Goal: Task Accomplishment & Management: Manage account settings

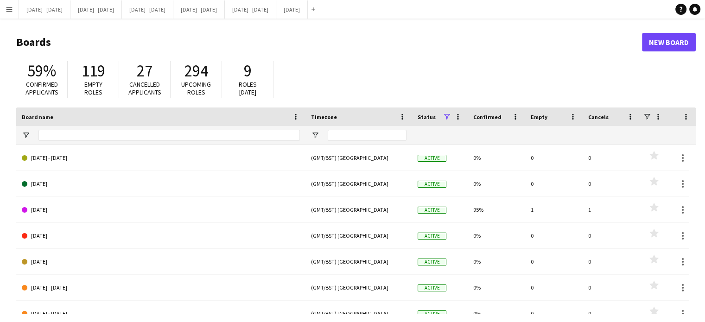
click at [4, 6] on button "Menu" at bounding box center [9, 9] width 19 height 19
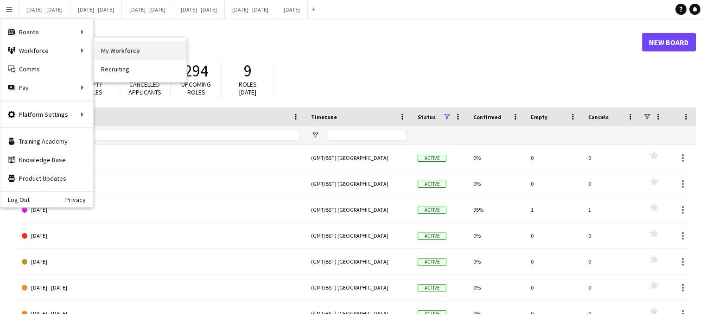
click at [153, 55] on link "My Workforce" at bounding box center [140, 50] width 93 height 19
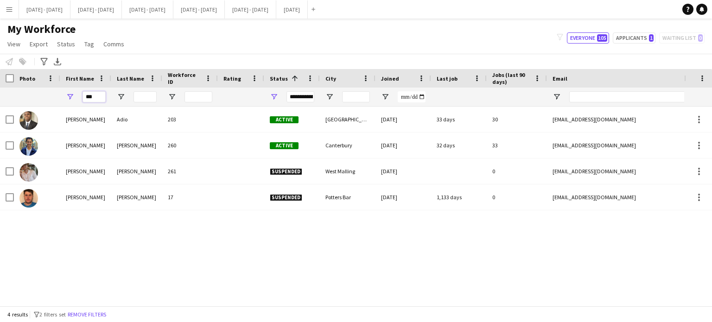
drag, startPoint x: 98, startPoint y: 96, endPoint x: 37, endPoint y: 72, distance: 65.9
click at [65, 96] on div "***" at bounding box center [85, 97] width 51 height 19
type input "****"
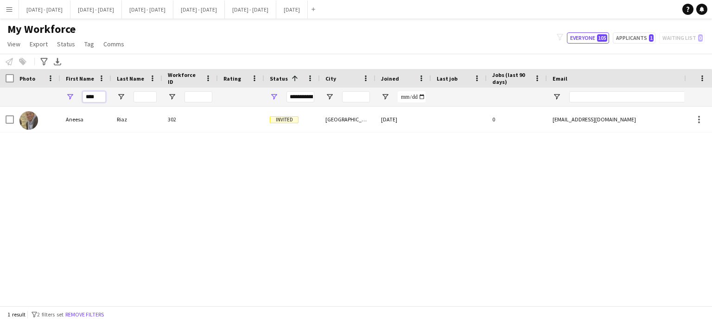
drag, startPoint x: 98, startPoint y: 97, endPoint x: 38, endPoint y: 91, distance: 60.1
click at [39, 91] on div "****" at bounding box center [502, 97] width 1005 height 19
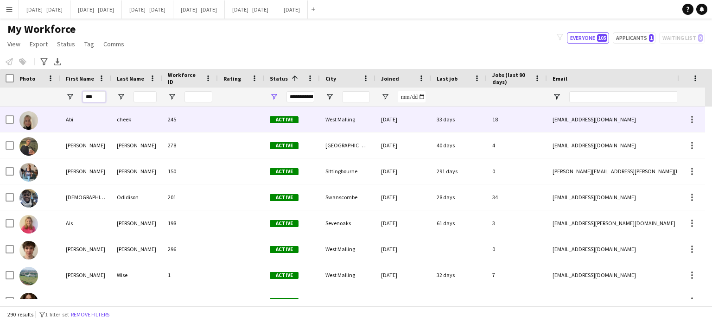
type input "***"
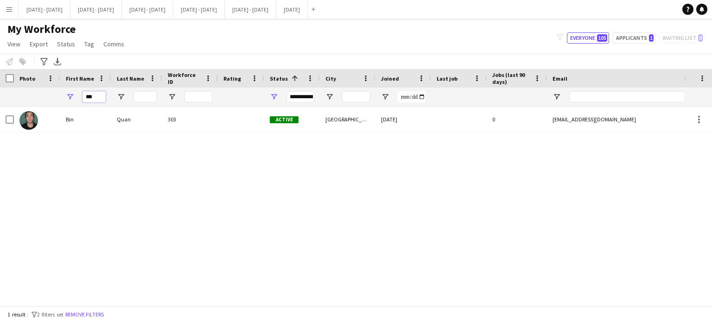
drag, startPoint x: 104, startPoint y: 101, endPoint x: 61, endPoint y: 100, distance: 43.1
click at [61, 100] on div "***" at bounding box center [85, 97] width 51 height 19
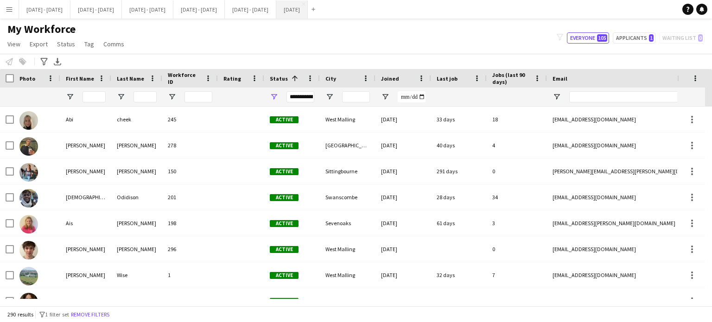
click at [308, 12] on button "[DATE] Close" at bounding box center [292, 9] width 32 height 18
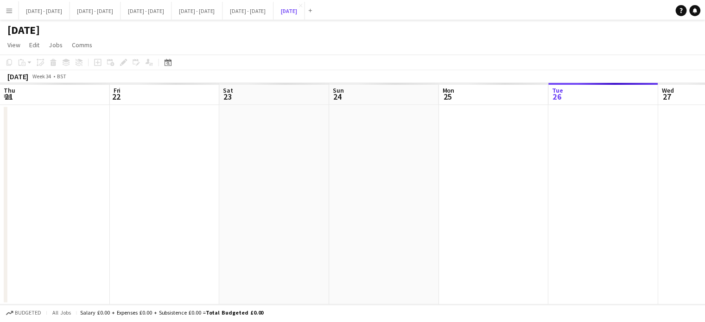
scroll to position [0, 308]
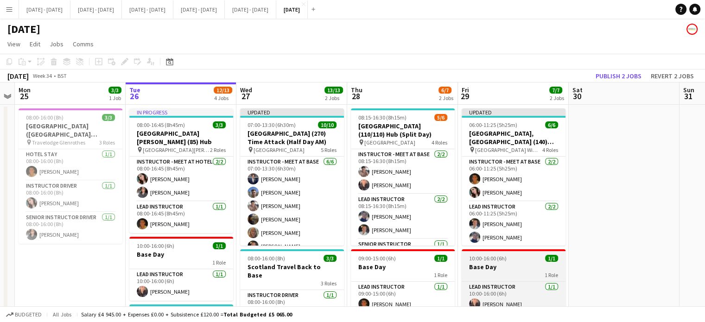
drag, startPoint x: 182, startPoint y: 269, endPoint x: 486, endPoint y: 249, distance: 304.2
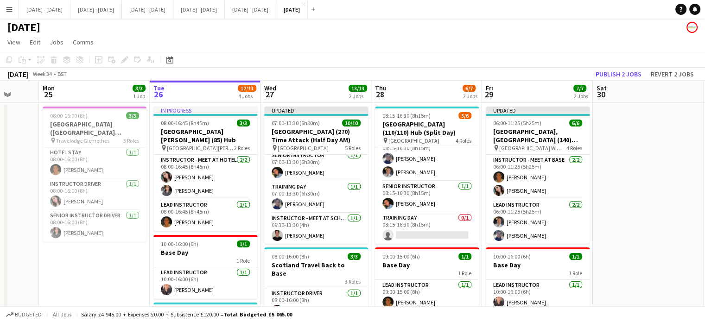
scroll to position [0, 406]
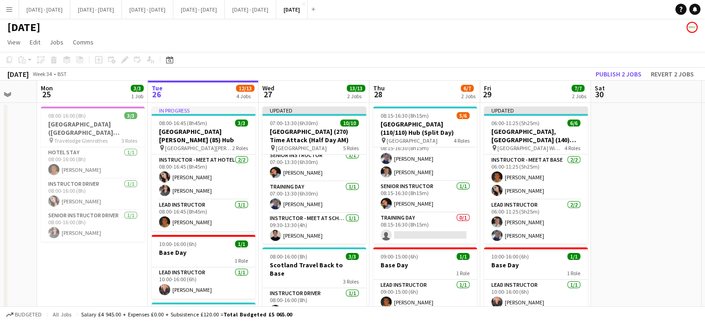
drag, startPoint x: 455, startPoint y: 203, endPoint x: 458, endPoint y: 163, distance: 40.4
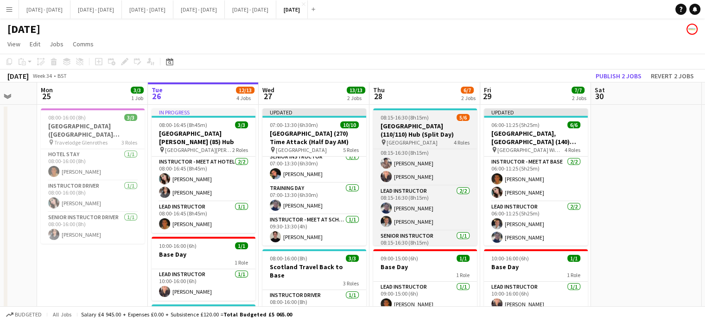
scroll to position [0, 0]
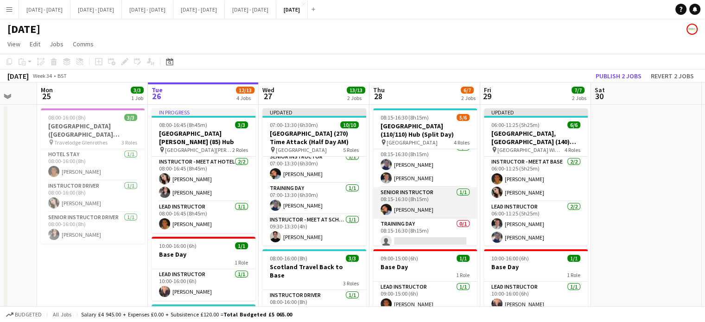
click at [468, 199] on app-card-role "Senior Instructor [DATE] 08:15-16:30 (8h15m) [PERSON_NAME]" at bounding box center [425, 203] width 104 height 32
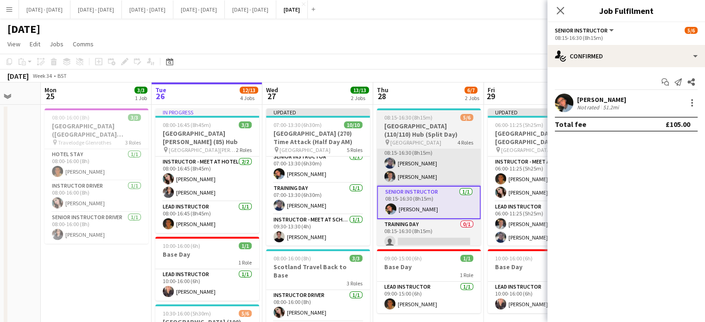
drag, startPoint x: 468, startPoint y: 199, endPoint x: 473, endPoint y: 164, distance: 34.7
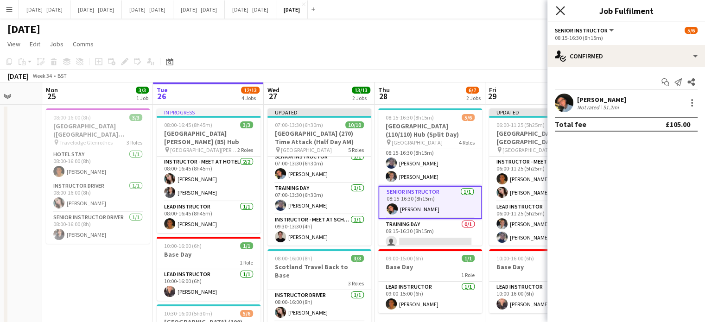
click at [561, 11] on icon at bounding box center [560, 10] width 9 height 9
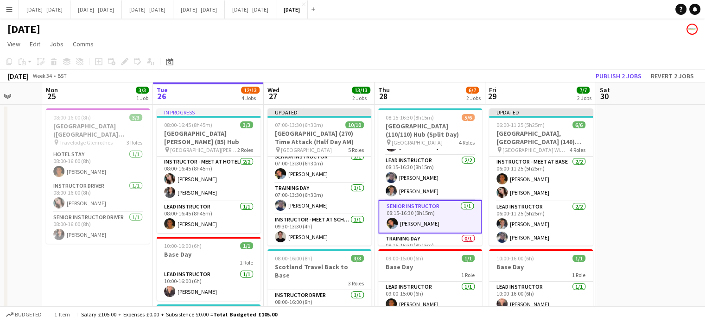
click at [442, 89] on app-board-header-date "Thu 28 6/7 2 Jobs" at bounding box center [429, 93] width 111 height 22
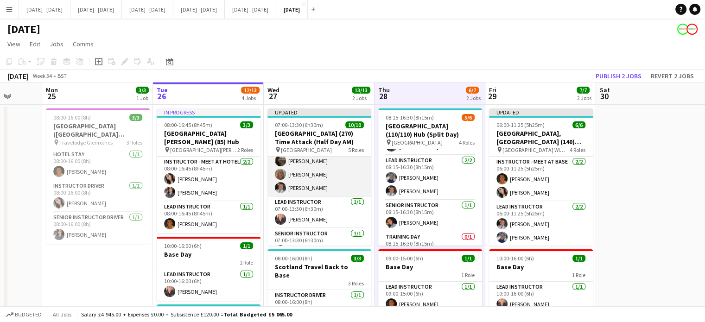
scroll to position [43, 0]
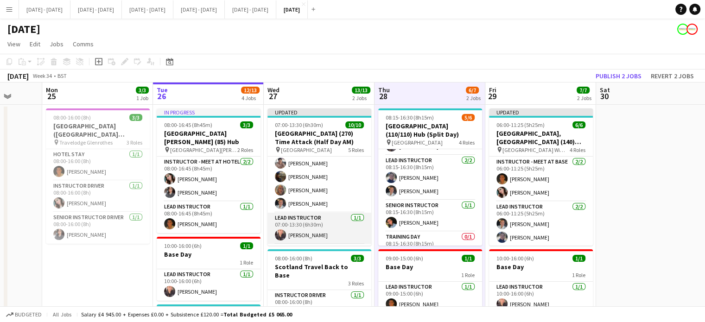
click at [317, 231] on app-card-role "Lead Instructor [DATE] 07:00-13:30 (6h30m) [PERSON_NAME]" at bounding box center [319, 229] width 104 height 32
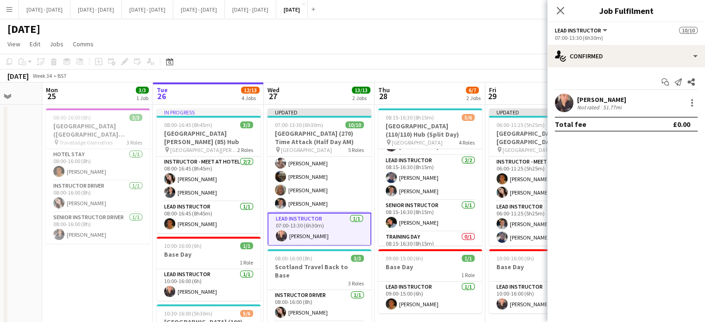
click at [602, 101] on div "[PERSON_NAME]" at bounding box center [601, 99] width 49 height 8
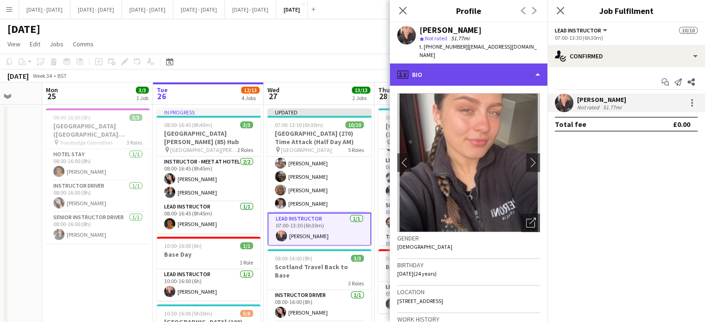
click at [507, 64] on div "profile Bio" at bounding box center [469, 74] width 158 height 22
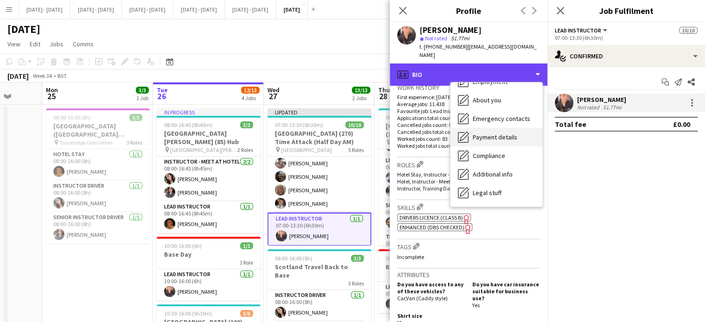
scroll to position [87, 0]
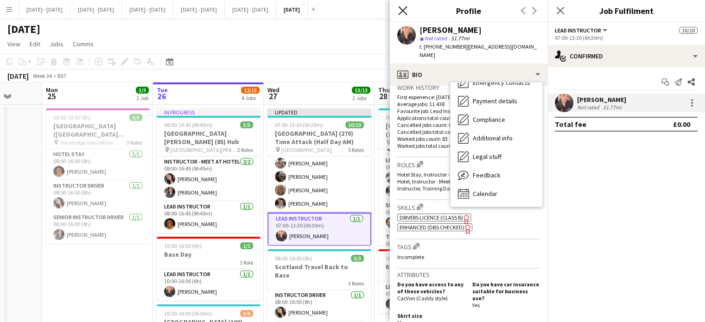
click at [404, 10] on icon at bounding box center [402, 10] width 9 height 9
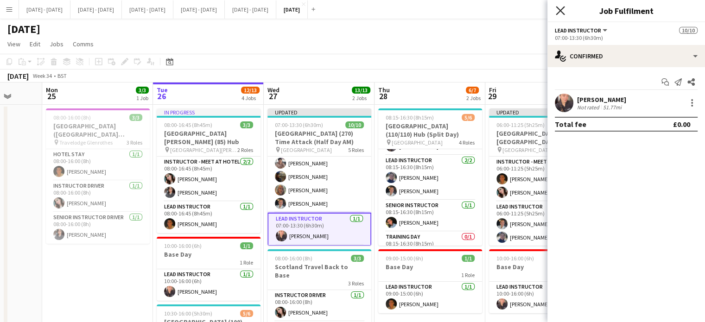
click at [560, 10] on icon at bounding box center [560, 10] width 9 height 9
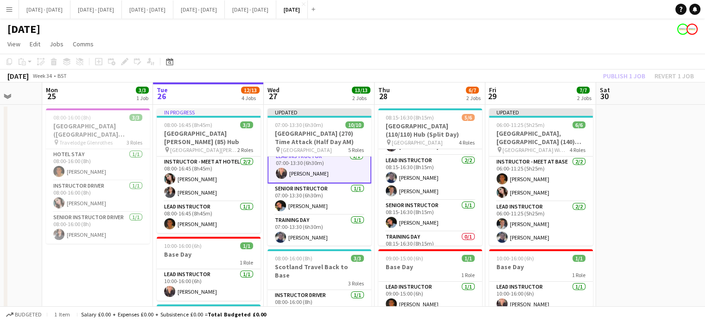
scroll to position [91, 0]
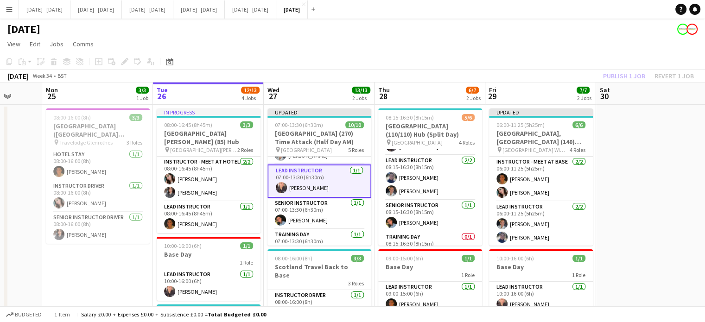
click at [320, 189] on app-card-role "Lead Instructor [DATE] 07:00-13:30 (6h30m) [PERSON_NAME]" at bounding box center [319, 180] width 104 height 33
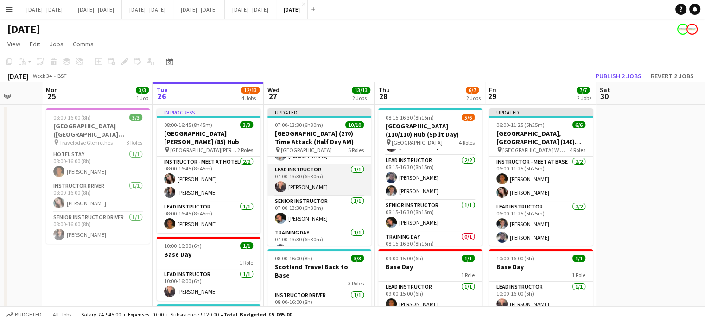
click at [300, 186] on app-card-role "Lead Instructor [DATE] 07:00-13:30 (6h30m) [PERSON_NAME]" at bounding box center [319, 180] width 104 height 32
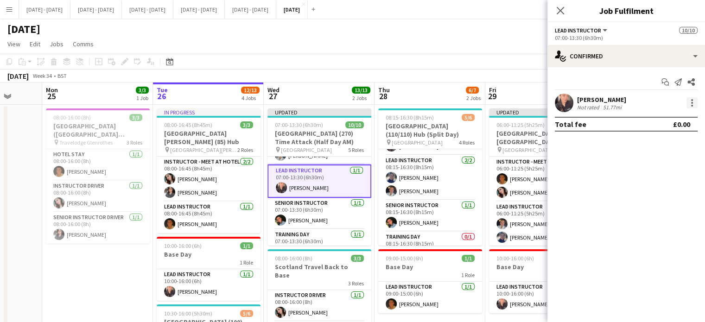
click at [691, 103] on div at bounding box center [692, 103] width 2 height 2
click at [601, 101] on div at bounding box center [352, 161] width 705 height 322
click at [601, 101] on div "[PERSON_NAME]" at bounding box center [601, 99] width 49 height 8
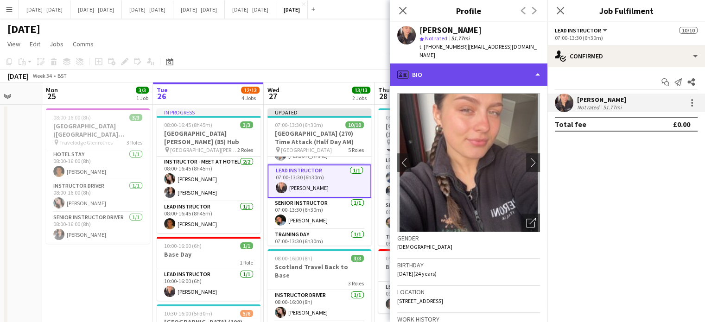
click at [520, 72] on div "profile Bio" at bounding box center [469, 74] width 158 height 22
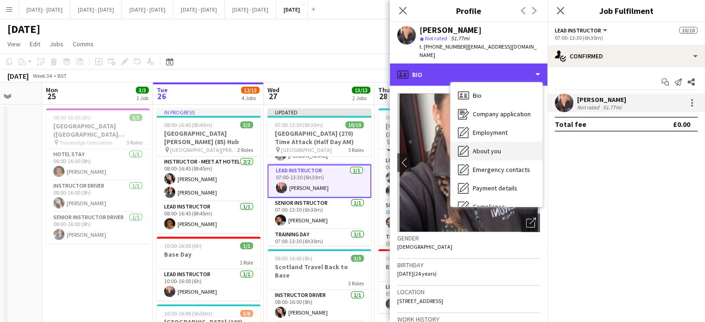
scroll to position [87, 0]
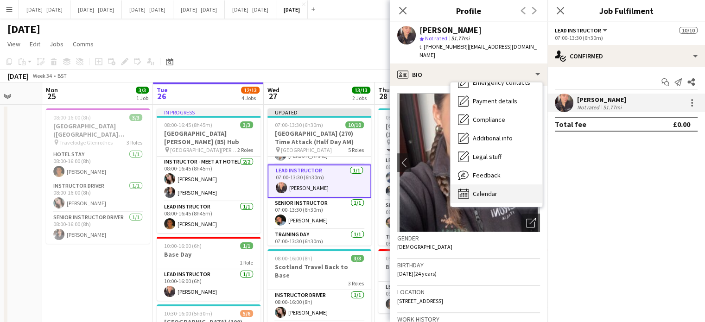
click at [490, 190] on span "Calendar" at bounding box center [485, 194] width 25 height 8
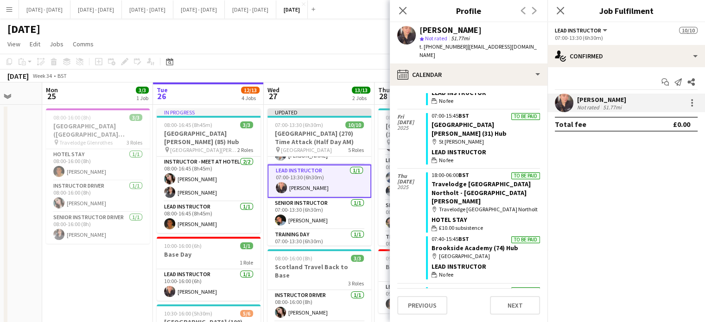
scroll to position [4243, 0]
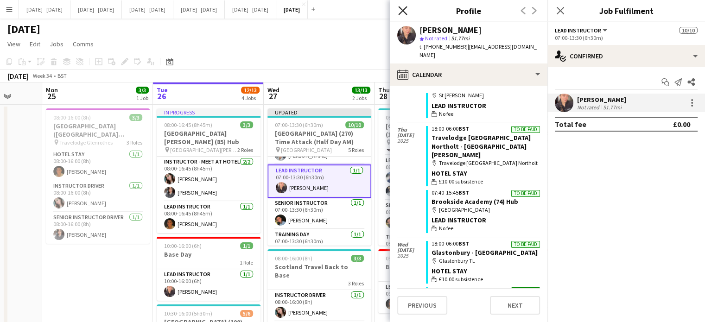
click at [405, 11] on icon "Close pop-in" at bounding box center [402, 10] width 9 height 9
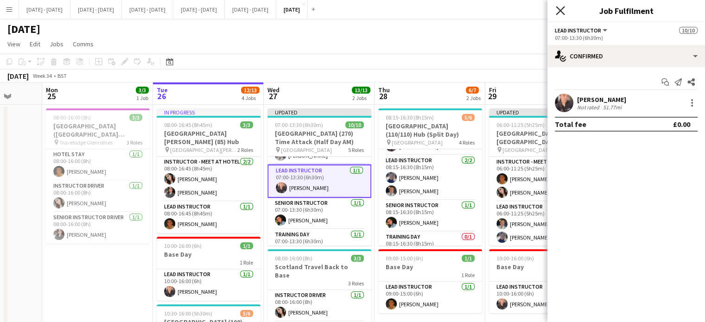
click at [563, 14] on icon at bounding box center [560, 10] width 9 height 9
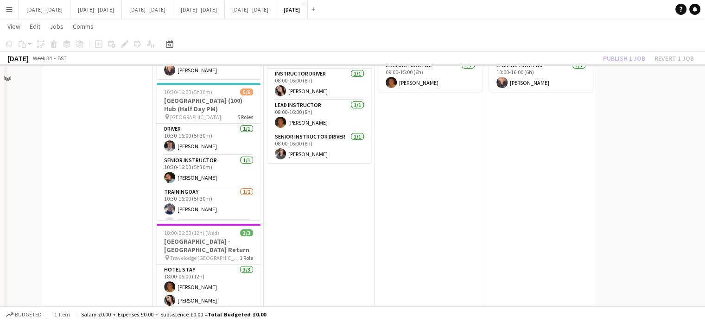
scroll to position [232, 0]
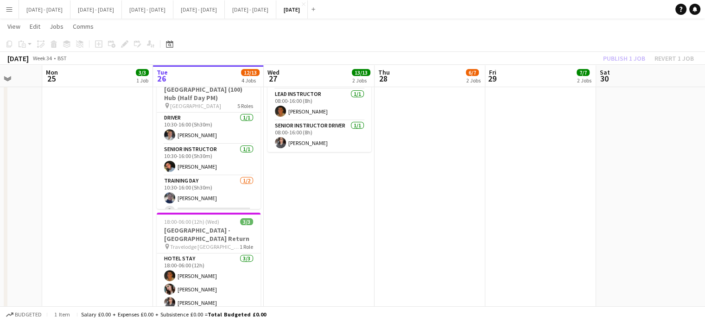
click at [350, 259] on app-date-cell "Updated 07:00-13:30 (6h30m) 10/10 [GEOGRAPHIC_DATA] (270) Time Attack (Half Day…" at bounding box center [319, 102] width 111 height 461
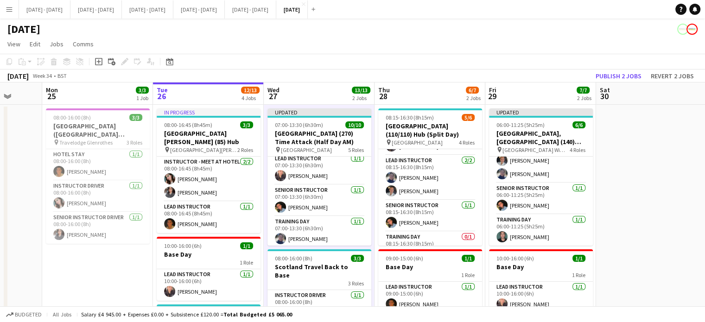
scroll to position [0, 401]
drag, startPoint x: 374, startPoint y: 214, endPoint x: 374, endPoint y: 238, distance: 24.1
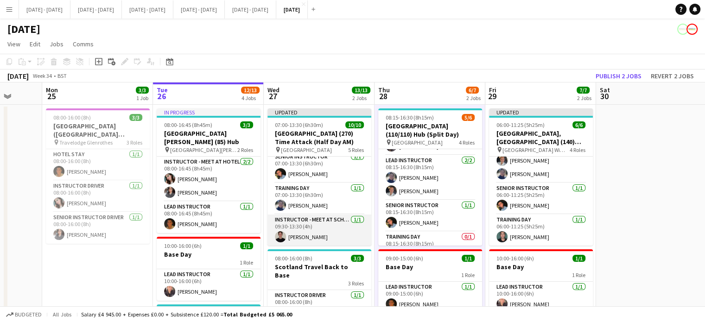
click at [311, 235] on app-card-role "Instructor - Meet at School [DATE] 09:30-13:30 (4h) [PERSON_NAME]" at bounding box center [319, 231] width 104 height 32
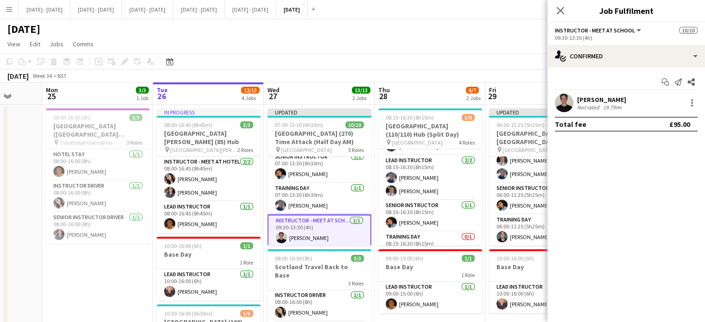
click at [596, 99] on div "[PERSON_NAME]" at bounding box center [601, 99] width 49 height 8
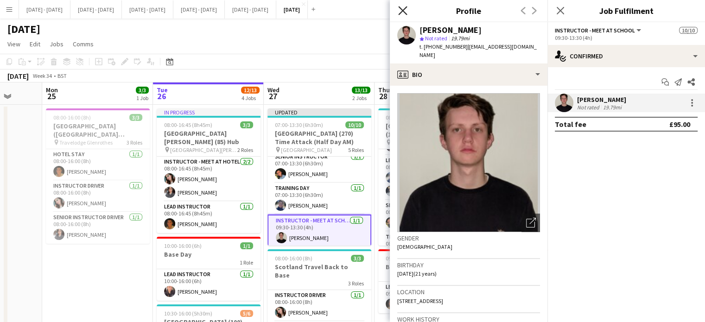
click at [401, 14] on icon "Close pop-in" at bounding box center [402, 10] width 9 height 9
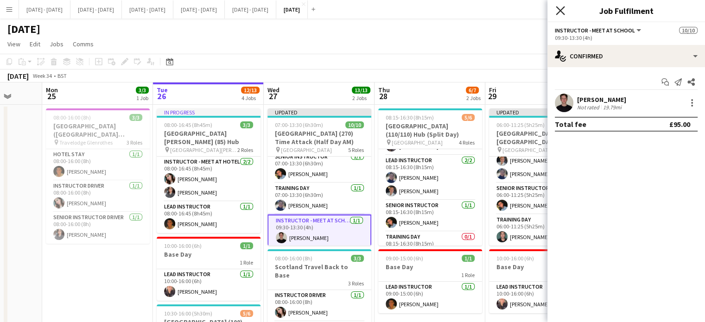
click at [561, 9] on icon at bounding box center [560, 10] width 9 height 9
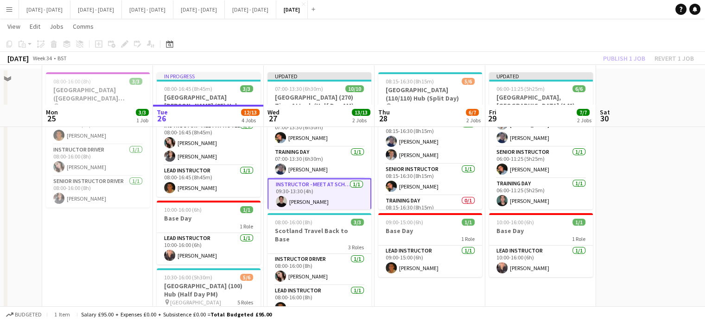
scroll to position [185, 0]
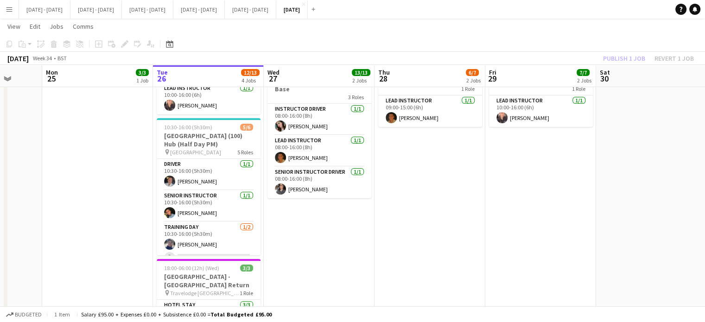
click at [324, 244] on app-date-cell "Updated 07:00-13:30 (6h30m) 10/10 [GEOGRAPHIC_DATA] (270) Time Attack (Half Day…" at bounding box center [319, 148] width 111 height 461
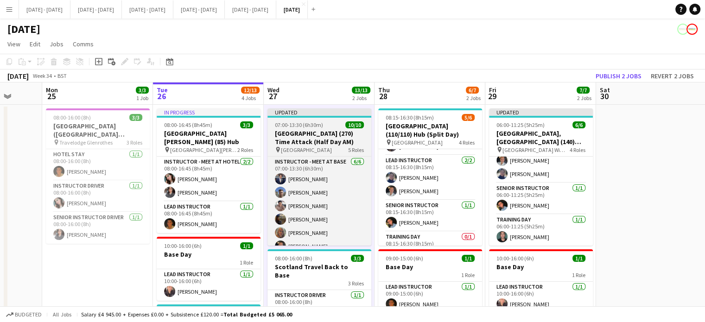
scroll to position [107, 0]
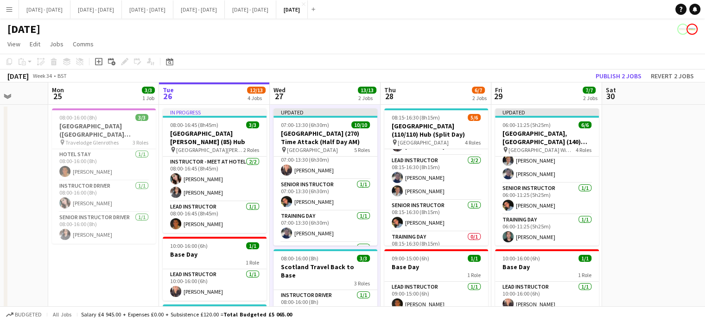
scroll to position [0, 391]
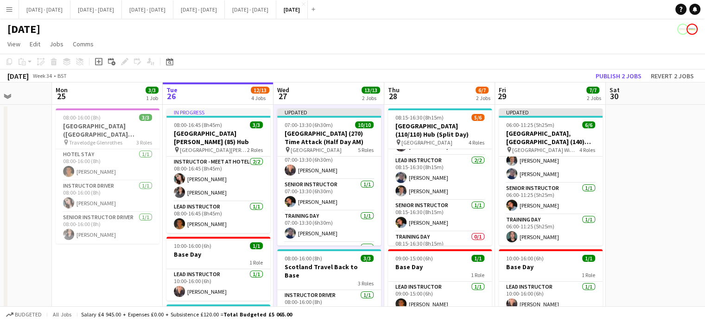
drag, startPoint x: 358, startPoint y: 234, endPoint x: 371, endPoint y: 233, distance: 12.6
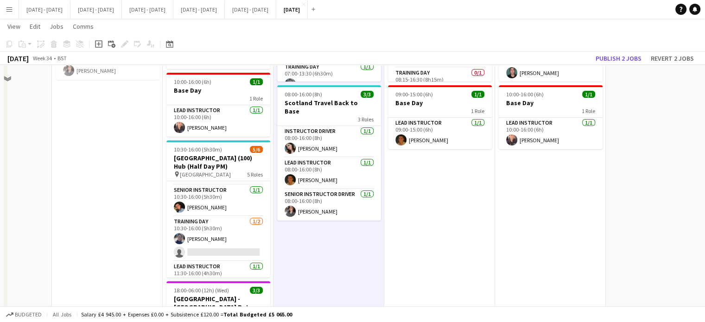
scroll to position [185, 0]
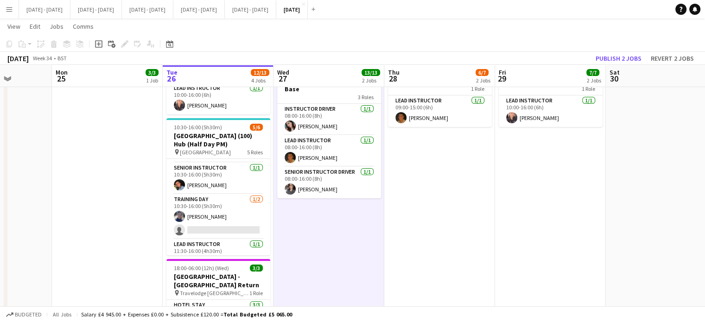
click at [353, 257] on app-date-cell "Updated 07:00-13:30 (6h30m) 10/10 [GEOGRAPHIC_DATA] (270) Time Attack (Half Day…" at bounding box center [328, 148] width 111 height 461
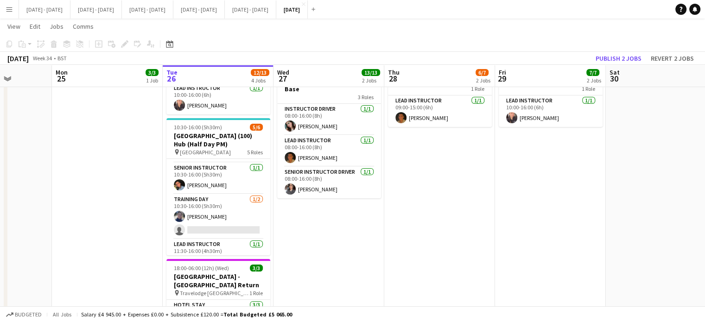
click at [339, 249] on app-date-cell "Updated 07:00-13:30 (6h30m) 10/10 [GEOGRAPHIC_DATA] (270) Time Attack (Half Day…" at bounding box center [328, 148] width 111 height 461
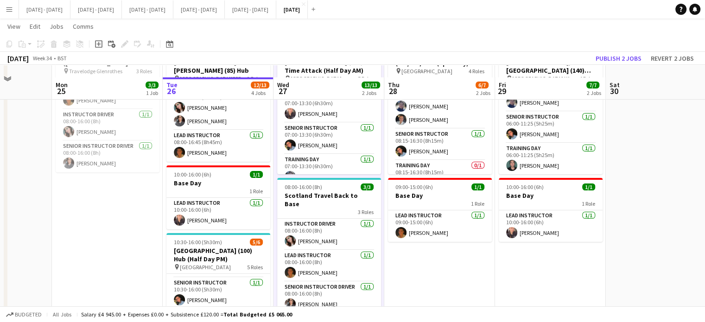
scroll to position [0, 0]
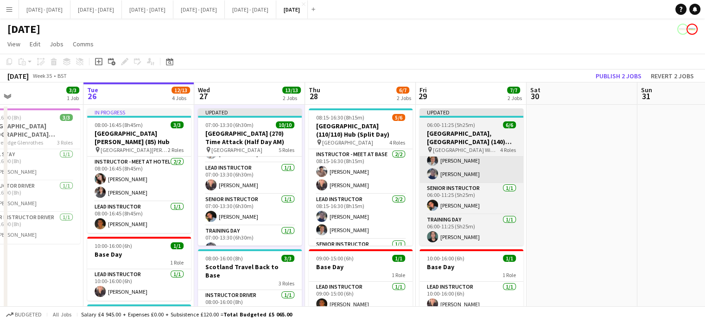
drag, startPoint x: 626, startPoint y: 147, endPoint x: 453, endPoint y: 173, distance: 175.2
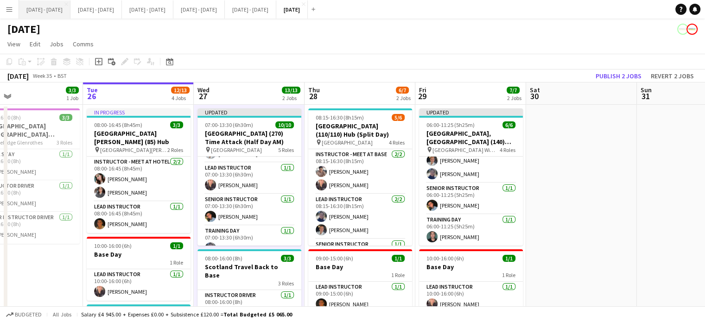
click at [37, 9] on button "[DATE] - [DATE] Close" at bounding box center [44, 9] width 51 height 18
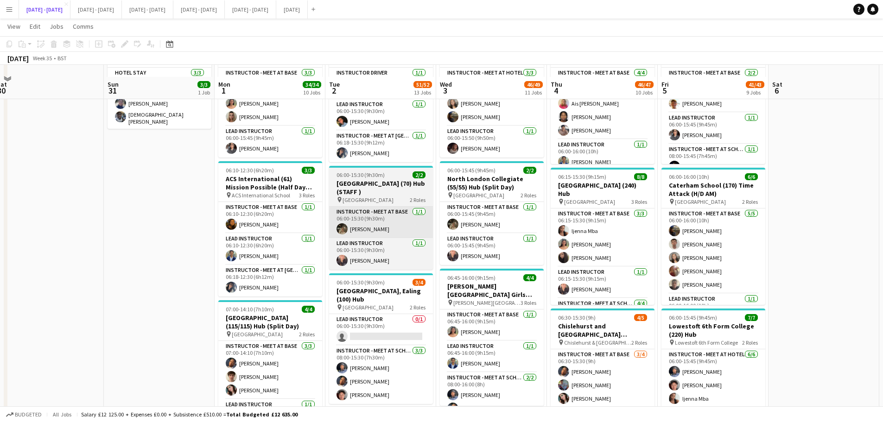
scroll to position [93, 0]
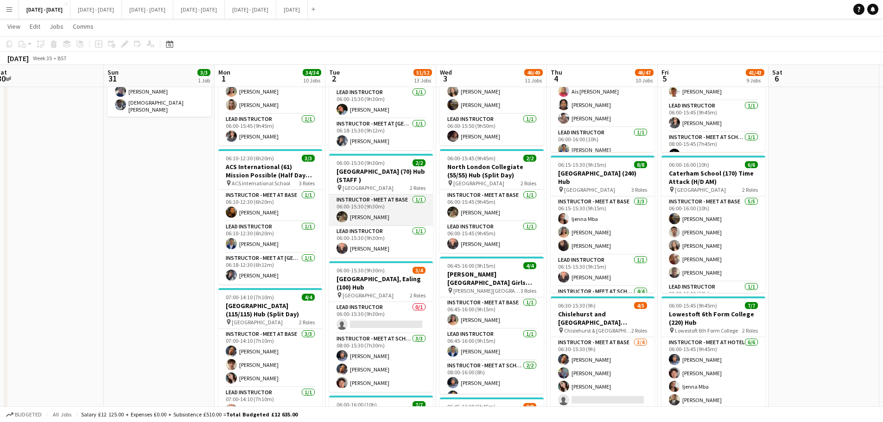
click at [367, 214] on app-card-role "Instructor - Meet at Base [DATE] 06:00-15:30 (9h30m) [PERSON_NAME]" at bounding box center [381, 211] width 104 height 32
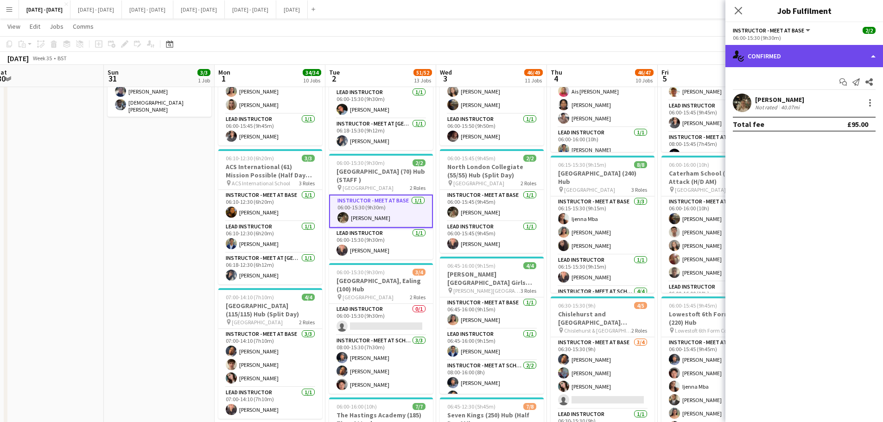
click at [711, 61] on div "single-neutral-actions-check-2 Confirmed" at bounding box center [804, 56] width 158 height 22
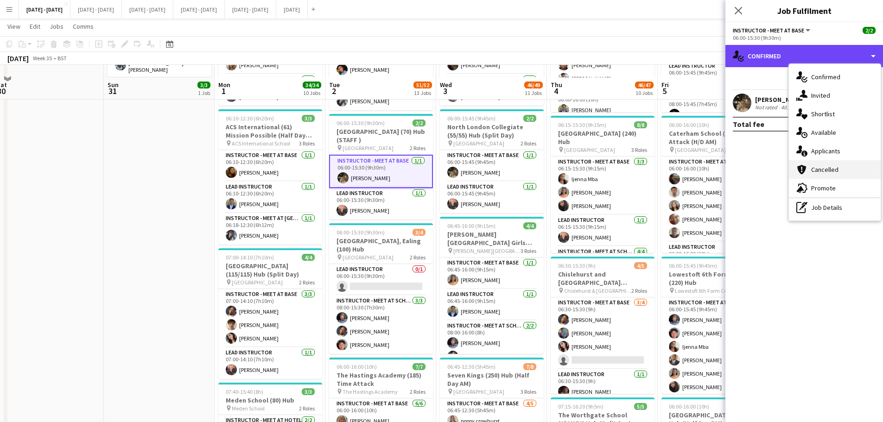
scroll to position [185, 0]
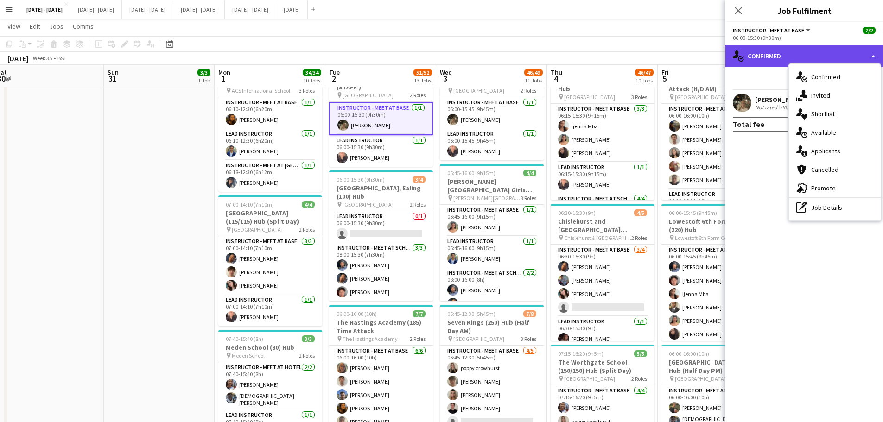
click at [711, 51] on div "single-neutral-actions-check-2 Confirmed" at bounding box center [804, 56] width 158 height 22
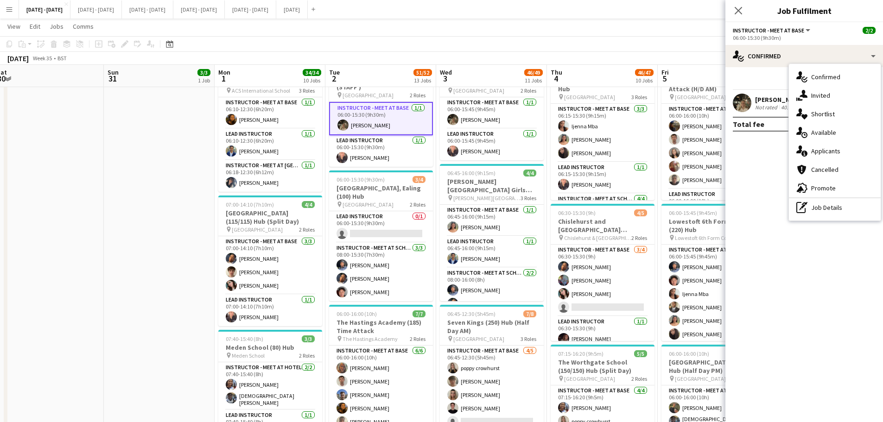
drag, startPoint x: 780, startPoint y: 200, endPoint x: 787, endPoint y: 177, distance: 24.2
click at [711, 200] on mat-expansion-panel "check Confirmed Start chat Send notification Share [PERSON_NAME] Not rated 40.0…" at bounding box center [804, 244] width 158 height 355
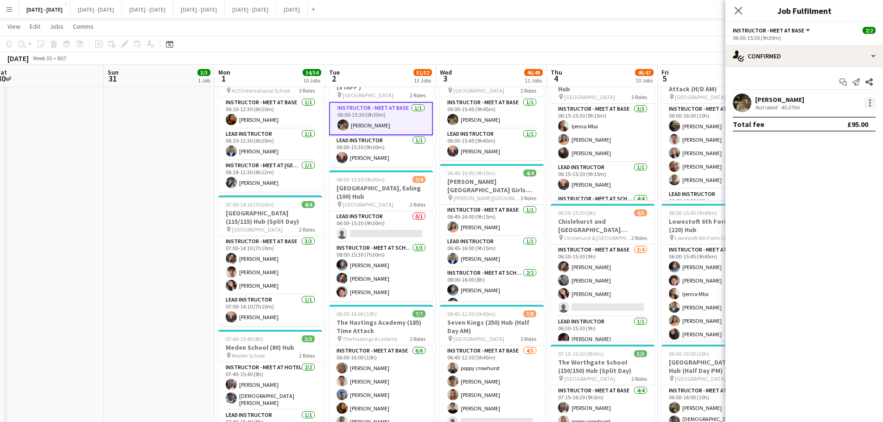
click at [711, 103] on div at bounding box center [869, 102] width 11 height 11
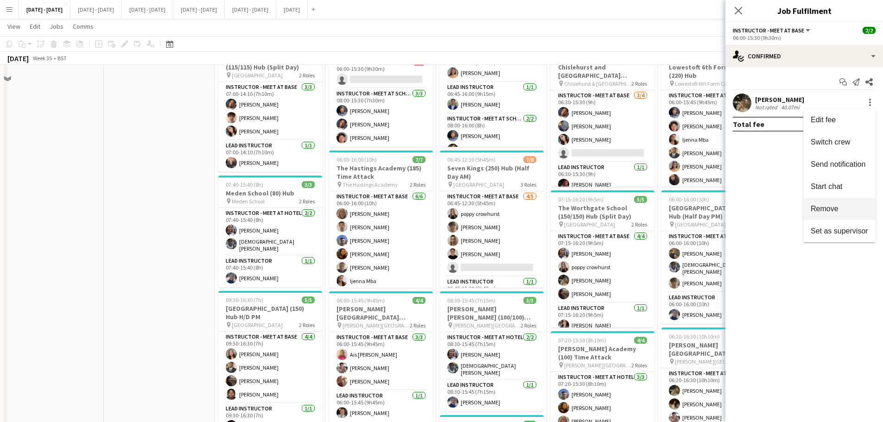
scroll to position [371, 0]
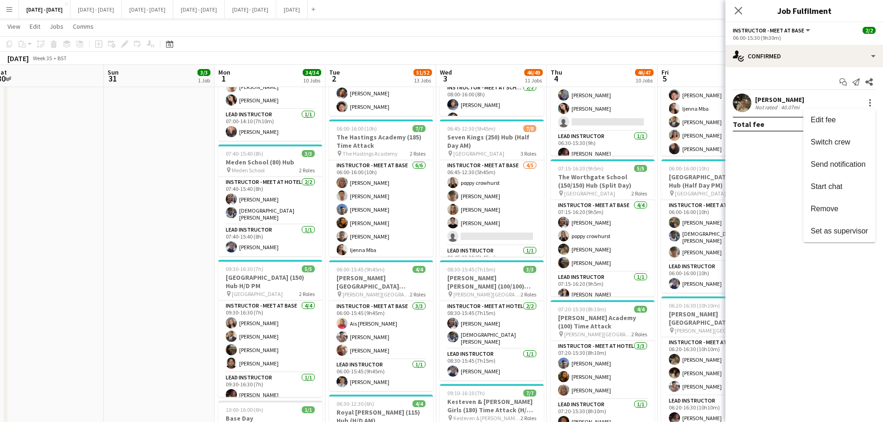
click at [711, 101] on div at bounding box center [441, 211] width 883 height 422
click at [711, 100] on div "[PERSON_NAME]" at bounding box center [779, 99] width 49 height 8
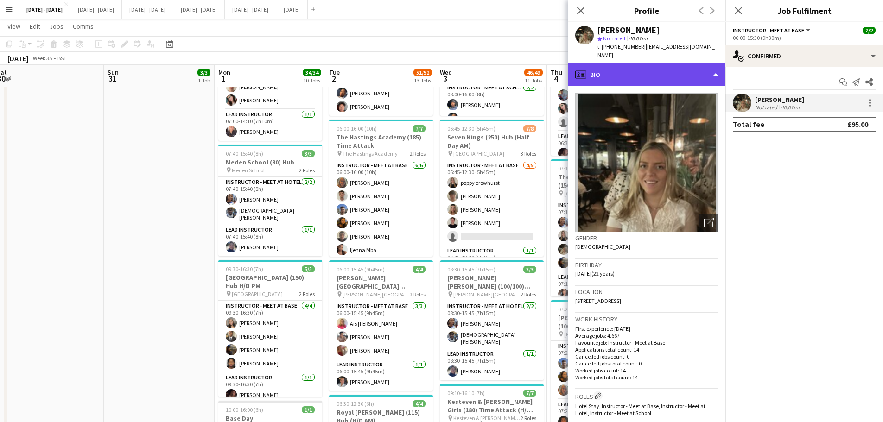
click at [656, 66] on div "profile Bio" at bounding box center [647, 74] width 158 height 22
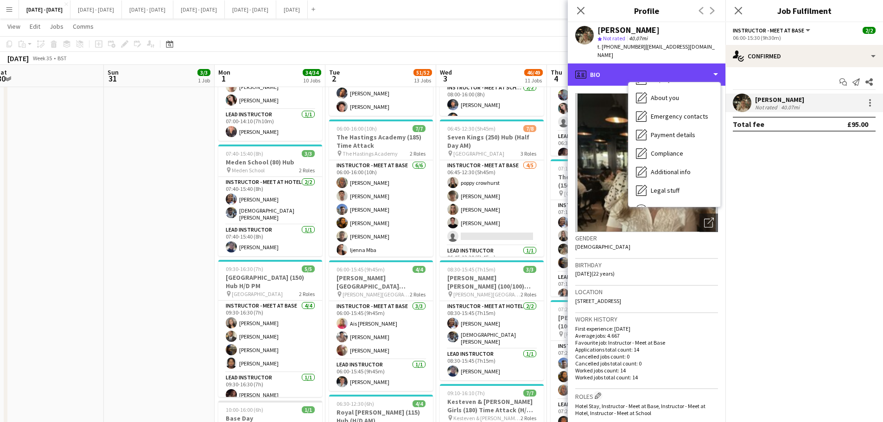
scroll to position [87, 0]
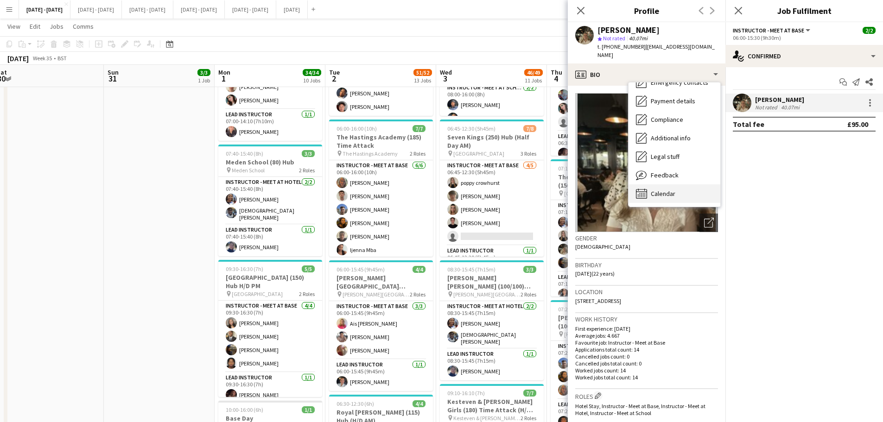
click at [673, 184] on div "Calendar Calendar" at bounding box center [674, 193] width 92 height 19
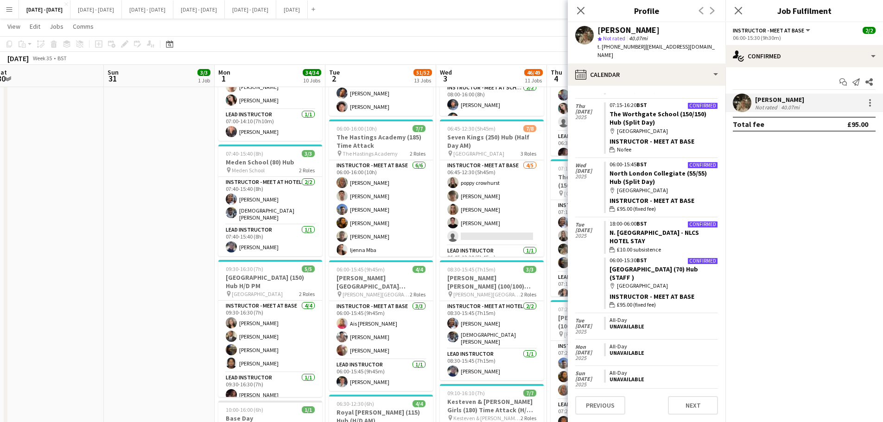
scroll to position [157, 0]
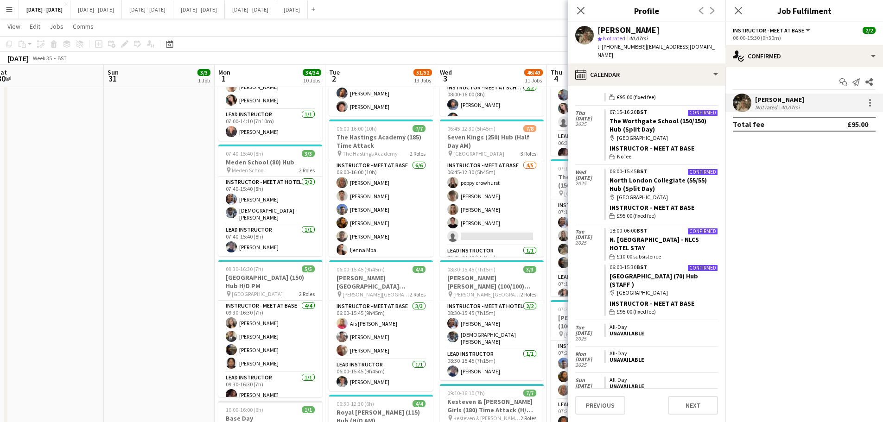
drag, startPoint x: 579, startPoint y: 13, endPoint x: 642, endPoint y: 10, distance: 63.1
click at [579, 13] on icon at bounding box center [580, 10] width 7 height 7
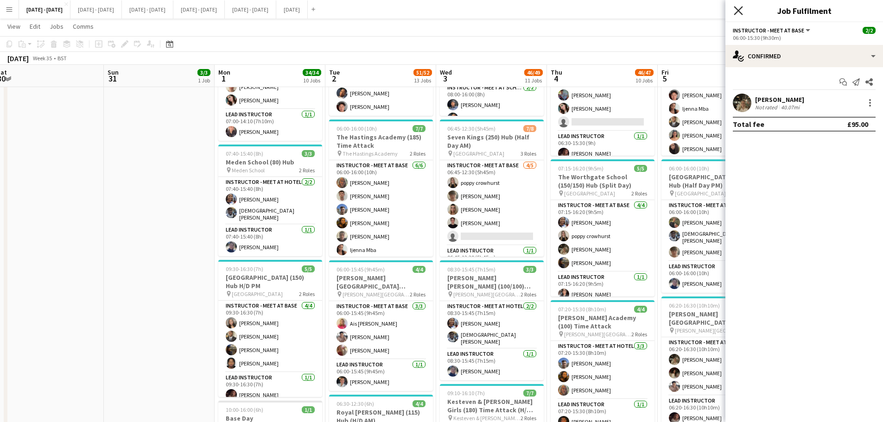
click at [711, 10] on icon at bounding box center [737, 10] width 9 height 9
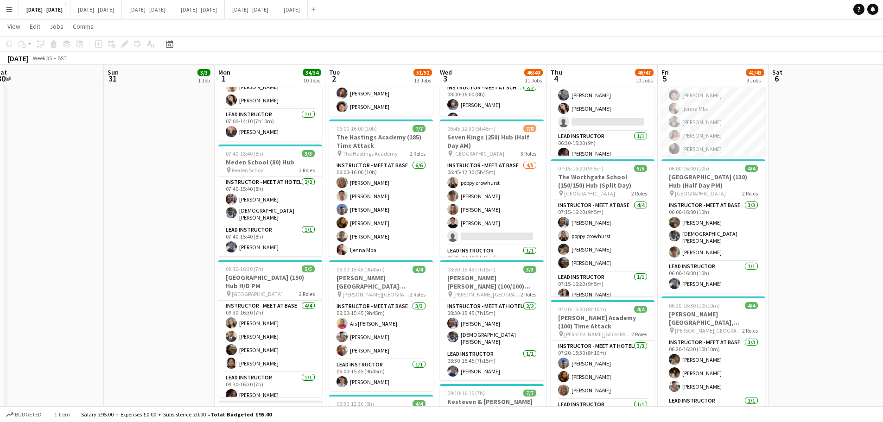
click at [11, 6] on app-icon "Menu" at bounding box center [9, 9] width 7 height 7
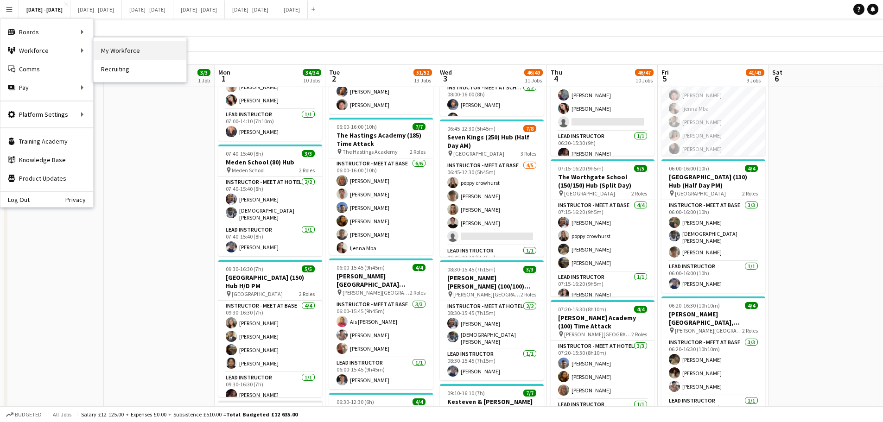
click at [134, 52] on link "My Workforce" at bounding box center [140, 50] width 93 height 19
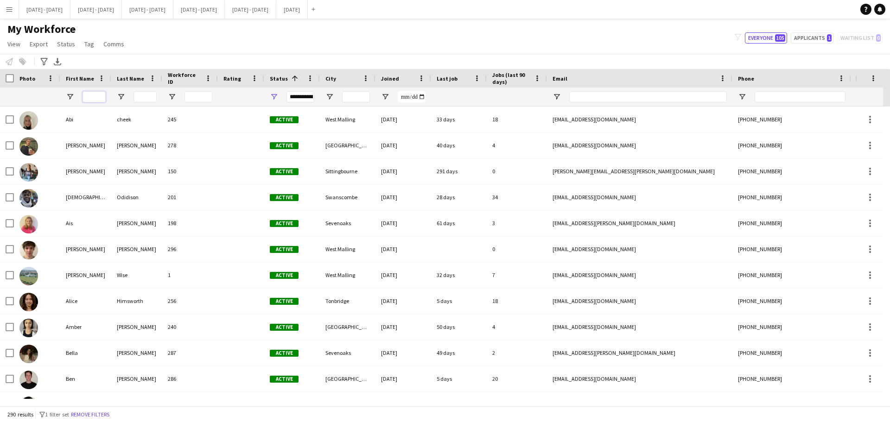
click at [102, 93] on input "First Name Filter Input" at bounding box center [93, 96] width 23 height 11
type input "***"
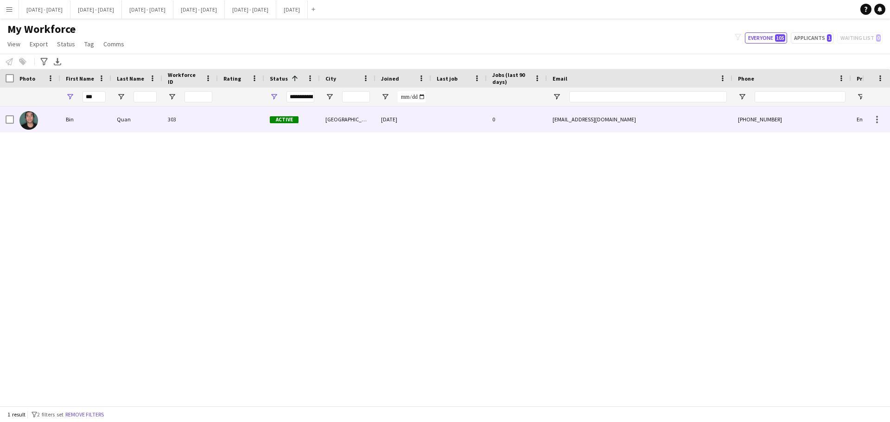
click at [223, 120] on div at bounding box center [241, 119] width 46 height 25
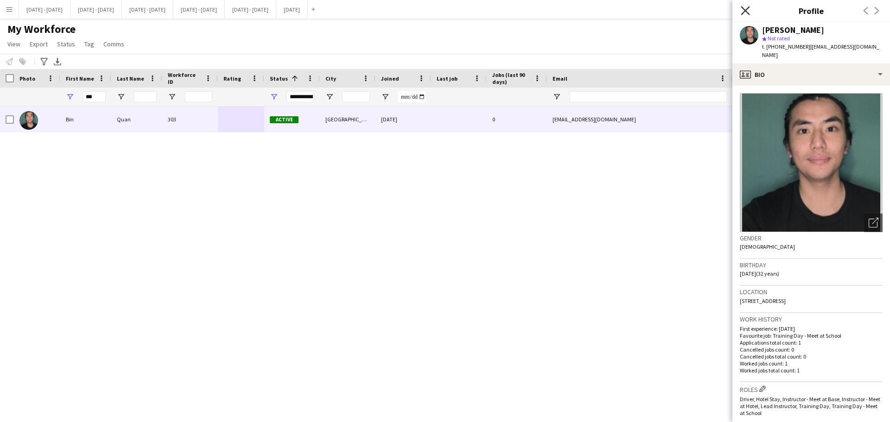
click at [711, 9] on icon "Close pop-in" at bounding box center [744, 10] width 9 height 9
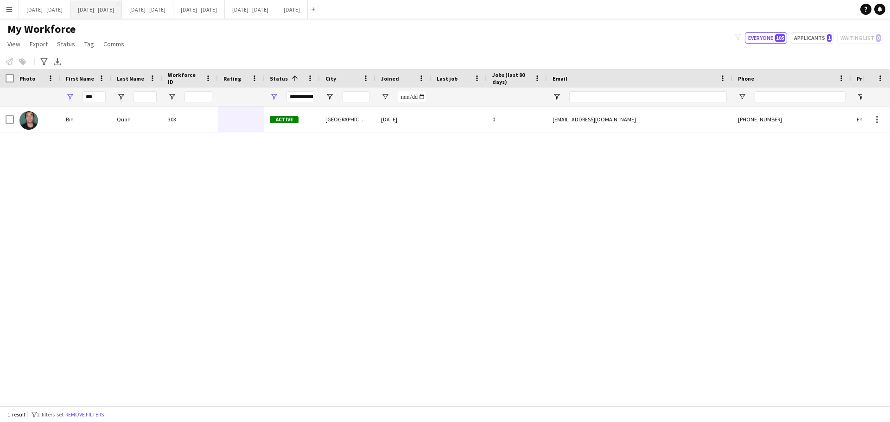
click at [118, 6] on button "[DATE] - [DATE] Close" at bounding box center [95, 9] width 51 height 18
click at [38, 13] on button "[DATE] - [DATE] Close" at bounding box center [44, 9] width 51 height 18
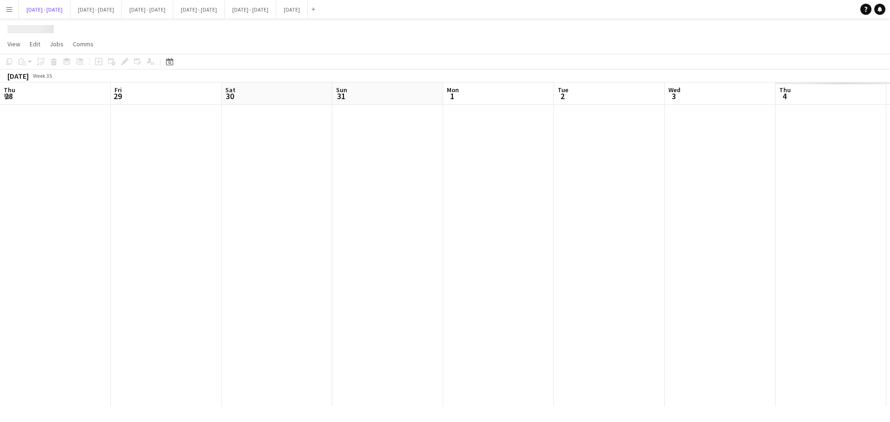
scroll to position [0, 228]
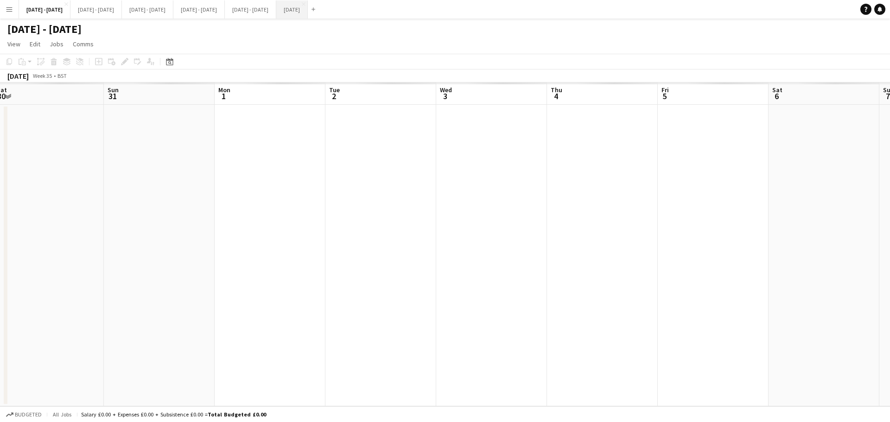
click at [308, 12] on button "[DATE] Close" at bounding box center [292, 9] width 32 height 18
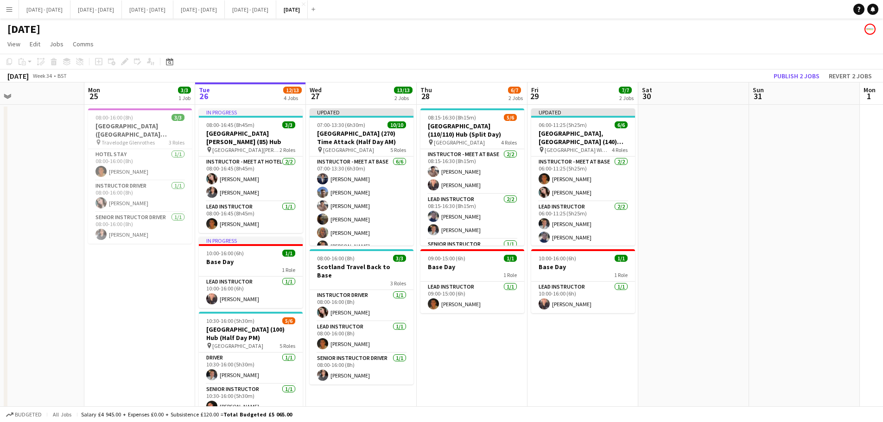
scroll to position [0, 222]
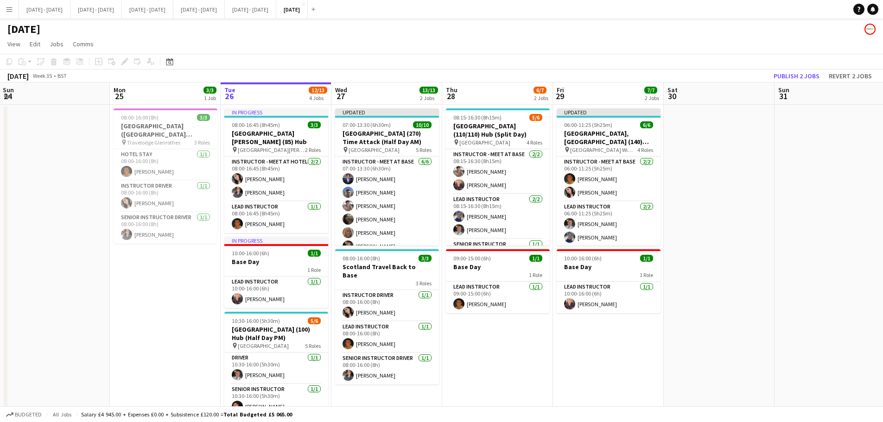
drag, startPoint x: 444, startPoint y: 367, endPoint x: 538, endPoint y: 363, distance: 93.7
click at [538, 322] on app-calendar-viewport "Fri 22 5/5 3 Jobs Sat 23 Sun 24 Mon 25 3/3 1 Job Tue 26 12/13 4 Jobs Wed 27 13/…" at bounding box center [441, 348] width 883 height 533
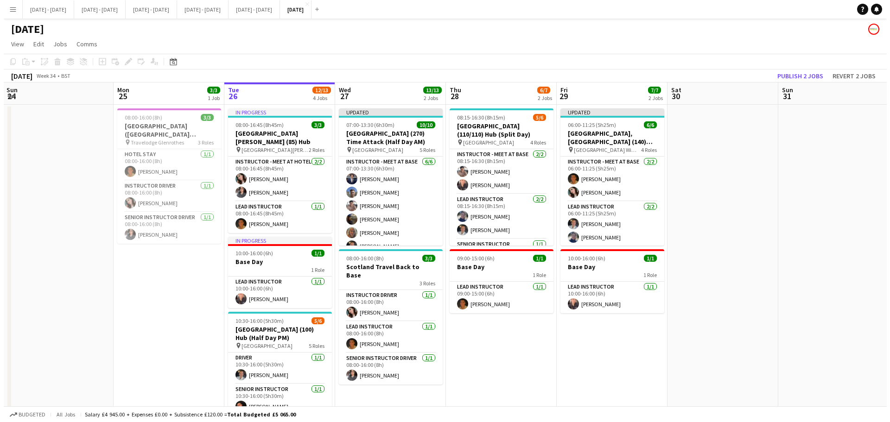
scroll to position [46, 0]
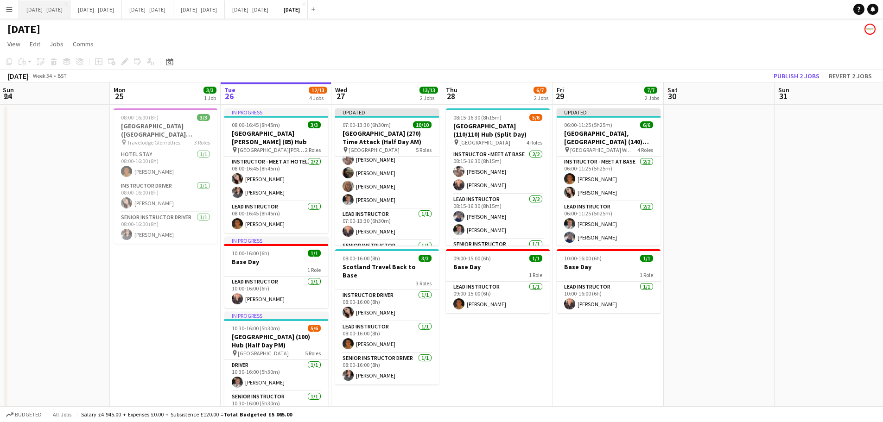
click at [42, 8] on button "[DATE] - [DATE] Close" at bounding box center [44, 9] width 51 height 18
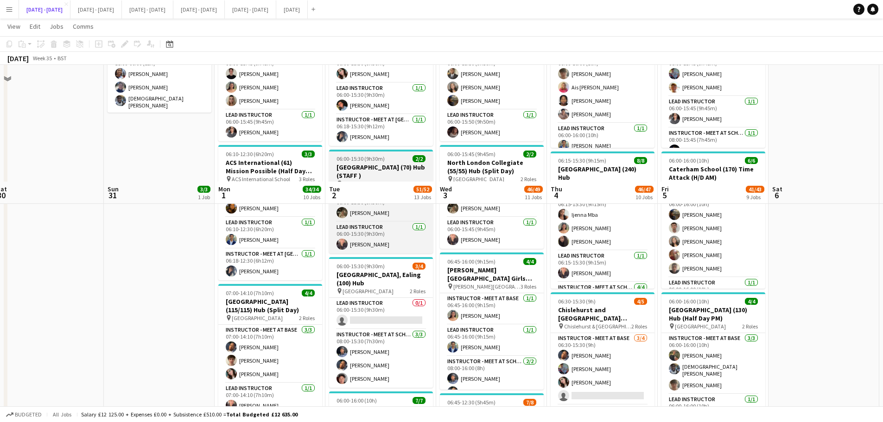
scroll to position [232, 0]
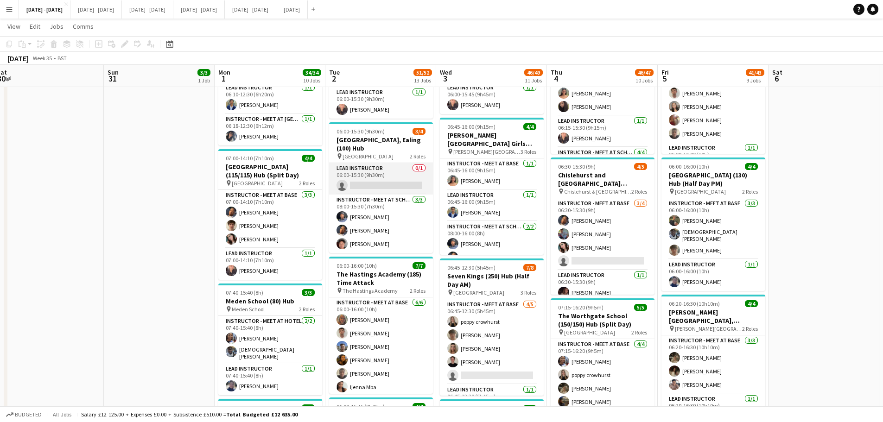
click at [378, 176] on app-card-role "Lead Instructor 0/1 06:00-15:30 (9h30m) single-neutral-actions" at bounding box center [381, 179] width 104 height 32
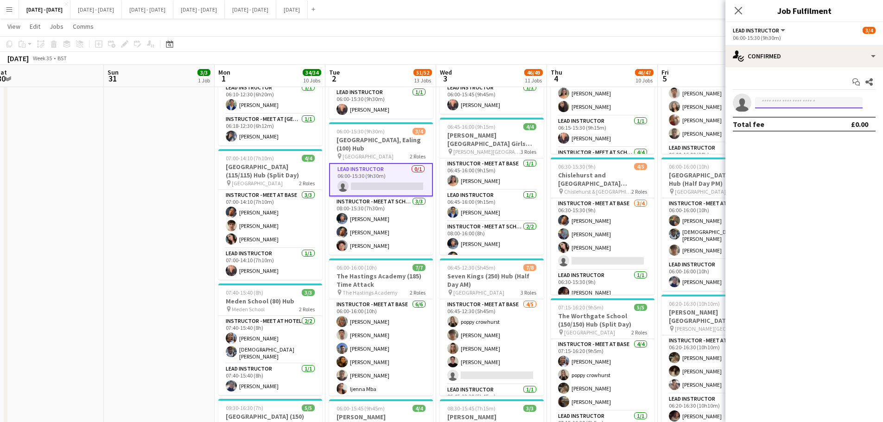
click at [711, 102] on input at bounding box center [808, 102] width 107 height 11
type input "***"
click at [711, 119] on span "[PERSON_NAME]" at bounding box center [788, 116] width 53 height 8
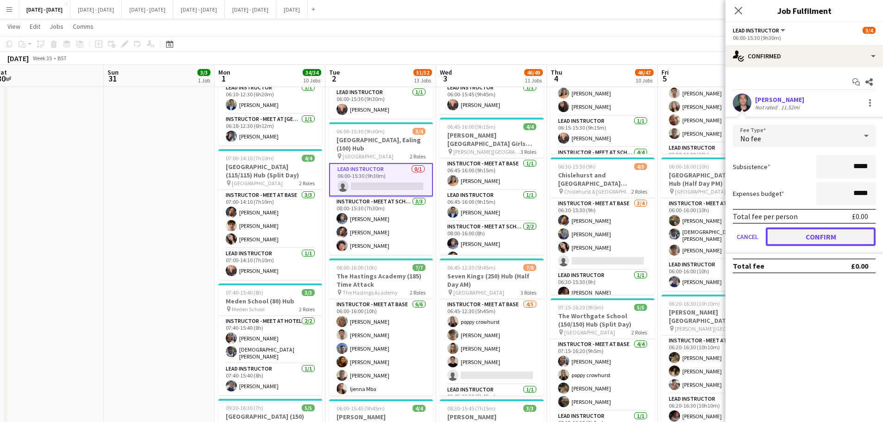
click at [711, 234] on button "Confirm" at bounding box center [820, 237] width 110 height 19
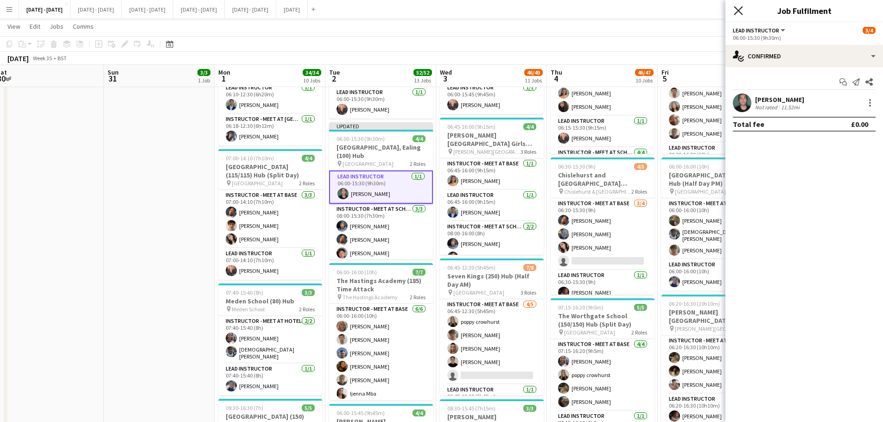
click at [711, 9] on icon "Close pop-in" at bounding box center [737, 10] width 9 height 9
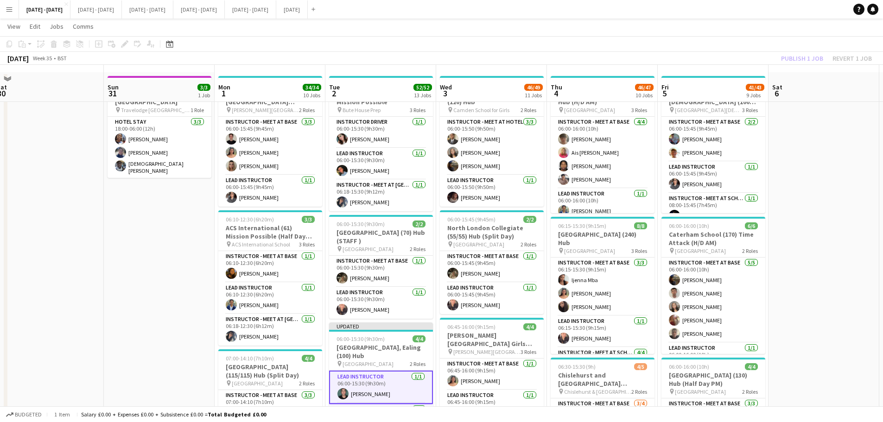
scroll to position [46, 0]
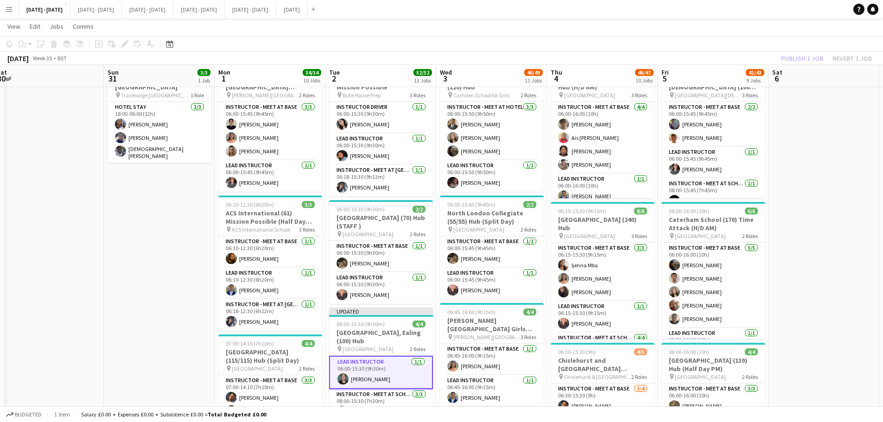
click at [8, 12] on app-icon "Menu" at bounding box center [9, 9] width 7 height 7
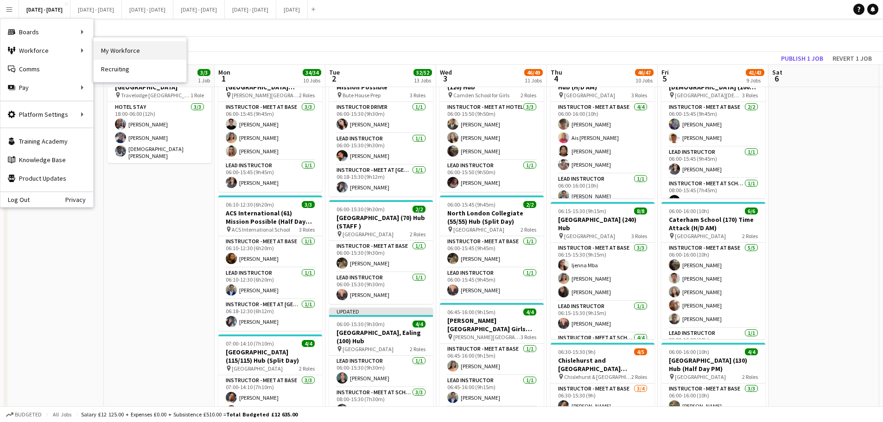
click at [112, 50] on link "My Workforce" at bounding box center [140, 50] width 93 height 19
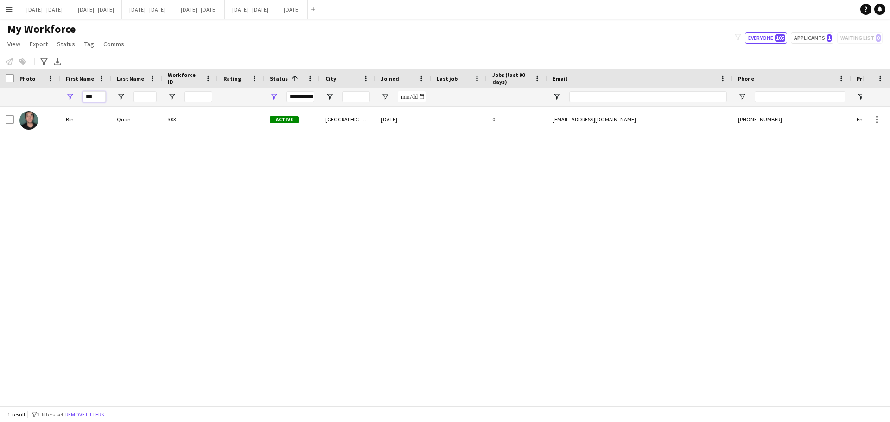
drag, startPoint x: 91, startPoint y: 97, endPoint x: 101, endPoint y: 97, distance: 9.3
click at [101, 97] on input "***" at bounding box center [93, 96] width 23 height 11
drag, startPoint x: 101, startPoint y: 97, endPoint x: 81, endPoint y: 97, distance: 20.4
click at [81, 97] on div "***" at bounding box center [85, 97] width 51 height 19
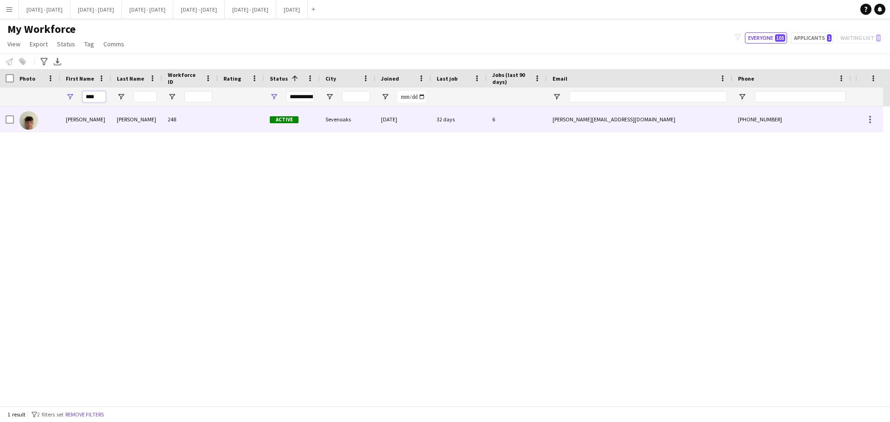
type input "****"
click at [154, 118] on div "[PERSON_NAME]" at bounding box center [136, 119] width 51 height 25
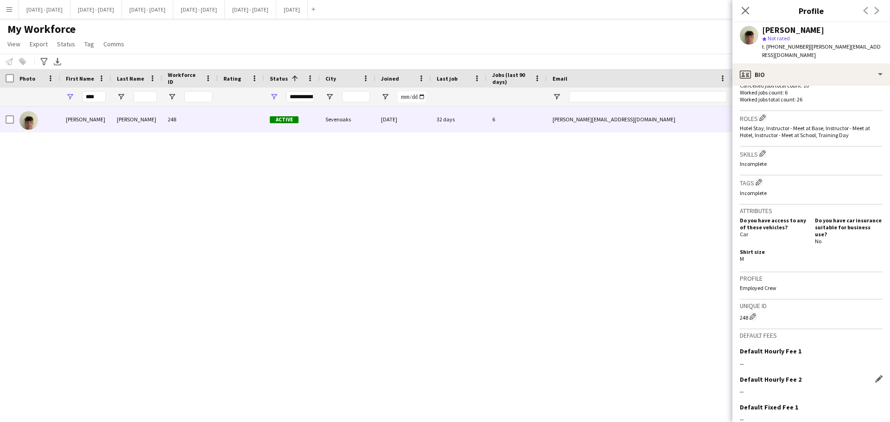
scroll to position [342, 0]
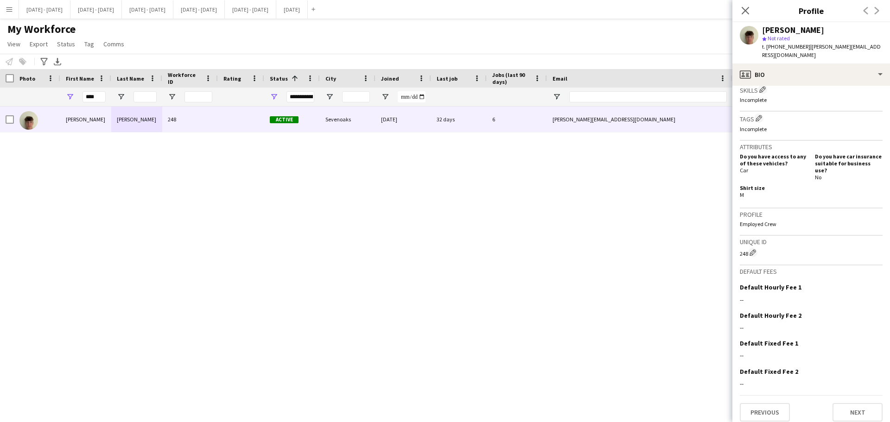
click at [711, 322] on div "Previous Next" at bounding box center [811, 408] width 143 height 26
click at [711, 322] on button "Next" at bounding box center [857, 412] width 50 height 19
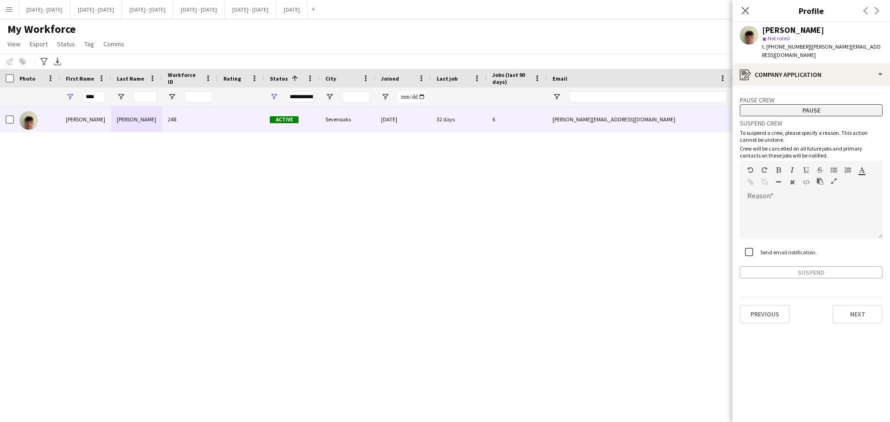
click at [711, 105] on button "Pause" at bounding box center [811, 110] width 143 height 12
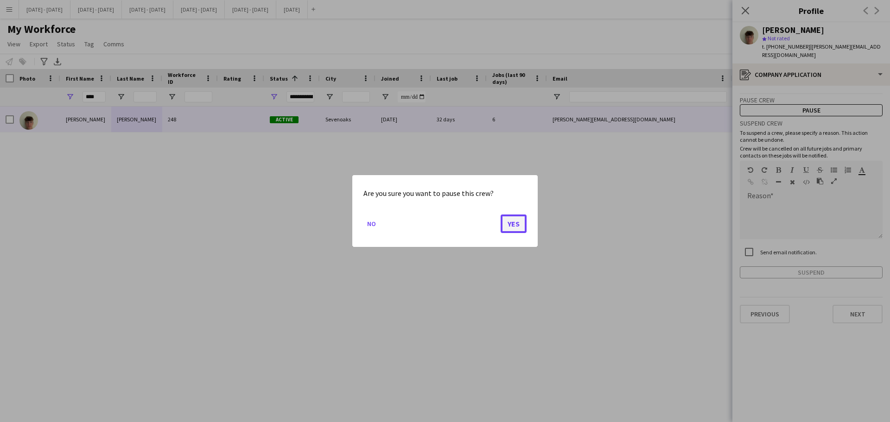
click at [506, 226] on button "Yes" at bounding box center [513, 224] width 26 height 19
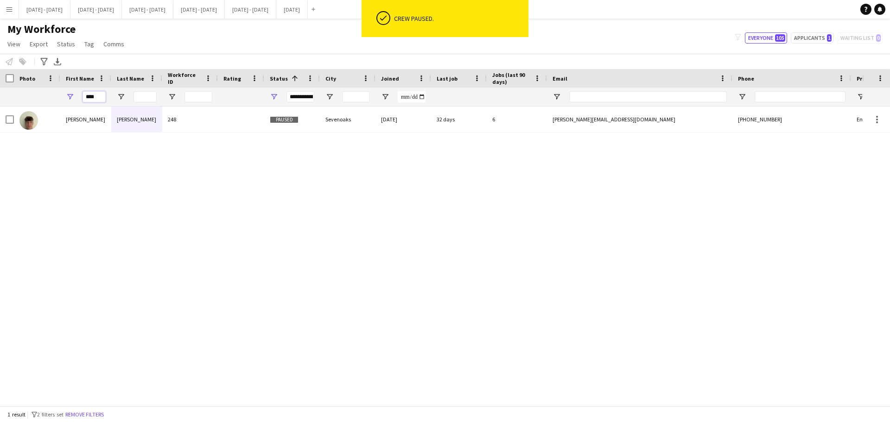
drag, startPoint x: 99, startPoint y: 95, endPoint x: 57, endPoint y: 96, distance: 41.7
click at [66, 96] on div "****" at bounding box center [85, 97] width 51 height 19
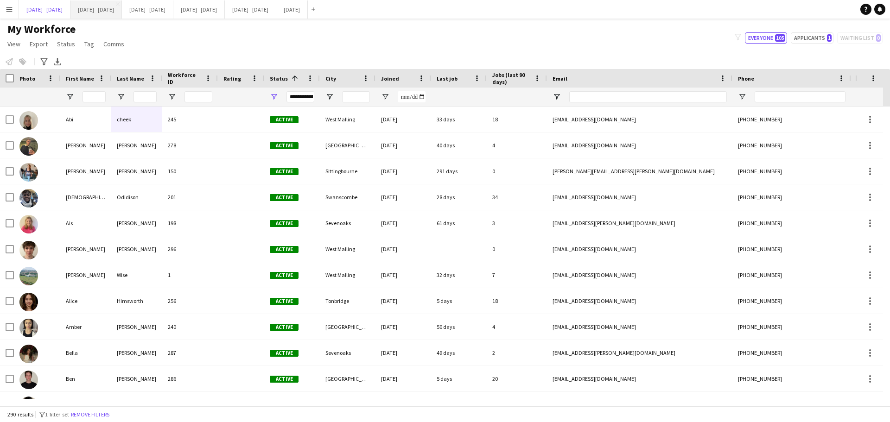
drag, startPoint x: 50, startPoint y: 8, endPoint x: 94, endPoint y: 13, distance: 44.4
click at [50, 8] on button "[DATE] - [DATE] Close" at bounding box center [44, 9] width 51 height 18
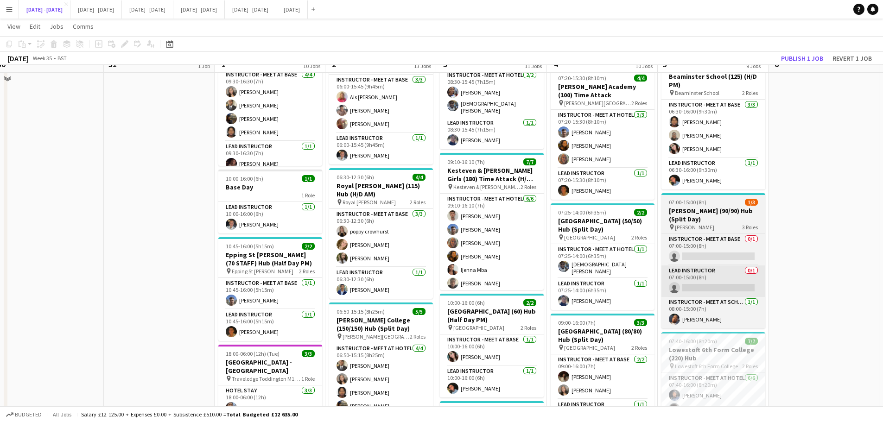
scroll to position [602, 0]
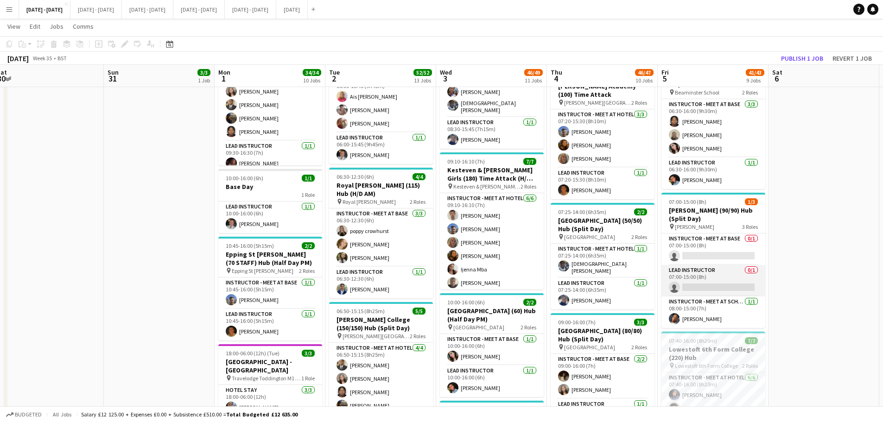
click at [711, 278] on app-card-role "Lead Instructor 0/1 07:00-15:00 (8h) single-neutral-actions" at bounding box center [713, 281] width 104 height 32
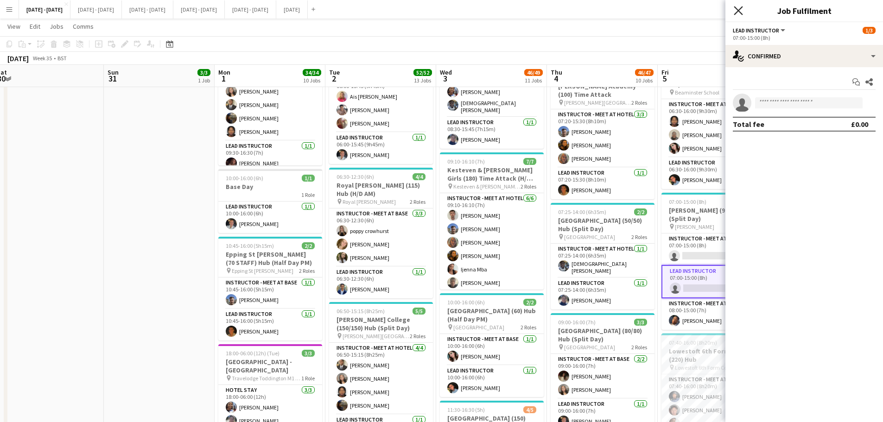
click at [711, 8] on icon "Close pop-in" at bounding box center [737, 10] width 9 height 9
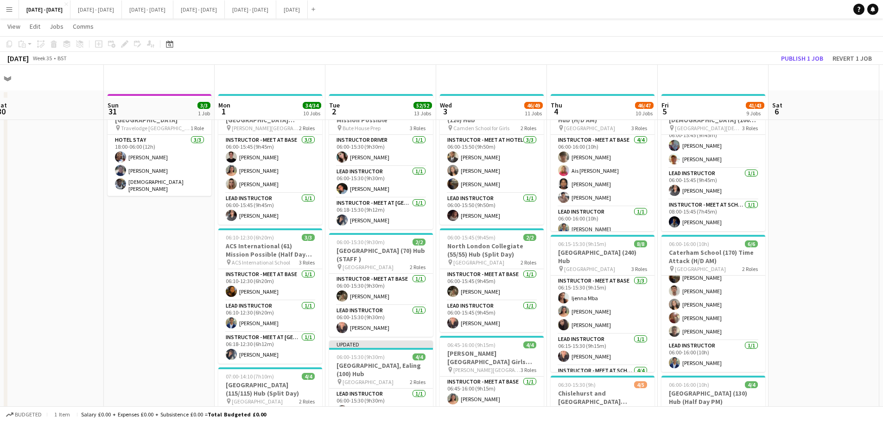
scroll to position [0, 0]
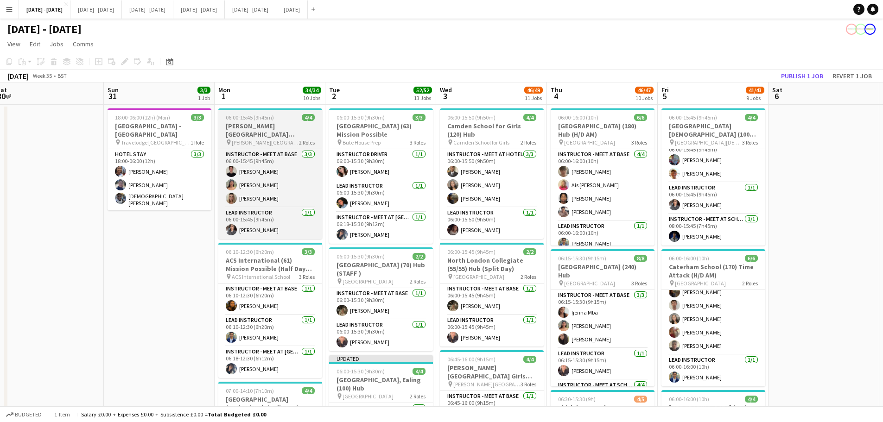
click at [269, 127] on h3 "[PERSON_NAME][GEOGRAPHIC_DATA][PERSON_NAME] (100) Hub" at bounding box center [270, 130] width 104 height 17
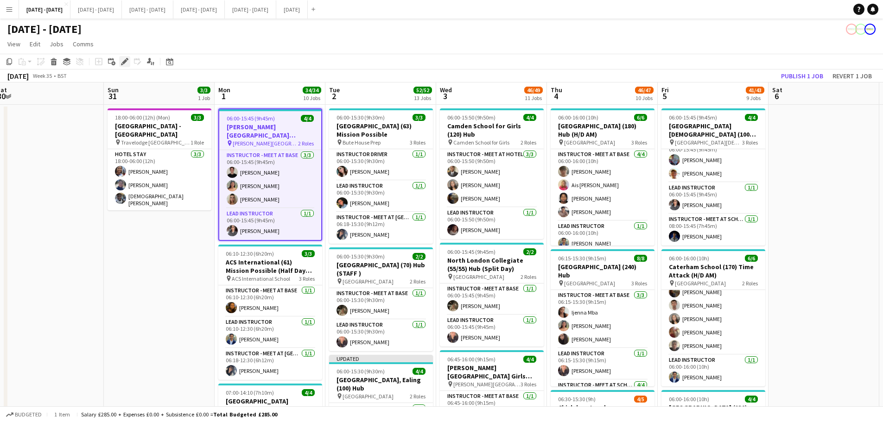
click at [124, 63] on icon at bounding box center [124, 61] width 5 height 5
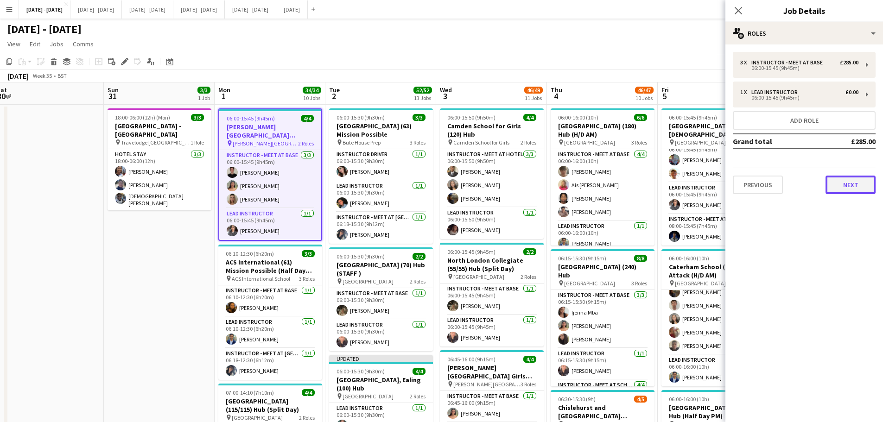
click at [711, 179] on button "Next" at bounding box center [850, 185] width 50 height 19
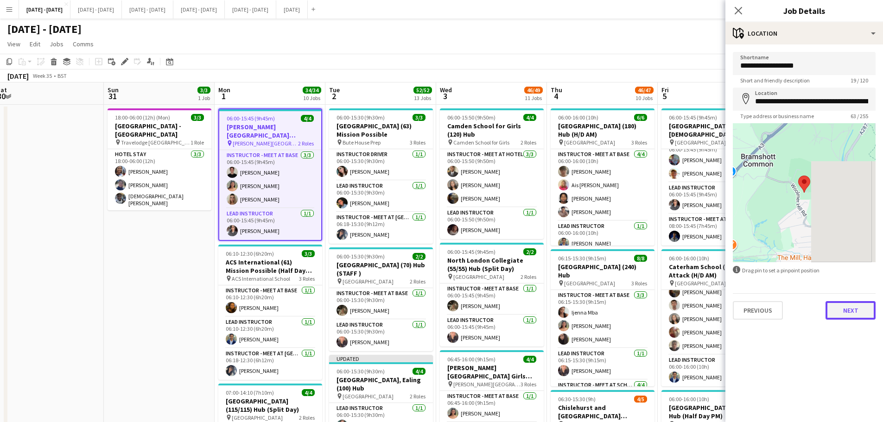
click at [711, 318] on button "Next" at bounding box center [850, 310] width 50 height 19
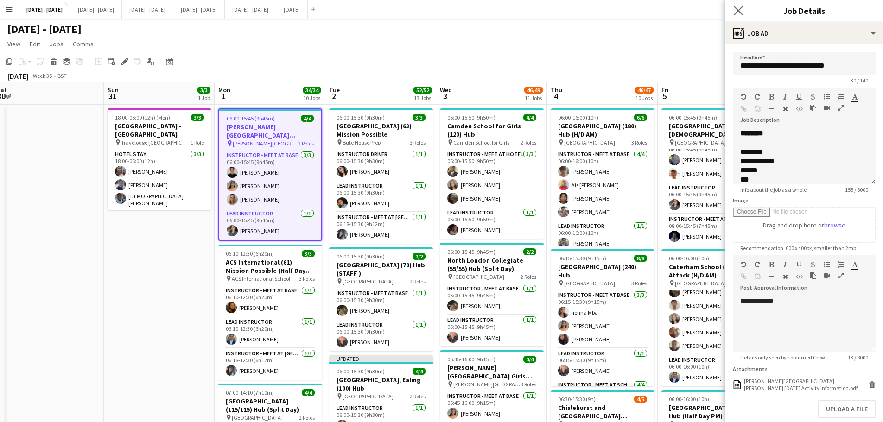
click at [711, 8] on icon "Close pop-in" at bounding box center [737, 10] width 9 height 9
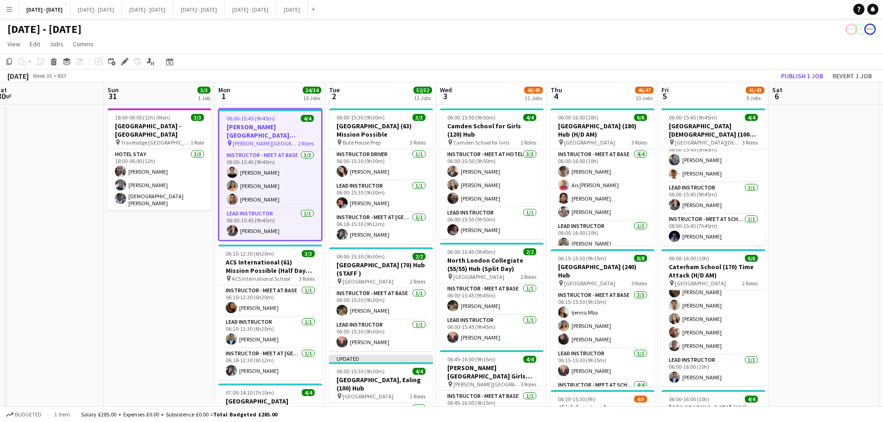
click at [376, 96] on app-board-header-date "Tue 2 52/52 13 Jobs" at bounding box center [380, 93] width 111 height 22
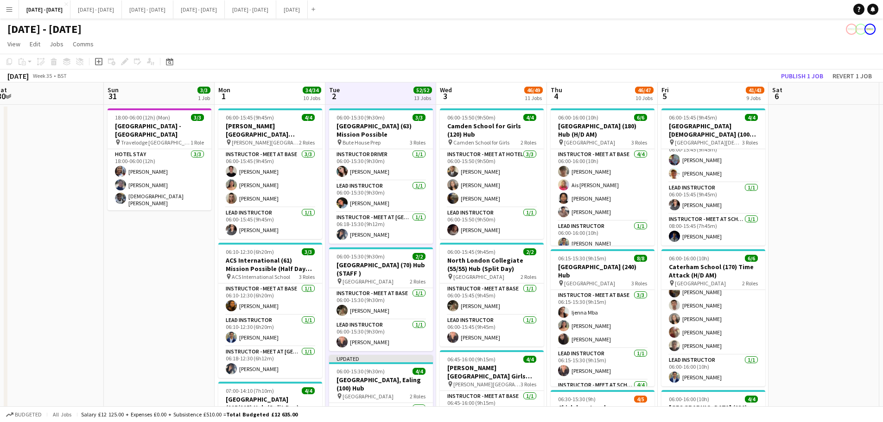
click at [501, 89] on app-board-header-date "Wed 3 46/49 11 Jobs" at bounding box center [491, 93] width 111 height 22
click at [590, 89] on app-board-header-date "Thu 4 46/47 10 Jobs" at bounding box center [602, 93] width 111 height 22
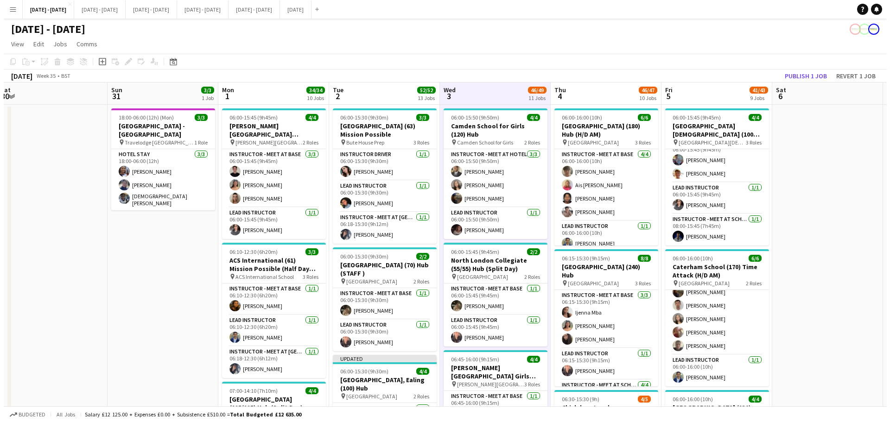
scroll to position [0, 228]
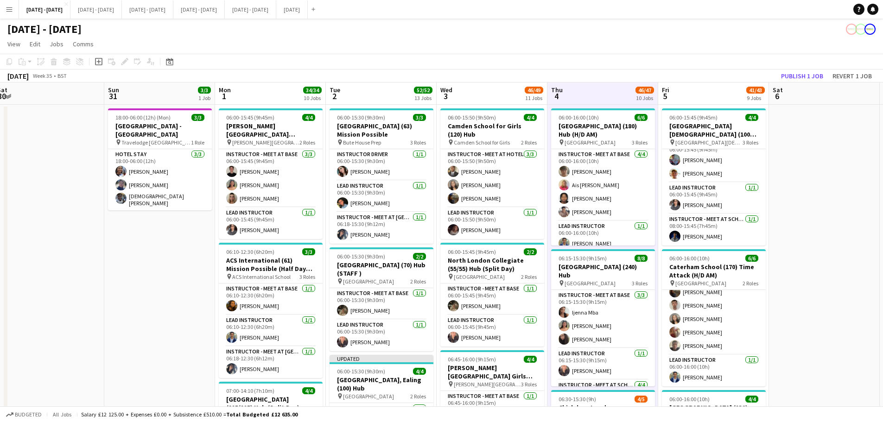
click at [703, 96] on app-board-header-date "Fri 5 41/43 9 Jobs" at bounding box center [713, 93] width 111 height 22
click at [488, 92] on app-board-header-date "Wed 3 46/49 11 Jobs" at bounding box center [491, 93] width 111 height 22
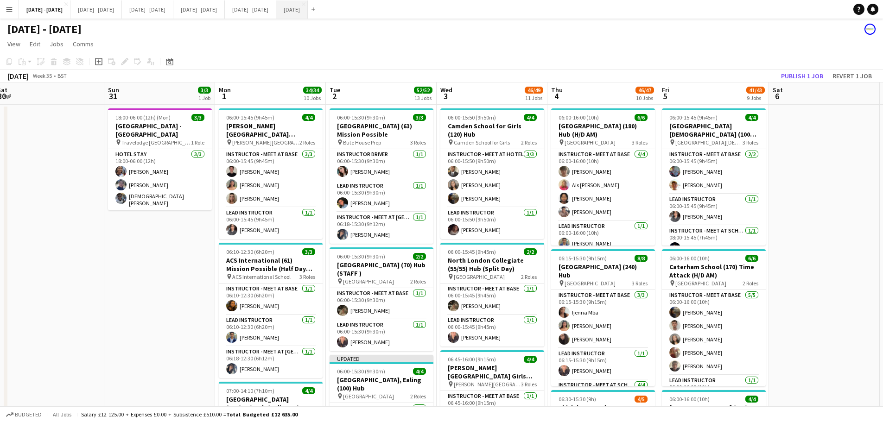
click at [308, 11] on button "[DATE] Close" at bounding box center [292, 9] width 32 height 18
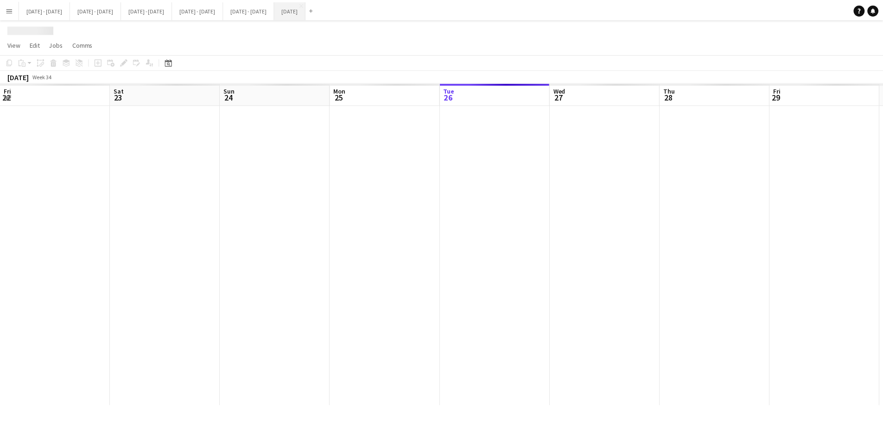
scroll to position [0, 222]
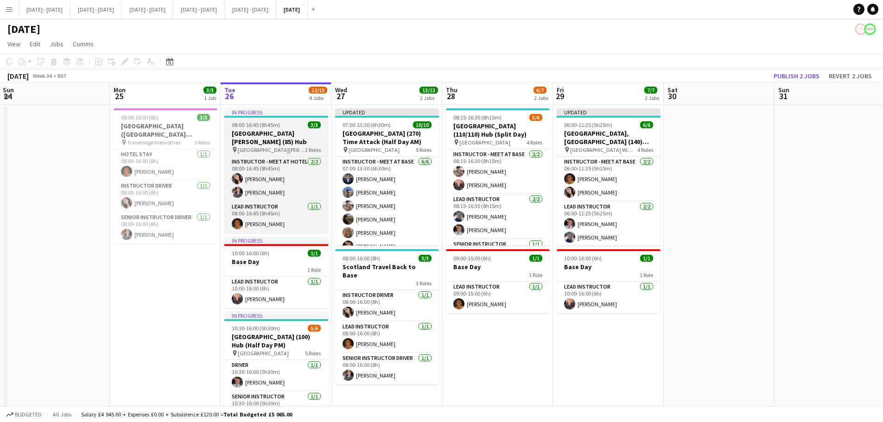
click at [272, 133] on h3 "[GEOGRAPHIC_DATA][PERSON_NAME] (85) Hub" at bounding box center [276, 137] width 104 height 17
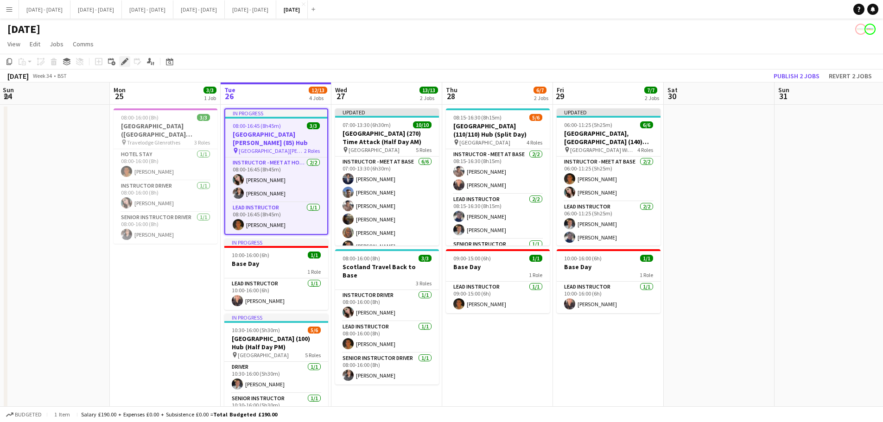
click at [121, 63] on icon "Edit" at bounding box center [124, 61] width 7 height 7
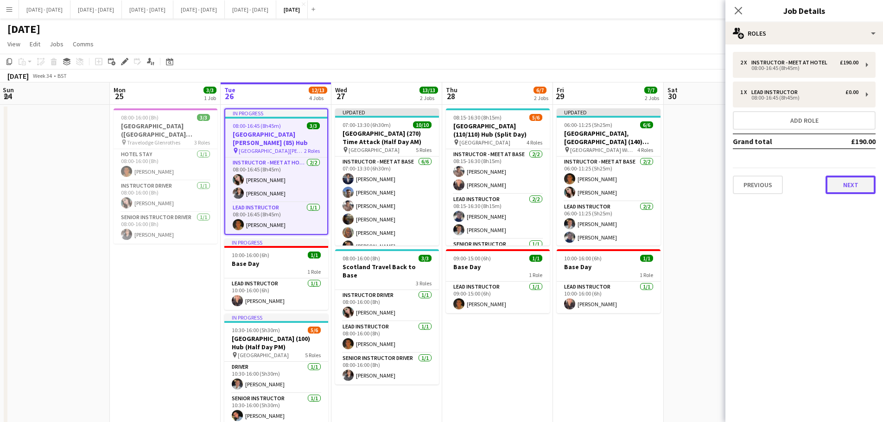
click at [711, 183] on button "Next" at bounding box center [850, 185] width 50 height 19
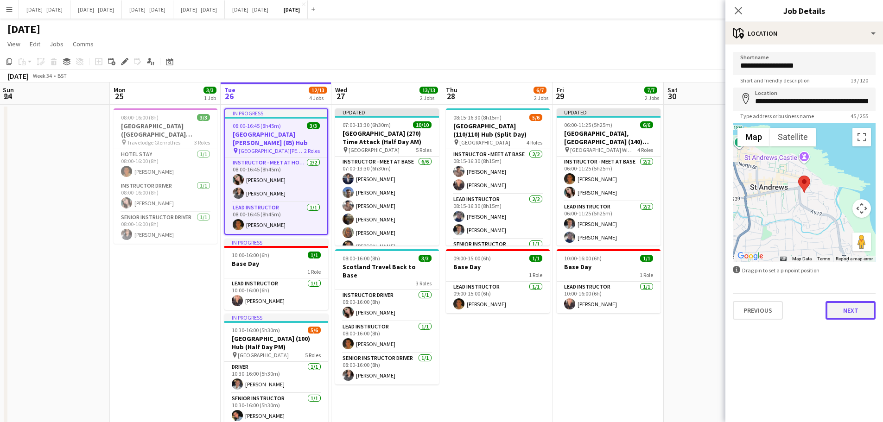
click at [711, 316] on button "Next" at bounding box center [850, 310] width 50 height 19
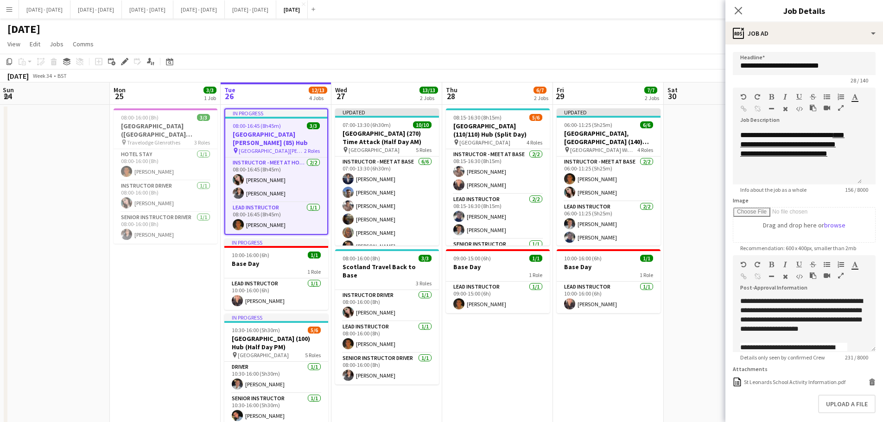
scroll to position [22, 0]
click at [711, 322] on div "St Leonards School Activity Information.pdf" at bounding box center [794, 382] width 101 height 7
click at [711, 6] on app-icon "Close pop-in" at bounding box center [738, 10] width 13 height 13
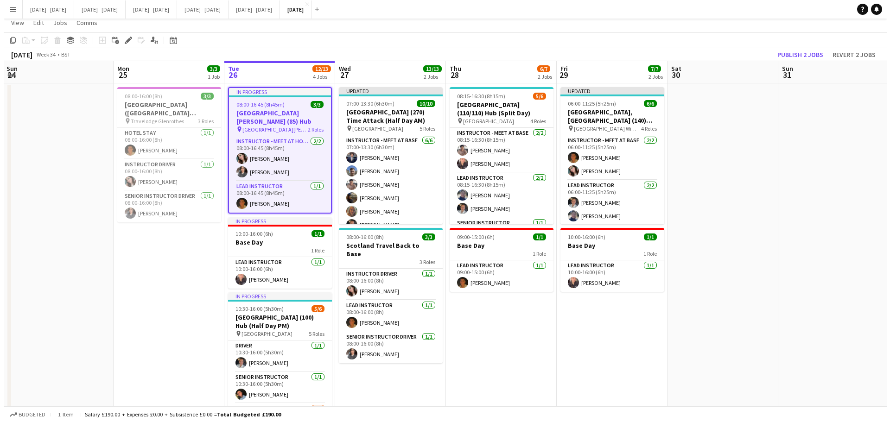
scroll to position [0, 0]
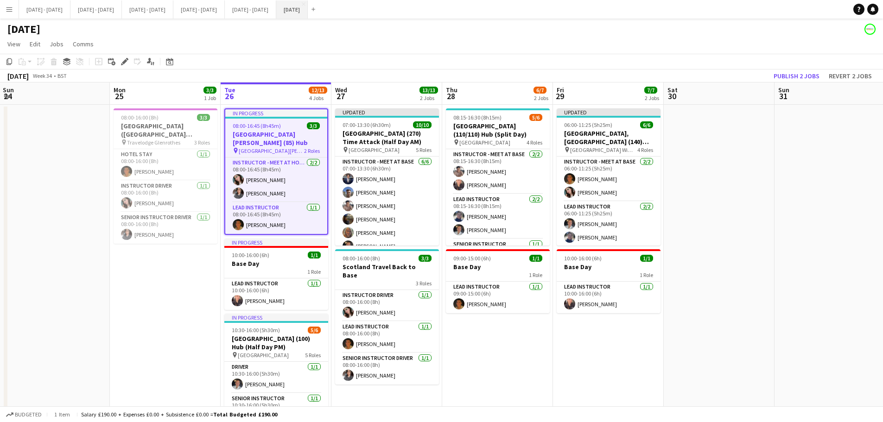
click at [308, 12] on button "[DATE] Close" at bounding box center [292, 9] width 32 height 18
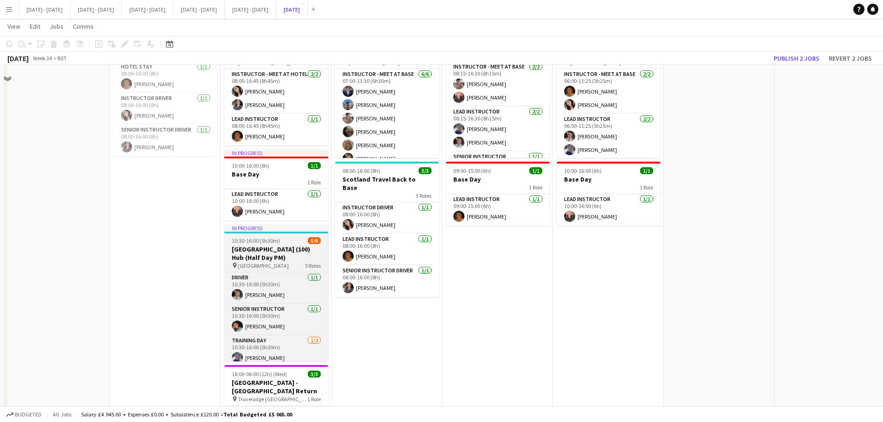
scroll to position [93, 0]
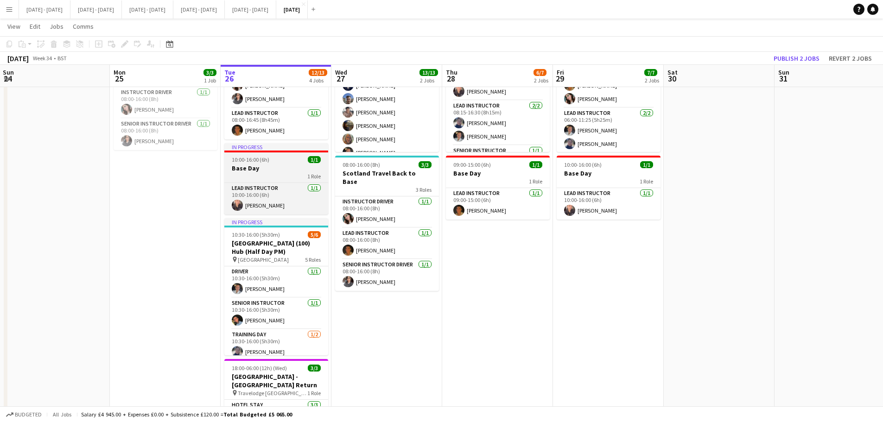
click at [270, 164] on h3 "Base Day" at bounding box center [276, 168] width 104 height 8
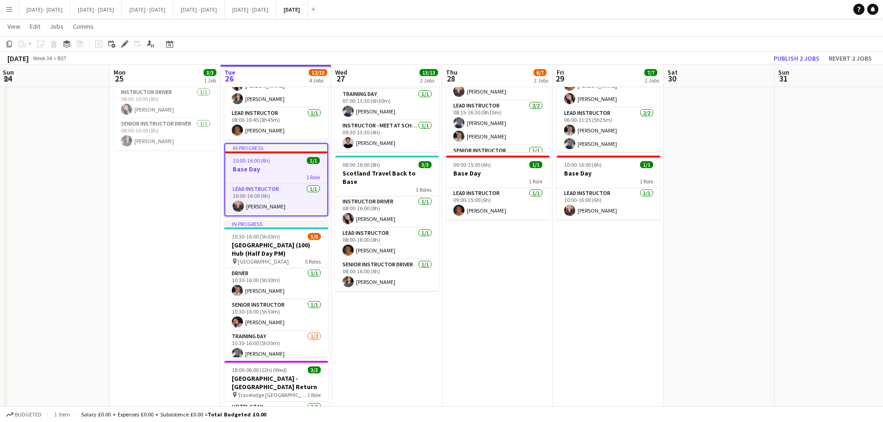
click at [373, 322] on app-date-cell "Updated 07:00-13:30 (6h30m) 10/10 [GEOGRAPHIC_DATA] (270) Time Attack (Half Day…" at bounding box center [386, 245] width 111 height 468
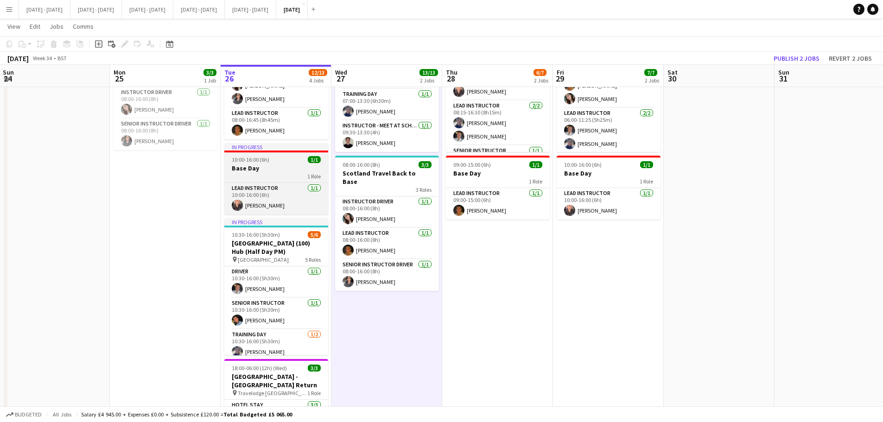
click at [257, 156] on span "10:00-16:00 (6h)" at bounding box center [251, 159] width 38 height 7
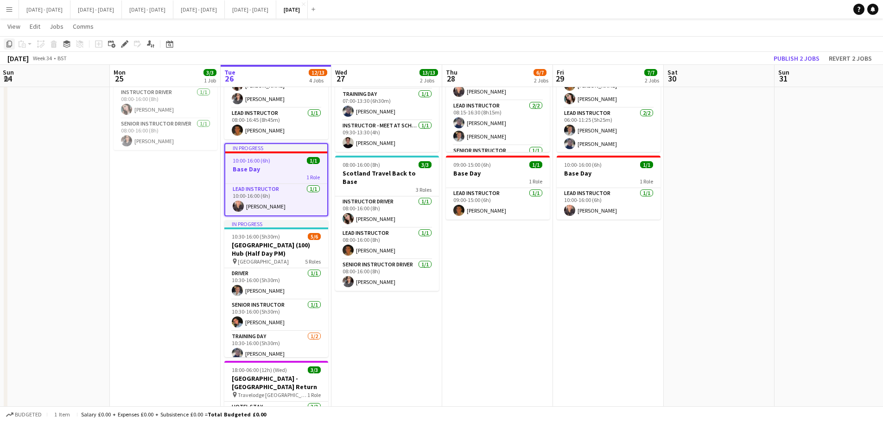
click at [8, 45] on icon "Copy" at bounding box center [9, 43] width 7 height 7
click at [410, 322] on app-date-cell "Updated 07:00-13:30 (6h30m) 10/10 [GEOGRAPHIC_DATA] (270) Time Attack (Half Day…" at bounding box center [386, 245] width 111 height 468
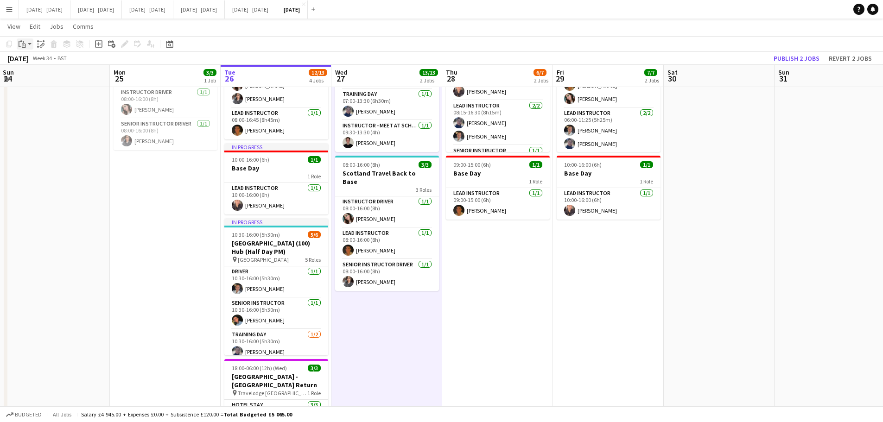
click at [30, 43] on app-action-btn "Paste" at bounding box center [25, 43] width 17 height 11
click at [35, 59] on link "Paste Ctrl+V" at bounding box center [68, 61] width 87 height 8
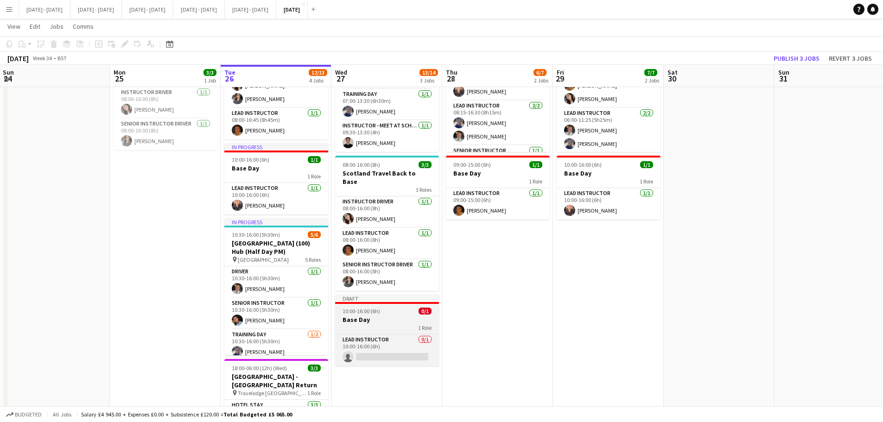
click at [396, 316] on h3 "Base Day" at bounding box center [387, 320] width 104 height 8
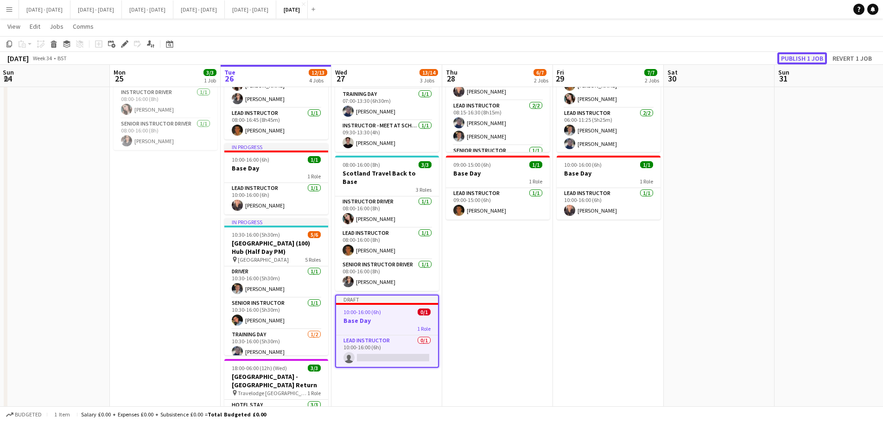
click at [711, 61] on button "Publish 1 job" at bounding box center [802, 58] width 50 height 12
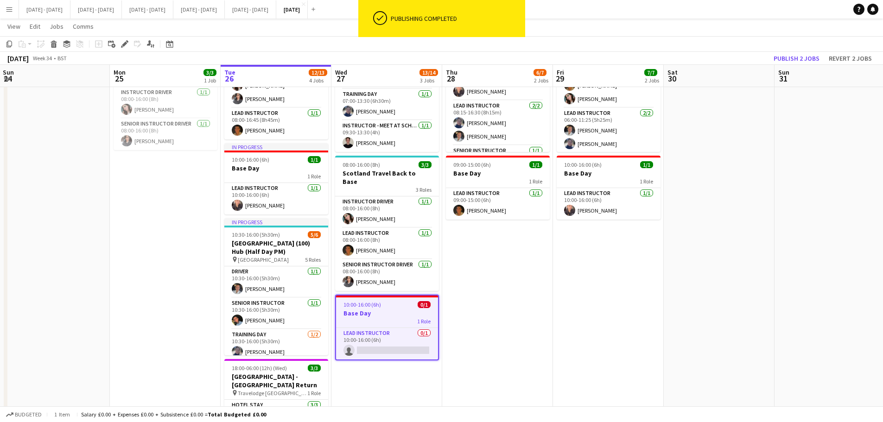
click at [403, 309] on h3 "Base Day" at bounding box center [387, 313] width 102 height 8
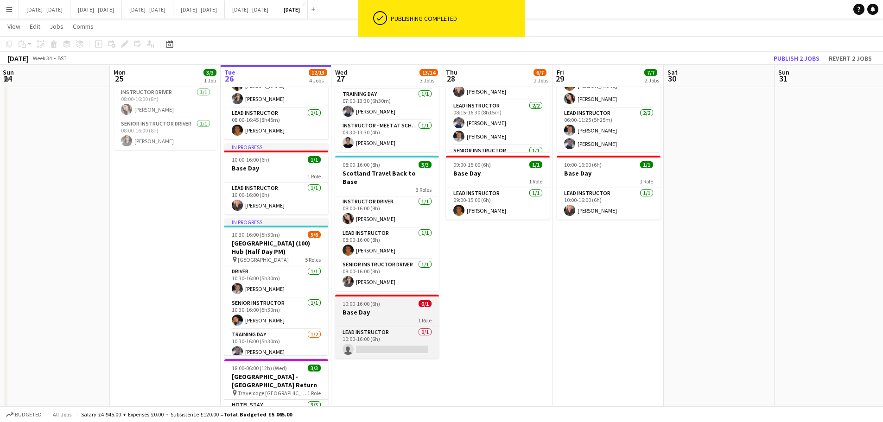
click at [403, 308] on h3 "Base Day" at bounding box center [387, 312] width 104 height 8
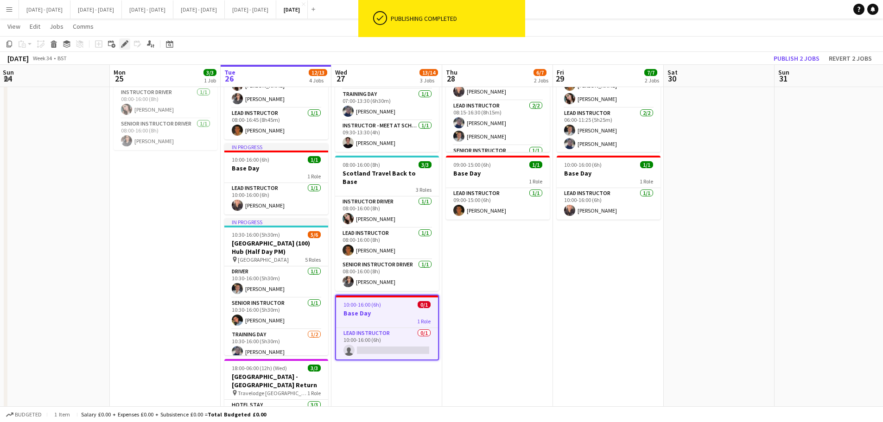
click at [123, 43] on icon "Edit" at bounding box center [124, 43] width 7 height 7
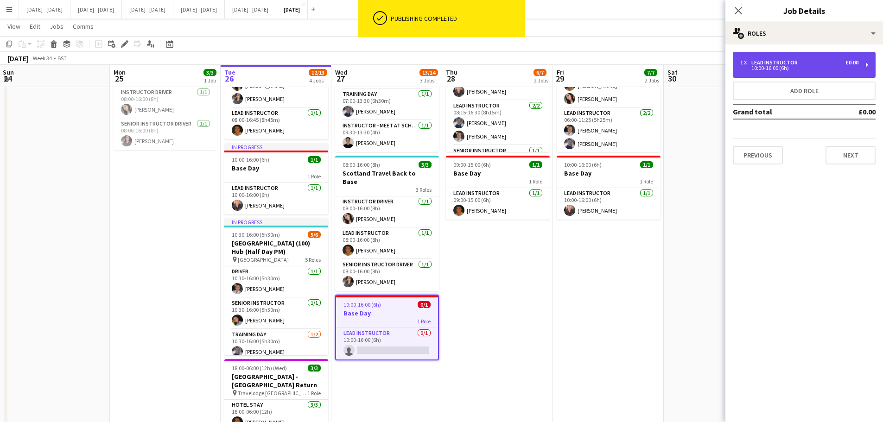
click at [711, 70] on div "10:00-16:00 (6h)" at bounding box center [799, 68] width 118 height 5
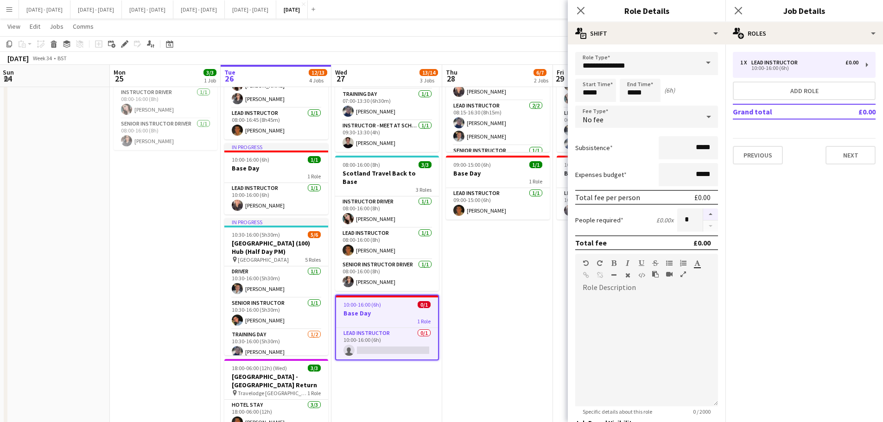
click at [710, 214] on button "button" at bounding box center [710, 215] width 15 height 12
type input "*"
drag, startPoint x: 583, startPoint y: 8, endPoint x: 744, endPoint y: 35, distance: 163.4
click at [583, 8] on icon at bounding box center [580, 10] width 7 height 7
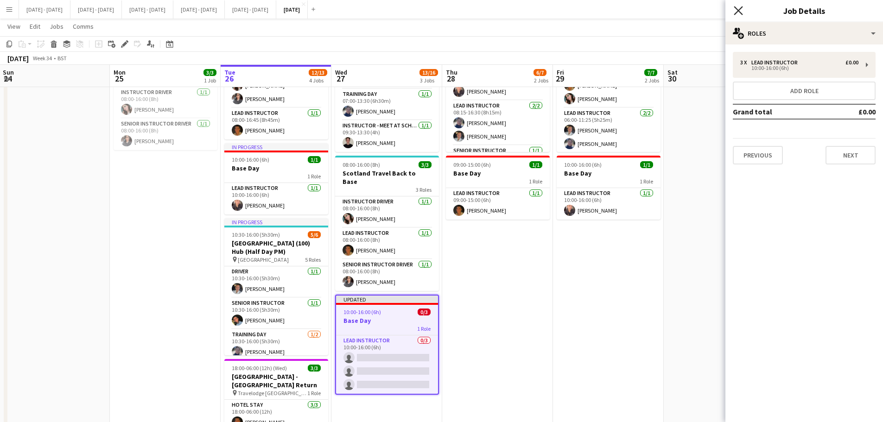
click at [711, 12] on icon "Close pop-in" at bounding box center [737, 10] width 9 height 9
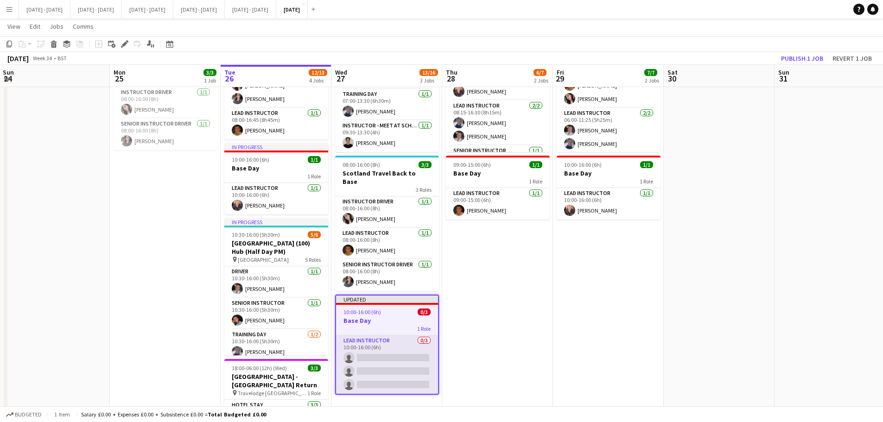
click at [374, 322] on app-card-role "Lead Instructor 0/3 10:00-16:00 (6h) single-neutral-actions single-neutral-acti…" at bounding box center [387, 364] width 102 height 58
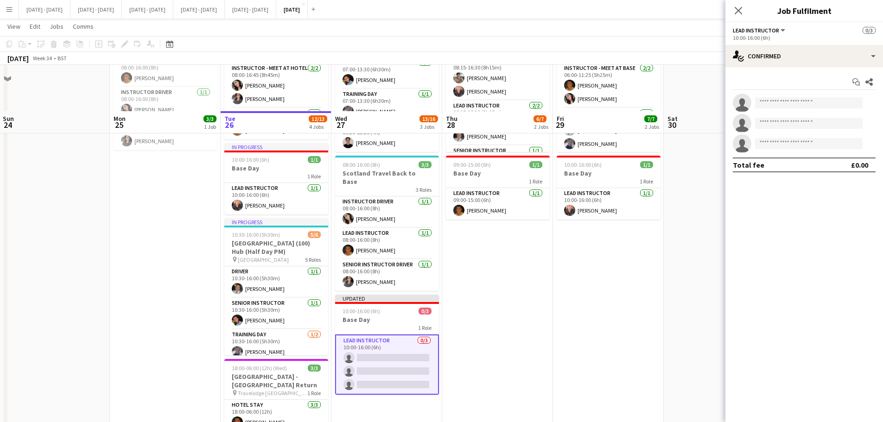
scroll to position [139, 0]
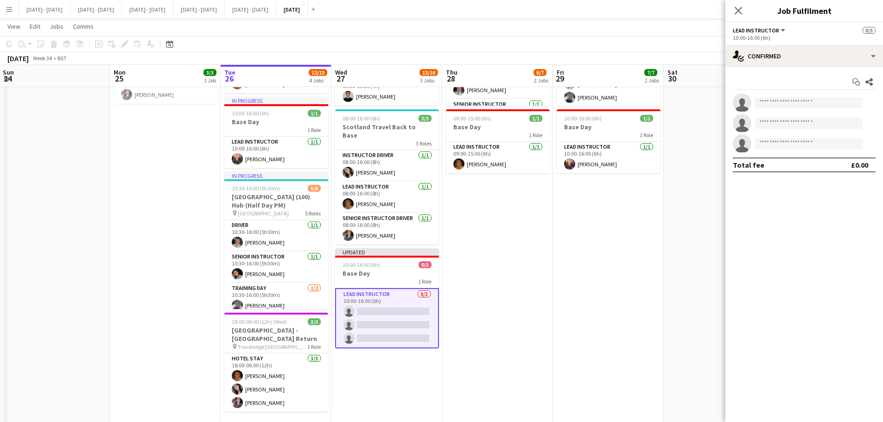
click at [488, 322] on app-date-cell "08:15-16:30 (8h15m) 5/6 [GEOGRAPHIC_DATA] (110/110) Hub (Split Day) pin Brighto…" at bounding box center [497, 199] width 111 height 468
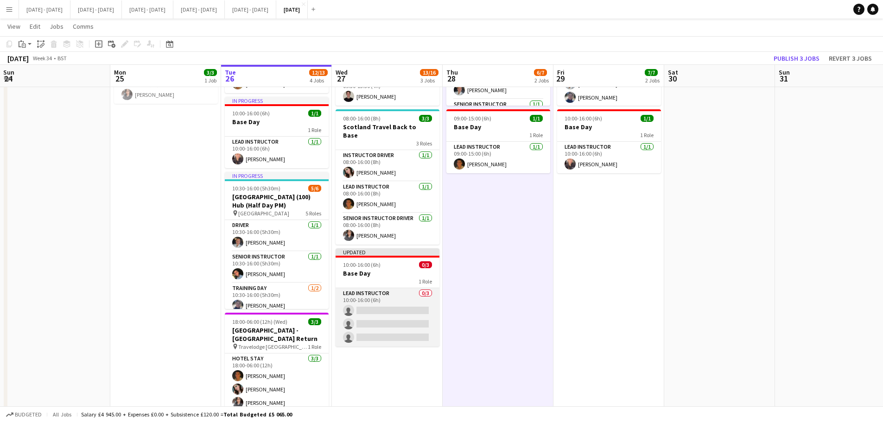
click at [369, 298] on app-card-role "Lead Instructor 0/3 10:00-16:00 (6h) single-neutral-actions single-neutral-acti…" at bounding box center [387, 317] width 104 height 58
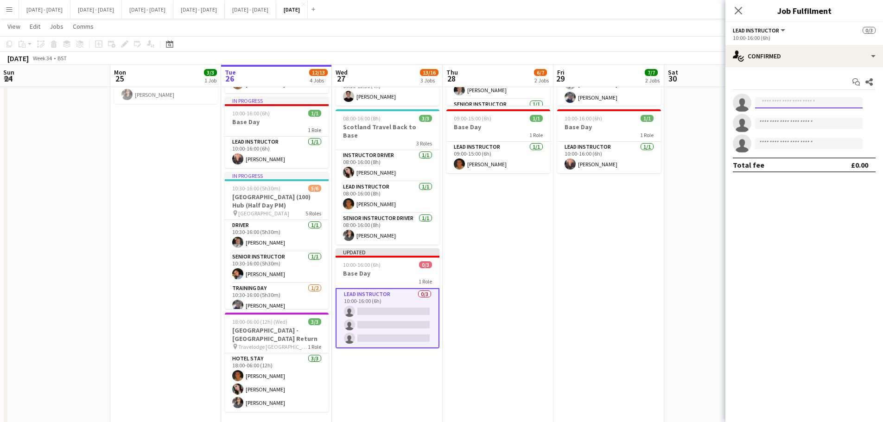
click at [711, 101] on input at bounding box center [808, 102] width 107 height 11
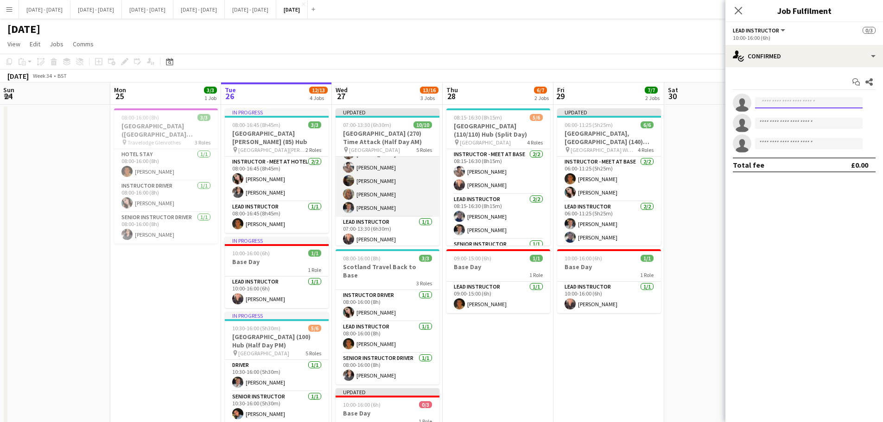
scroll to position [0, 0]
click at [373, 198] on app-card-role "Instructor - Meet at Base [DATE] 07:00-13:30 (6h30m) [PERSON_NAME] [PERSON_NAME…" at bounding box center [387, 159] width 104 height 99
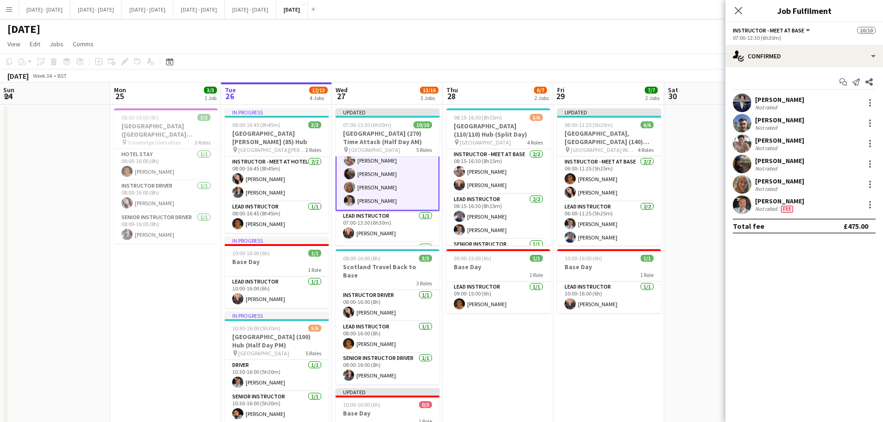
scroll to position [47, 0]
click at [711, 208] on div at bounding box center [869, 204] width 11 height 11
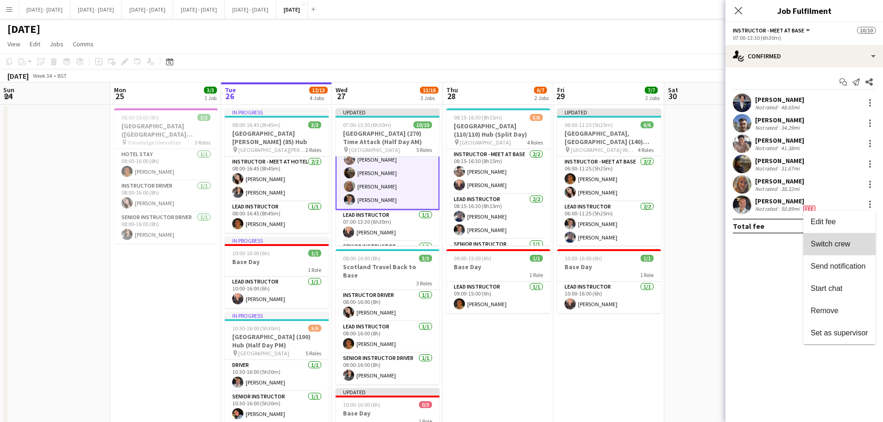
click at [711, 244] on span "Switch crew" at bounding box center [829, 244] width 39 height 8
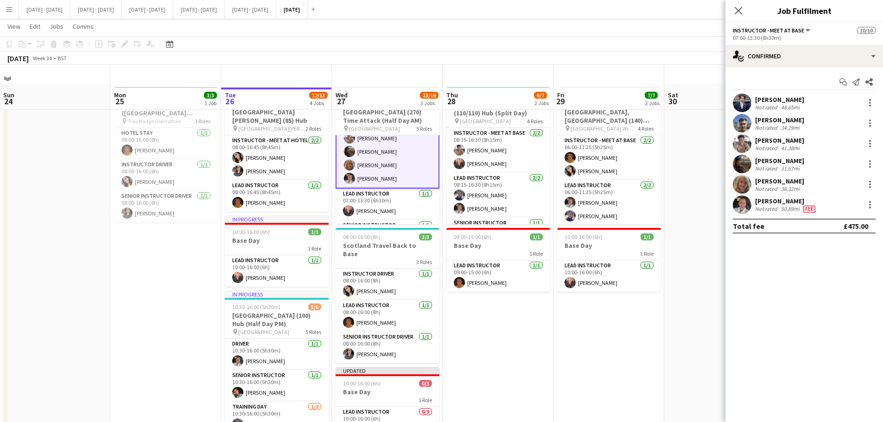
scroll to position [93, 0]
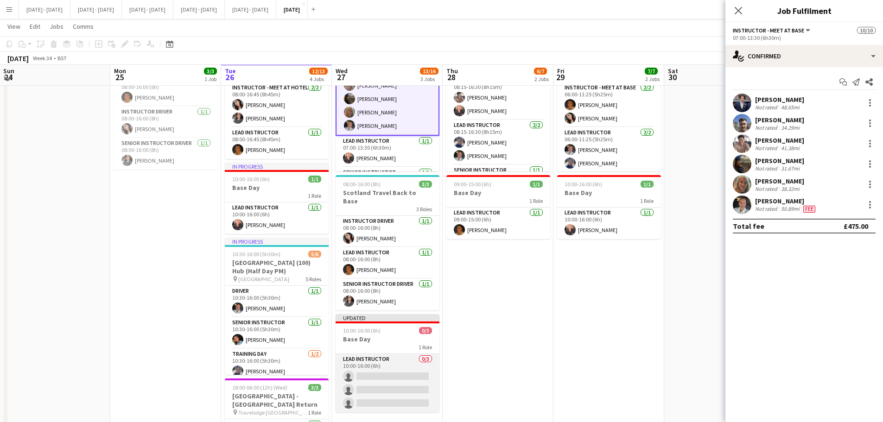
click at [410, 322] on app-card-role "Lead Instructor 0/3 10:00-16:00 (6h) single-neutral-actions single-neutral-acti…" at bounding box center [387, 383] width 104 height 58
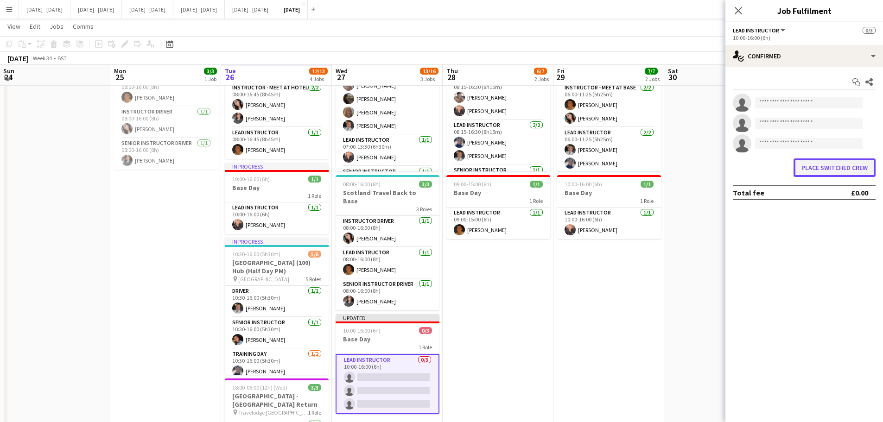
click at [711, 165] on button "Place switched crew" at bounding box center [834, 167] width 82 height 19
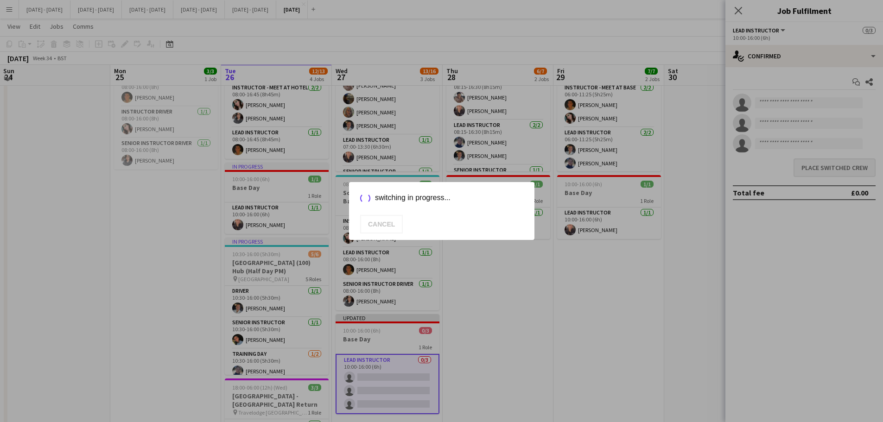
scroll to position [93, 0]
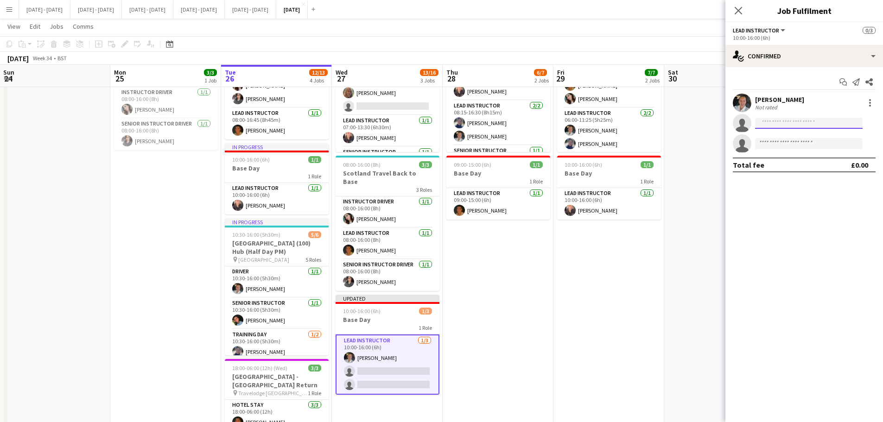
click at [711, 122] on input at bounding box center [808, 123] width 107 height 11
type input "***"
click at [711, 141] on span "[EMAIL_ADDRESS][DOMAIN_NAME]" at bounding box center [808, 143] width 93 height 7
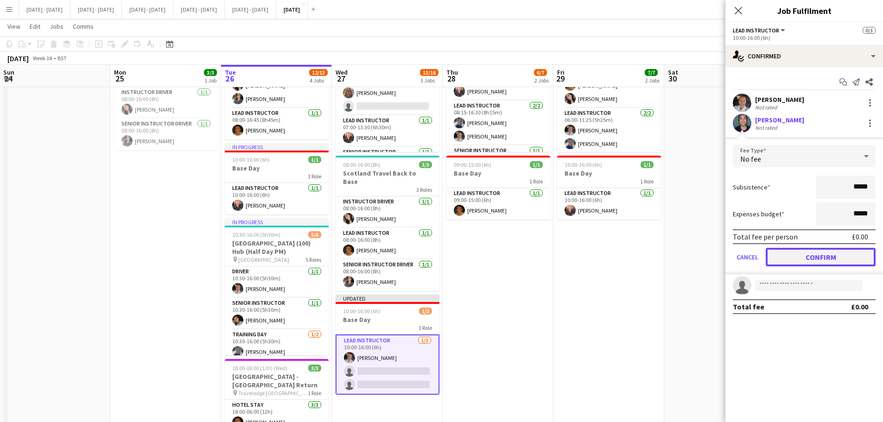
click at [711, 257] on button "Confirm" at bounding box center [820, 257] width 110 height 19
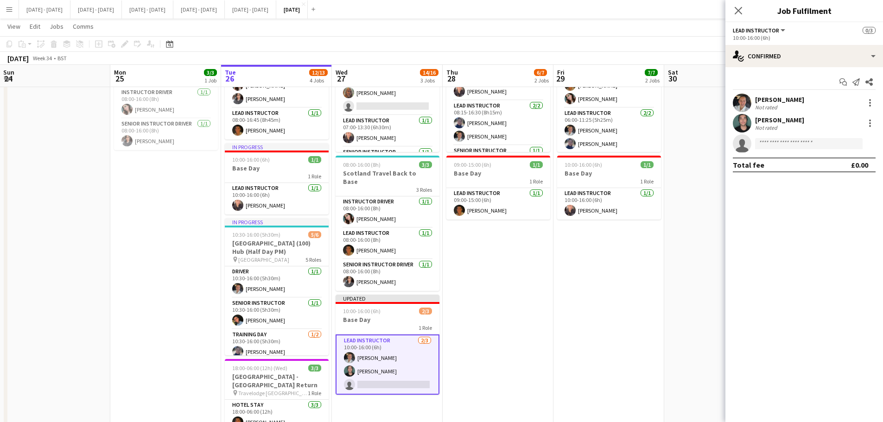
click at [711, 150] on app-invite-slot "single-neutral-actions" at bounding box center [804, 143] width 158 height 19
click at [711, 139] on input at bounding box center [808, 143] width 107 height 11
type input "****"
click at [711, 177] on div "[PERSON_NAME] Active [EMAIL_ADDRESS][DOMAIN_NAME] [PHONE_NUMBER]" at bounding box center [808, 164] width 107 height 30
click at [711, 158] on span "[PERSON_NAME]" at bounding box center [788, 157] width 53 height 8
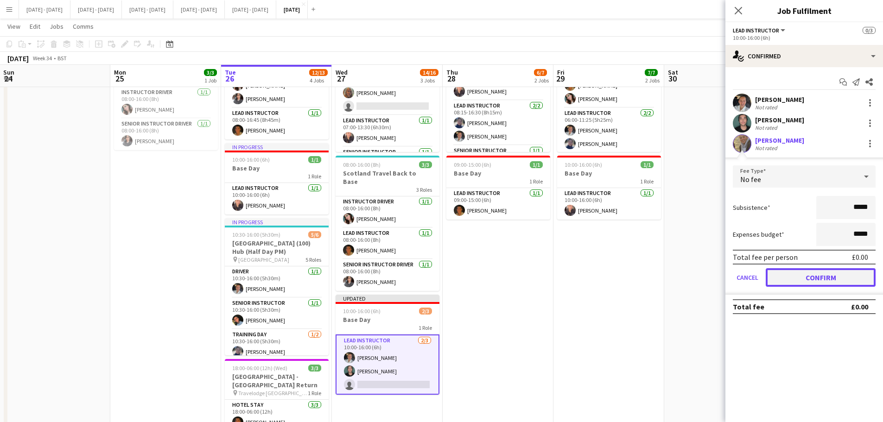
click at [711, 278] on button "Confirm" at bounding box center [820, 277] width 110 height 19
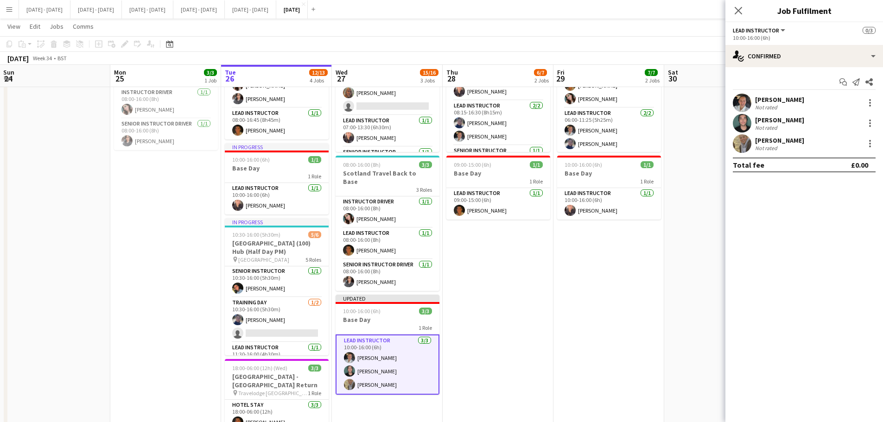
scroll to position [46, 0]
click at [711, 9] on icon "Close pop-in" at bounding box center [737, 10] width 9 height 9
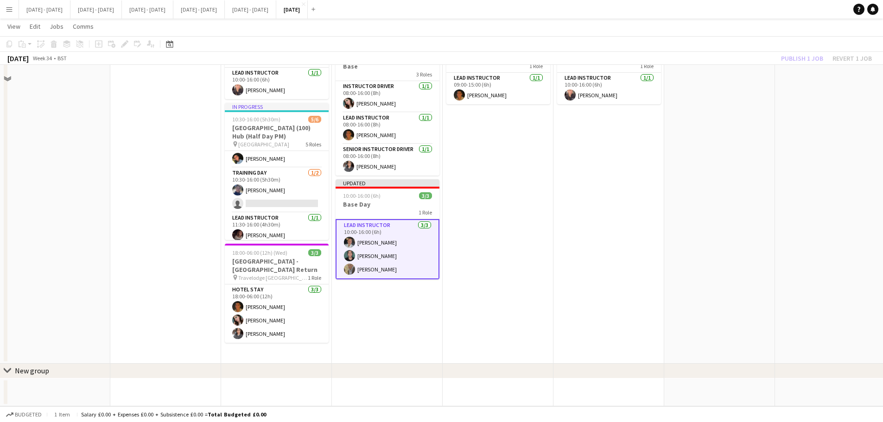
scroll to position [162, 0]
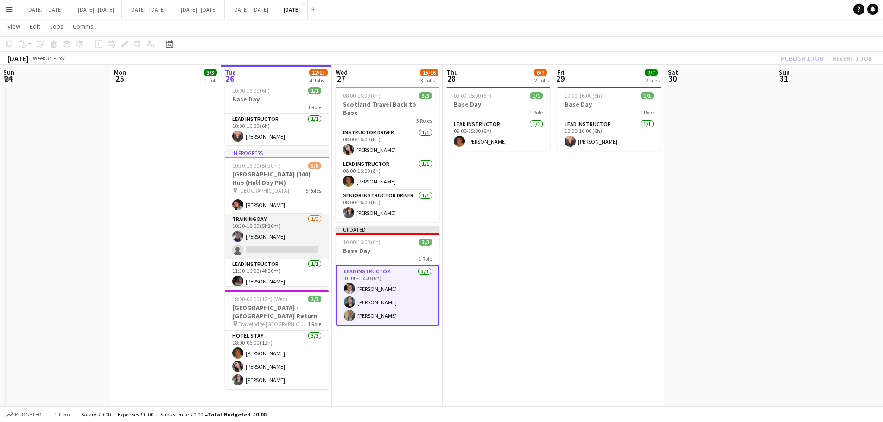
click at [263, 241] on app-card-role "Training Day [DATE] 10:30-16:00 (5h30m) [PERSON_NAME] single-neutral-actions" at bounding box center [277, 236] width 104 height 45
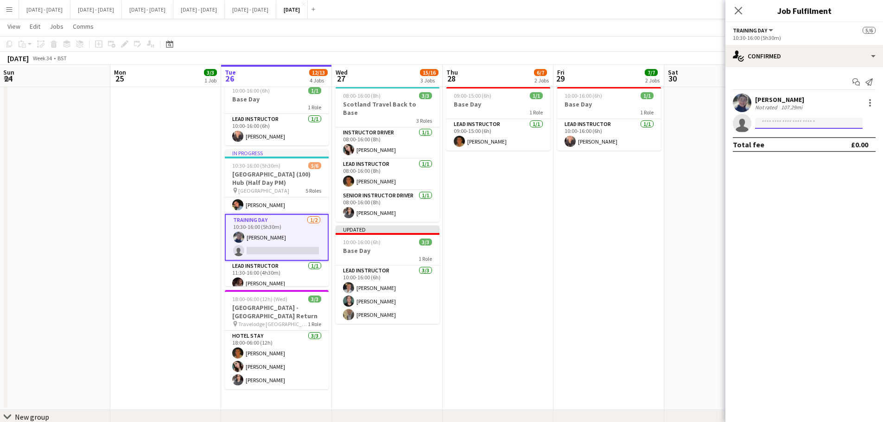
click at [711, 122] on input at bounding box center [808, 123] width 107 height 11
type input "****"
click at [711, 137] on span "[PERSON_NAME] Active" at bounding box center [808, 137] width 93 height 8
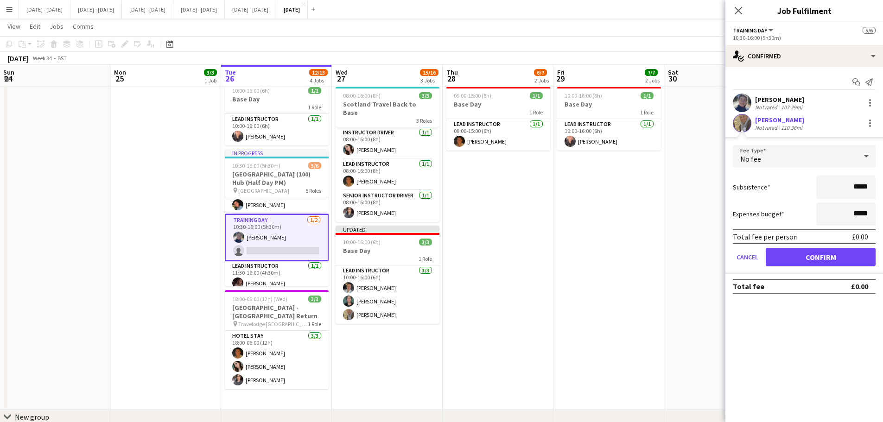
click at [711, 152] on div "No fee" at bounding box center [795, 156] width 124 height 22
click at [711, 205] on span "Fixed" at bounding box center [804, 206] width 128 height 9
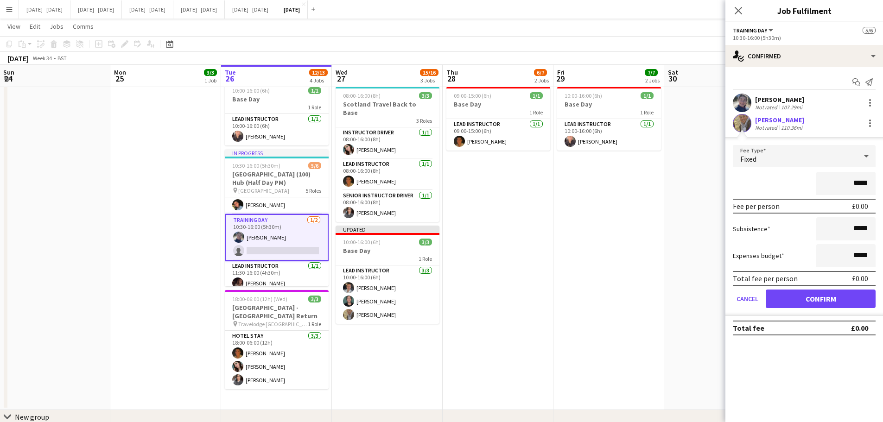
click at [711, 186] on input "*****" at bounding box center [845, 183] width 59 height 23
type input "*******"
click at [711, 300] on button "Confirm" at bounding box center [820, 299] width 110 height 19
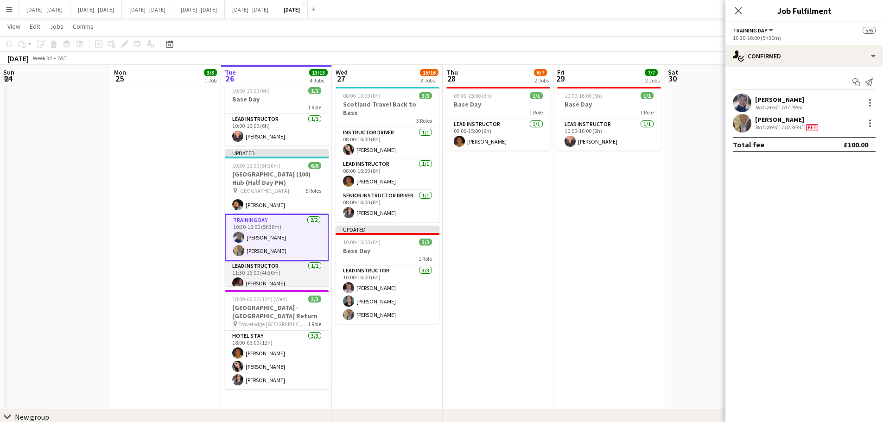
click at [290, 268] on app-card-role "Lead Instructor [DATE] 11:30-16:00 (4h30m) [PERSON_NAME]" at bounding box center [277, 277] width 104 height 32
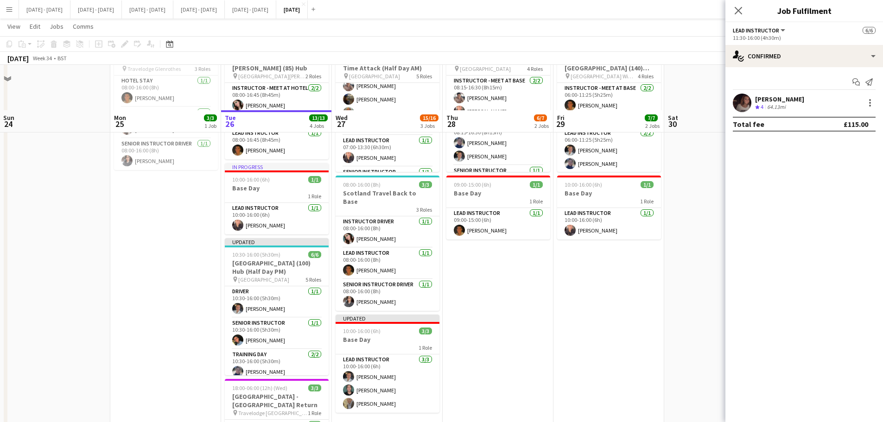
scroll to position [69, 0]
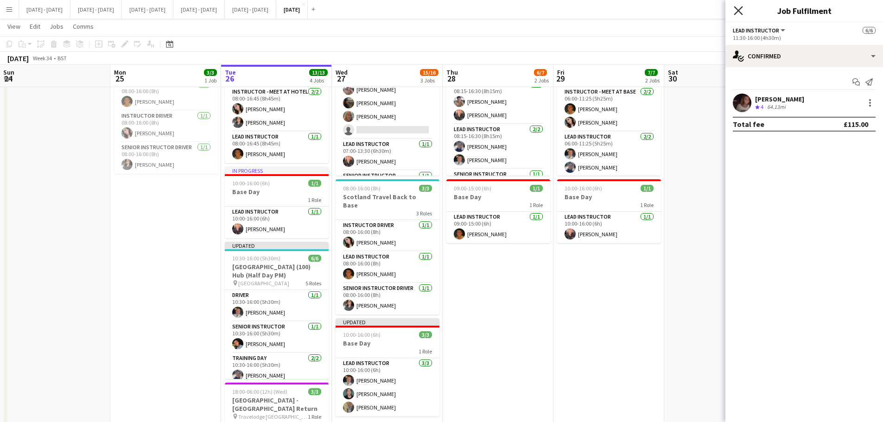
click at [711, 10] on icon at bounding box center [737, 10] width 9 height 9
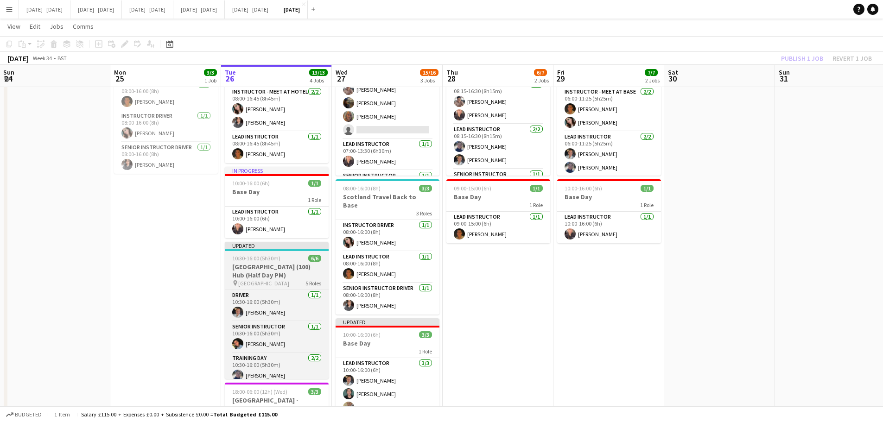
click at [278, 263] on h3 "[GEOGRAPHIC_DATA] (100) Hub (Half Day PM)" at bounding box center [277, 271] width 104 height 17
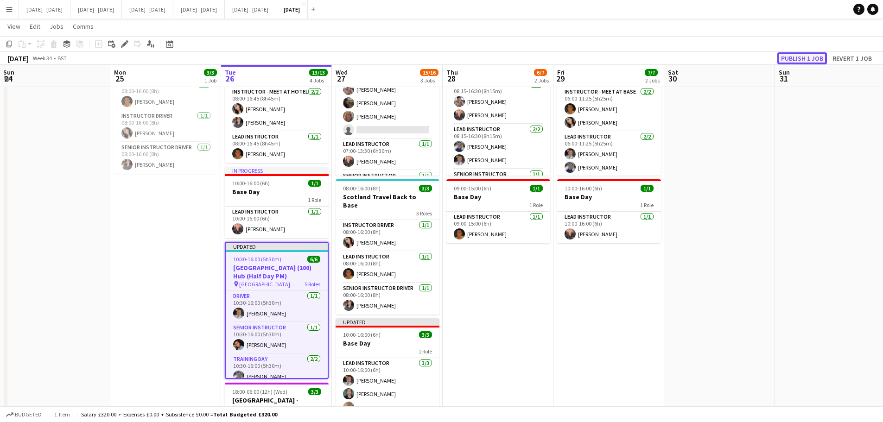
click at [711, 59] on button "Publish 1 job" at bounding box center [802, 58] width 50 height 12
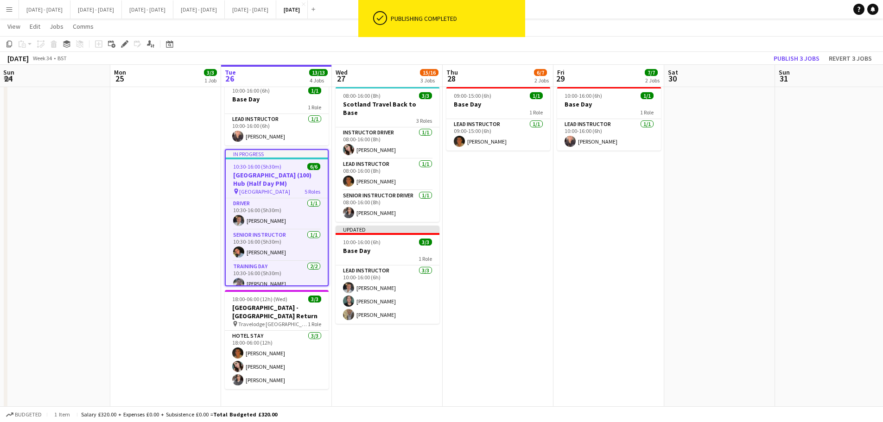
scroll to position [84, 0]
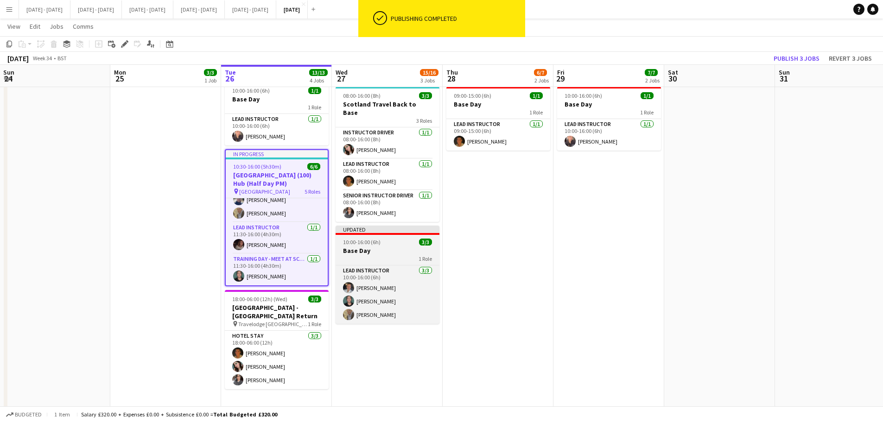
click at [379, 247] on h3 "Base Day" at bounding box center [387, 251] width 104 height 8
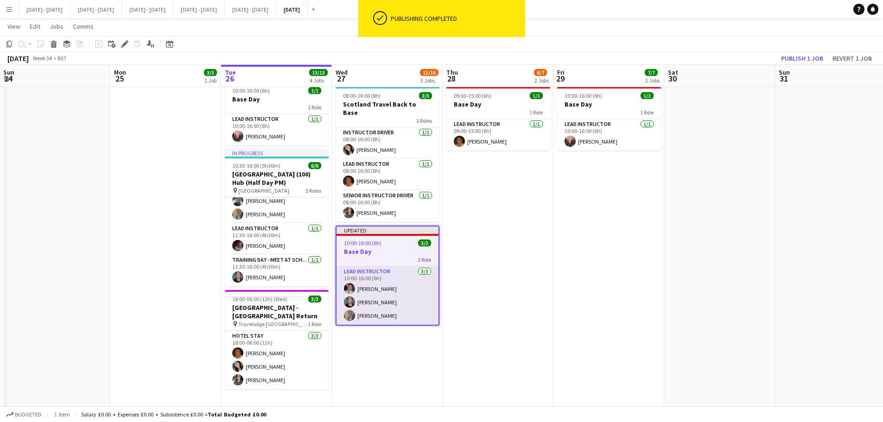
click at [376, 302] on app-card-role "Lead Instructor [DATE] 10:00-16:00 (6h) [PERSON_NAME] Bin [PERSON_NAME] [PERSON…" at bounding box center [387, 295] width 102 height 58
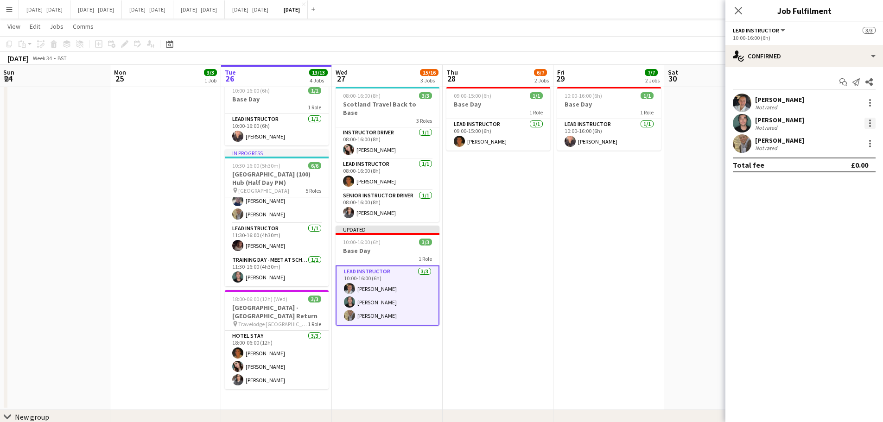
click at [711, 123] on div at bounding box center [869, 123] width 11 height 11
click at [711, 146] on button "Edit fee" at bounding box center [839, 140] width 72 height 22
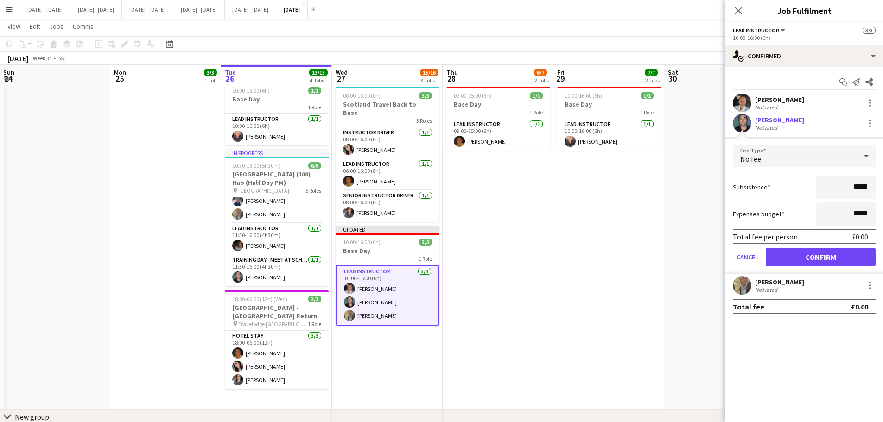
click at [711, 190] on input "*****" at bounding box center [845, 187] width 59 height 23
type input "*******"
click at [711, 255] on button "Confirm" at bounding box center [820, 257] width 110 height 19
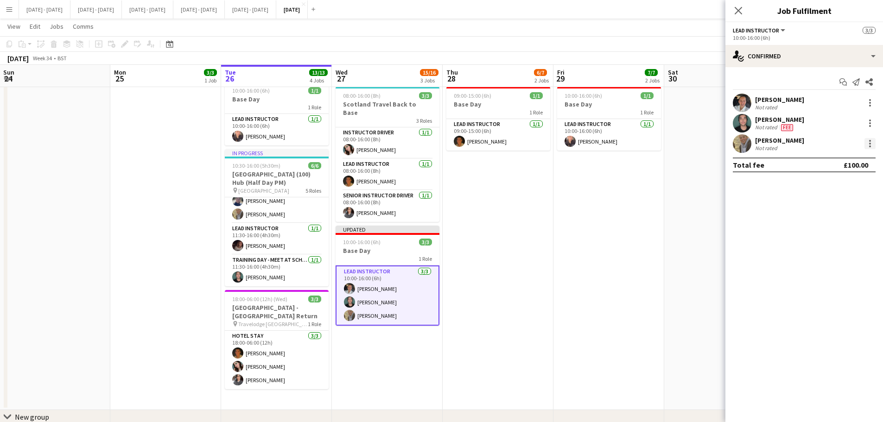
click at [711, 146] on div at bounding box center [869, 143] width 11 height 11
click at [711, 162] on span "Edit fee" at bounding box center [838, 161] width 57 height 8
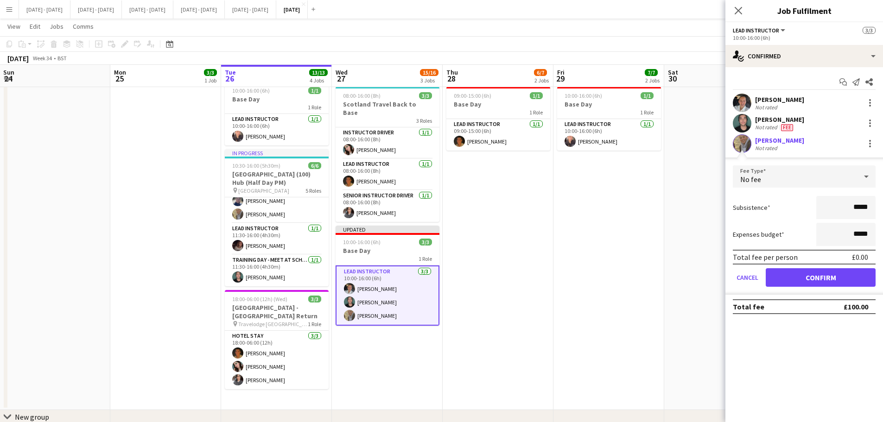
click at [711, 209] on input "*****" at bounding box center [845, 207] width 59 height 23
type input "*******"
click at [711, 282] on button "Confirm" at bounding box center [820, 277] width 110 height 19
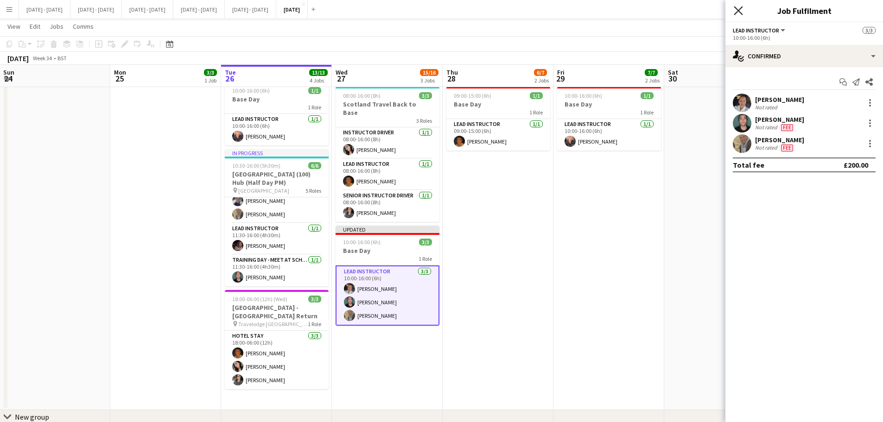
click at [711, 9] on icon "Close pop-in" at bounding box center [737, 10] width 9 height 9
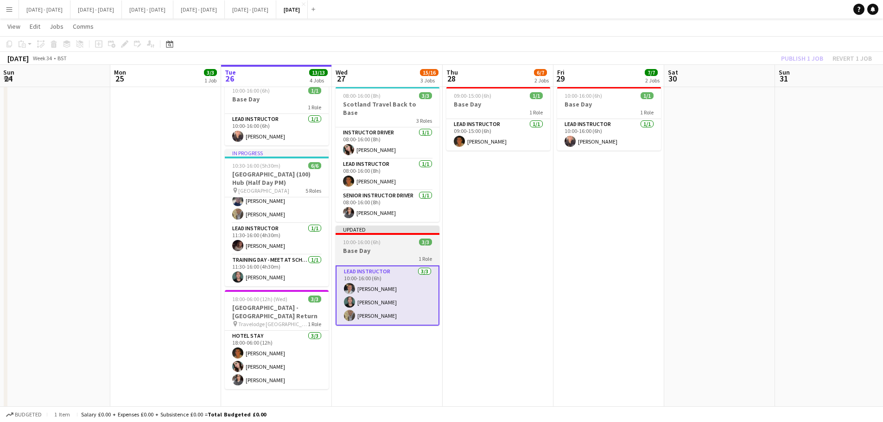
click at [382, 239] on div "10:00-16:00 (6h) 3/3" at bounding box center [387, 242] width 104 height 7
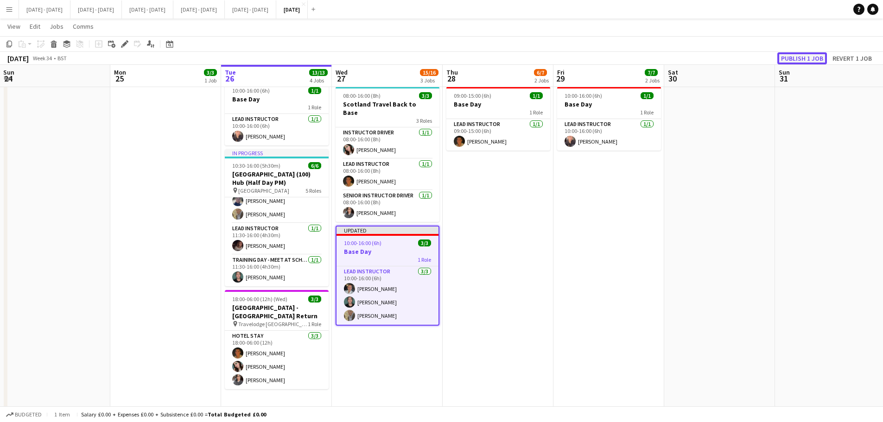
click at [711, 54] on button "Publish 1 job" at bounding box center [802, 58] width 50 height 12
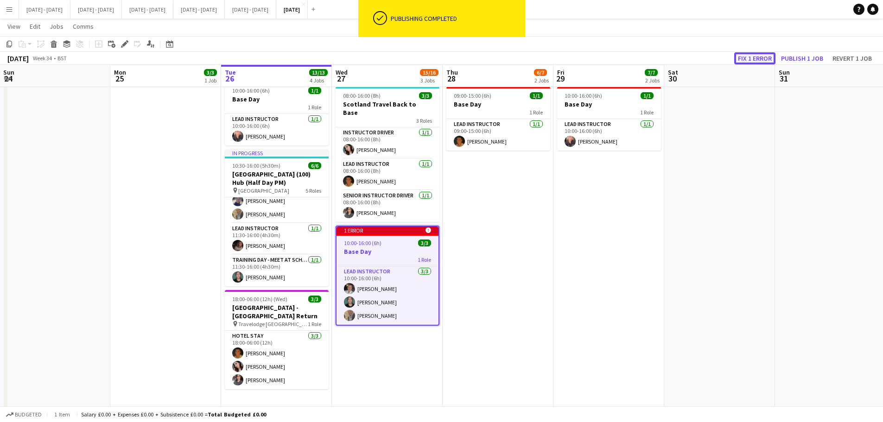
click at [711, 52] on button "Fix 1 error" at bounding box center [754, 58] width 41 height 12
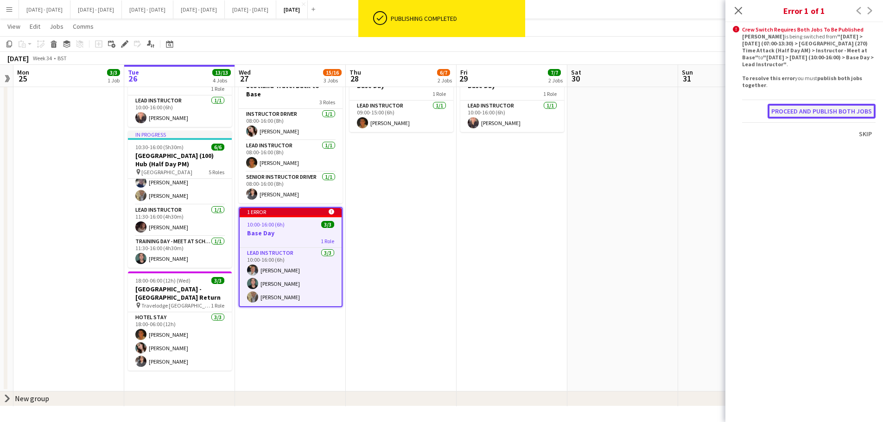
click at [711, 114] on button "Proceed and publish both jobs" at bounding box center [821, 111] width 108 height 15
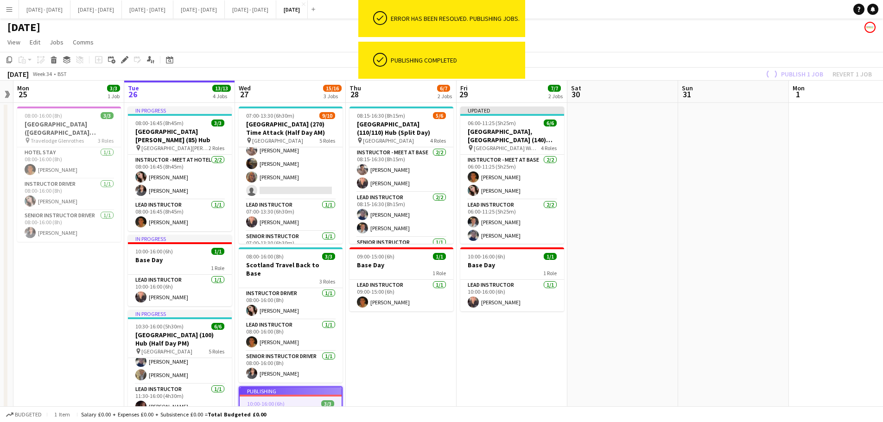
scroll to position [0, 0]
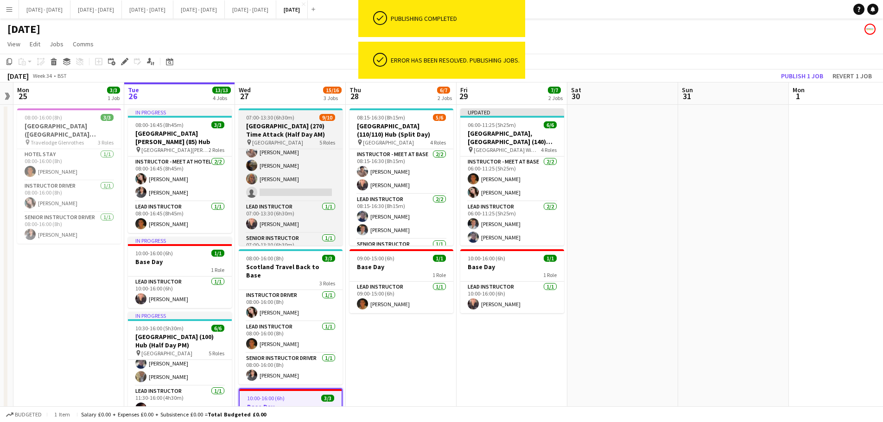
click at [289, 127] on h3 "[GEOGRAPHIC_DATA] (270) Time Attack (Half Day AM)" at bounding box center [291, 130] width 104 height 17
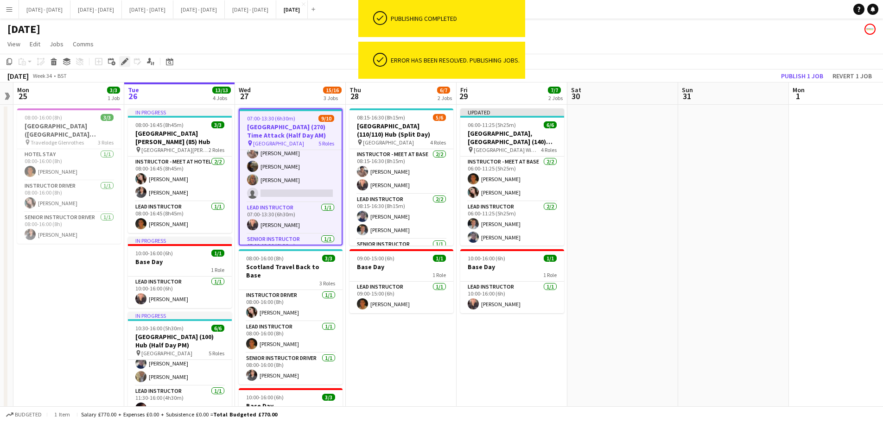
click at [122, 62] on icon "Edit" at bounding box center [124, 61] width 7 height 7
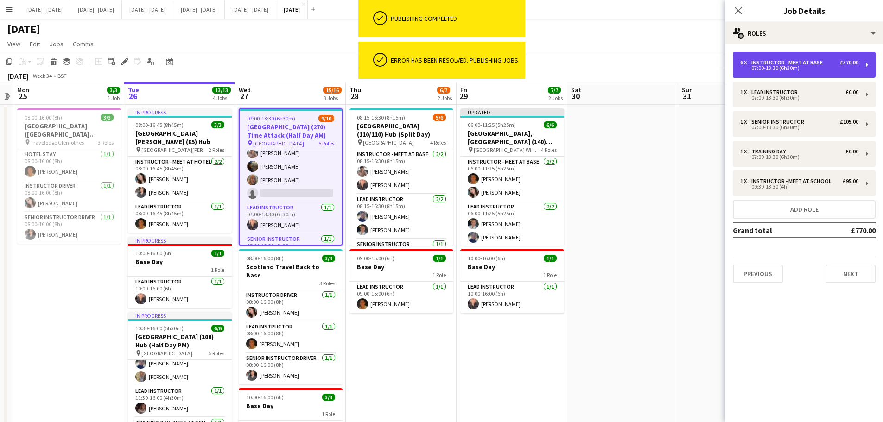
click at [711, 66] on div "07:00-13:30 (6h30m)" at bounding box center [799, 68] width 118 height 5
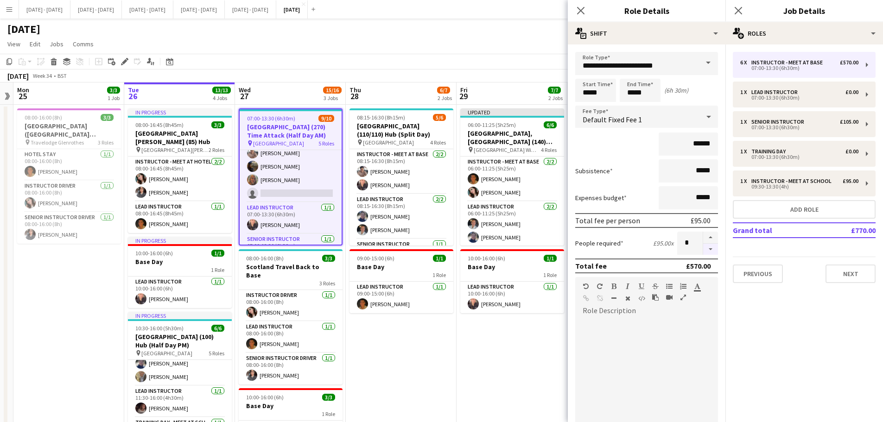
click at [704, 249] on button "button" at bounding box center [710, 250] width 15 height 12
type input "*"
click at [582, 12] on icon at bounding box center [580, 10] width 9 height 9
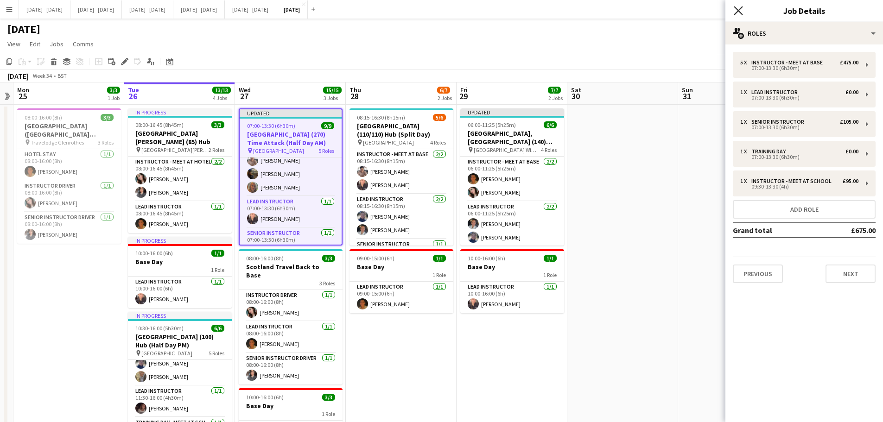
click at [711, 11] on icon "Close pop-in" at bounding box center [737, 10] width 9 height 9
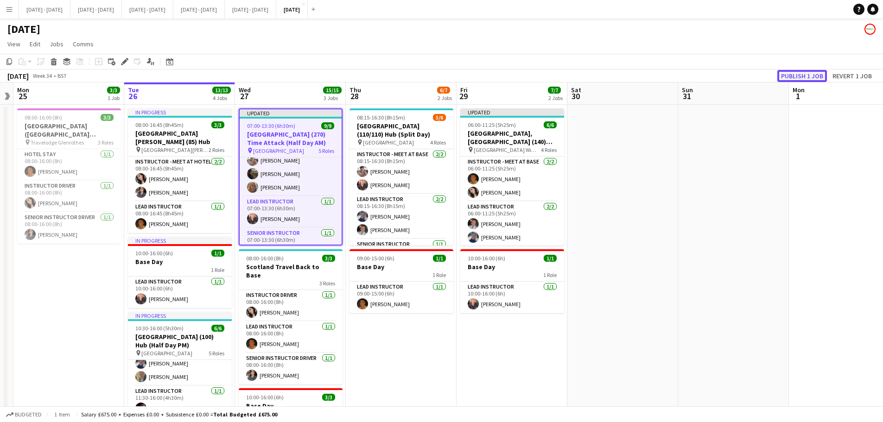
click at [711, 77] on button "Publish 1 job" at bounding box center [802, 76] width 50 height 12
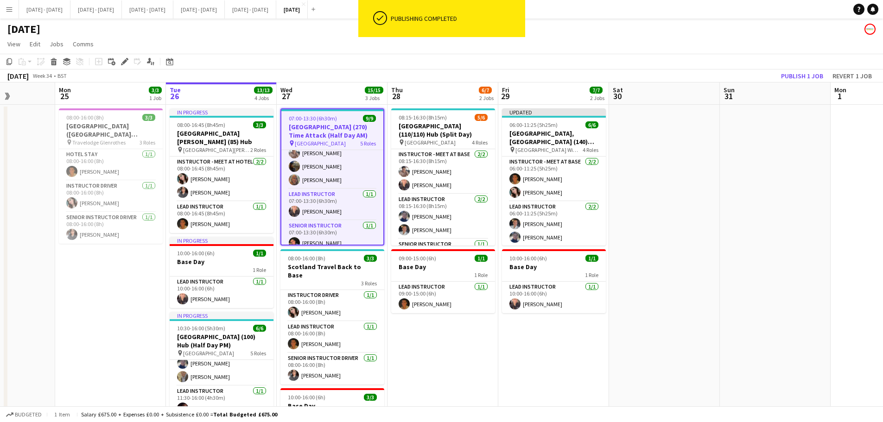
scroll to position [0, 255]
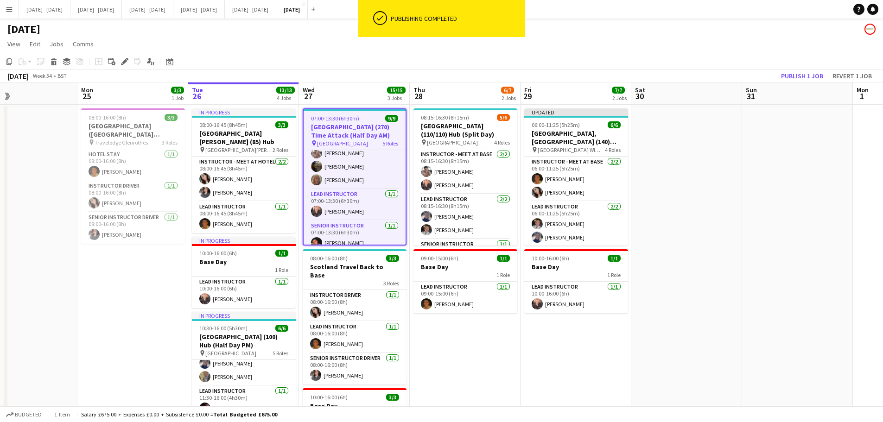
drag, startPoint x: 459, startPoint y: 340, endPoint x: 523, endPoint y: 341, distance: 64.0
click at [523, 322] on app-calendar-viewport "Fri 22 5/5 3 Jobs Sat 23 Sun 24 Mon 25 3/3 1 Job Tue 26 13/13 4 Jobs Wed 27 15/…" at bounding box center [441, 334] width 883 height 505
click at [462, 274] on div "1 Role" at bounding box center [465, 274] width 104 height 7
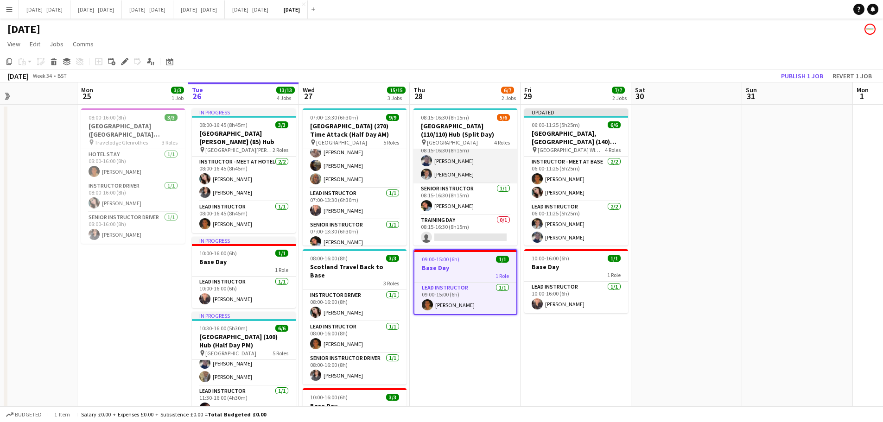
scroll to position [57, 0]
click at [481, 232] on app-card-role "Training Day 0/1 08:15-16:30 (8h15m) single-neutral-actions" at bounding box center [465, 230] width 104 height 32
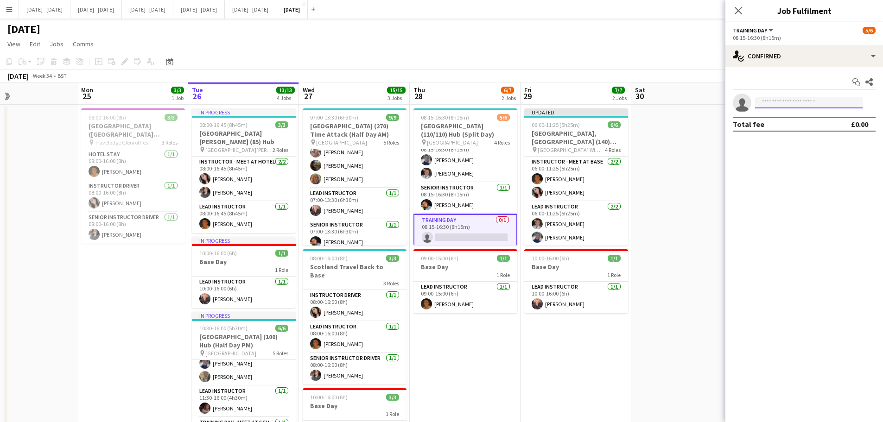
click at [711, 104] on input at bounding box center [808, 102] width 107 height 11
type input "****"
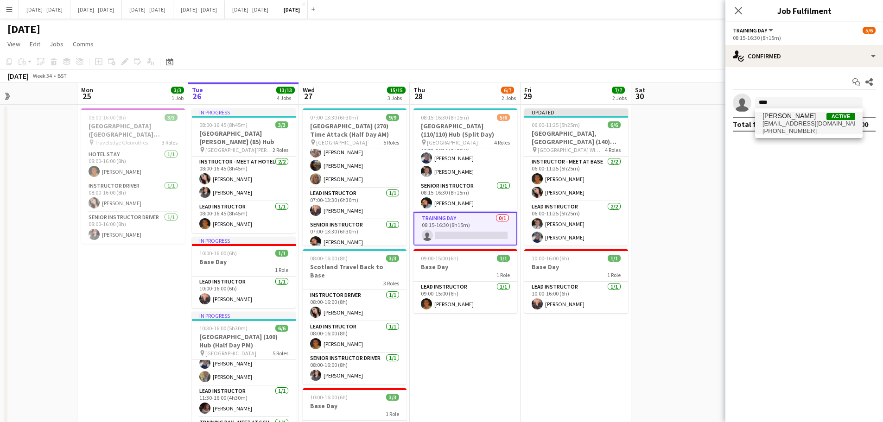
click at [711, 121] on span "[EMAIL_ADDRESS][DOMAIN_NAME]" at bounding box center [808, 123] width 93 height 7
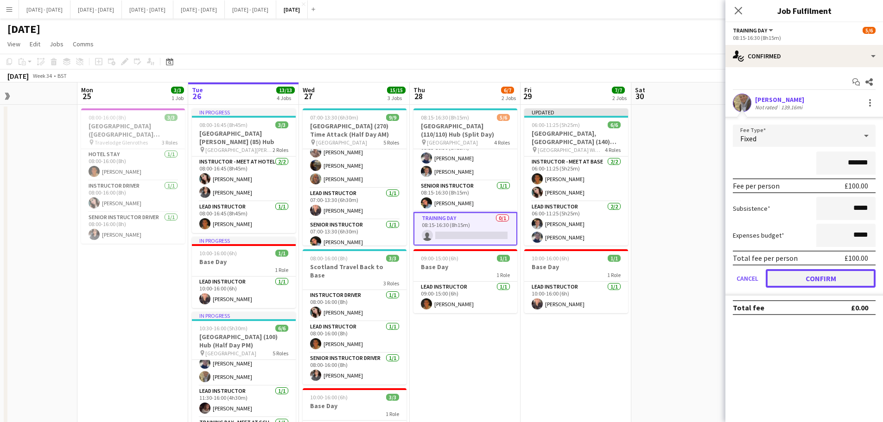
click at [711, 278] on button "Confirm" at bounding box center [820, 278] width 110 height 19
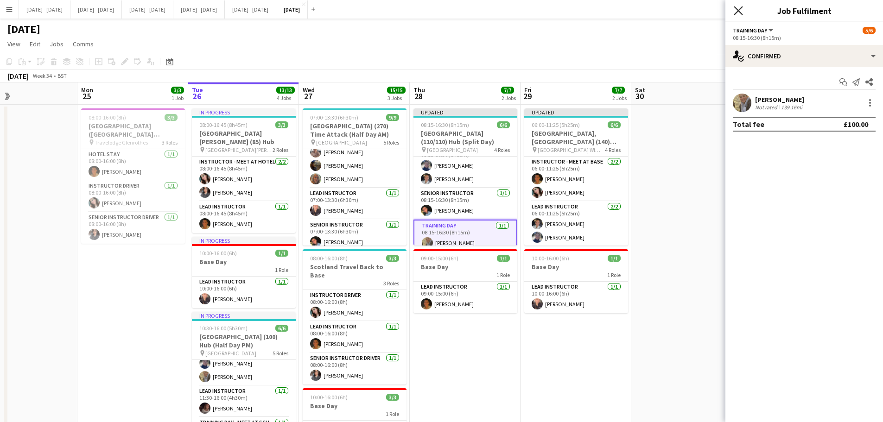
click at [711, 14] on icon "Close pop-in" at bounding box center [737, 10] width 9 height 9
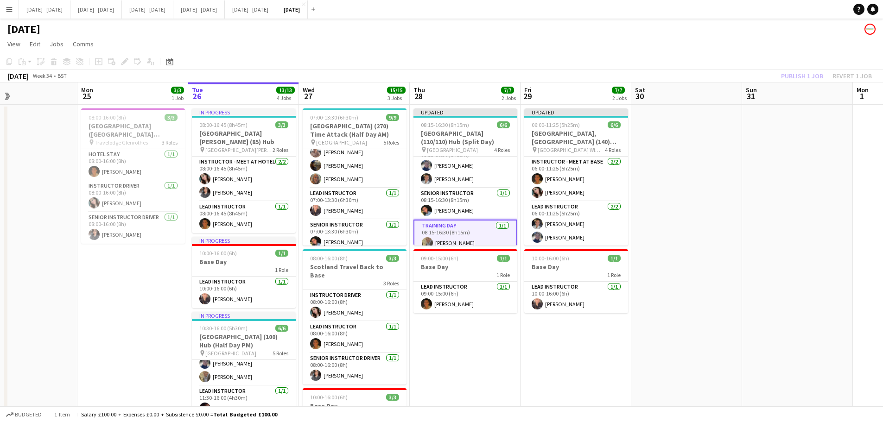
click at [451, 270] on h3 "Base Day" at bounding box center [465, 267] width 104 height 8
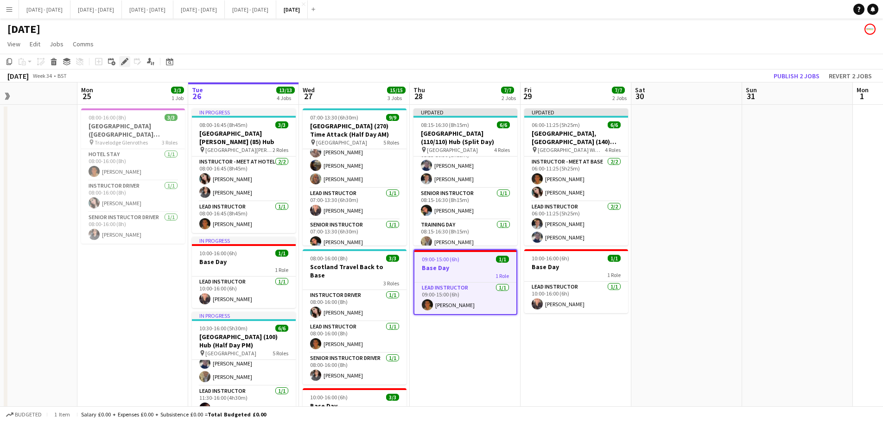
click at [121, 63] on icon "Edit" at bounding box center [124, 61] width 7 height 7
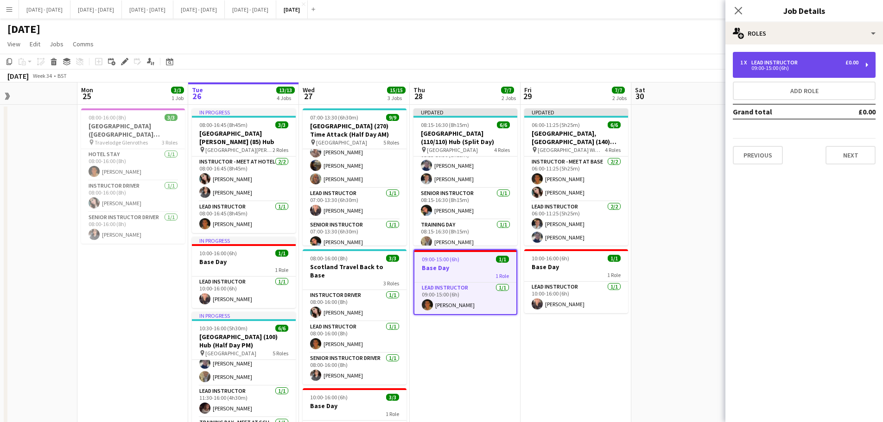
click at [711, 67] on div "09:00-15:00 (6h)" at bounding box center [799, 68] width 118 height 5
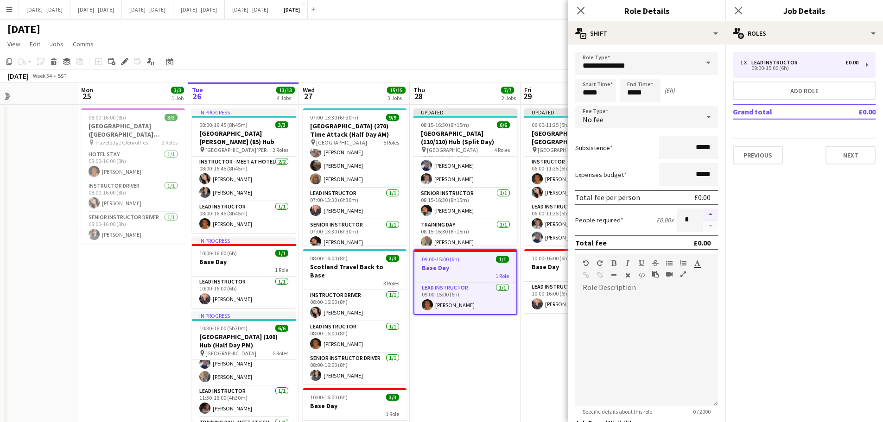
click at [708, 213] on button "button" at bounding box center [710, 215] width 15 height 12
type input "*"
drag, startPoint x: 580, startPoint y: 10, endPoint x: 535, endPoint y: 96, distance: 97.6
click at [580, 10] on icon at bounding box center [580, 10] width 9 height 9
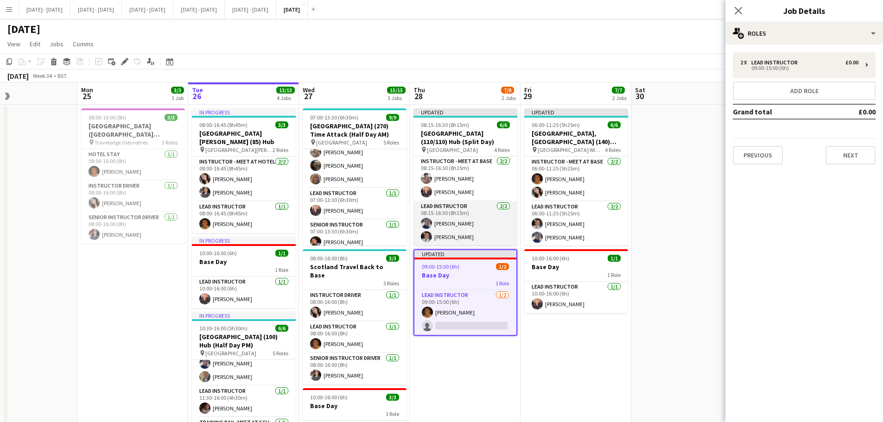
scroll to position [0, 0]
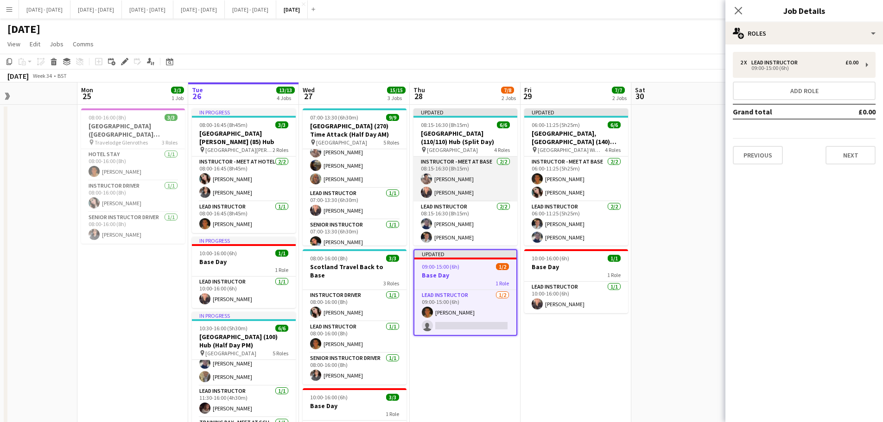
click at [455, 190] on app-card-role "Instructor - Meet at Base [DATE] 08:15-16:30 (8h15m) [PERSON_NAME]" at bounding box center [465, 179] width 104 height 45
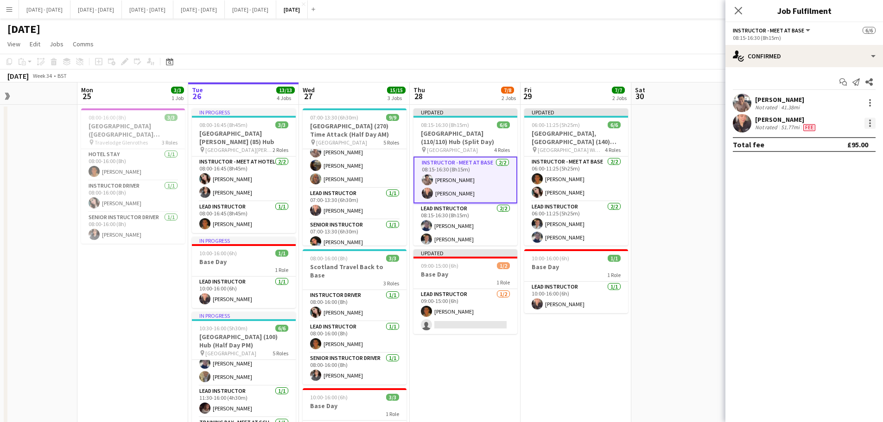
click at [711, 126] on div at bounding box center [870, 126] width 2 height 2
click at [711, 159] on span "Switch crew" at bounding box center [838, 162] width 57 height 8
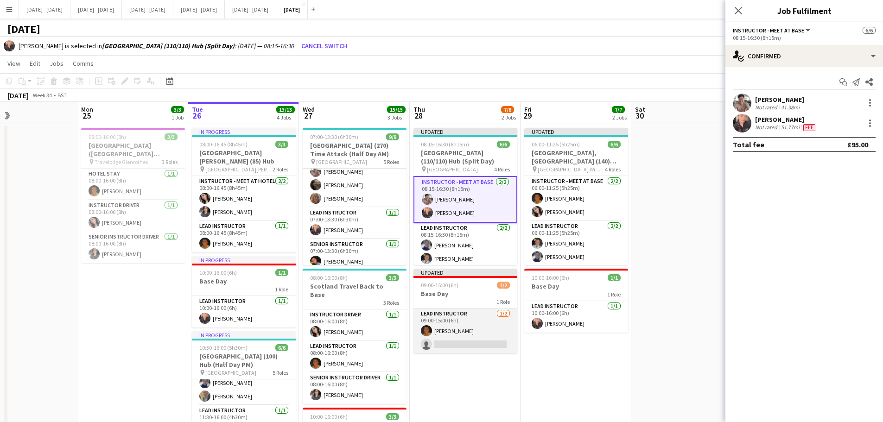
click at [473, 322] on app-card-role "Lead Instructor [DATE] 09:00-15:00 (6h) [PERSON_NAME] single-neutral-actions" at bounding box center [465, 331] width 104 height 45
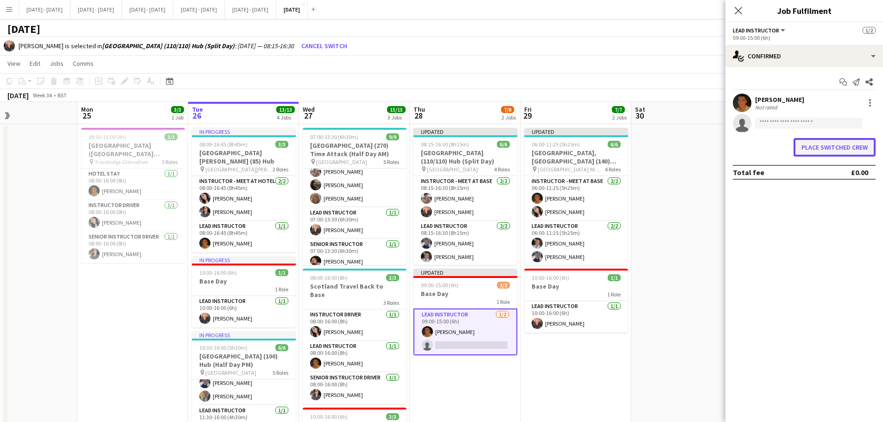
click at [711, 148] on button "Place switched crew" at bounding box center [834, 147] width 82 height 19
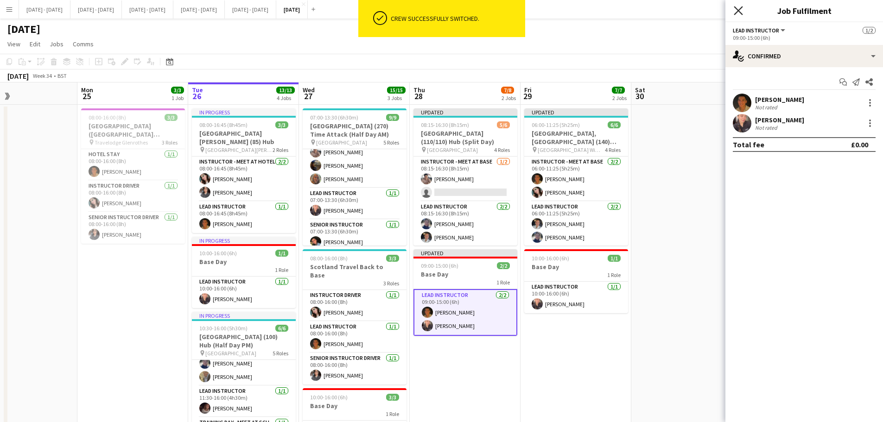
click at [711, 7] on icon "Close pop-in" at bounding box center [737, 10] width 9 height 9
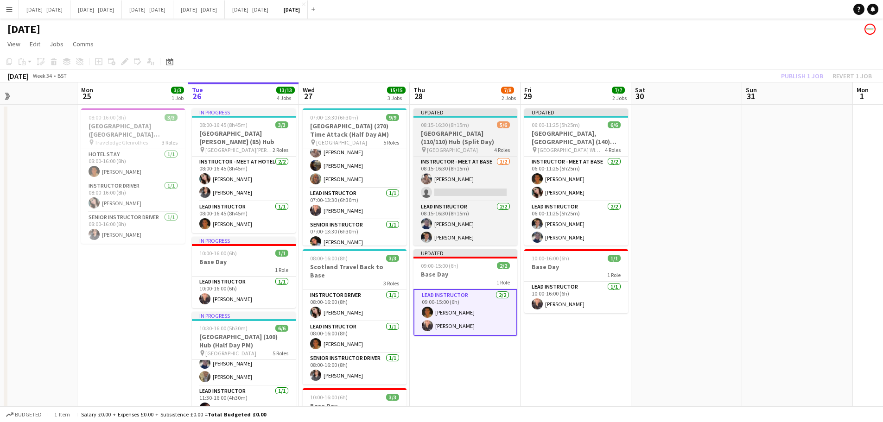
click at [477, 133] on h3 "[GEOGRAPHIC_DATA] (110/110) Hub (Split Day)" at bounding box center [465, 137] width 104 height 17
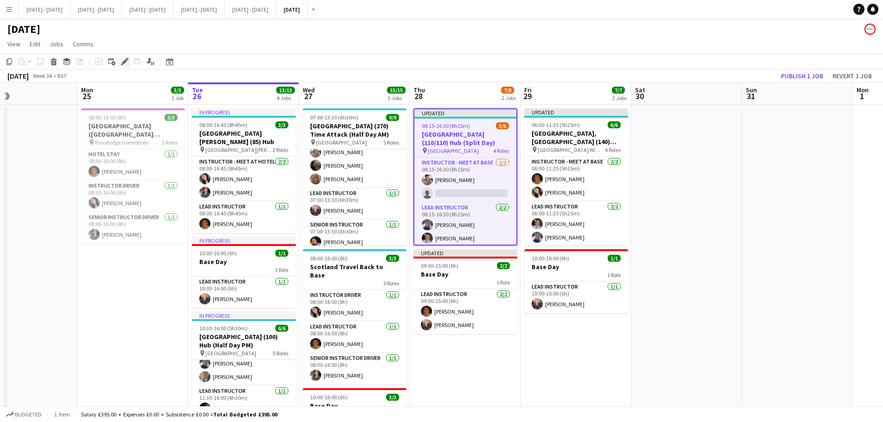
click at [125, 62] on icon at bounding box center [124, 61] width 5 height 5
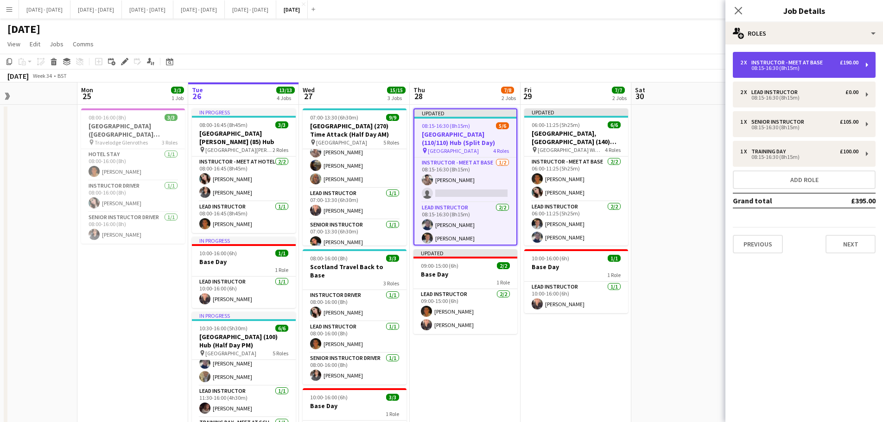
click at [711, 72] on div "2 x Instructor - Meet at Base £190.00 08:15-16:30 (8h15m)" at bounding box center [804, 65] width 143 height 26
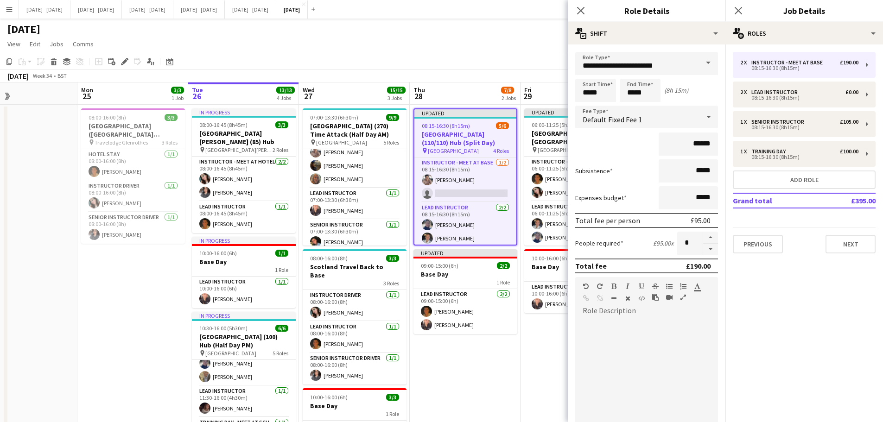
click at [711, 250] on form "**********" at bounding box center [647, 293] width 158 height 483
click at [709, 250] on button "button" at bounding box center [710, 250] width 15 height 12
type input "*"
click at [583, 13] on icon at bounding box center [580, 10] width 9 height 9
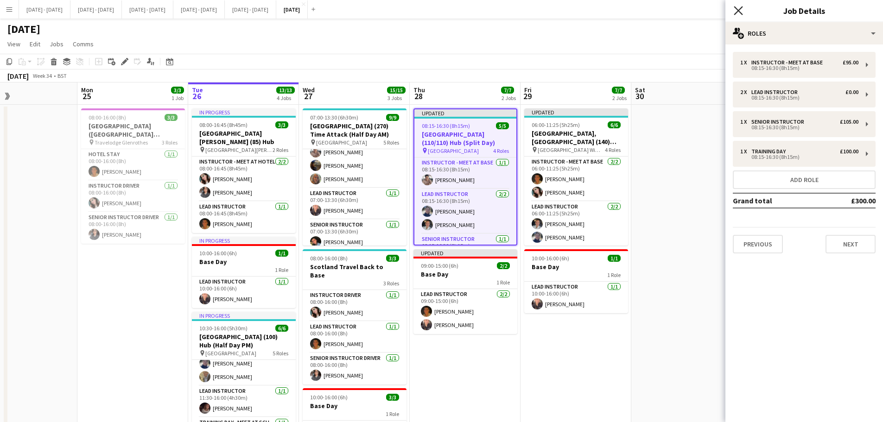
click at [711, 8] on app-icon "Close pop-in" at bounding box center [738, 10] width 13 height 13
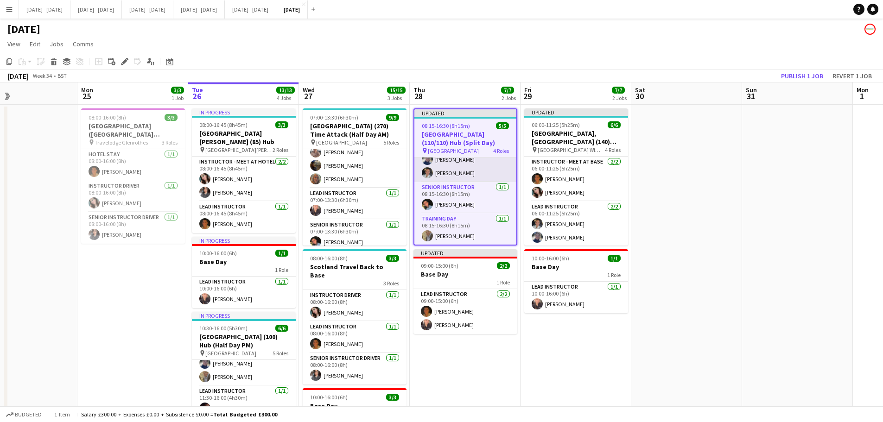
scroll to position [52, 0]
click at [711, 73] on button "Publish 1 job" at bounding box center [802, 76] width 50 height 12
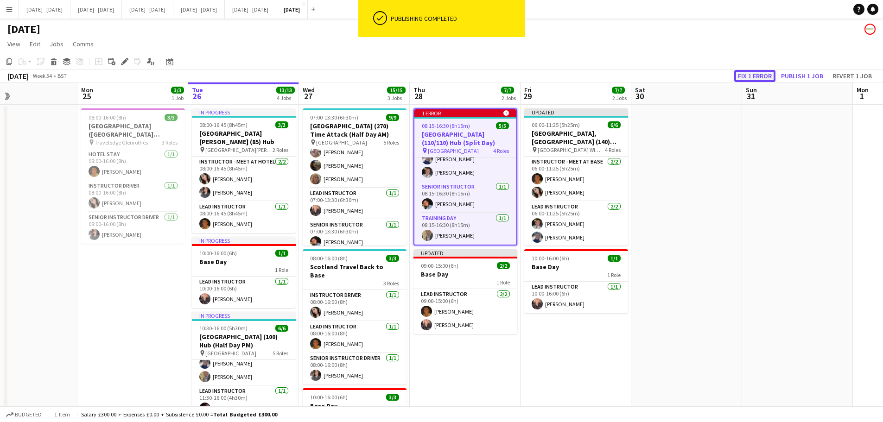
click at [711, 76] on button "Fix 1 error" at bounding box center [754, 76] width 41 height 12
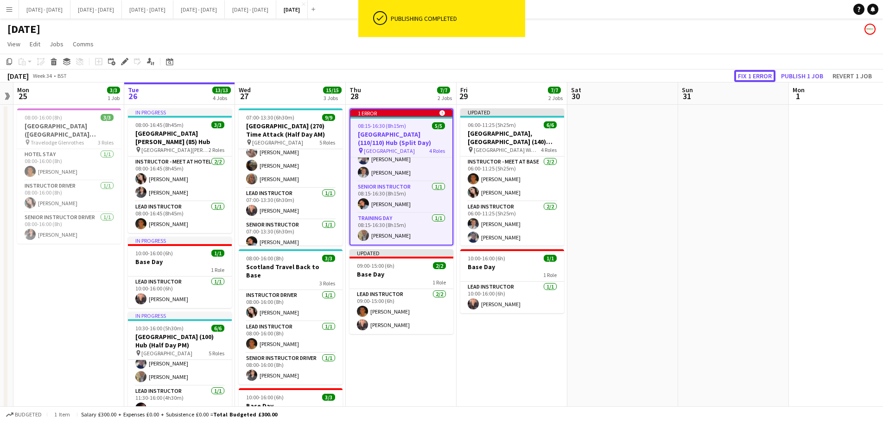
scroll to position [180, 0]
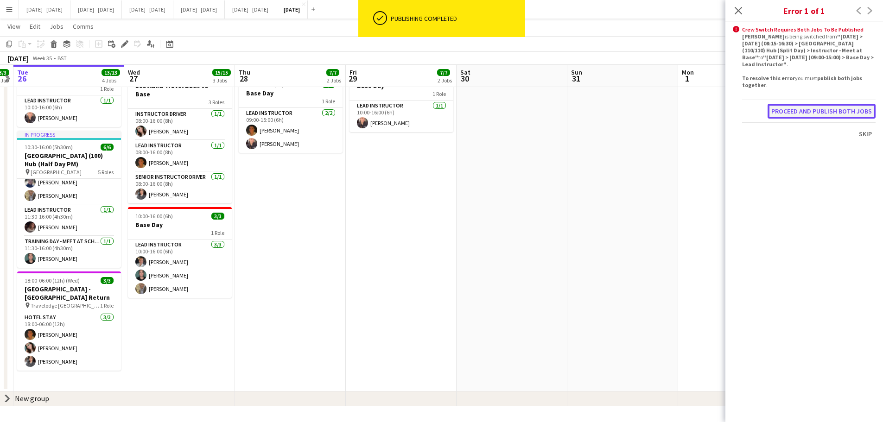
click at [711, 108] on button "Proceed and publish both jobs" at bounding box center [821, 111] width 108 height 15
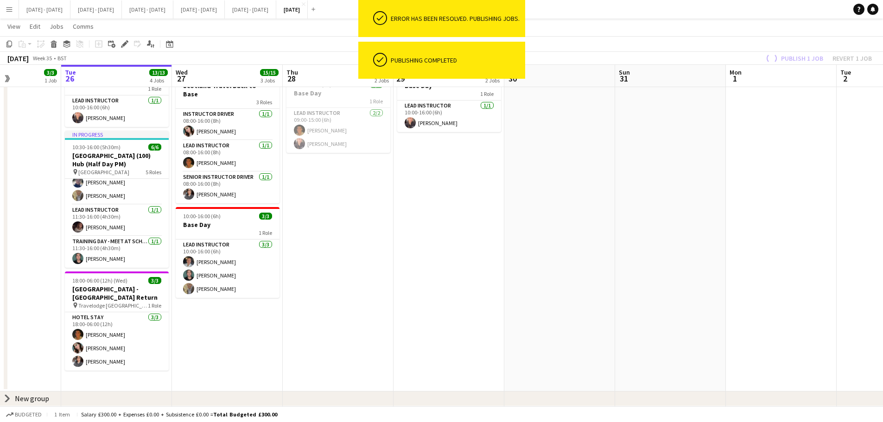
drag, startPoint x: 342, startPoint y: 291, endPoint x: 396, endPoint y: 294, distance: 53.4
click at [396, 294] on app-calendar-viewport "Sat 23 Sun 24 Mon 25 3/3 1 Job Tue 26 13/13 4 Jobs Wed 27 15/15 3 Jobs Thu 28 7…" at bounding box center [441, 131] width 883 height 550
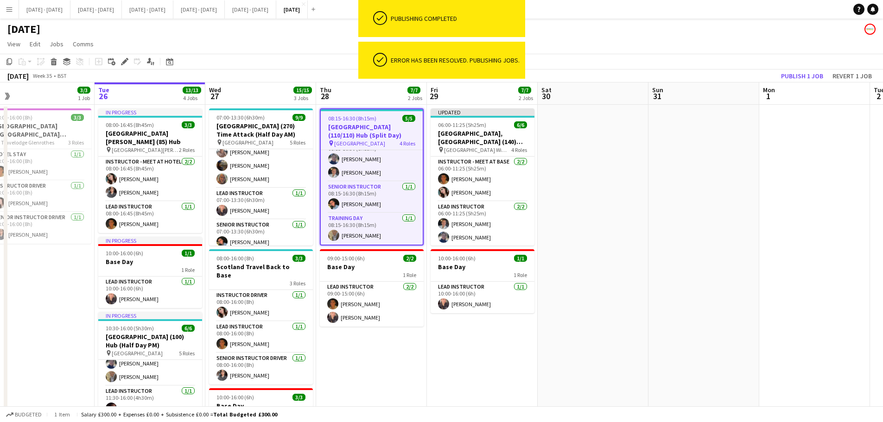
scroll to position [0, 267]
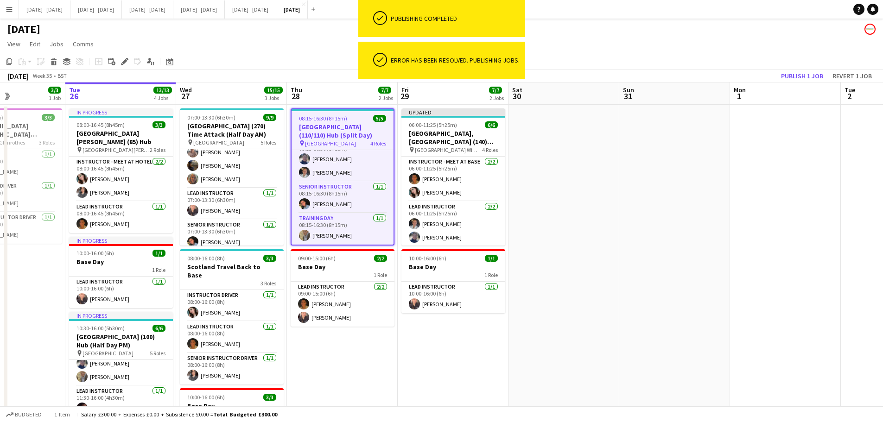
drag, startPoint x: 364, startPoint y: 349, endPoint x: 363, endPoint y: 355, distance: 6.2
click at [363, 322] on app-calendar-viewport "Sat 23 Sun 24 Mon 25 3/3 1 Job Tue 26 13/13 4 Jobs Wed 27 15/15 3 Jobs Thu 28 7…" at bounding box center [441, 334] width 883 height 505
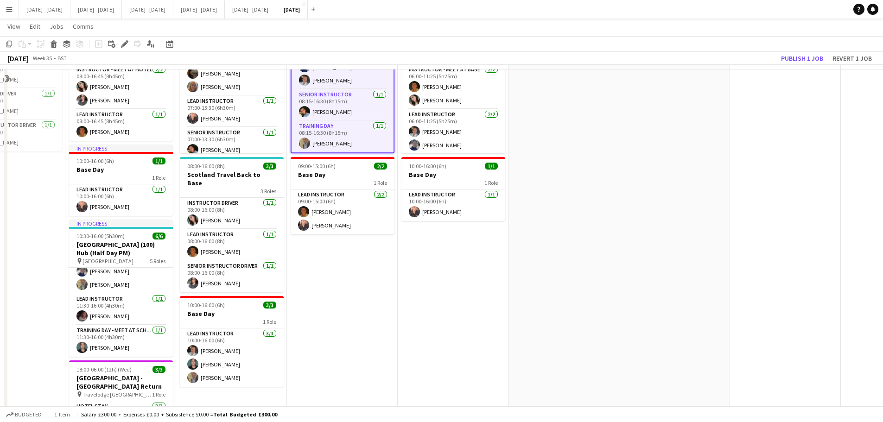
scroll to position [93, 0]
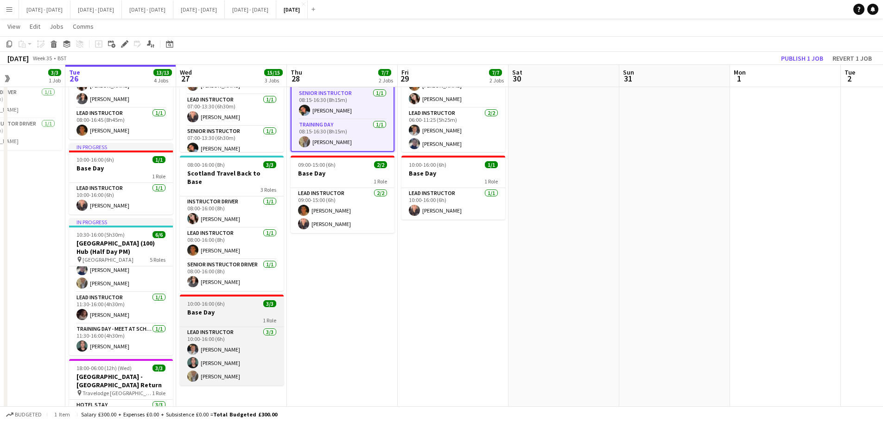
click at [226, 308] on h3 "Base Day" at bounding box center [232, 312] width 104 height 8
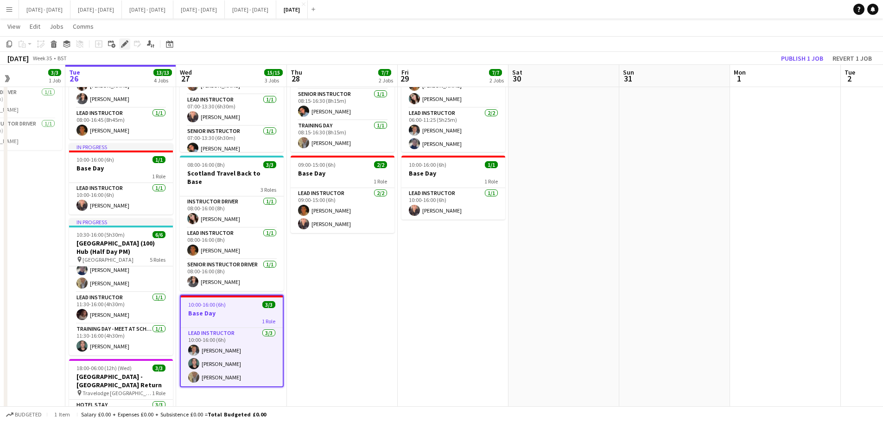
click at [124, 45] on icon at bounding box center [124, 44] width 5 height 5
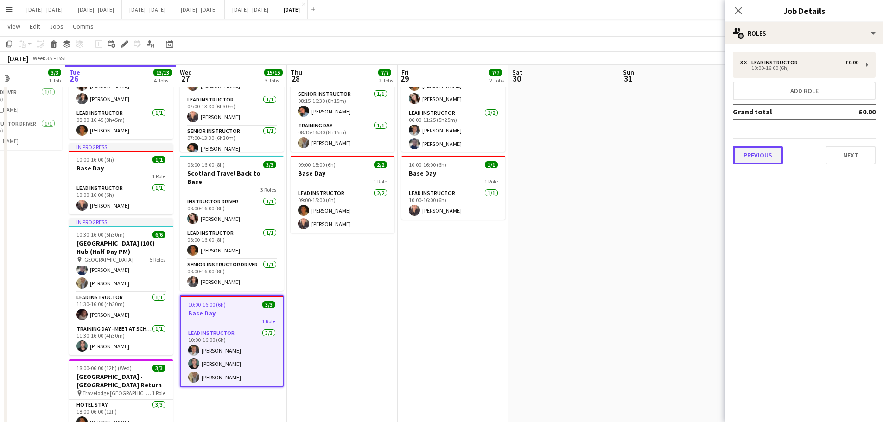
click at [711, 156] on button "Previous" at bounding box center [758, 155] width 50 height 19
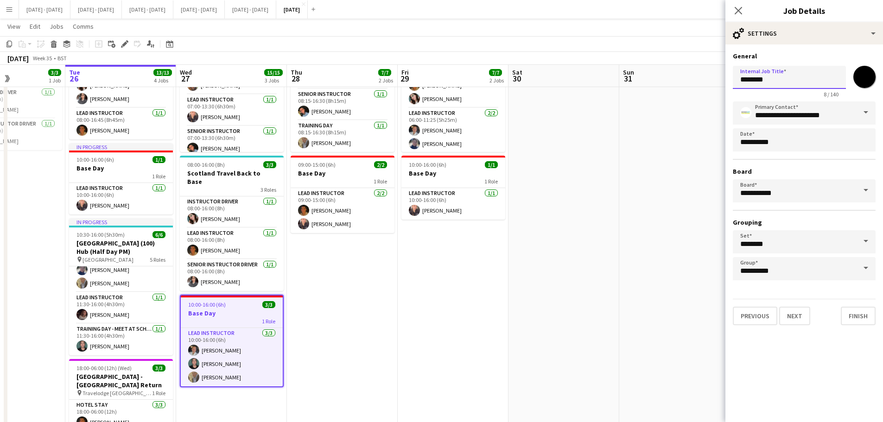
click at [711, 83] on input "********" at bounding box center [789, 77] width 113 height 23
click at [711, 81] on input "********" at bounding box center [789, 77] width 113 height 23
type input "**********"
drag, startPoint x: 842, startPoint y: 321, endPoint x: 847, endPoint y: 321, distance: 5.1
click at [711, 321] on button "Finish" at bounding box center [858, 316] width 35 height 19
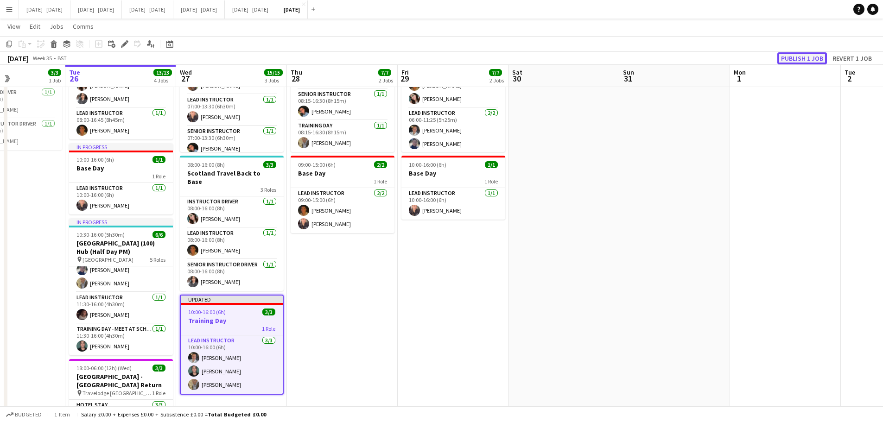
click at [711, 60] on button "Publish 1 job" at bounding box center [802, 58] width 50 height 12
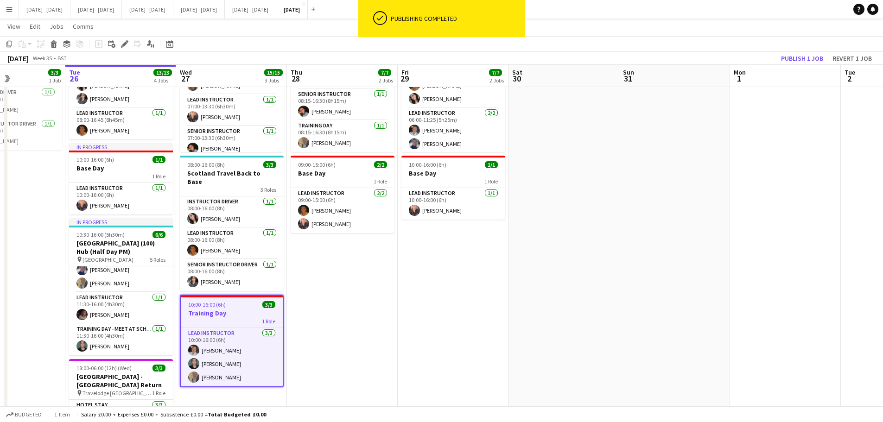
click at [218, 309] on h3 "Training Day" at bounding box center [232, 313] width 102 height 8
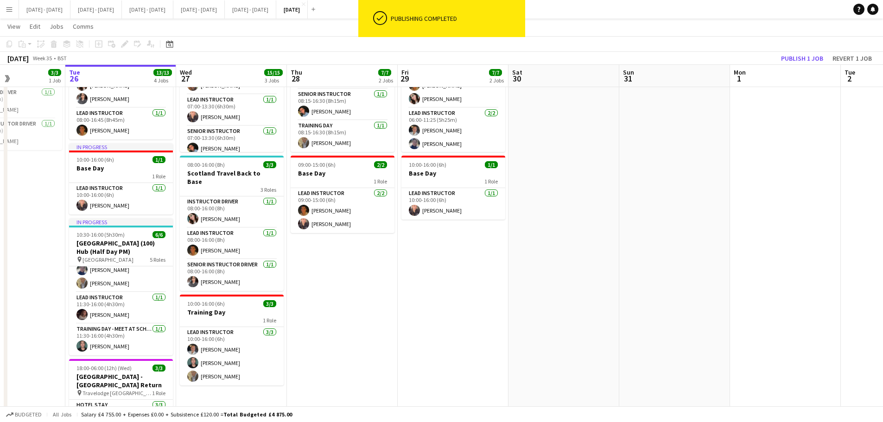
click at [228, 308] on h3 "Training Day" at bounding box center [232, 312] width 104 height 8
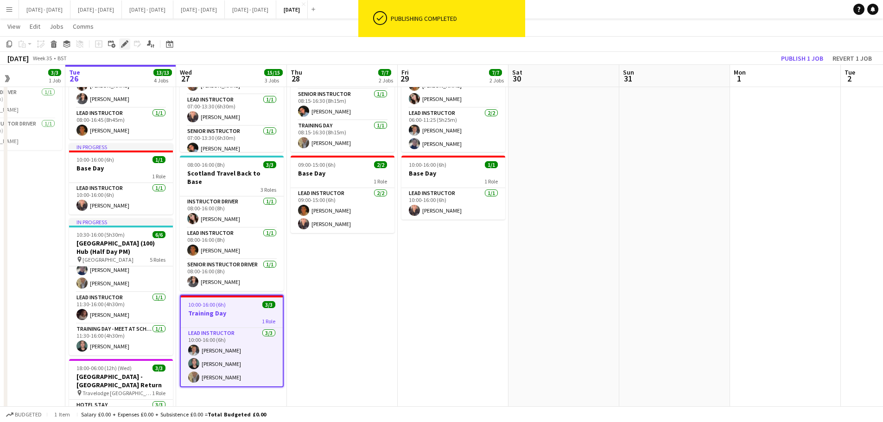
click at [121, 44] on icon "Edit" at bounding box center [124, 43] width 7 height 7
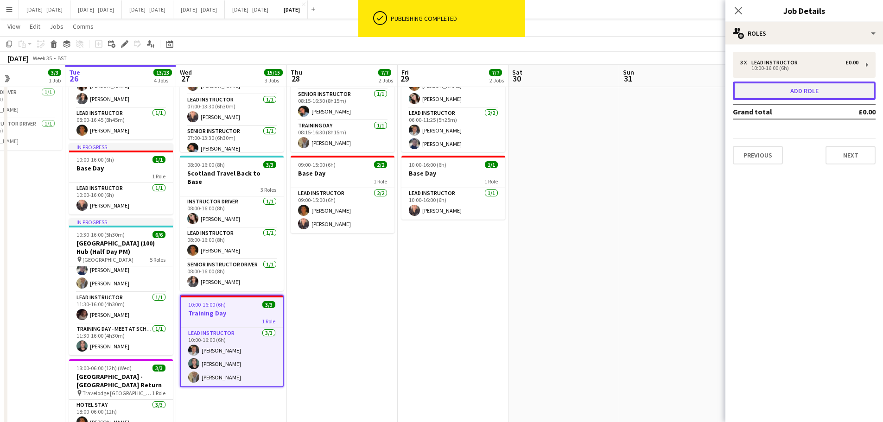
click at [711, 96] on button "Add role" at bounding box center [804, 91] width 143 height 19
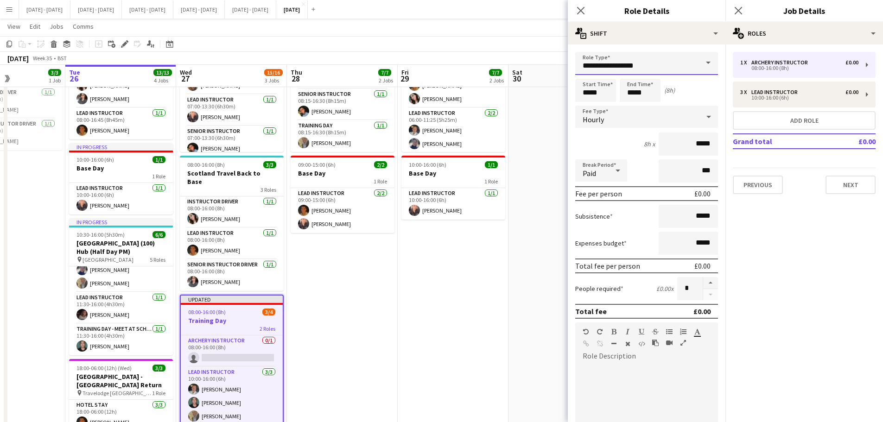
click at [682, 60] on input "**********" at bounding box center [646, 63] width 143 height 23
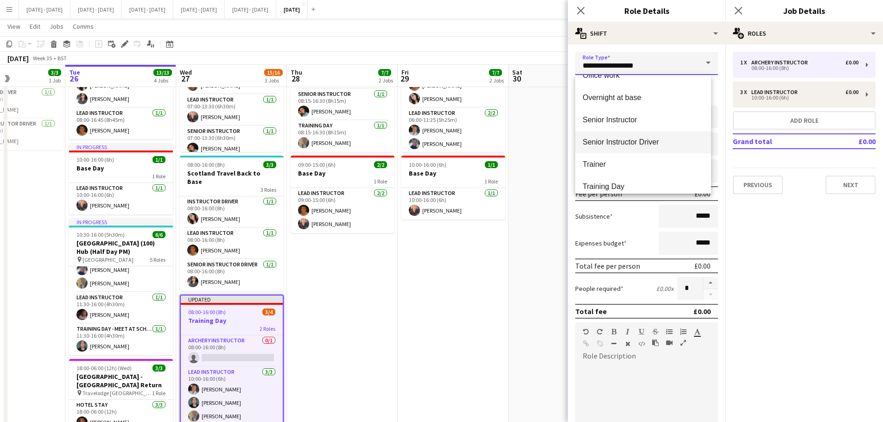
scroll to position [400, 0]
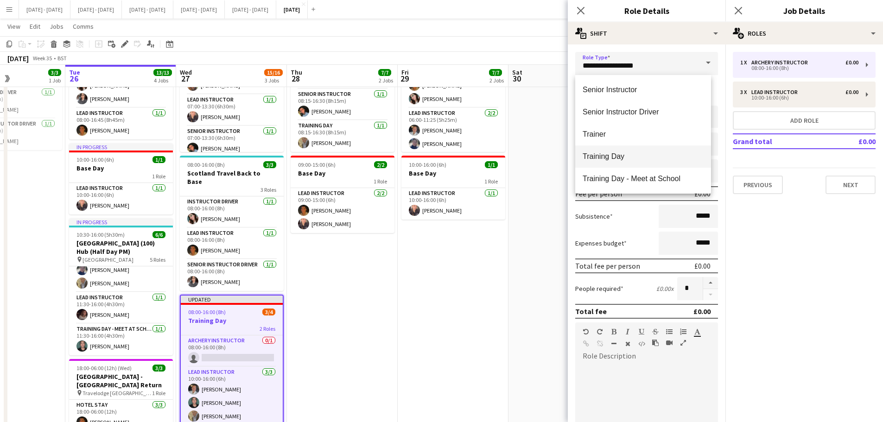
click at [641, 160] on span "Training Day" at bounding box center [642, 156] width 121 height 9
type input "**********"
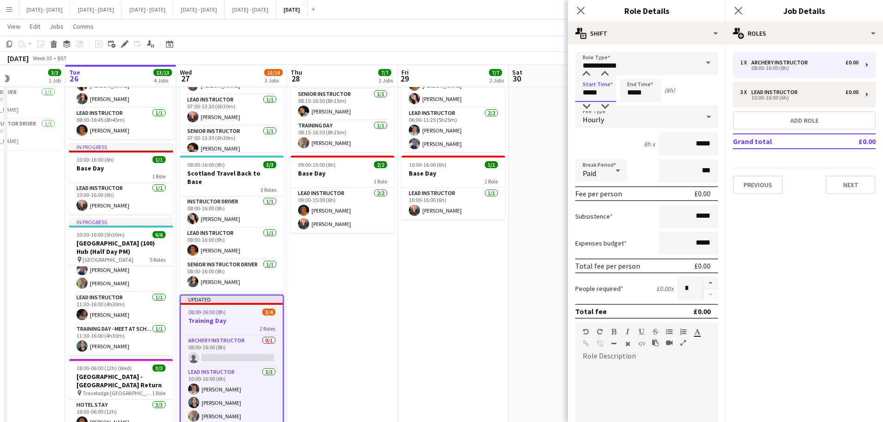
drag, startPoint x: 602, startPoint y: 92, endPoint x: 545, endPoint y: 92, distance: 57.5
click at [545, 92] on body "Menu Boards Boards Boards All jobs Status Workforce Workforce My Workforce Recr…" at bounding box center [441, 208] width 883 height 602
type input "*****"
click at [663, 112] on div "Hourly" at bounding box center [637, 117] width 124 height 22
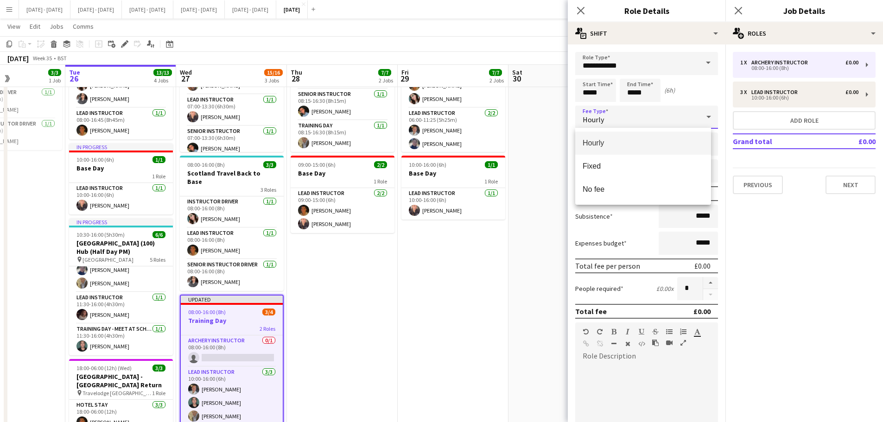
click at [663, 112] on div at bounding box center [441, 211] width 883 height 422
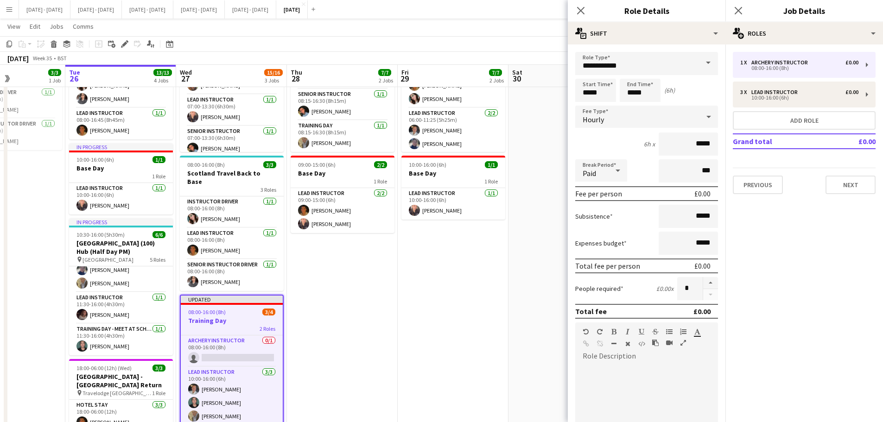
click at [663, 112] on div "Hourly" at bounding box center [637, 117] width 124 height 22
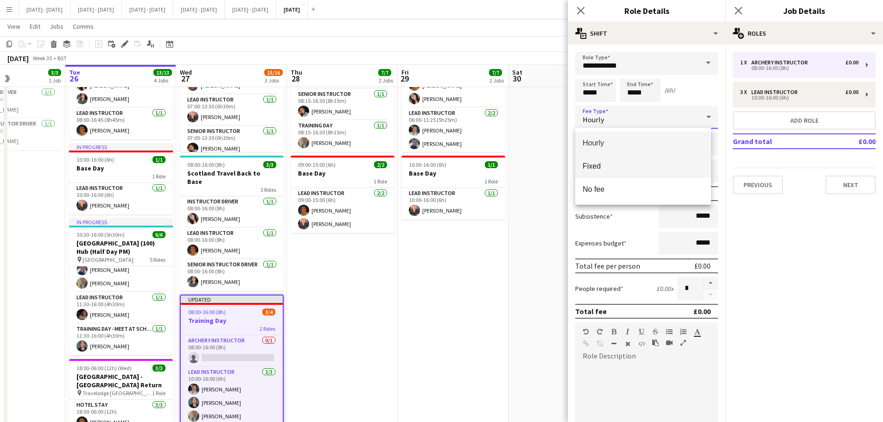
click at [639, 174] on mat-option "Fixed" at bounding box center [643, 166] width 136 height 23
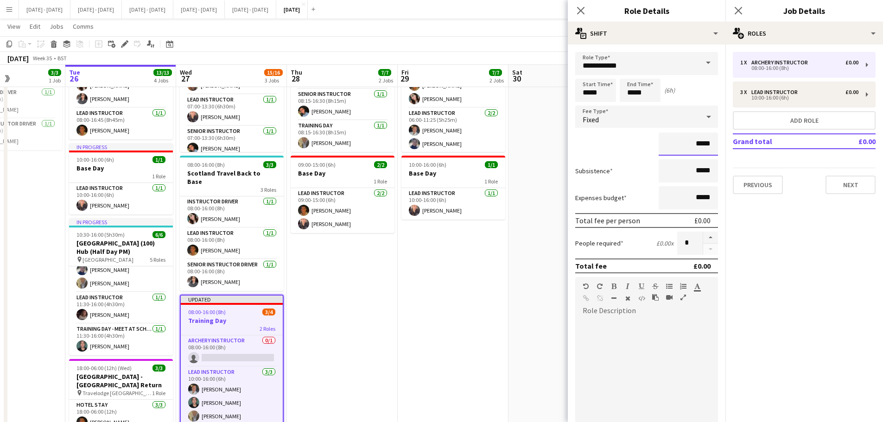
click at [689, 145] on input "*****" at bounding box center [687, 144] width 59 height 23
type input "*******"
click at [707, 234] on button "button" at bounding box center [710, 238] width 15 height 12
type input "*"
click at [581, 9] on icon "Close pop-in" at bounding box center [580, 10] width 9 height 9
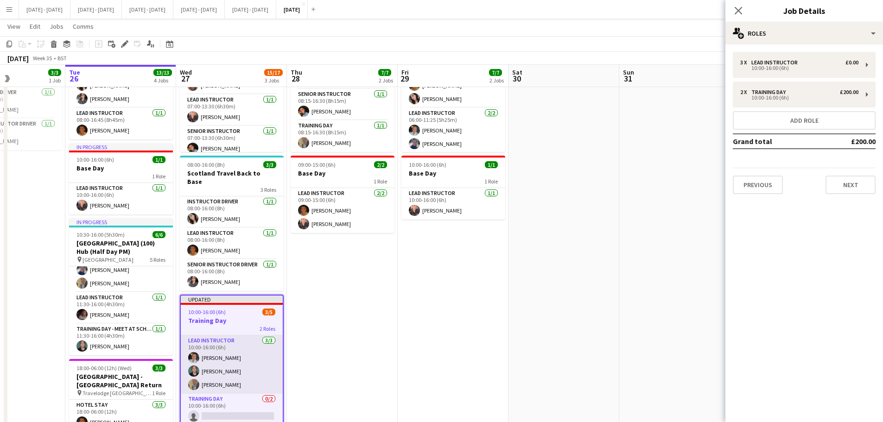
click at [218, 322] on app-card-role "Lead Instructor [DATE] 10:00-16:00 (6h) [PERSON_NAME] Bin [PERSON_NAME] [PERSON…" at bounding box center [232, 364] width 102 height 58
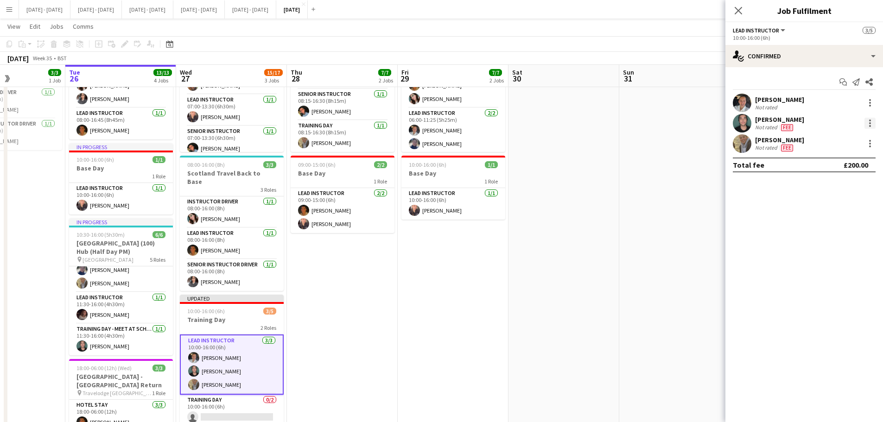
click at [711, 122] on div at bounding box center [869, 123] width 11 height 11
click at [711, 158] on span "Switch crew" at bounding box center [838, 162] width 57 height 8
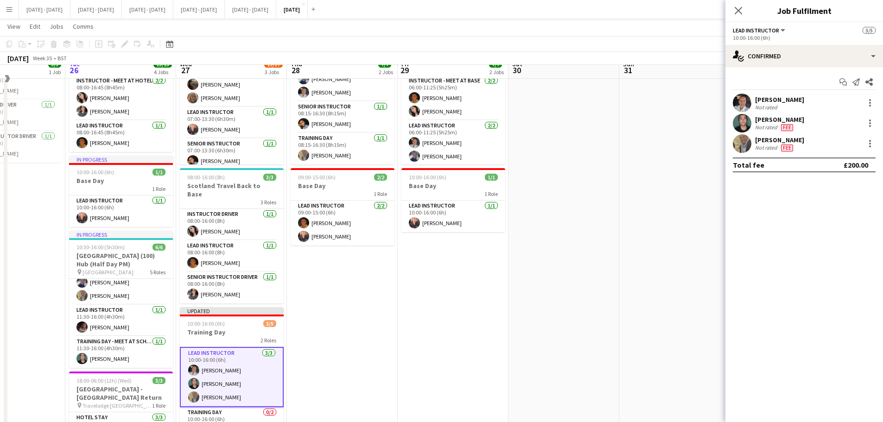
scroll to position [200, 0]
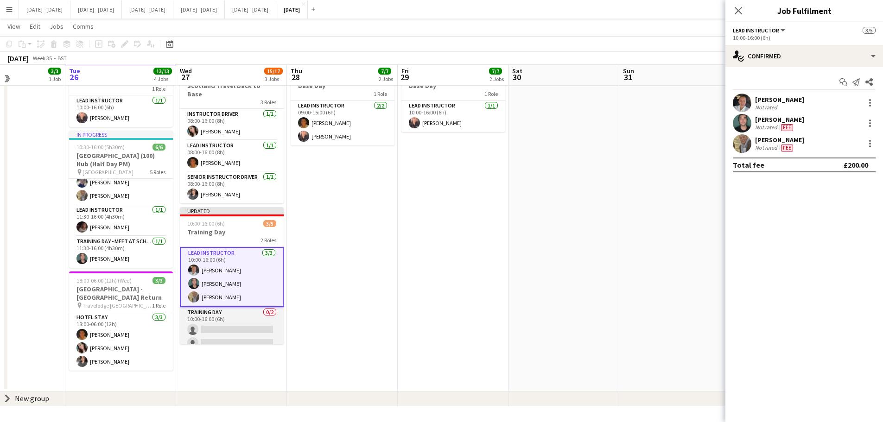
click at [251, 320] on app-card-role "Training Day 0/2 10:00-16:00 (6h) single-neutral-actions single-neutral-actions" at bounding box center [232, 329] width 104 height 45
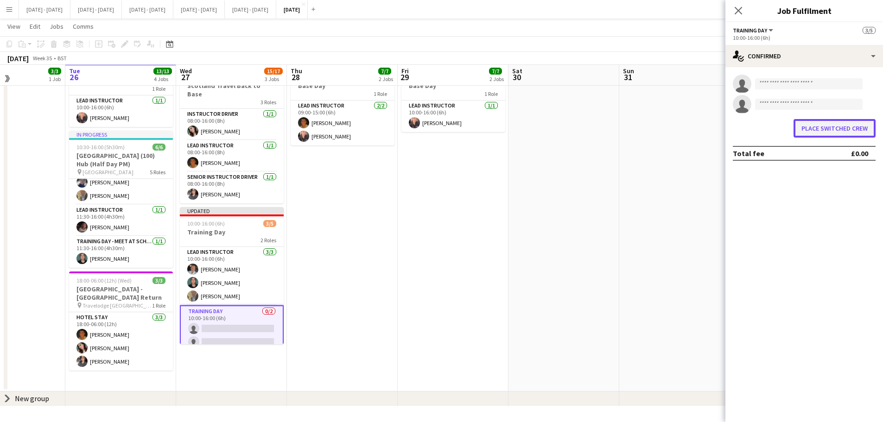
click at [711, 121] on button "Place switched crew" at bounding box center [834, 128] width 82 height 19
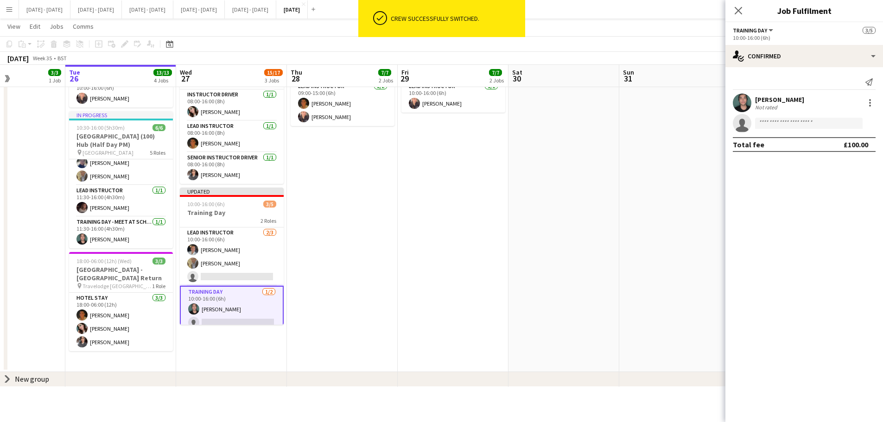
scroll to position [180, 0]
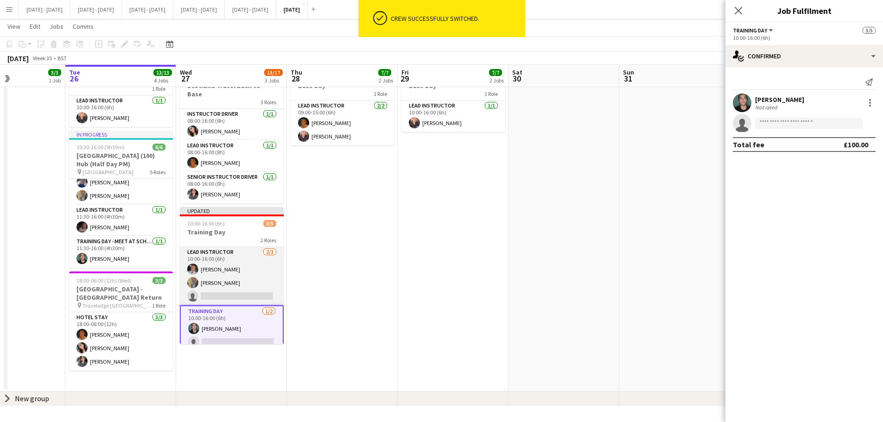
click at [223, 273] on app-card-role "Lead Instructor [DATE] 10:00-16:00 (6h) [PERSON_NAME] [PERSON_NAME] single-neut…" at bounding box center [232, 276] width 104 height 58
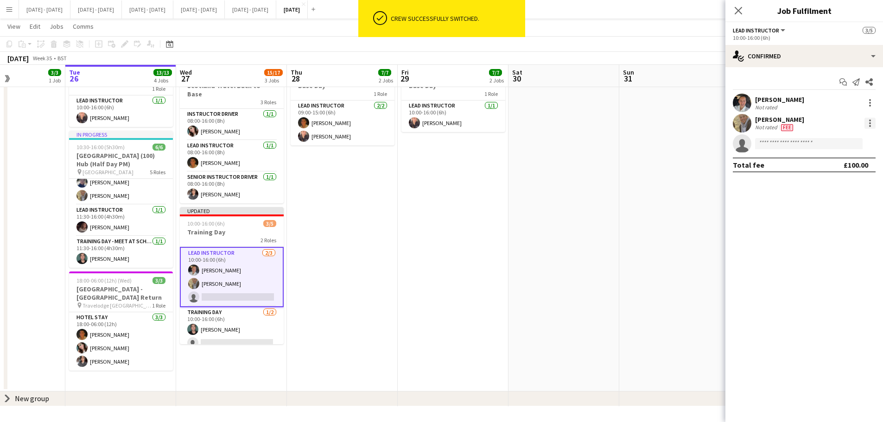
click at [711, 120] on div at bounding box center [869, 123] width 11 height 11
click at [711, 164] on span "Switch crew" at bounding box center [838, 162] width 57 height 8
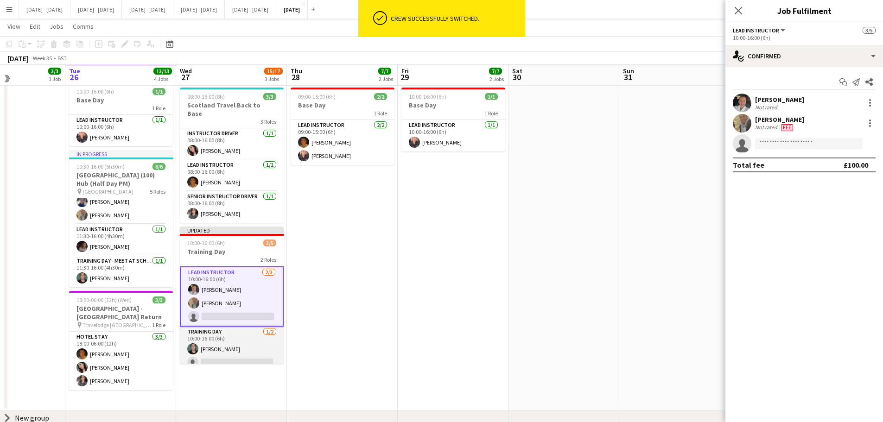
click at [233, 322] on app-card-role "Training Day [DATE] 10:00-16:00 (6h) [PERSON_NAME] single-neutral-actions" at bounding box center [232, 349] width 104 height 45
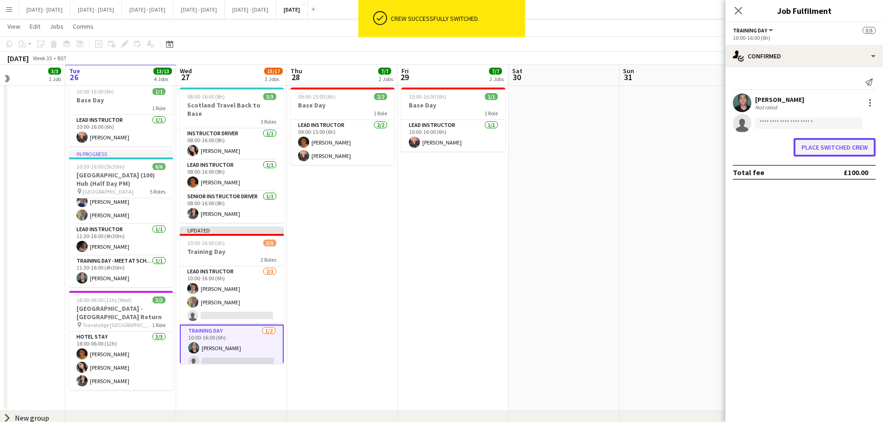
click at [711, 143] on button "Place switched crew" at bounding box center [834, 147] width 82 height 19
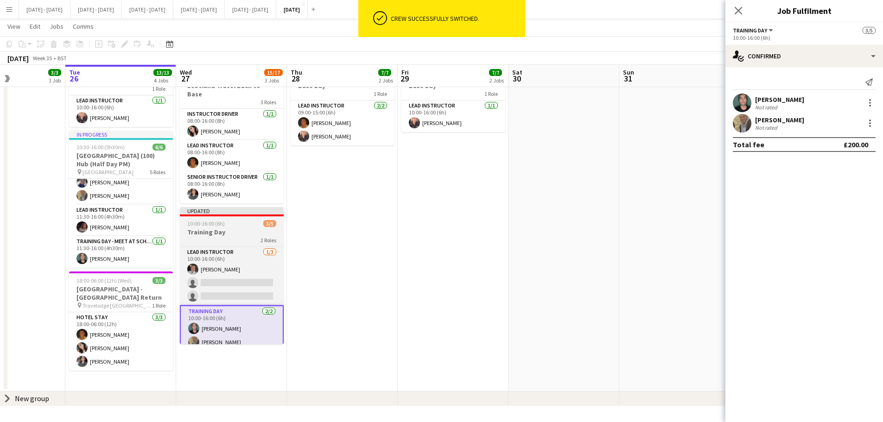
click at [201, 236] on div "2 Roles" at bounding box center [232, 239] width 104 height 7
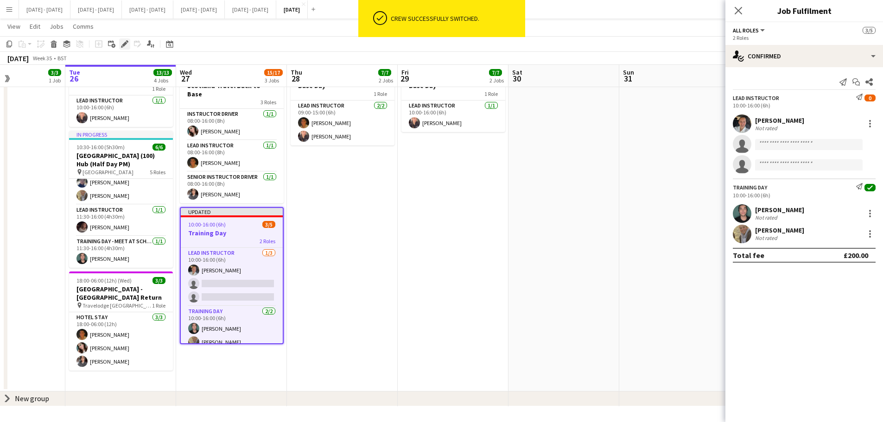
click at [120, 44] on div "Edit" at bounding box center [124, 43] width 11 height 11
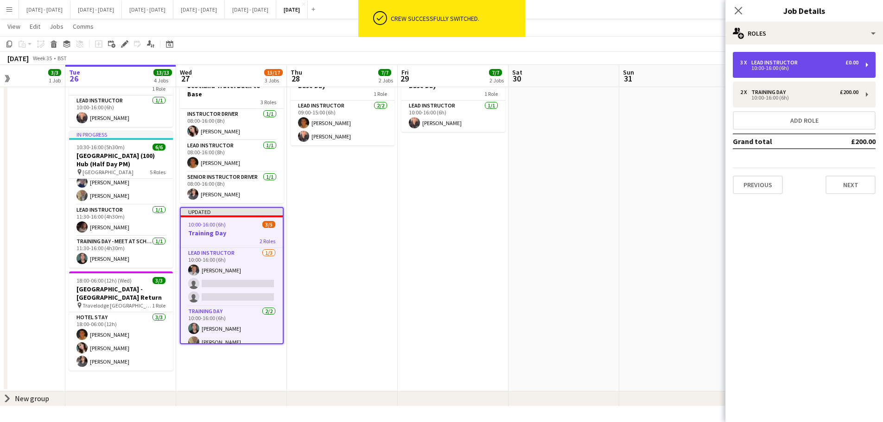
click at [711, 66] on div "10:00-16:00 (6h)" at bounding box center [799, 68] width 118 height 5
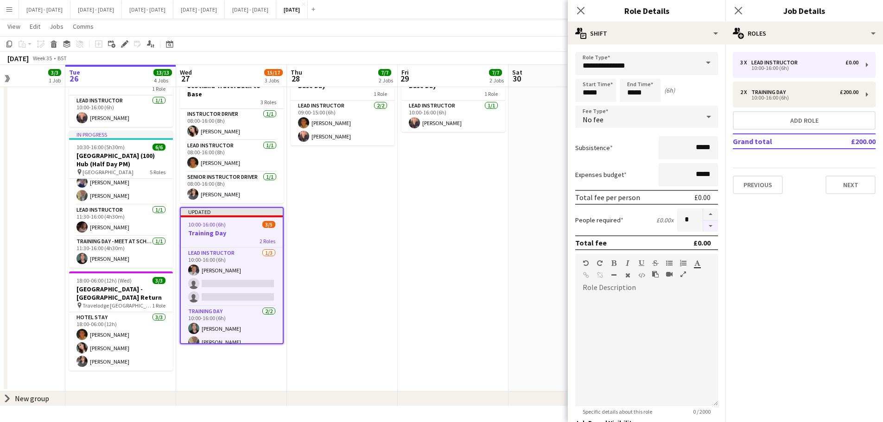
click at [705, 224] on button "button" at bounding box center [710, 227] width 15 height 12
type input "*"
click at [580, 7] on icon "Close pop-in" at bounding box center [580, 10] width 9 height 9
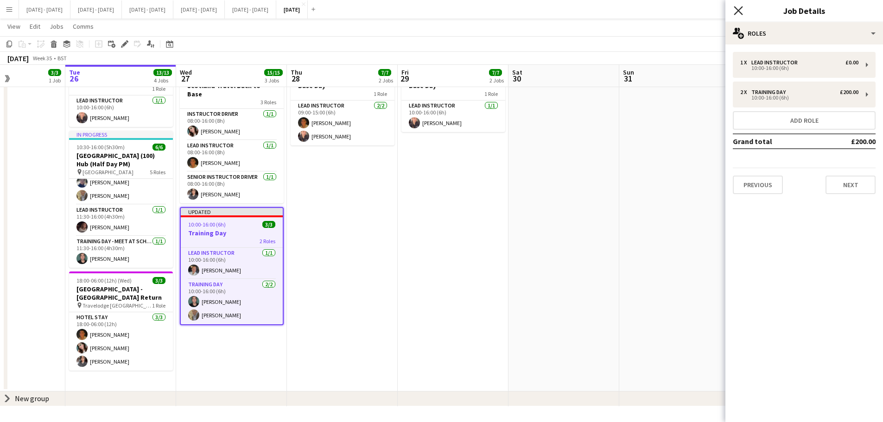
click at [711, 14] on icon "Close pop-in" at bounding box center [737, 10] width 9 height 9
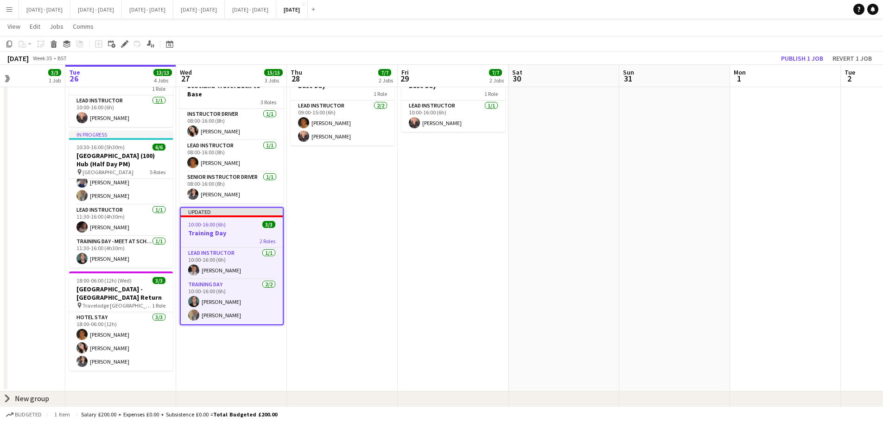
click at [711, 50] on app-toolbar "Copy Paste Paste Ctrl+V Paste with crew Ctrl+Shift+V Paste linked Job [GEOGRAPH…" at bounding box center [441, 44] width 883 height 16
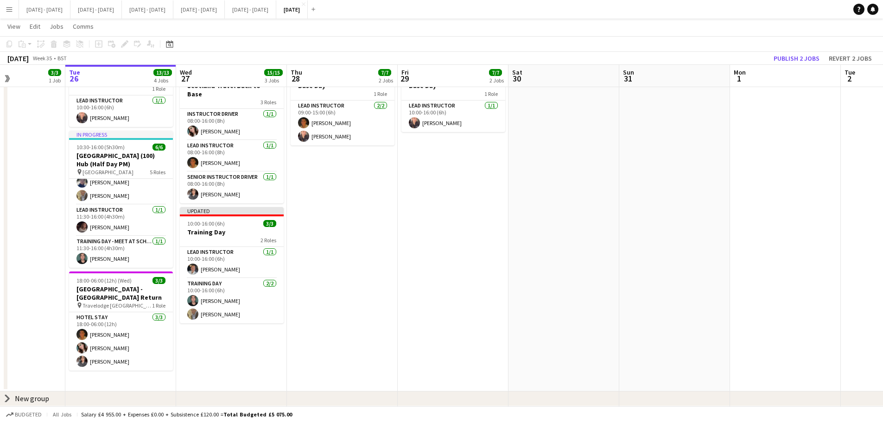
drag, startPoint x: 237, startPoint y: 223, endPoint x: 608, endPoint y: 101, distance: 390.8
click at [236, 228] on h3 "Training Day" at bounding box center [232, 232] width 104 height 8
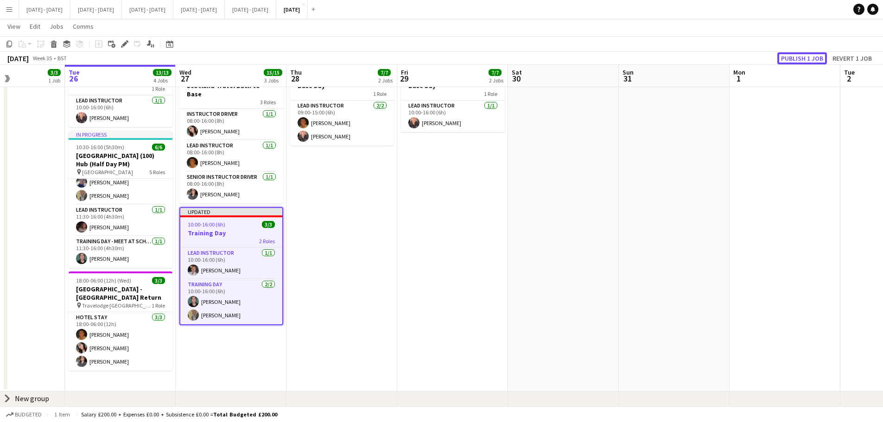
click at [711, 54] on button "Publish 1 job" at bounding box center [802, 58] width 50 height 12
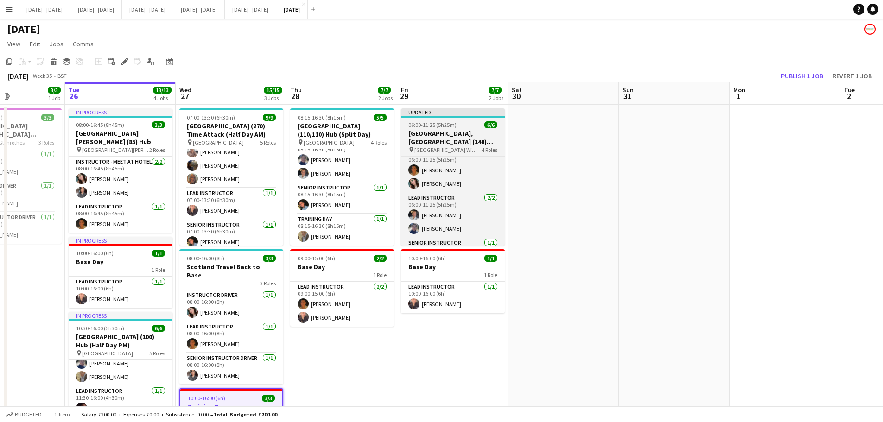
scroll to position [0, 0]
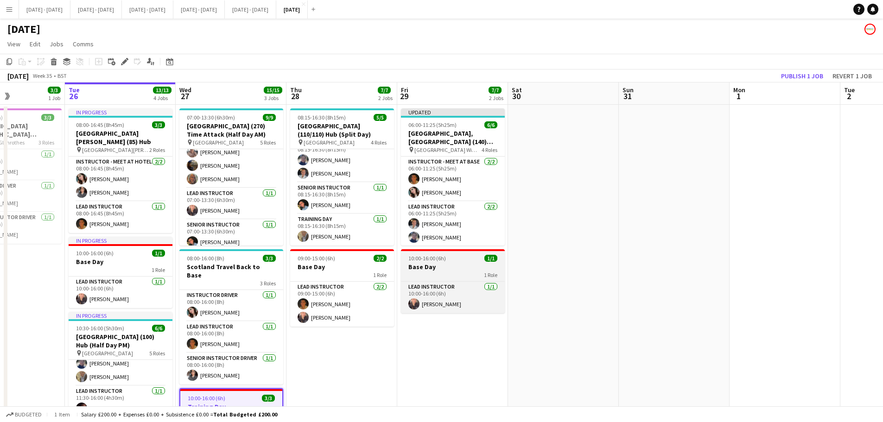
click at [438, 261] on span "10:00-16:00 (6h)" at bounding box center [427, 258] width 38 height 7
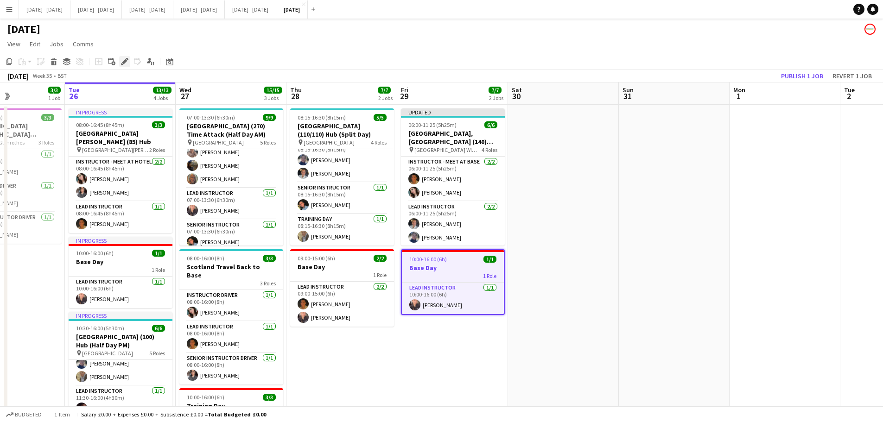
click at [125, 61] on icon at bounding box center [124, 61] width 5 height 5
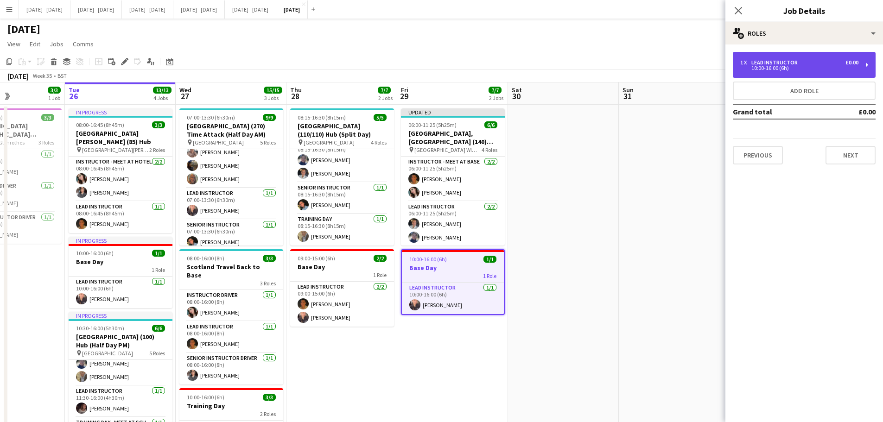
click at [711, 60] on div "1 x Lead Instructor £0.00" at bounding box center [799, 62] width 118 height 6
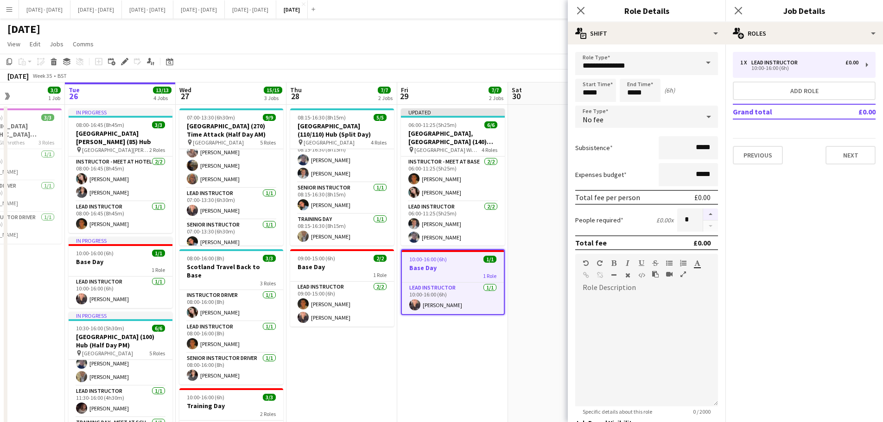
click at [703, 209] on button "button" at bounding box center [710, 215] width 15 height 12
type input "*"
click at [584, 11] on icon "Close pop-in" at bounding box center [580, 10] width 9 height 9
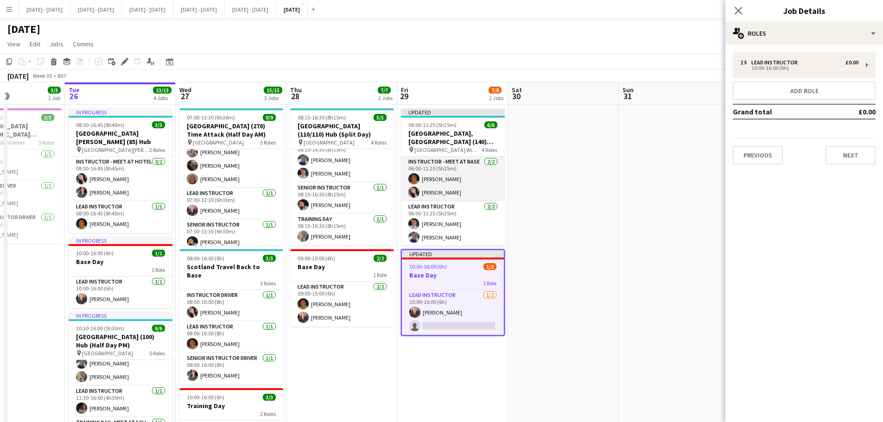
click at [435, 175] on app-card-role "Instructor - Meet at Base [DATE] 06:00-11:25 (5h25m) [PERSON_NAME] [PERSON_NAME]" at bounding box center [453, 179] width 104 height 45
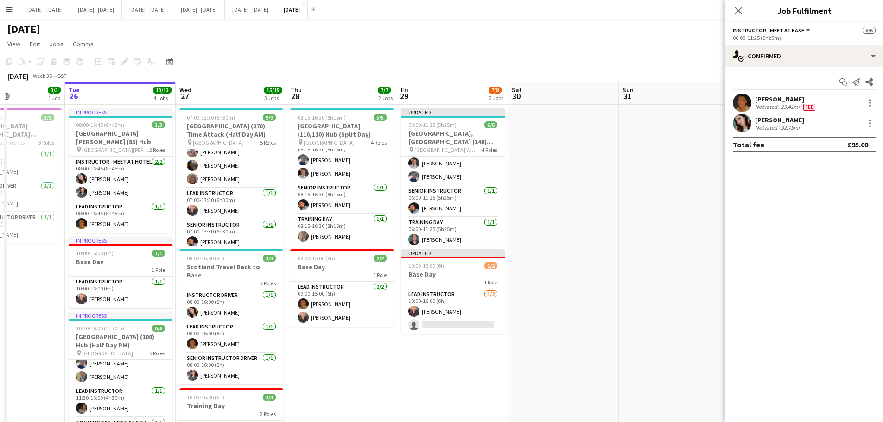
scroll to position [66, 0]
click at [711, 100] on div at bounding box center [869, 102] width 11 height 11
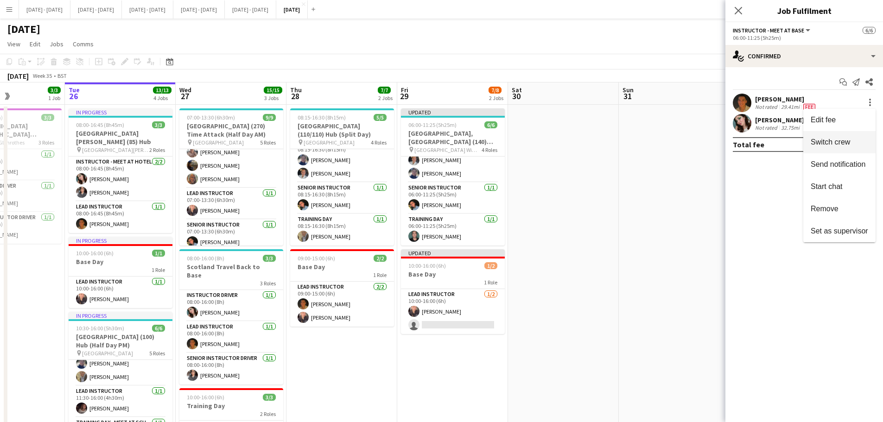
click at [711, 147] on button "Switch crew" at bounding box center [839, 142] width 72 height 22
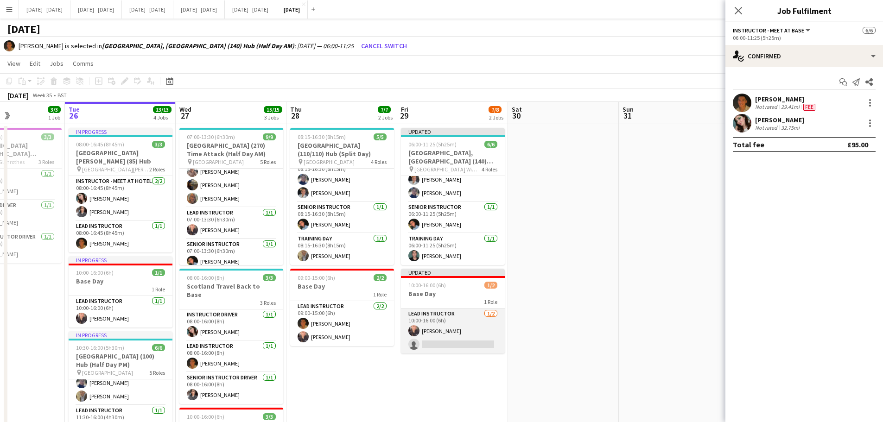
click at [478, 322] on app-card-role "Lead Instructor [DATE] 10:00-16:00 (6h) [PERSON_NAME] single-neutral-actions" at bounding box center [453, 331] width 104 height 45
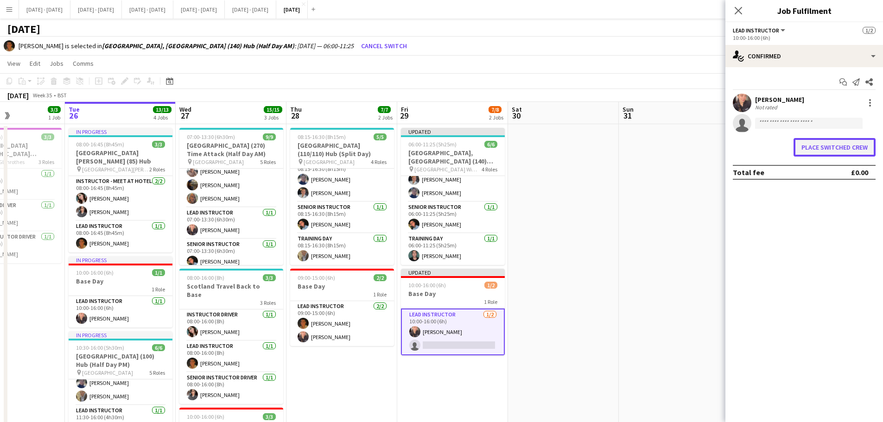
click at [711, 147] on button "Place switched crew" at bounding box center [834, 147] width 82 height 19
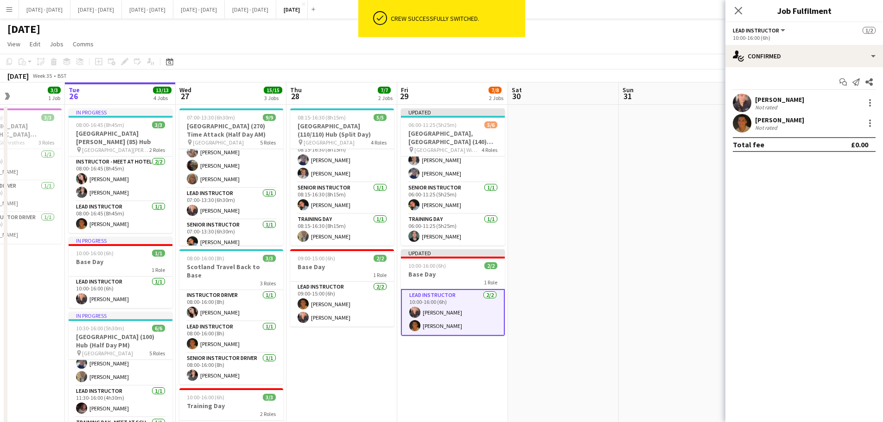
click at [711, 12] on icon "Close pop-in" at bounding box center [737, 10] width 7 height 7
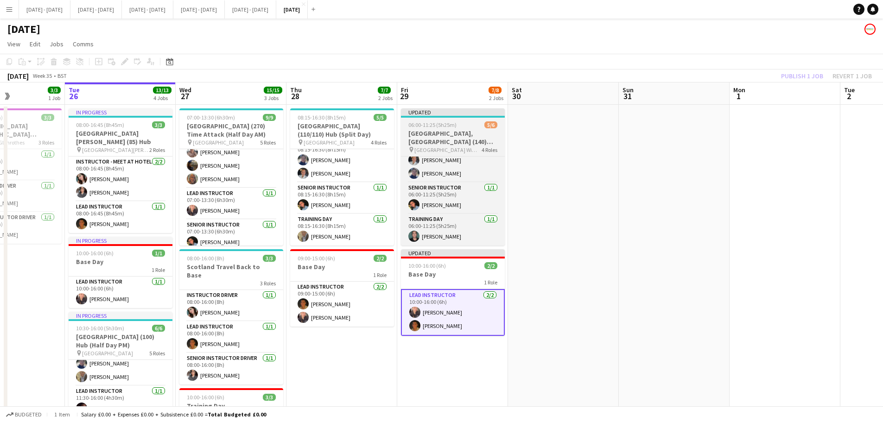
click at [454, 139] on h3 "[GEOGRAPHIC_DATA], [GEOGRAPHIC_DATA] (140) Hub (Half Day AM)" at bounding box center [453, 137] width 104 height 17
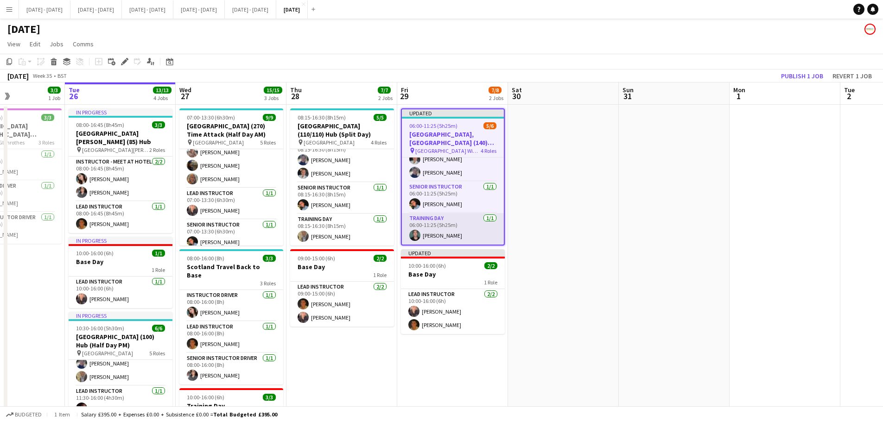
scroll to position [19, 0]
click at [444, 127] on span "06:00-11:25 (5h25m)" at bounding box center [433, 125] width 48 height 7
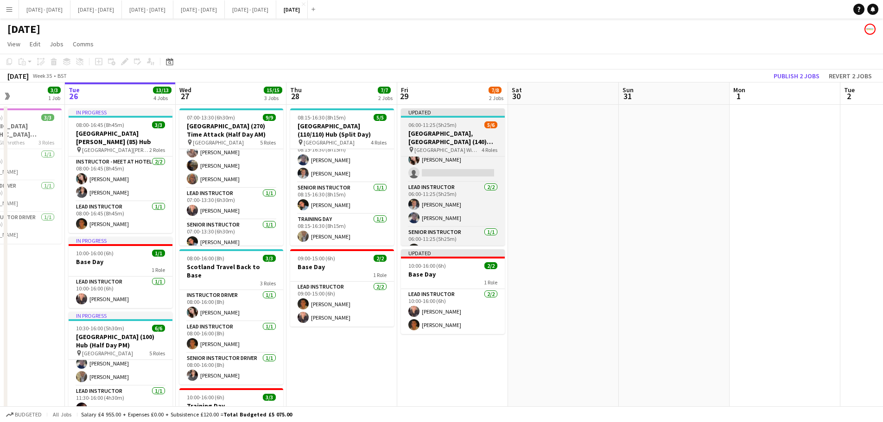
click at [444, 127] on span "06:00-11:25 (5h25m)" at bounding box center [432, 124] width 48 height 7
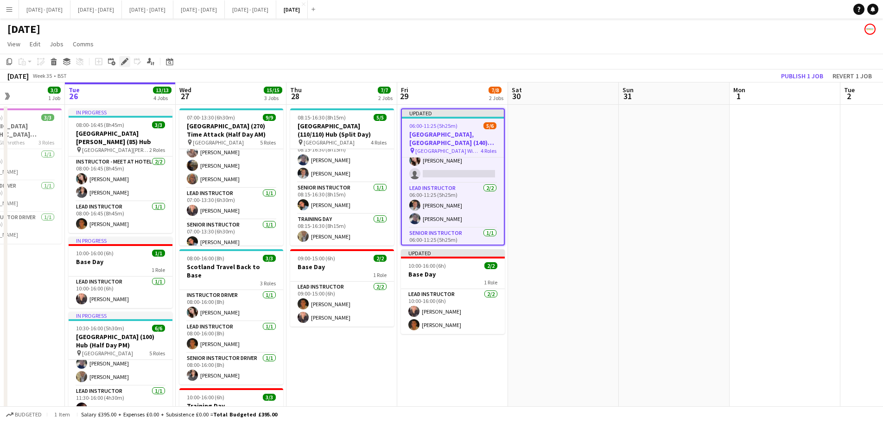
click at [127, 61] on icon "Edit" at bounding box center [124, 61] width 7 height 7
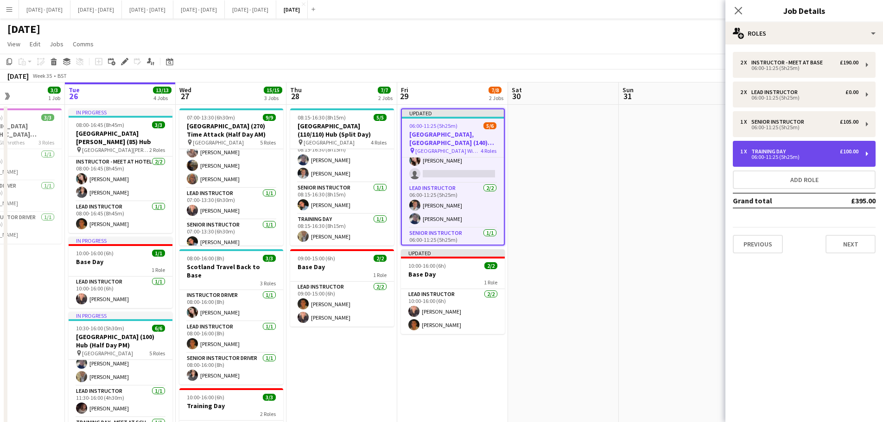
click at [711, 151] on div "1 x Training Day £100.00" at bounding box center [799, 151] width 118 height 6
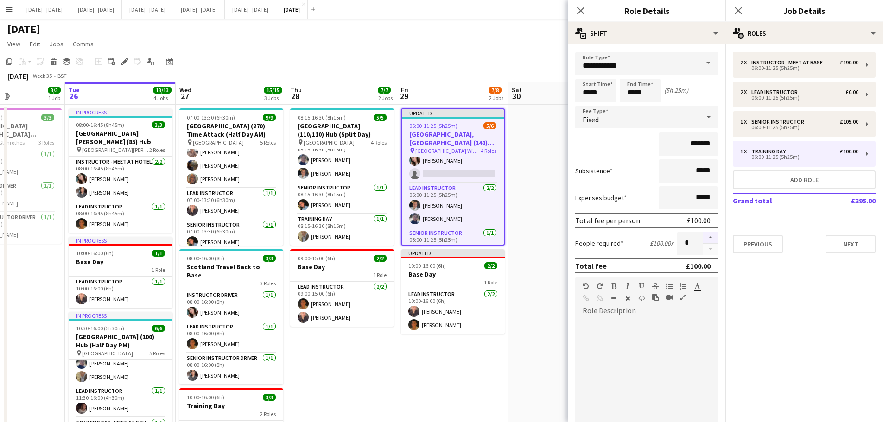
click at [706, 236] on button "button" at bounding box center [710, 238] width 15 height 12
type input "*"
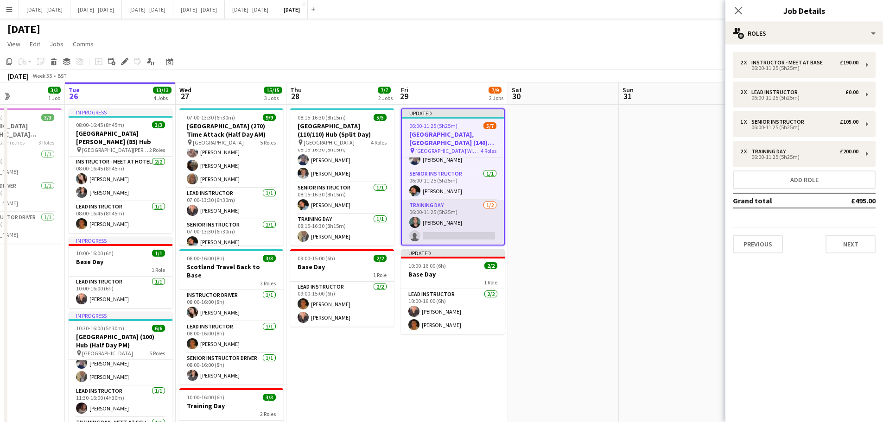
scroll to position [79, 0]
click at [447, 230] on app-card-role "Training Day 1/2 06:00-11:25 (5h25m) Bin Quan single-neutral-actions" at bounding box center [453, 222] width 102 height 45
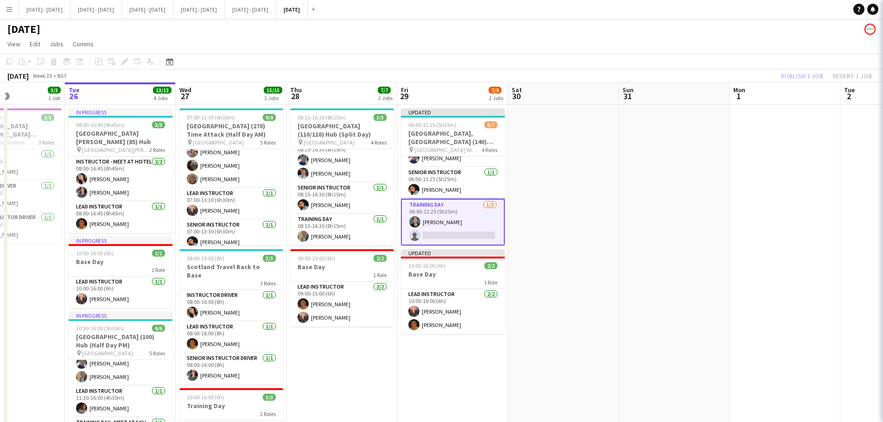
scroll to position [0, 267]
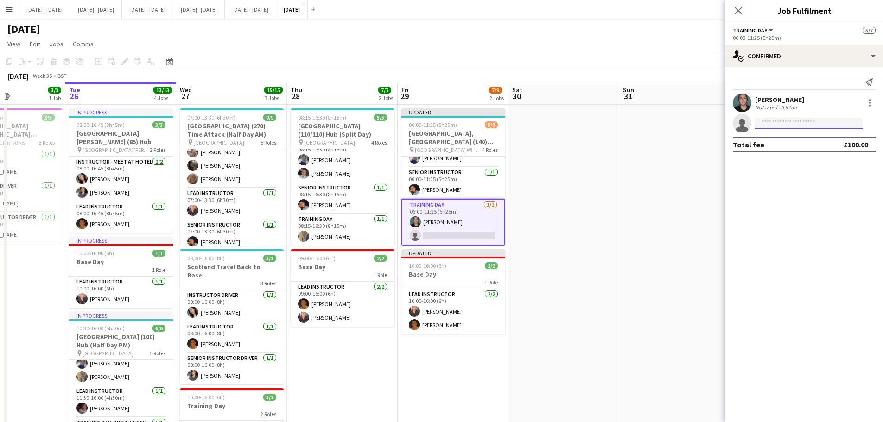
click at [781, 121] on input at bounding box center [808, 123] width 107 height 11
type input "****"
click at [779, 144] on span "[EMAIL_ADDRESS][DOMAIN_NAME]" at bounding box center [808, 143] width 93 height 7
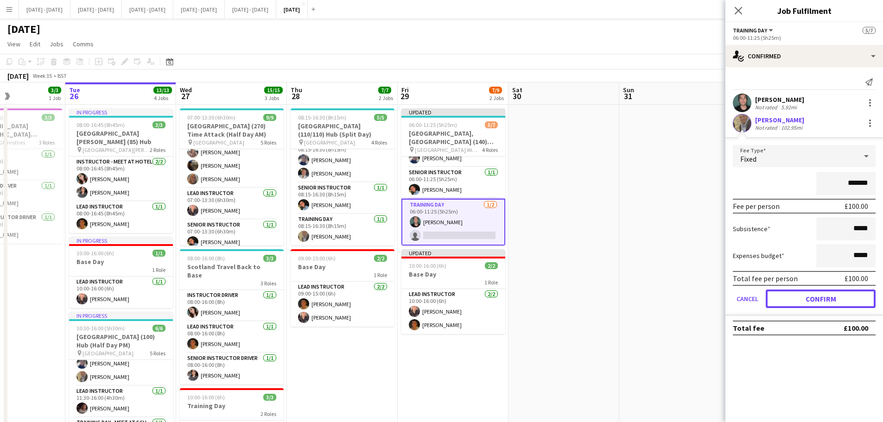
click at [833, 301] on button "Confirm" at bounding box center [820, 299] width 110 height 19
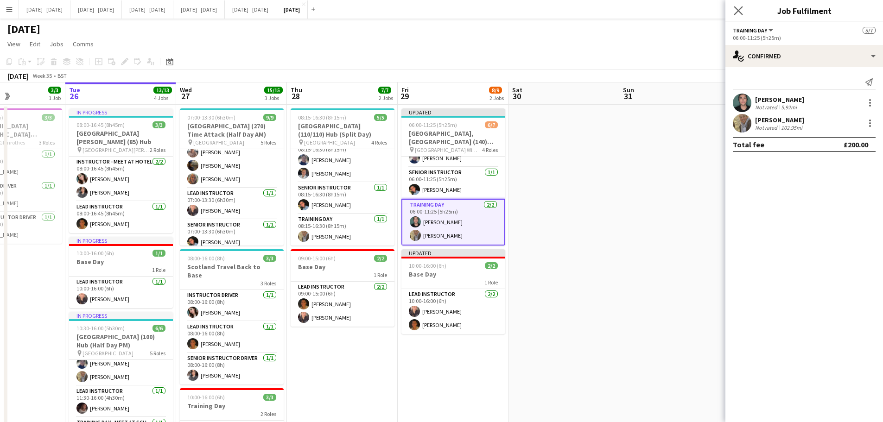
click at [743, 11] on app-icon "Close pop-in" at bounding box center [738, 10] width 13 height 13
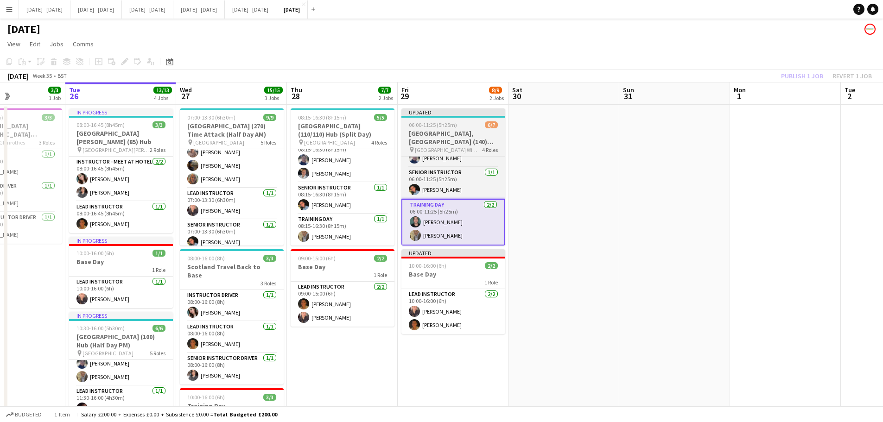
click at [433, 129] on h3 "[GEOGRAPHIC_DATA], [GEOGRAPHIC_DATA] (140) Hub (Half Day AM)" at bounding box center [453, 137] width 104 height 17
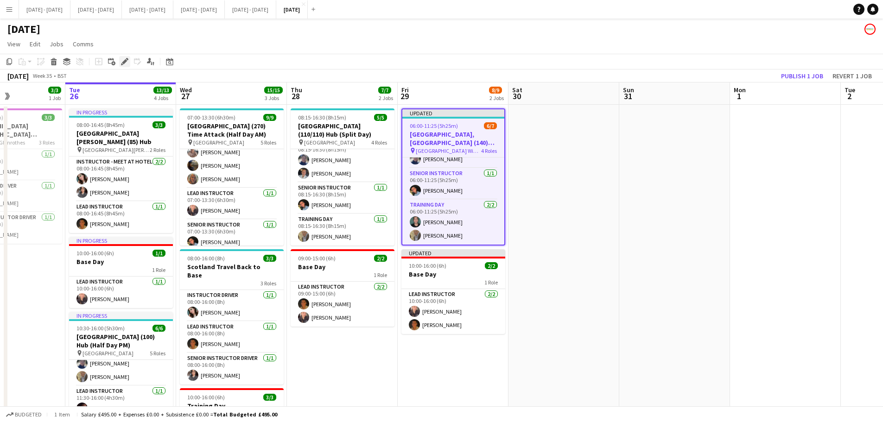
click at [123, 62] on icon "Edit" at bounding box center [124, 61] width 7 height 7
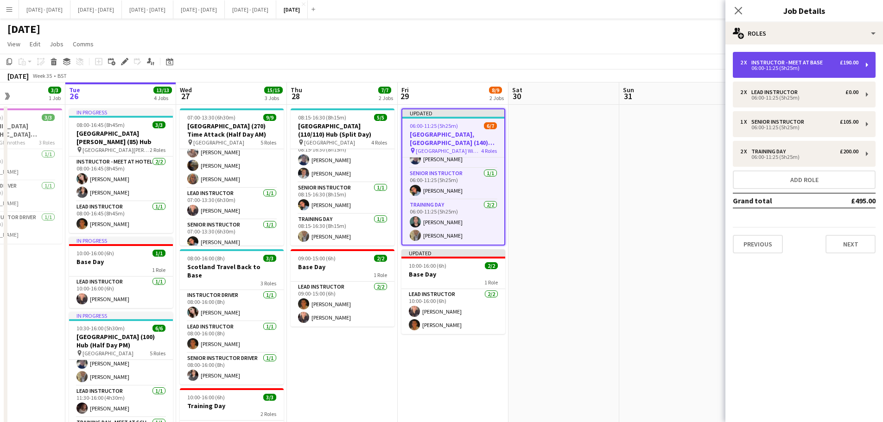
click at [844, 59] on div "£190.00" at bounding box center [849, 62] width 19 height 6
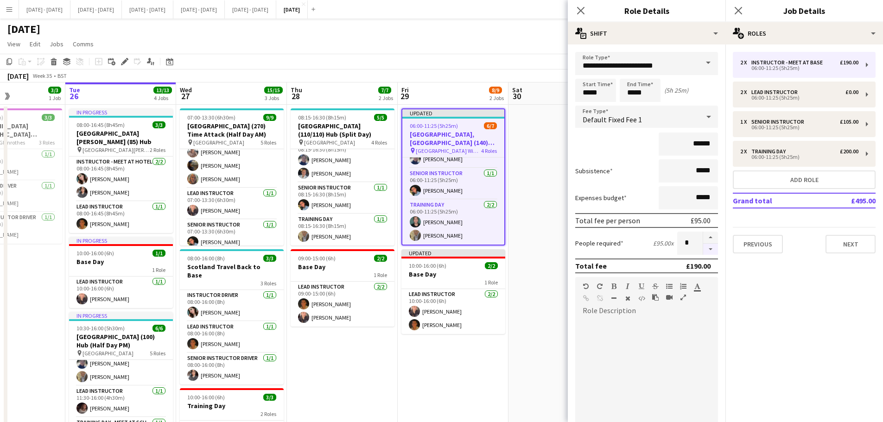
click at [704, 250] on button "button" at bounding box center [710, 250] width 15 height 12
type input "*"
click at [580, 9] on icon "Close pop-in" at bounding box center [580, 10] width 9 height 9
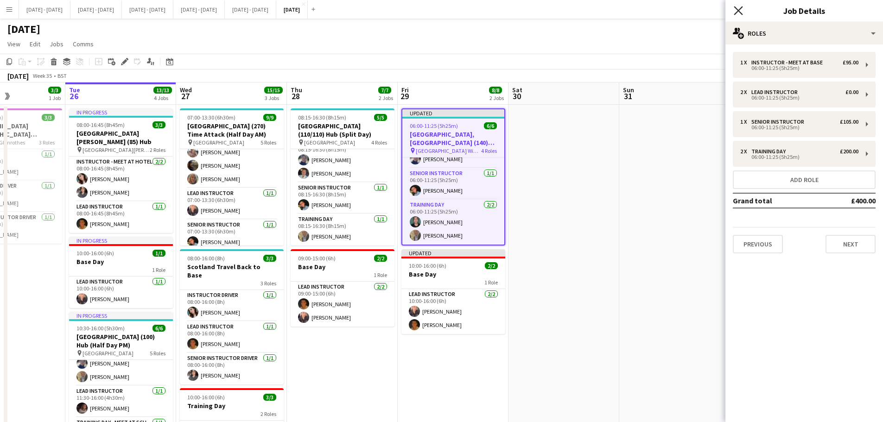
click at [736, 10] on icon "Close pop-in" at bounding box center [737, 10] width 9 height 9
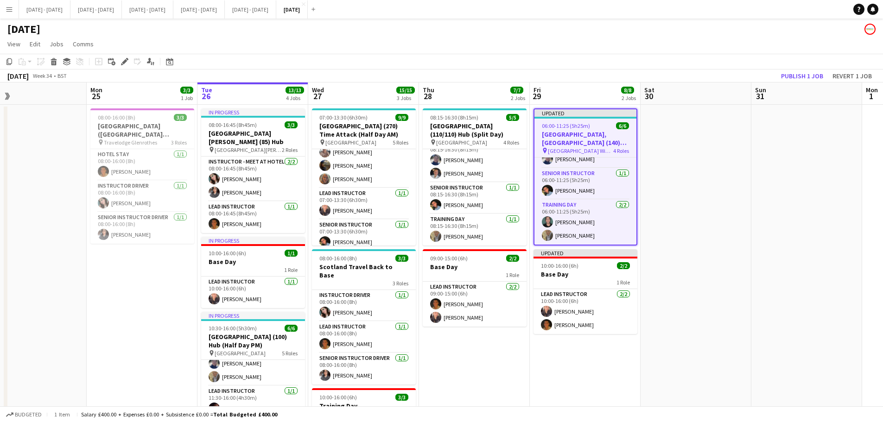
scroll to position [0, 242]
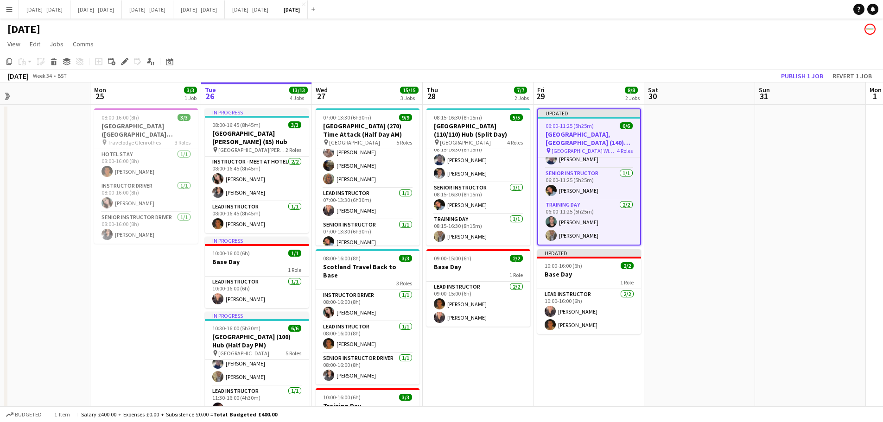
drag, startPoint x: 428, startPoint y: 360, endPoint x: 563, endPoint y: 341, distance: 137.0
click at [563, 341] on app-calendar-viewport "Fri 22 5/5 3 Jobs Sat 23 Sun 24 Mon 25 3/3 1 Job Tue 26 13/13 4 Jobs Wed 27 15/…" at bounding box center [441, 334] width 883 height 505
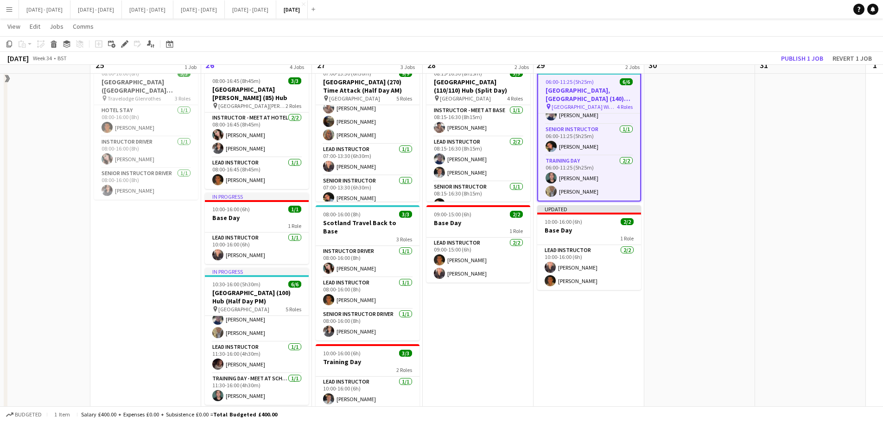
scroll to position [0, 0]
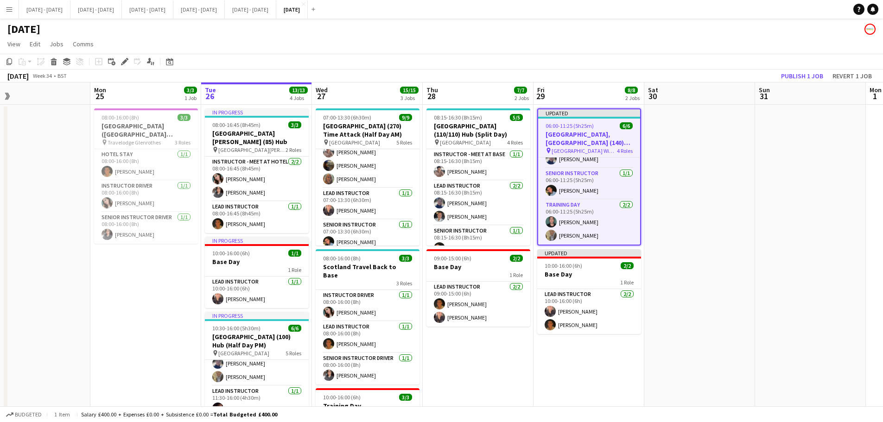
click at [8, 8] on app-icon "Menu" at bounding box center [9, 9] width 7 height 7
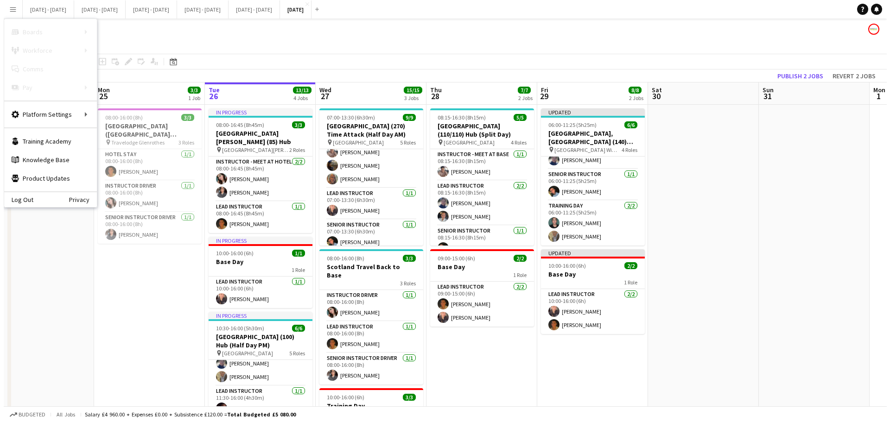
scroll to position [64, 0]
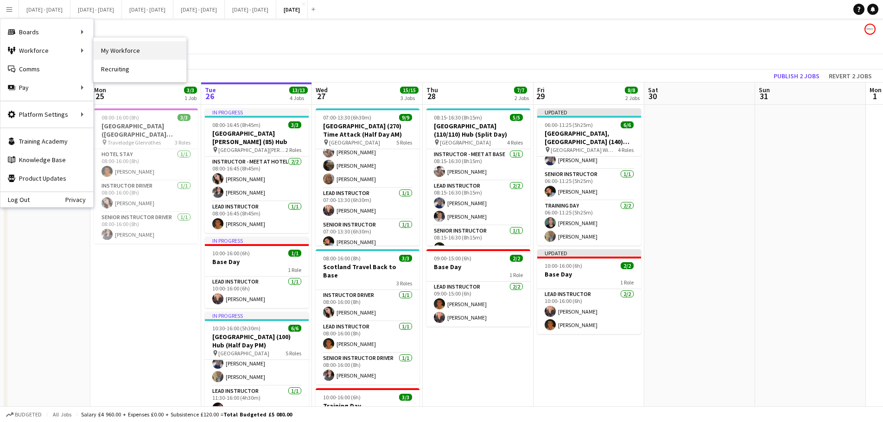
click at [124, 48] on link "My Workforce" at bounding box center [140, 50] width 93 height 19
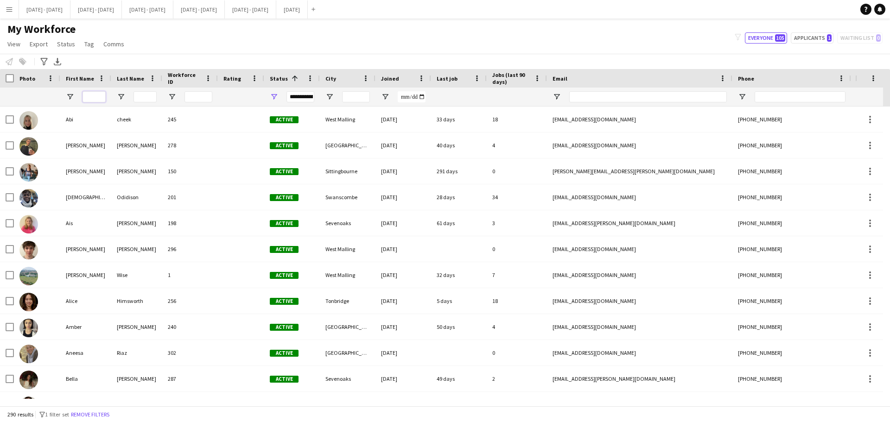
click at [89, 95] on input "First Name Filter Input" at bounding box center [93, 96] width 23 height 11
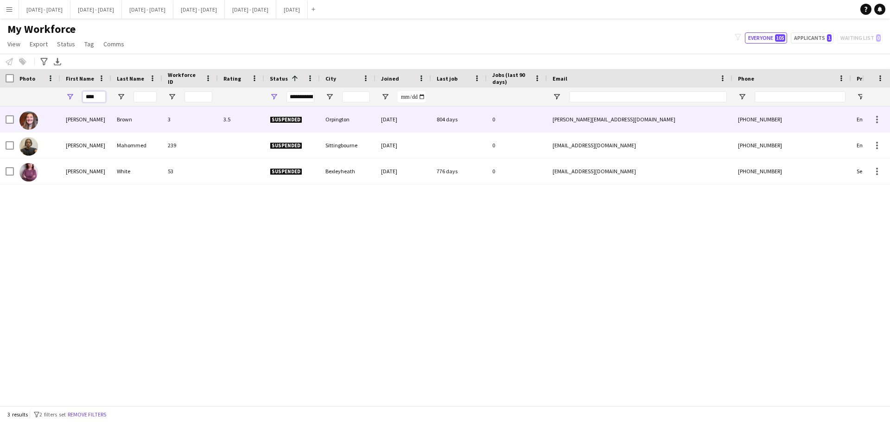
type input "****"
click at [139, 121] on div "Brown" at bounding box center [136, 119] width 51 height 25
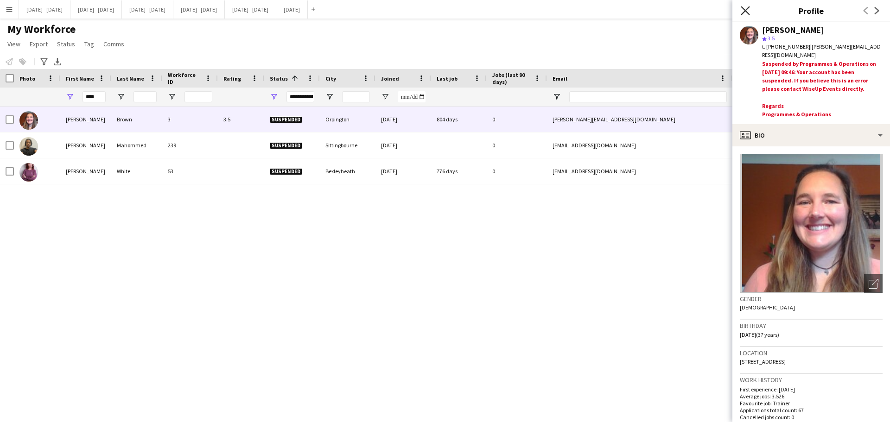
click at [748, 10] on icon "Close pop-in" at bounding box center [744, 10] width 9 height 9
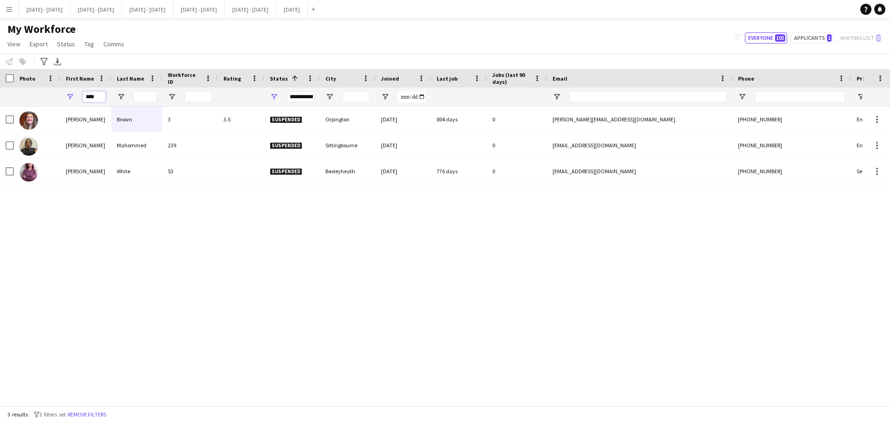
drag, startPoint x: 95, startPoint y: 95, endPoint x: 71, endPoint y: 98, distance: 24.3
click at [71, 98] on div "****" at bounding box center [85, 97] width 51 height 19
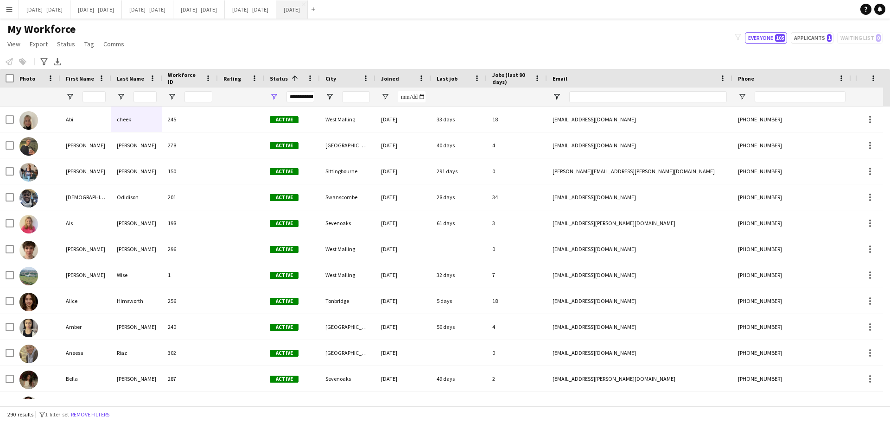
click at [308, 8] on button "[DATE] Close" at bounding box center [292, 9] width 32 height 18
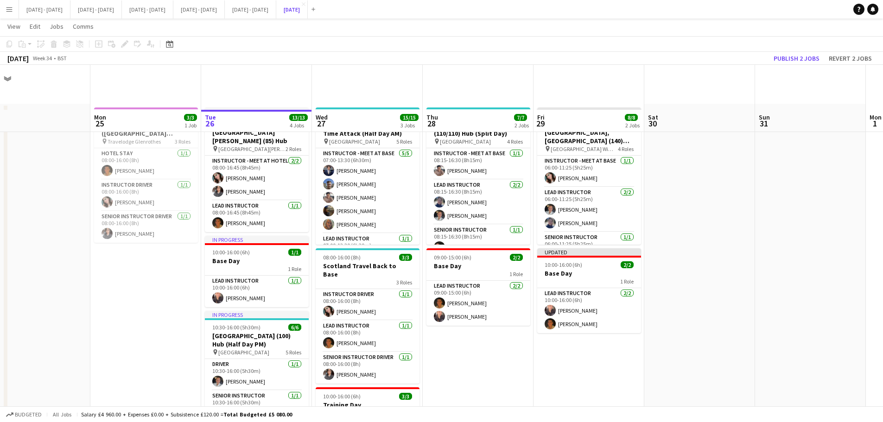
scroll to position [185, 0]
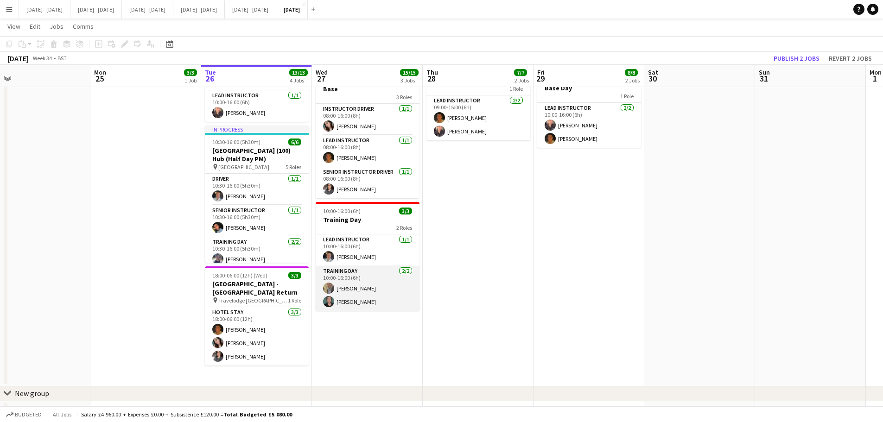
click at [349, 295] on app-card-role "Training Day 2/2 10:00-16:00 (6h) Aneesa Riaz Bin Quan" at bounding box center [368, 288] width 104 height 45
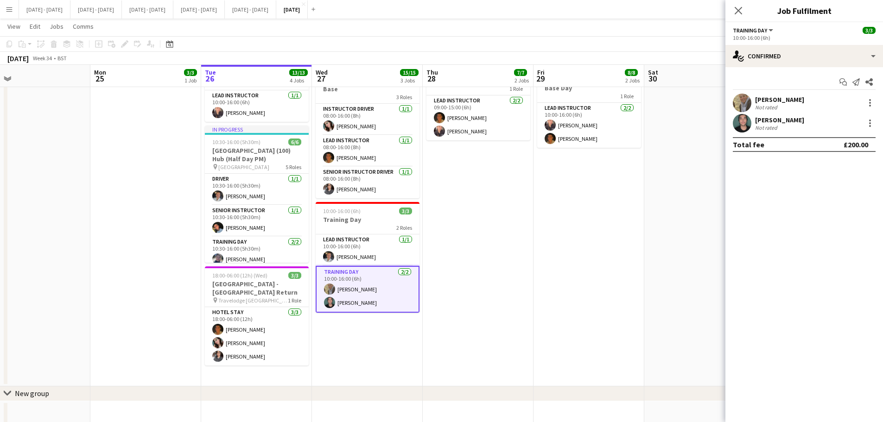
click at [756, 119] on div "[PERSON_NAME]" at bounding box center [779, 120] width 49 height 8
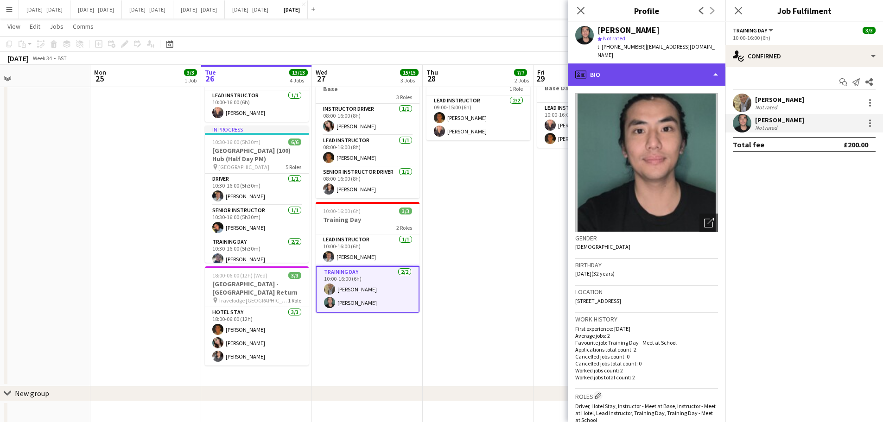
click at [670, 70] on div "profile Bio" at bounding box center [647, 74] width 158 height 22
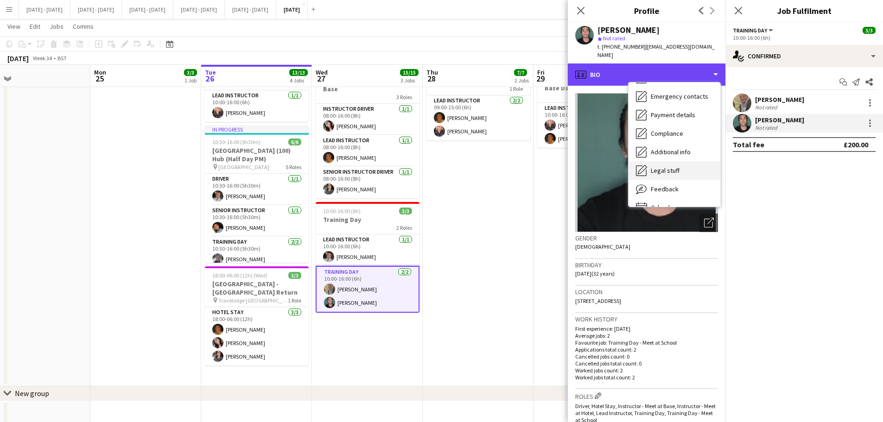
scroll to position [87, 0]
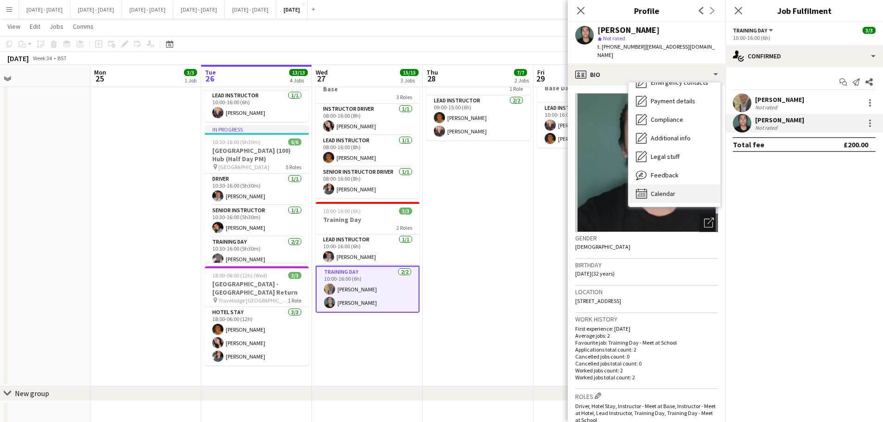
click at [660, 190] on span "Calendar" at bounding box center [663, 194] width 25 height 8
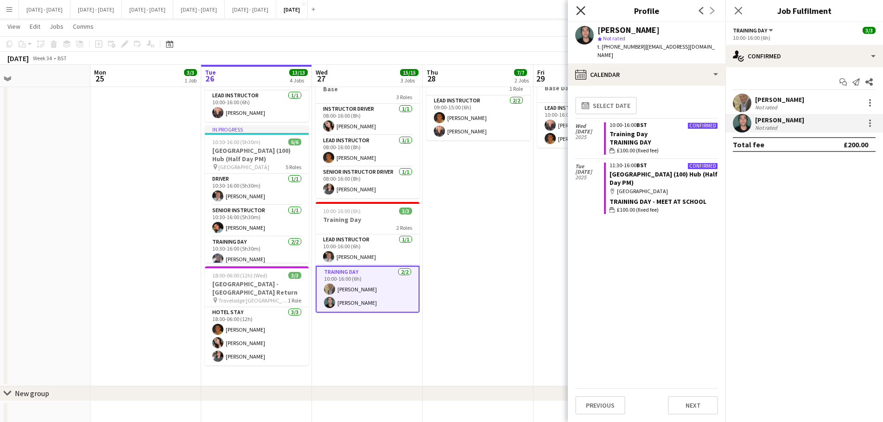
click at [582, 10] on icon "Close pop-in" at bounding box center [580, 10] width 9 height 9
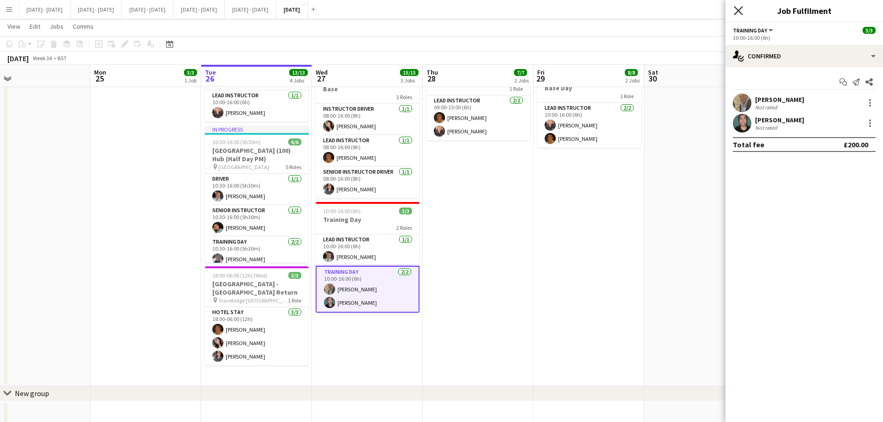
click at [740, 13] on icon at bounding box center [737, 10] width 9 height 9
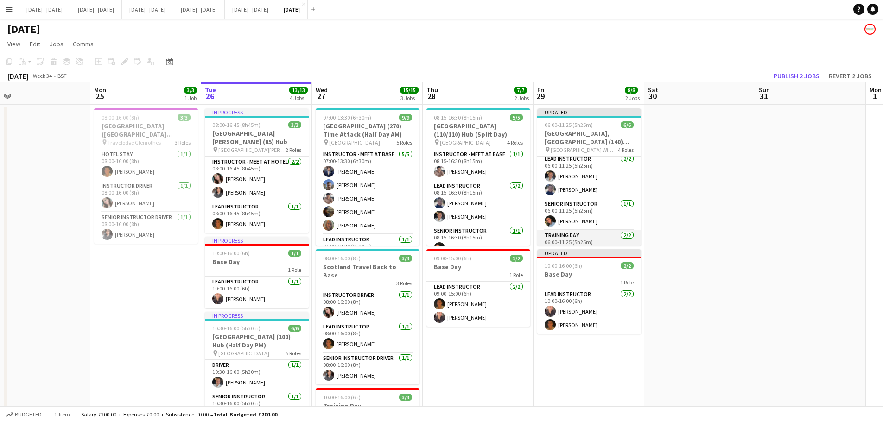
scroll to position [64, 0]
click at [579, 224] on app-card-role "Training Day 2/2 06:00-11:25 (5h25m) Aneesa Riaz Bin Quan" at bounding box center [589, 223] width 104 height 45
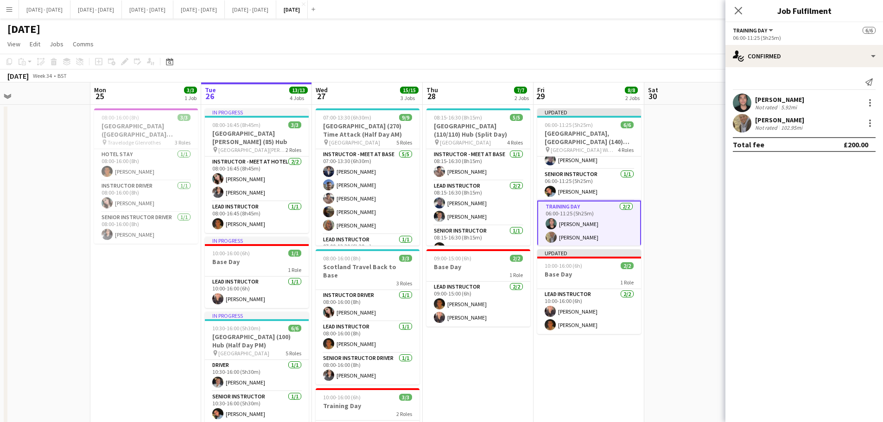
click at [769, 120] on div "[PERSON_NAME]" at bounding box center [779, 120] width 49 height 8
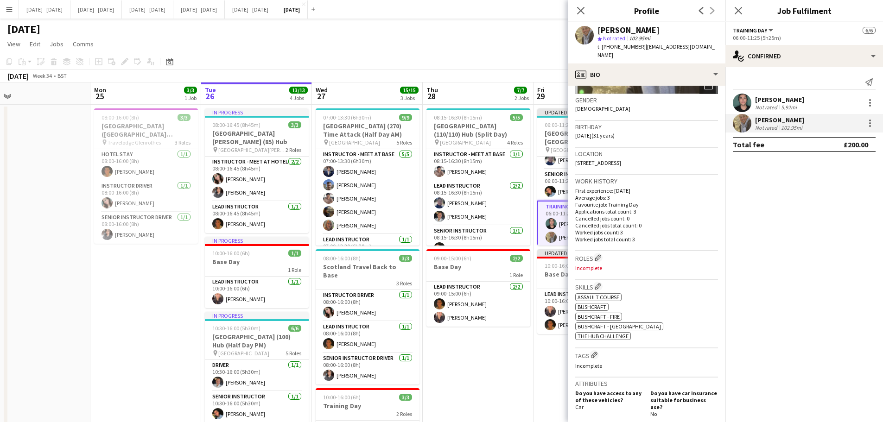
scroll to position [139, 0]
click at [597, 253] on app-icon "Edit crew company roles" at bounding box center [597, 256] width 6 height 6
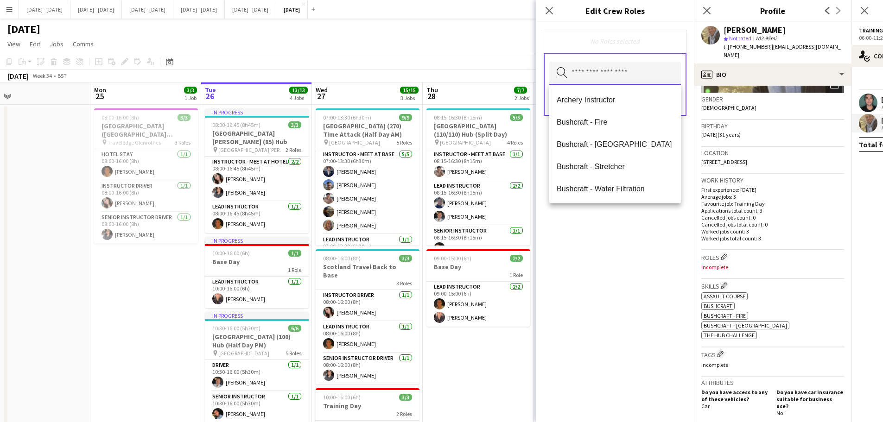
click at [600, 74] on input "text" at bounding box center [615, 73] width 132 height 23
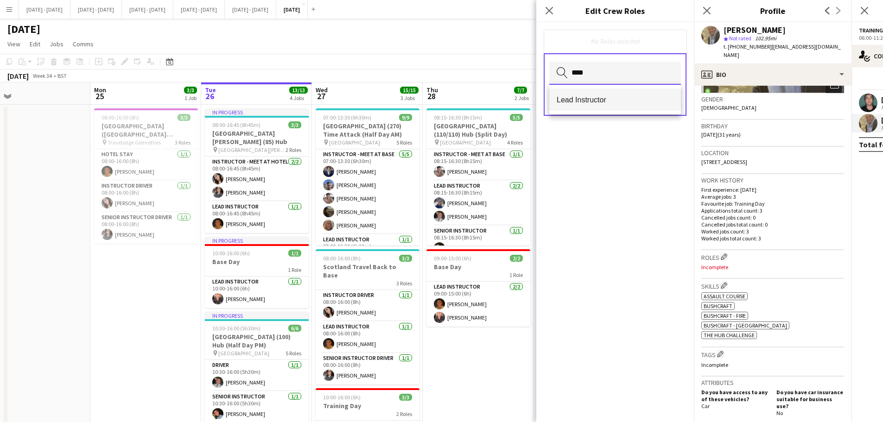
type input "****"
click at [577, 110] on mat-option "Lead Instructor" at bounding box center [615, 100] width 132 height 22
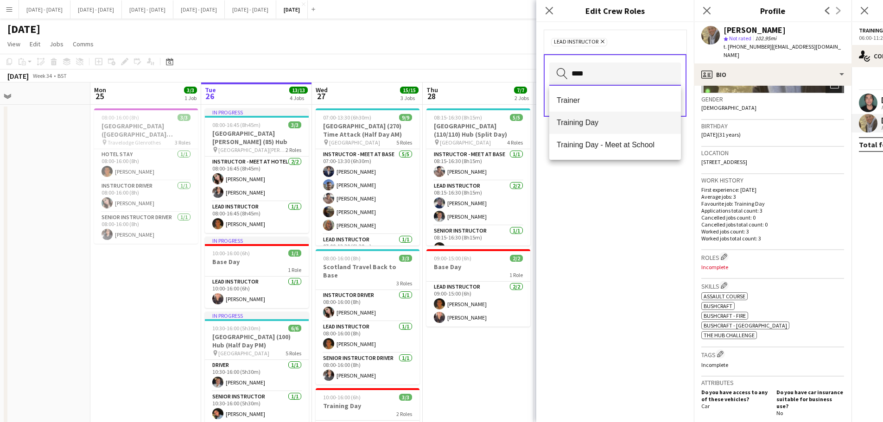
type input "****"
click at [581, 123] on span "Training Day" at bounding box center [614, 122] width 117 height 9
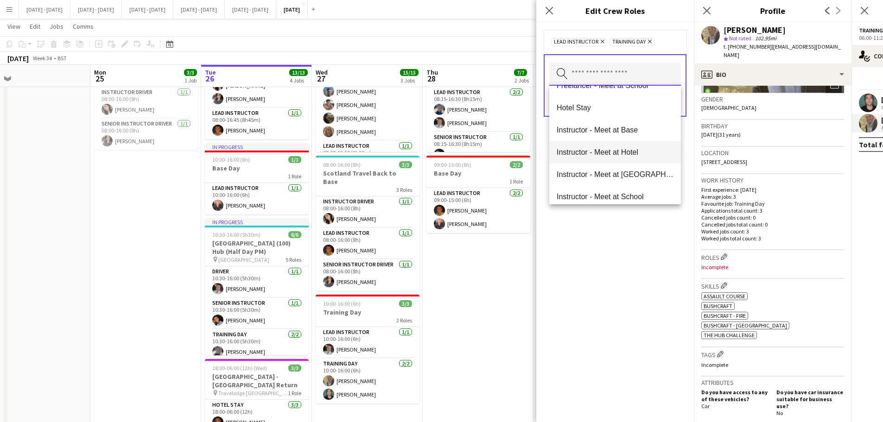
scroll to position [78, 0]
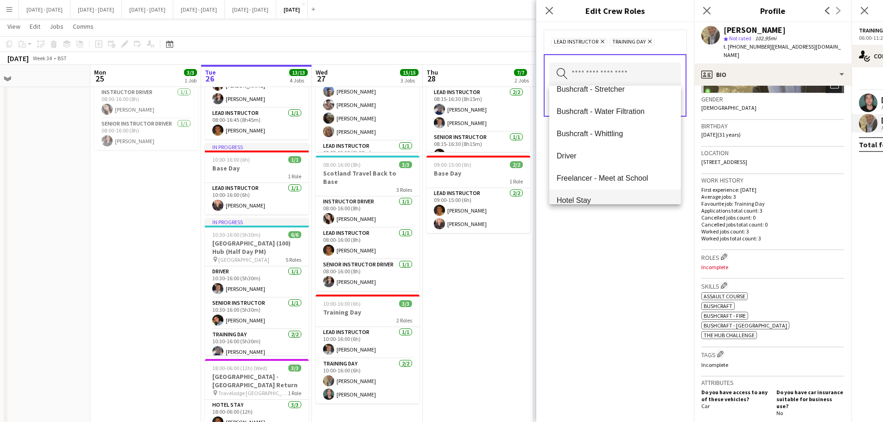
click at [594, 199] on span "Hotel Stay" at bounding box center [614, 200] width 117 height 9
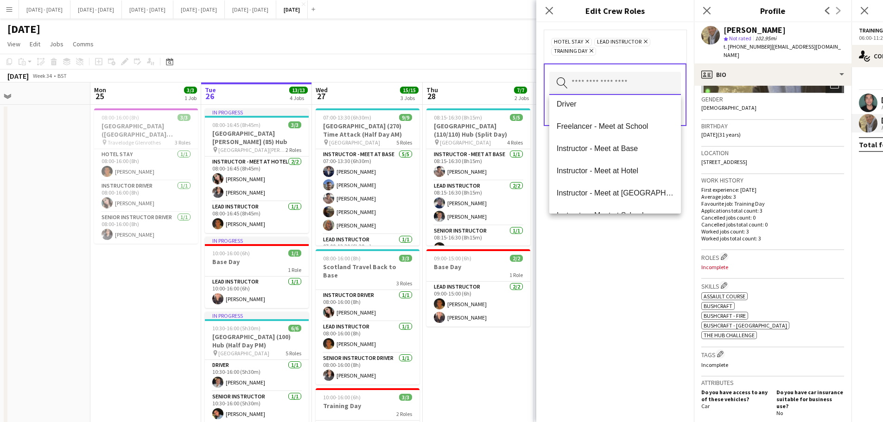
scroll to position [185, 0]
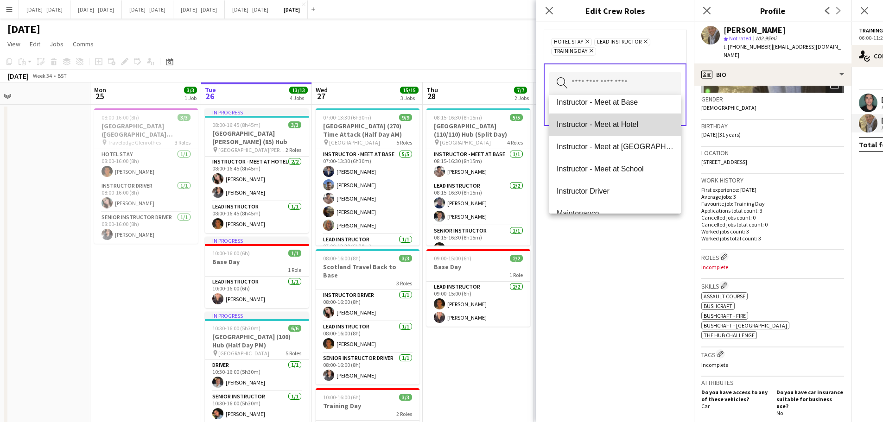
click at [627, 126] on span "Instructor - Meet at Hotel" at bounding box center [614, 124] width 117 height 9
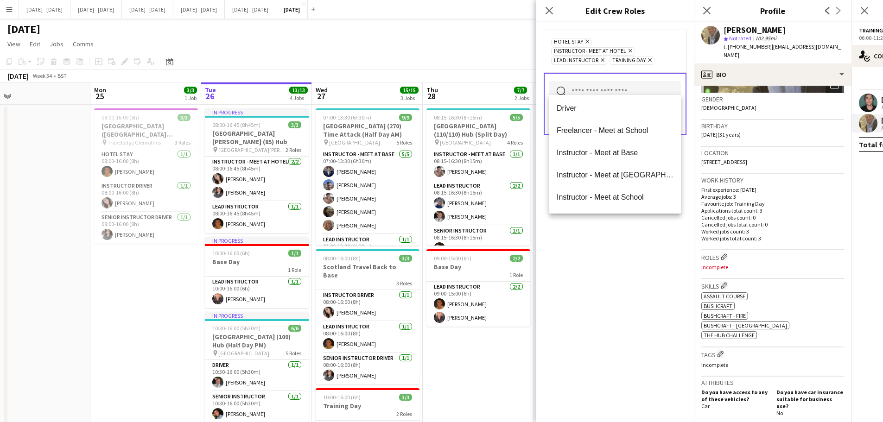
scroll to position [139, 0]
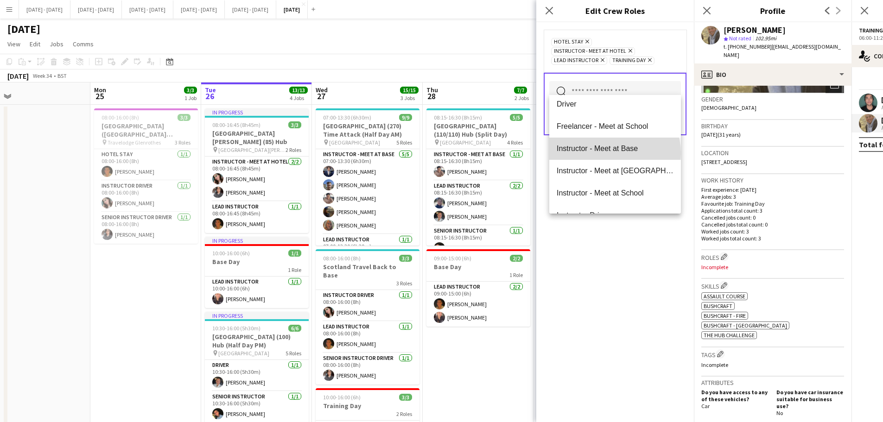
click at [614, 153] on span "Instructor - Meet at Base" at bounding box center [614, 148] width 117 height 9
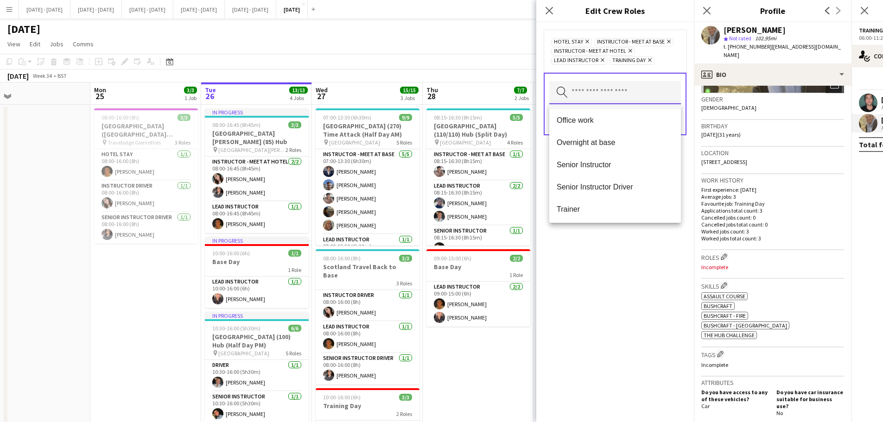
scroll to position [278, 0]
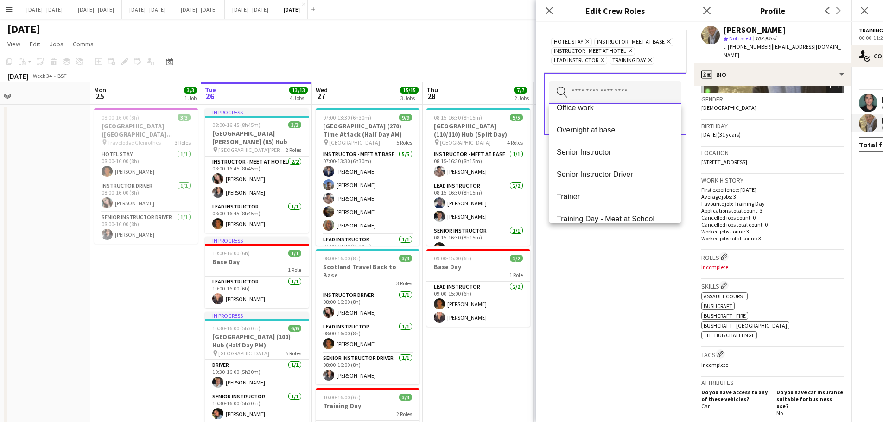
click at [613, 92] on input "text" at bounding box center [615, 92] width 132 height 23
drag, startPoint x: 613, startPoint y: 92, endPoint x: 591, endPoint y: 287, distance: 196.3
click at [590, 289] on div "Hotel Stay Remove Instructor - Meet at Base Remove Instructor - Meet at Hotel R…" at bounding box center [615, 222] width 158 height 400
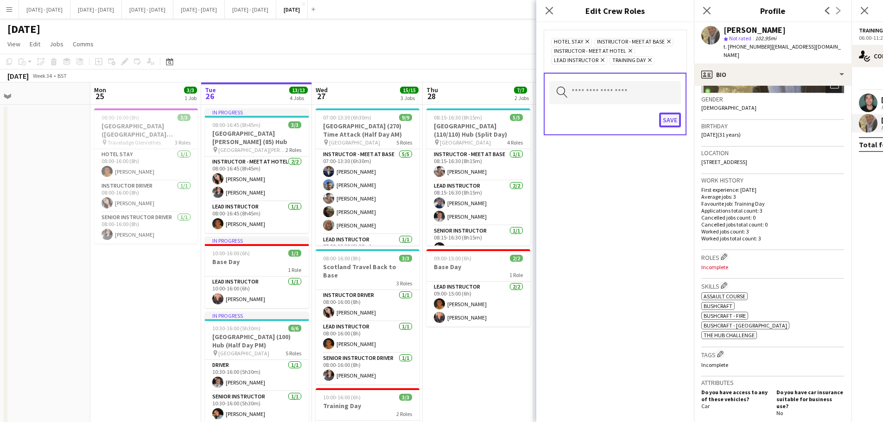
click at [673, 123] on button "Save" at bounding box center [670, 120] width 22 height 15
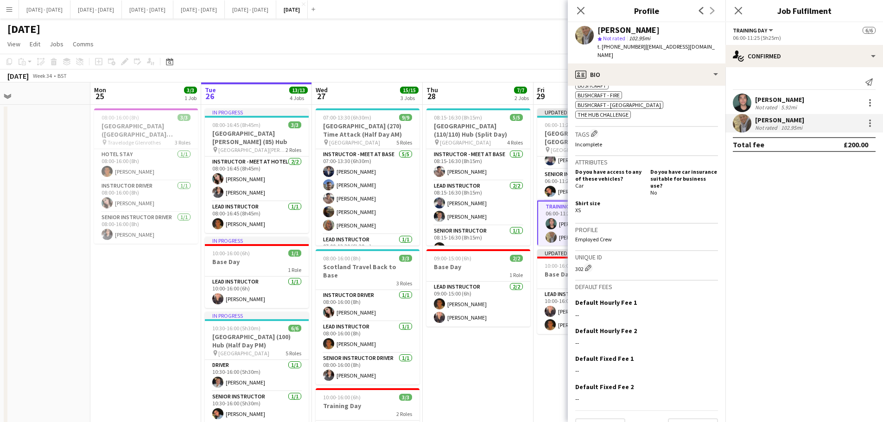
scroll to position [371, 0]
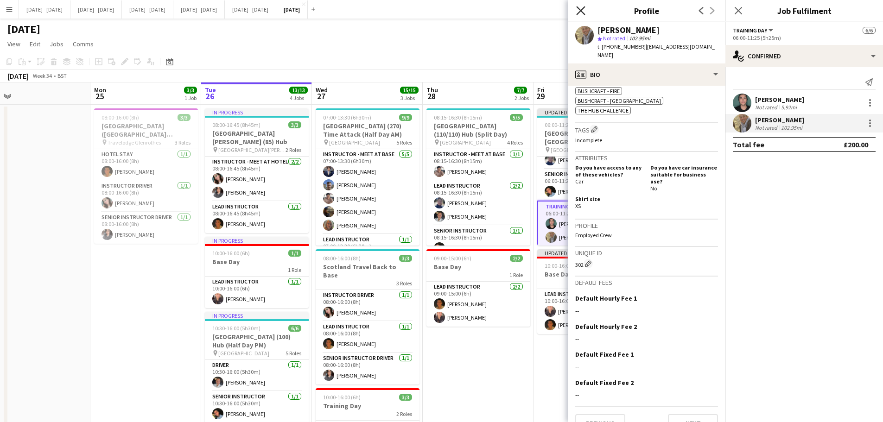
click at [582, 9] on icon at bounding box center [580, 10] width 9 height 9
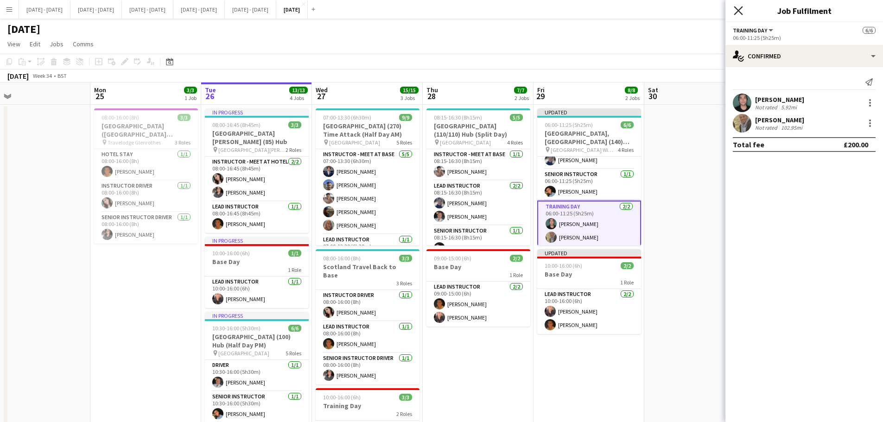
click at [739, 9] on icon "Close pop-in" at bounding box center [737, 10] width 9 height 9
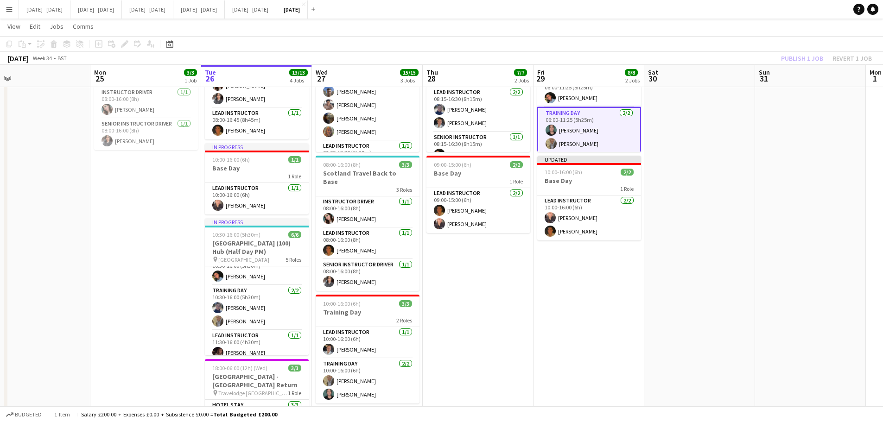
scroll to position [0, 0]
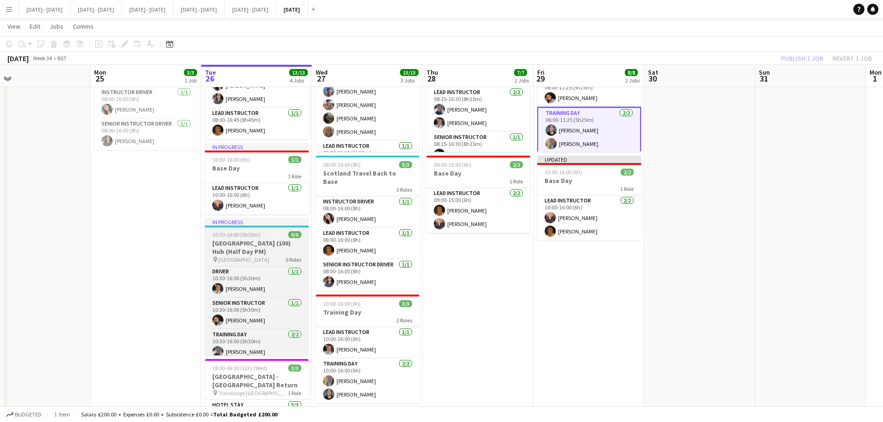
click at [253, 243] on h3 "[GEOGRAPHIC_DATA] (100) Hub (Half Day PM)" at bounding box center [257, 247] width 104 height 17
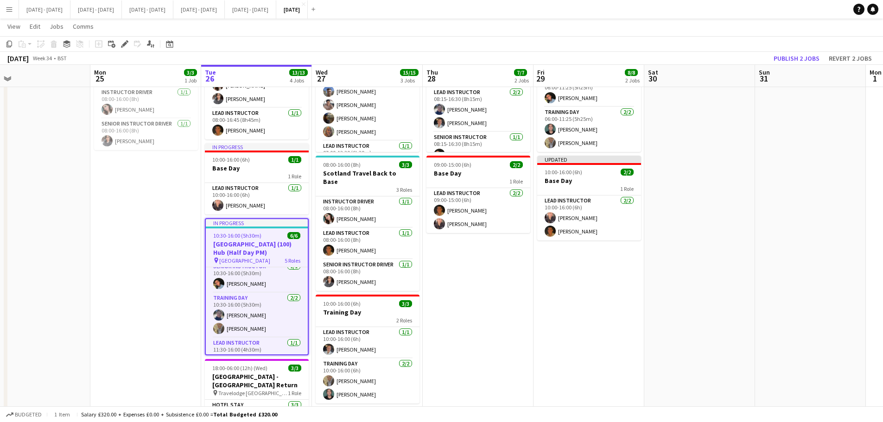
scroll to position [84, 0]
click at [249, 325] on app-card-role "Training Day - Meet at School 1/1 11:30-16:00 (4h30m) Bin Quan" at bounding box center [257, 339] width 102 height 32
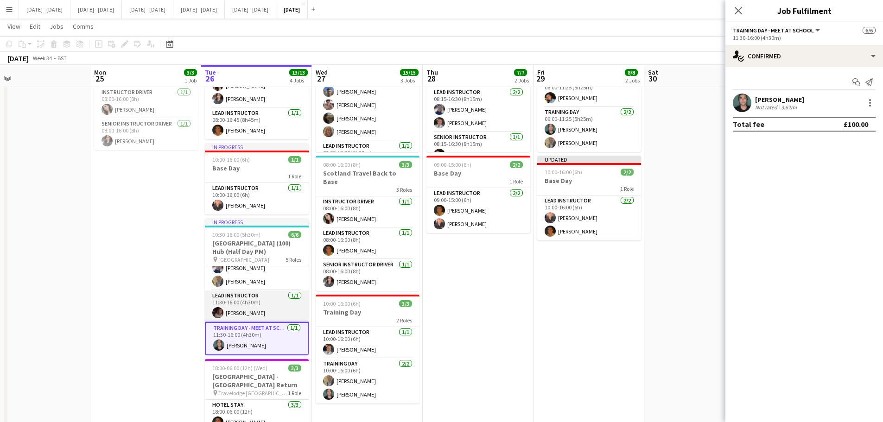
click at [256, 295] on app-card-role "Lead Instructor [DATE] 11:30-16:00 (4h30m) [PERSON_NAME]" at bounding box center [257, 307] width 104 height 32
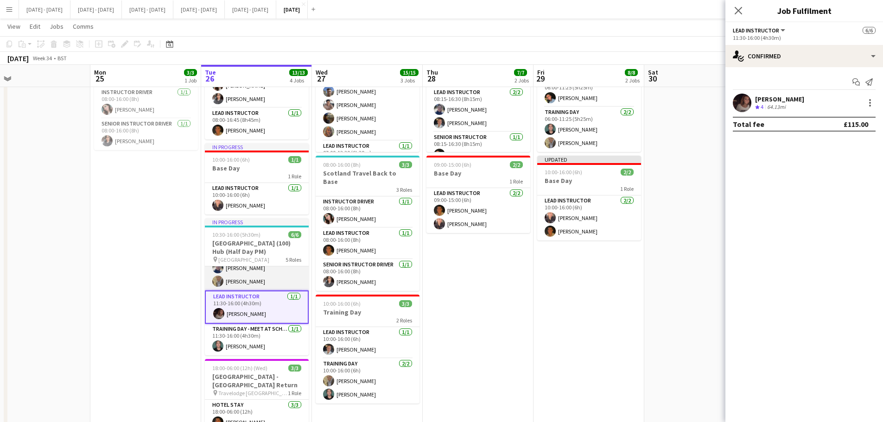
click at [259, 270] on app-card-role "Training Day 2/2 10:30-16:00 (5h30m) Hannah Taylor Aneesa Riaz" at bounding box center [257, 268] width 104 height 45
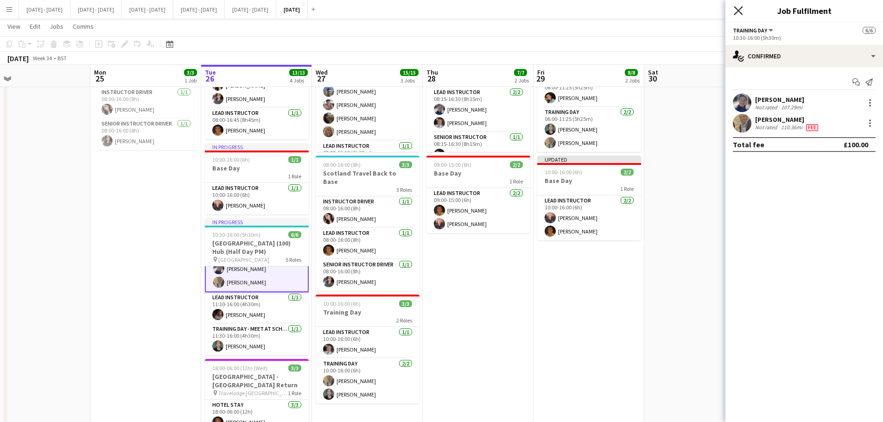
click at [736, 6] on icon "Close pop-in" at bounding box center [737, 10] width 9 height 9
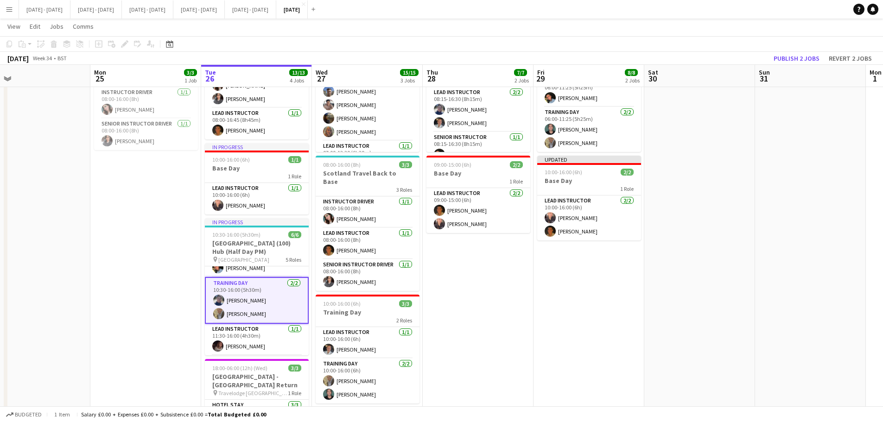
scroll to position [38, 0]
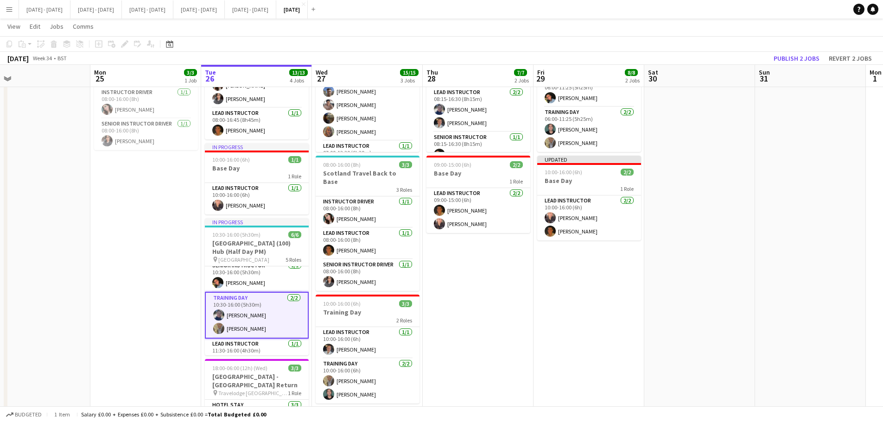
click at [240, 324] on app-card-role "Training Day 2/2 10:30-16:00 (5h30m) Hannah Taylor Aneesa Riaz" at bounding box center [257, 315] width 104 height 47
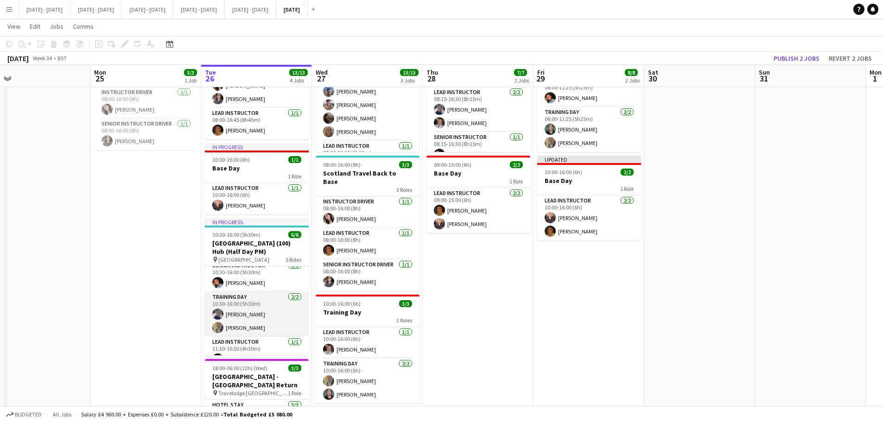
click at [239, 321] on app-card-role "Training Day 2/2 10:30-16:00 (5h30m) Hannah Taylor Aneesa Riaz" at bounding box center [257, 314] width 104 height 45
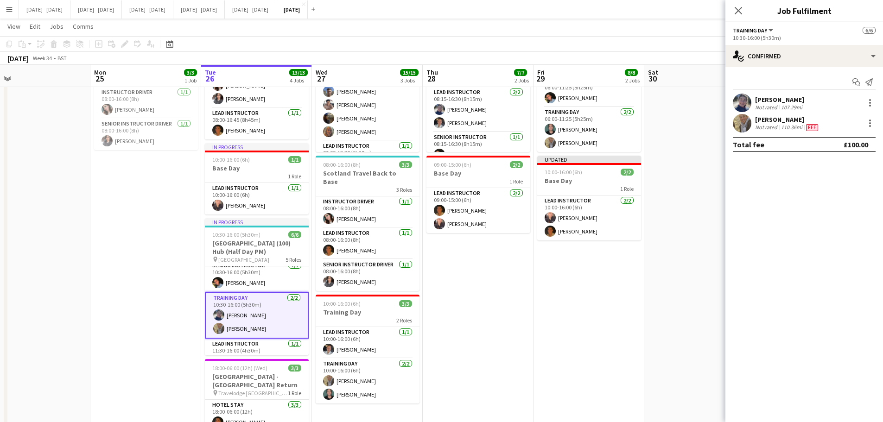
click at [772, 122] on div "[PERSON_NAME]" at bounding box center [787, 119] width 65 height 8
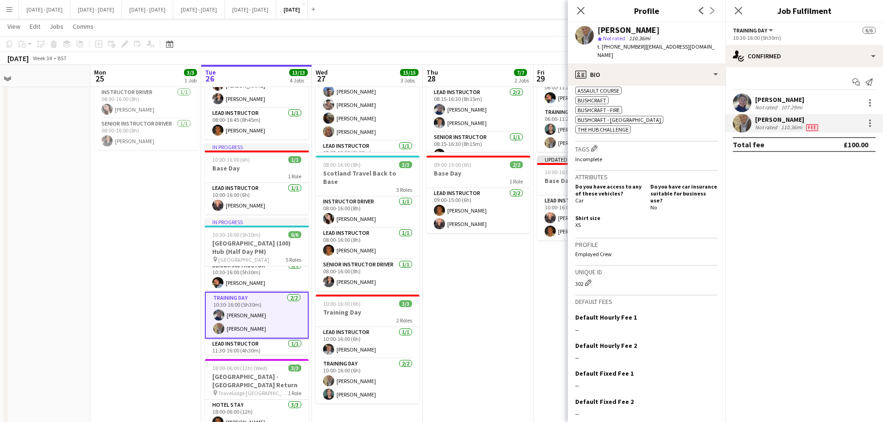
scroll to position [373, 0]
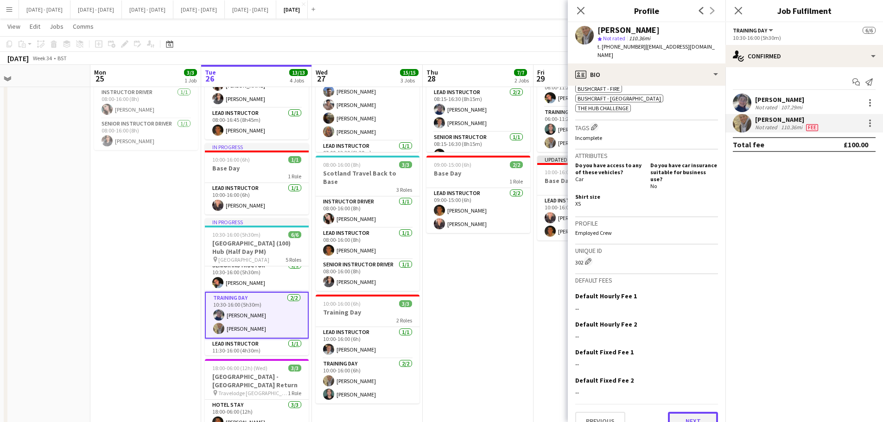
click at [670, 412] on button "Next" at bounding box center [693, 421] width 50 height 19
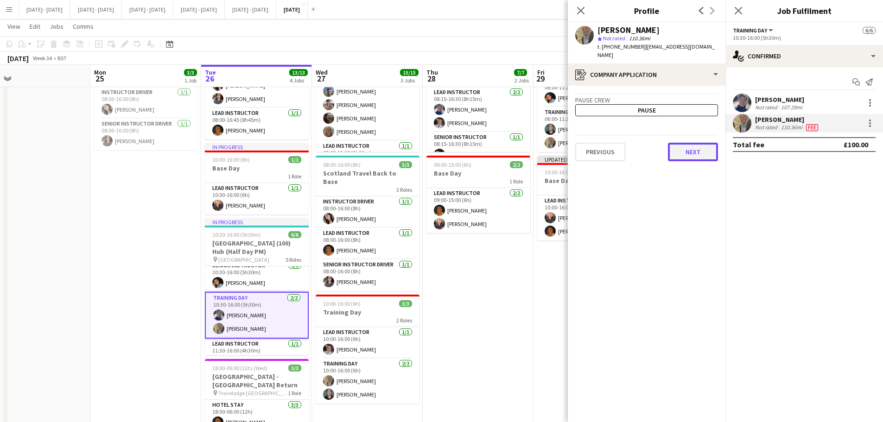
click at [695, 143] on button "Next" at bounding box center [693, 152] width 50 height 19
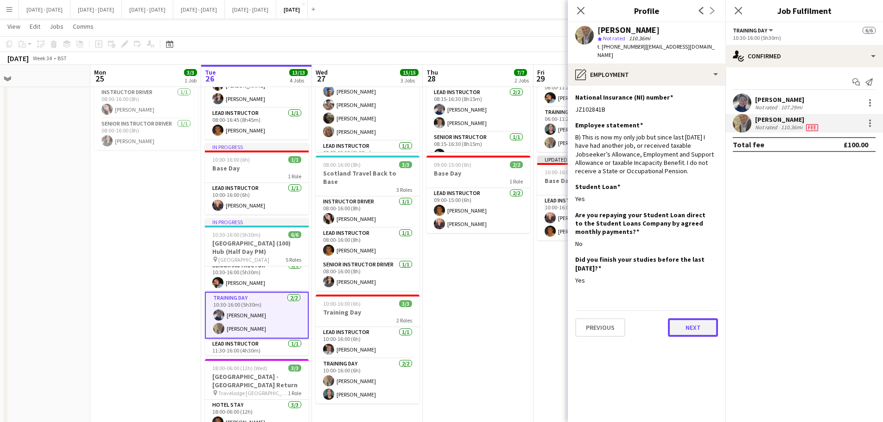
click at [698, 328] on button "Next" at bounding box center [693, 327] width 50 height 19
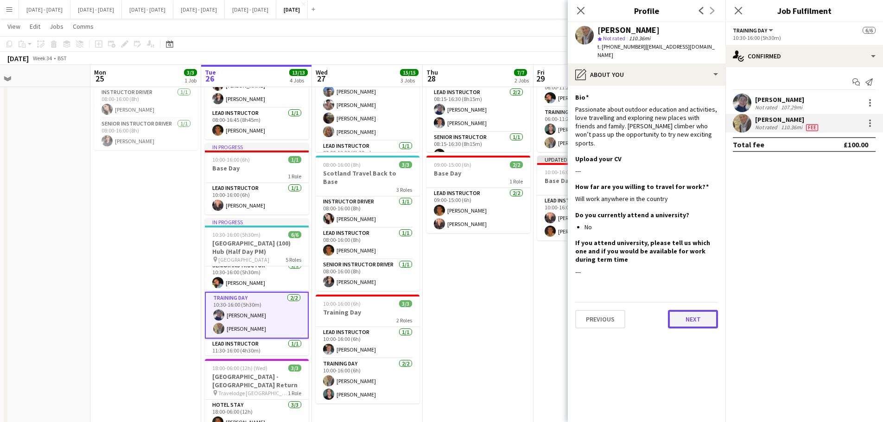
click at [686, 310] on button "Next" at bounding box center [693, 319] width 50 height 19
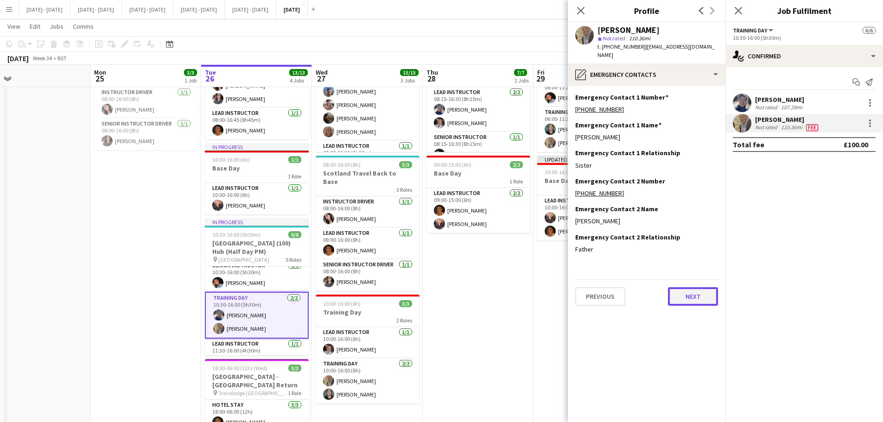
click at [695, 293] on button "Next" at bounding box center [693, 296] width 50 height 19
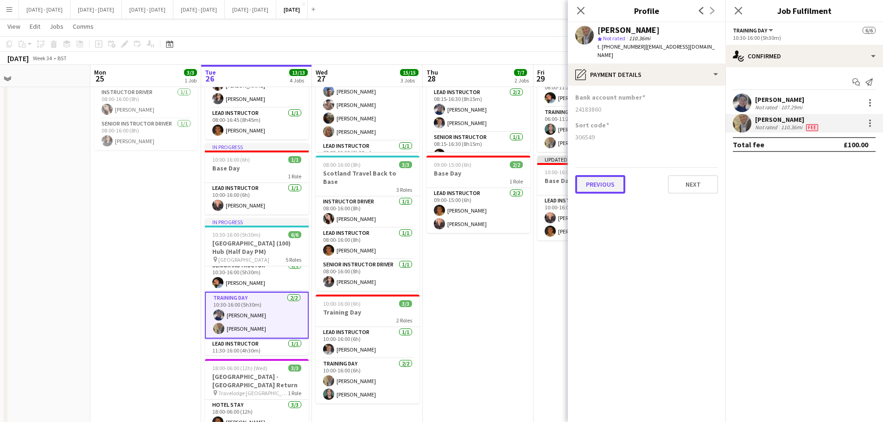
click at [613, 177] on button "Previous" at bounding box center [600, 184] width 50 height 19
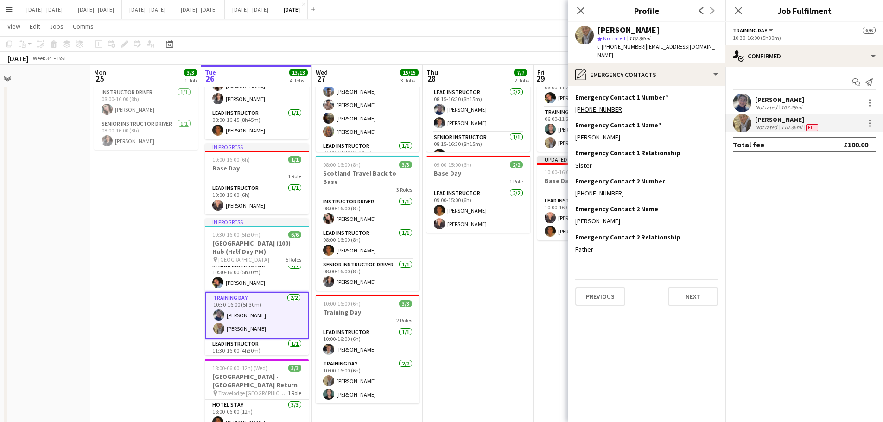
click at [606, 279] on div "Previous Next" at bounding box center [646, 292] width 143 height 26
click at [605, 287] on button "Previous" at bounding box center [600, 296] width 50 height 19
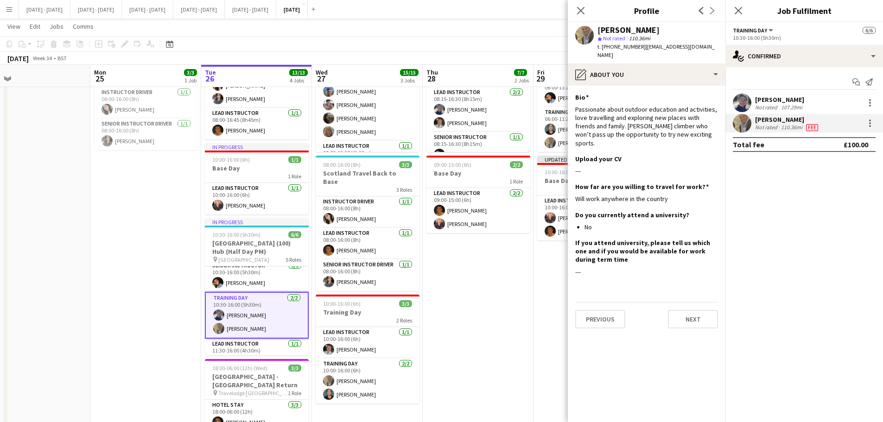
click at [613, 313] on app-section-data-types "Bio Edit this field Passionate about outdoor education and activities, love tra…" at bounding box center [647, 254] width 158 height 336
click at [610, 310] on button "Previous" at bounding box center [600, 319] width 50 height 19
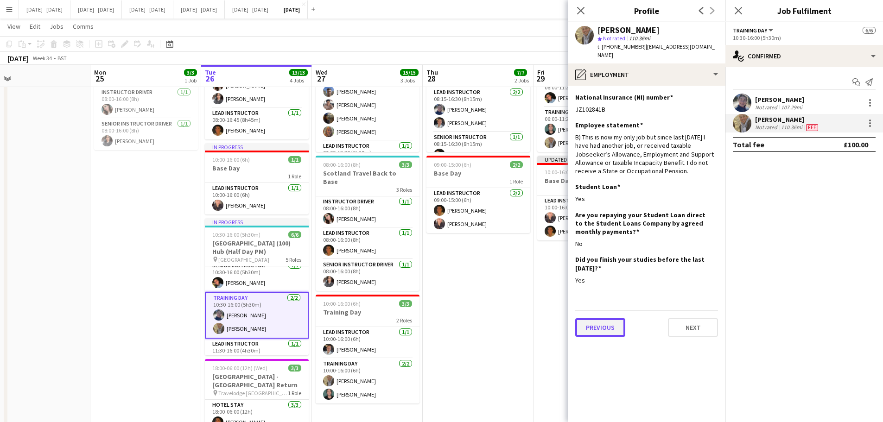
click at [611, 318] on button "Previous" at bounding box center [600, 327] width 50 height 19
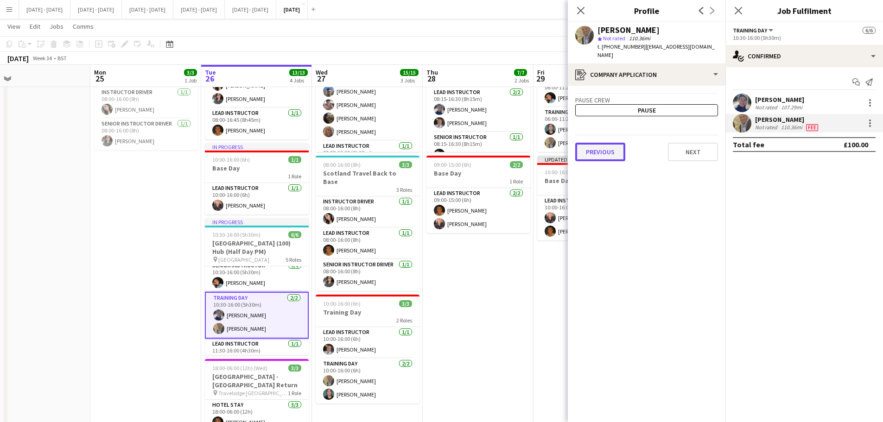
click at [605, 148] on button "Previous" at bounding box center [600, 152] width 50 height 19
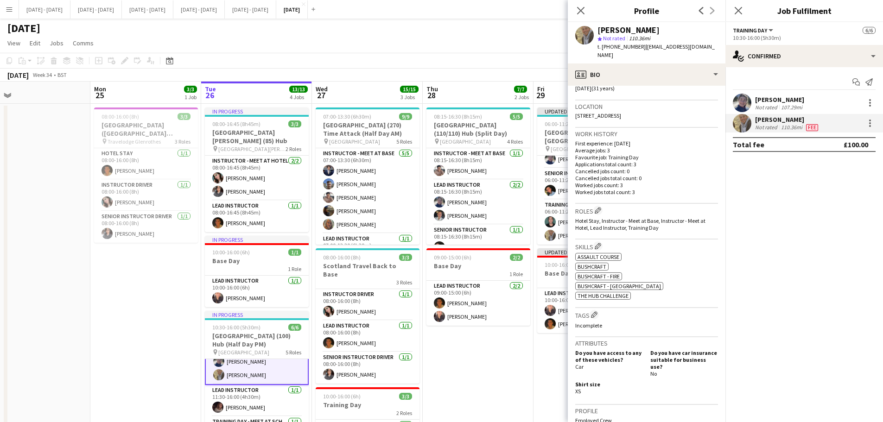
scroll to position [0, 0]
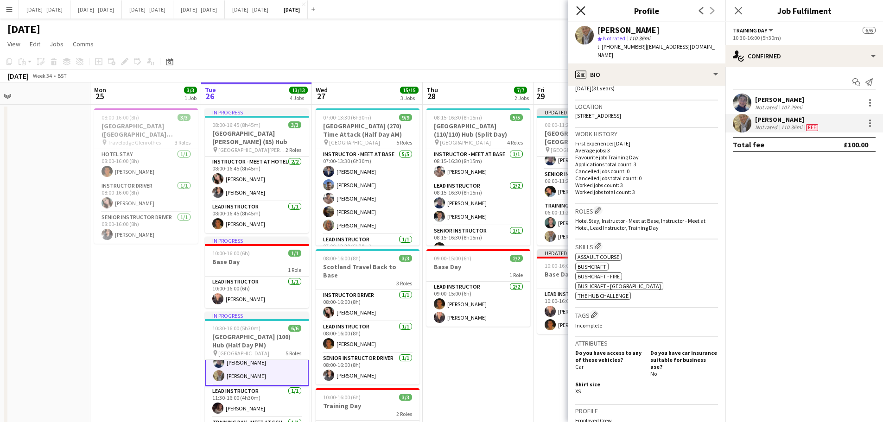
click at [582, 11] on icon at bounding box center [580, 10] width 9 height 9
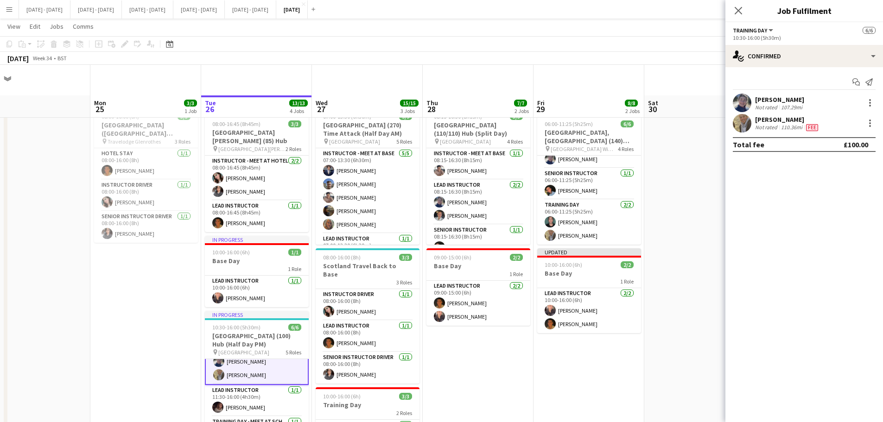
scroll to position [93, 0]
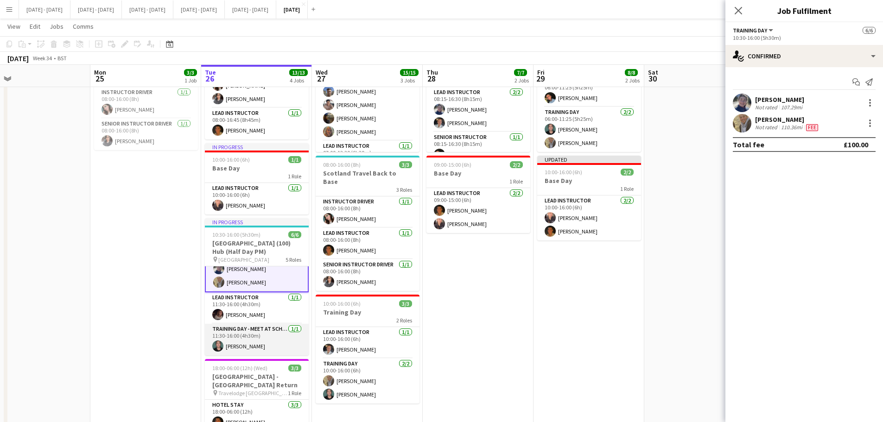
click at [221, 341] on app-user-avatar at bounding box center [217, 346] width 11 height 11
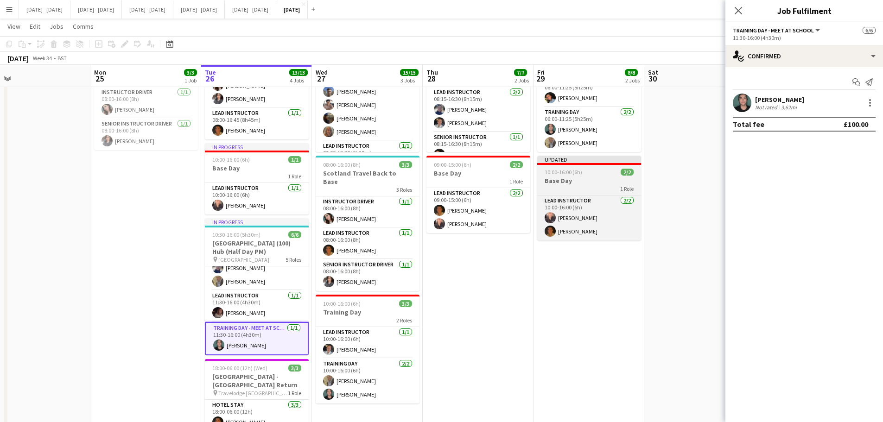
scroll to position [83, 0]
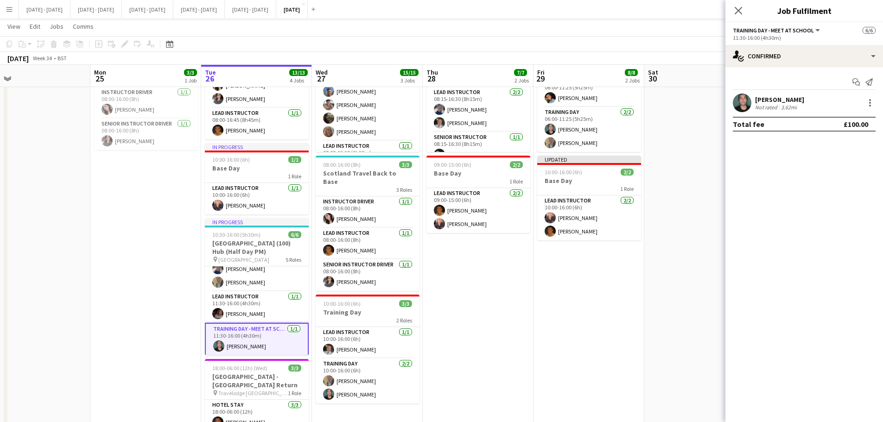
click at [755, 97] on div "[PERSON_NAME]" at bounding box center [779, 99] width 49 height 8
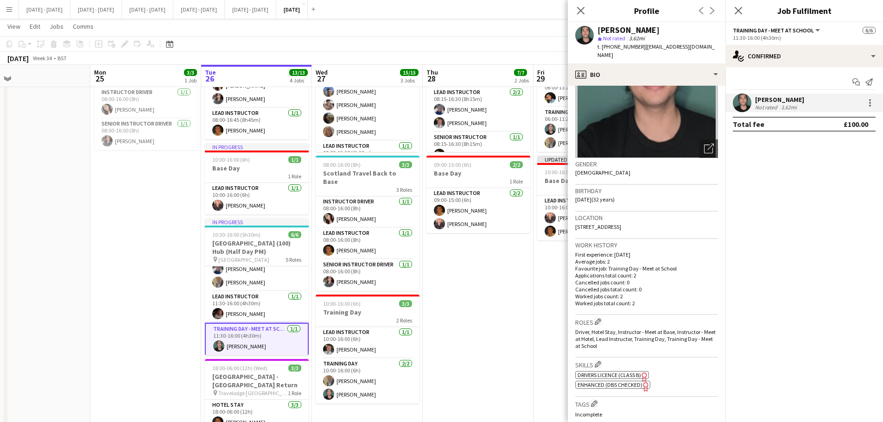
scroll to position [93, 0]
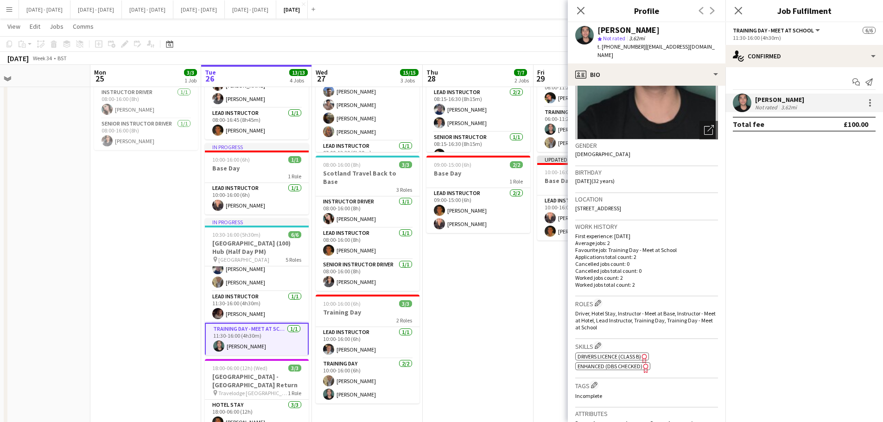
click at [614, 353] on span "Drivers Licence (Class B)" at bounding box center [608, 356] width 63 height 7
drag, startPoint x: 584, startPoint y: 9, endPoint x: 671, endPoint y: 4, distance: 87.3
click at [584, 9] on icon "Close pop-in" at bounding box center [580, 10] width 7 height 7
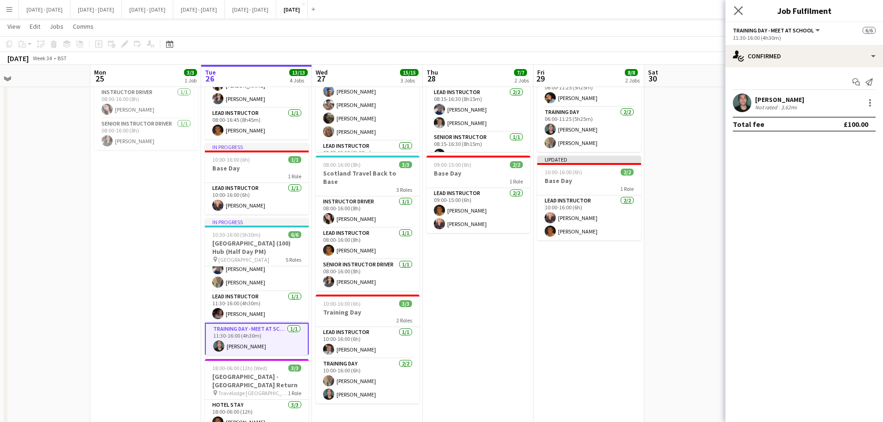
click at [734, 12] on icon "Close pop-in" at bounding box center [737, 10] width 9 height 9
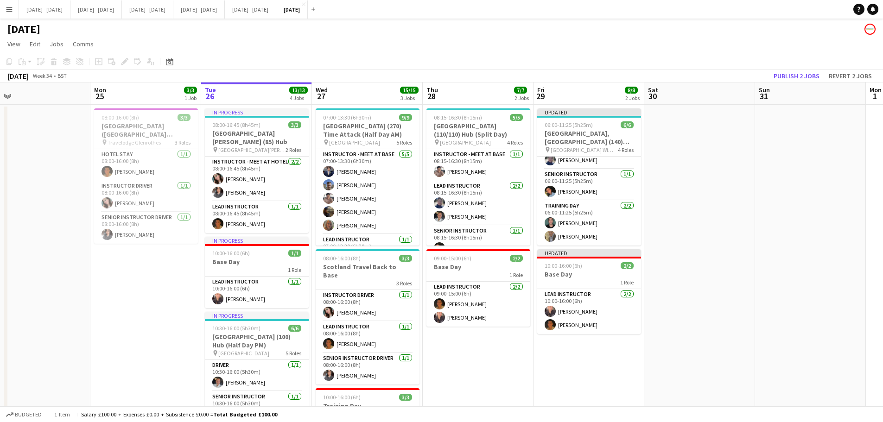
scroll to position [0, 260]
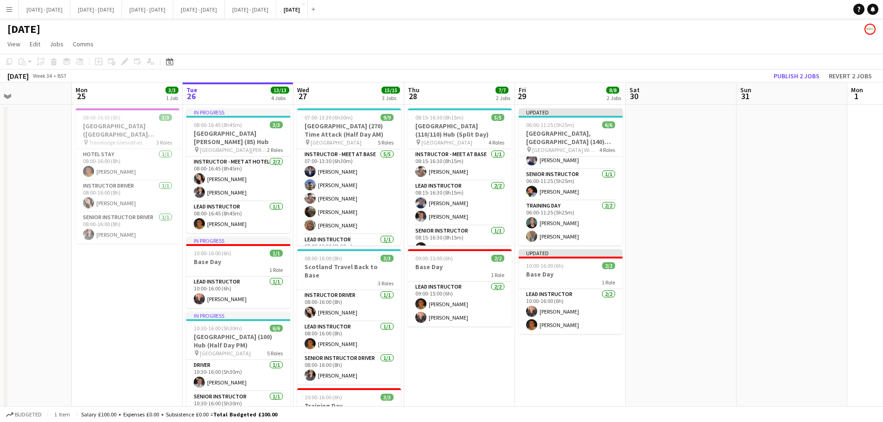
click at [483, 366] on app-calendar-viewport "Fri 22 5/5 3 Jobs Sat 23 Sun 24 Mon 25 3/3 1 Job Tue 26 13/13 4 Jobs Wed 27 15/…" at bounding box center [441, 348] width 883 height 533
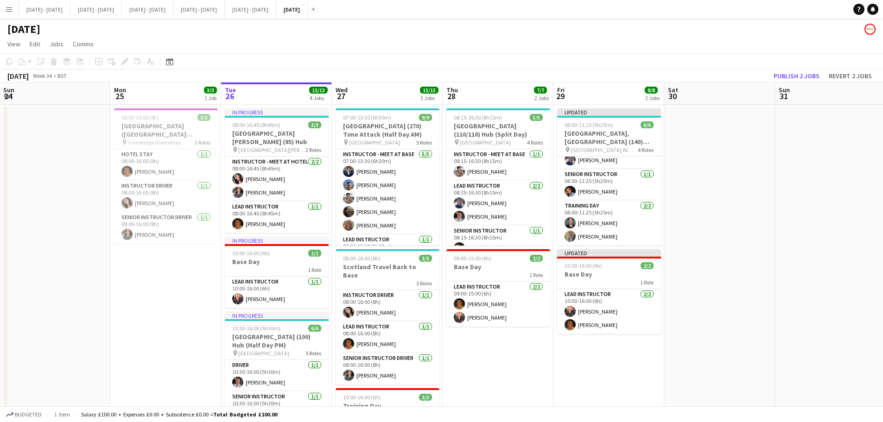
drag, startPoint x: 463, startPoint y: 347, endPoint x: 502, endPoint y: 347, distance: 38.5
click at [502, 347] on app-calendar-viewport "Fri 22 5/5 3 Jobs Sat 23 Sun 24 Mon 25 3/3 1 Job Tue 26 13/13 4 Jobs Wed 27 15/…" at bounding box center [441, 348] width 883 height 533
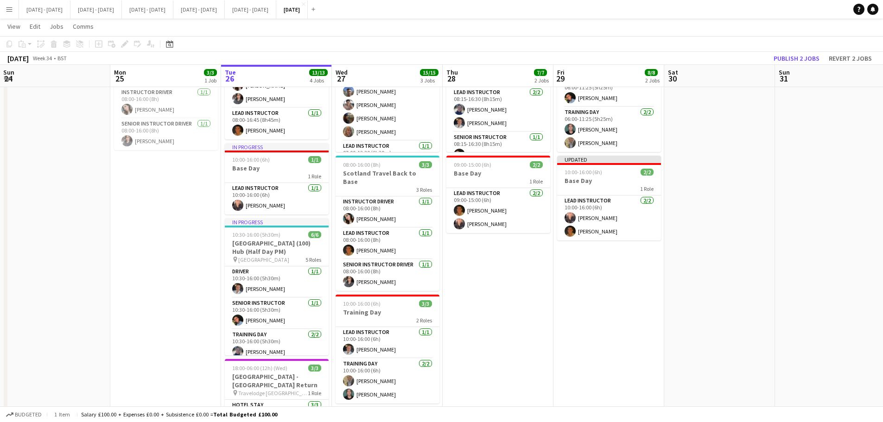
click at [494, 349] on app-date-cell "08:15-16:30 (8h15m) 5/5 Brighton College (110/110) Hub (Split Day) pin Brighton…" at bounding box center [498, 245] width 111 height 468
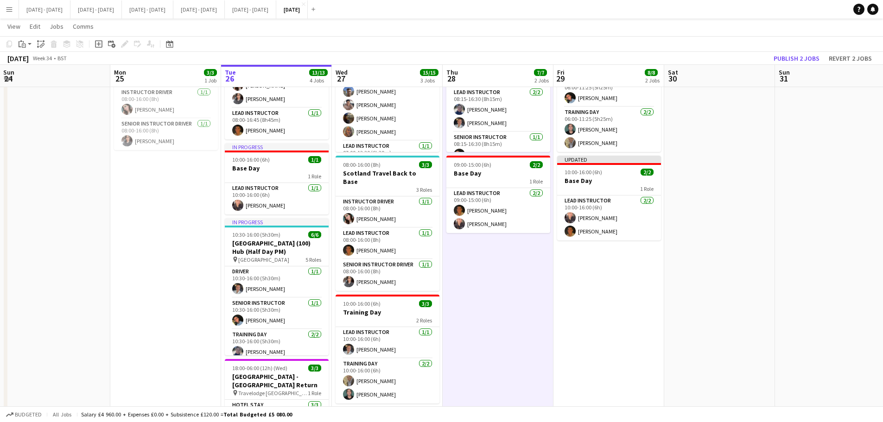
click at [593, 353] on app-date-cell "Updated 06:00-11:25 (5h25m) 6/6 King's College, Wimbledon (140) Hub (Half Day A…" at bounding box center [608, 245] width 111 height 468
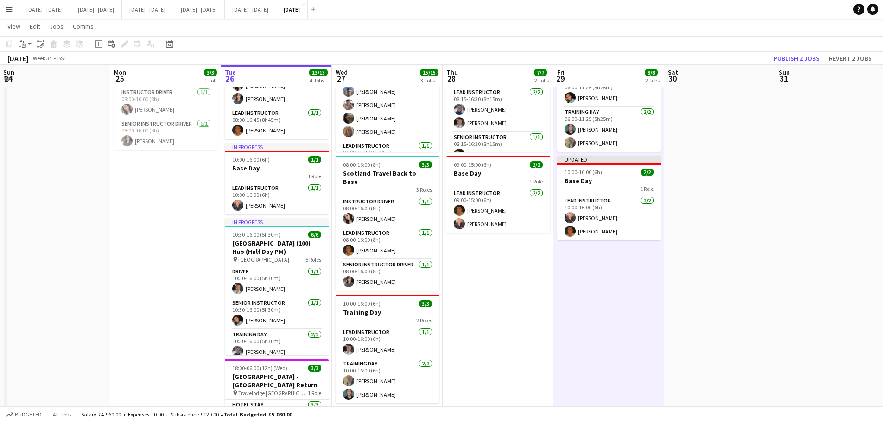
click at [537, 365] on app-date-cell "08:15-16:30 (8h15m) 5/5 Brighton College (110/110) Hub (Split Day) pin Brighton…" at bounding box center [498, 245] width 111 height 468
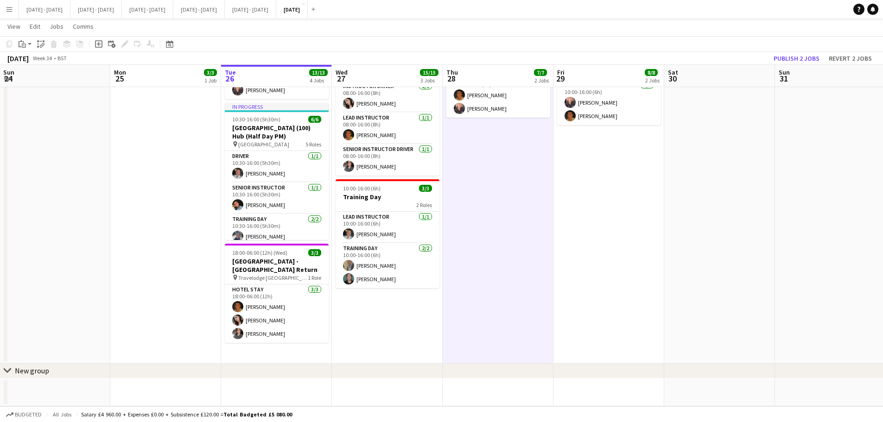
click at [363, 347] on app-date-cell "07:00-13:30 (6h30m) 9/9 Brighton College (270) Time Attack (Half Day AM) pin Br…" at bounding box center [387, 130] width 111 height 468
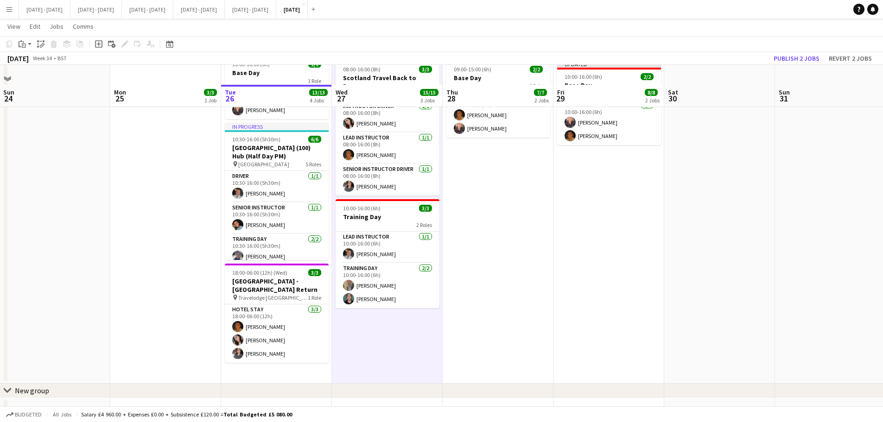
scroll to position [0, 0]
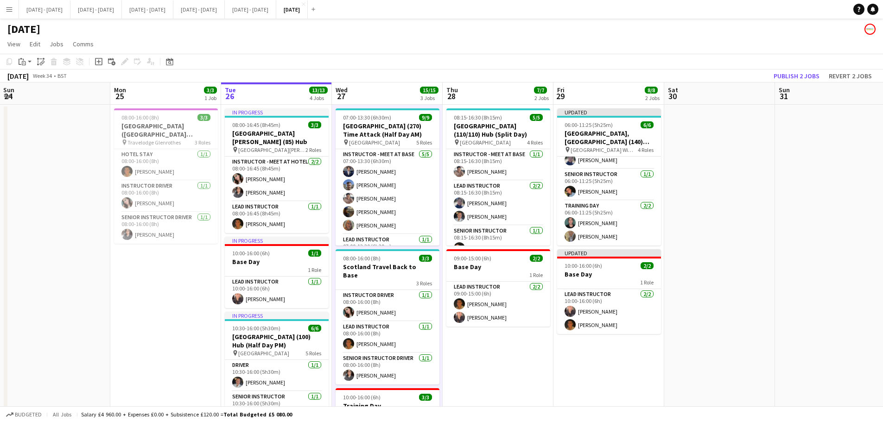
click at [575, 352] on app-date-cell "Updated 06:00-11:25 (5h25m) 6/6 King's College, Wimbledon (140) Hub (Half Day A…" at bounding box center [608, 339] width 111 height 468
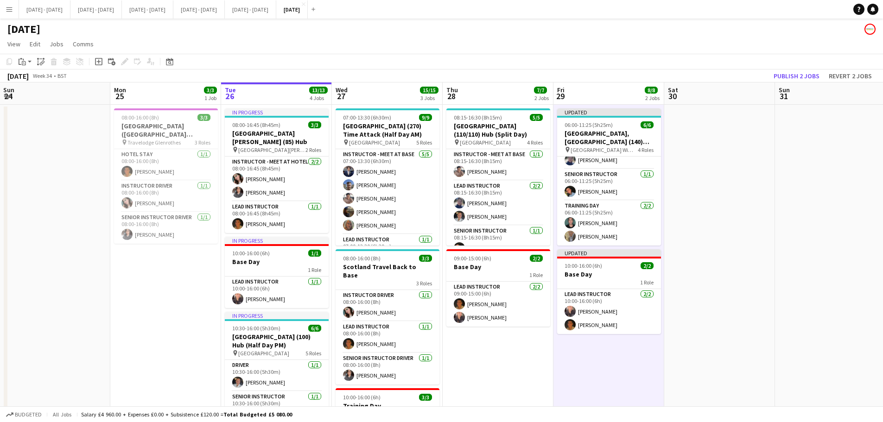
click at [531, 356] on app-date-cell "08:15-16:30 (8h15m) 5/5 Brighton College (110/110) Hub (Split Day) pin Brighton…" at bounding box center [498, 339] width 111 height 468
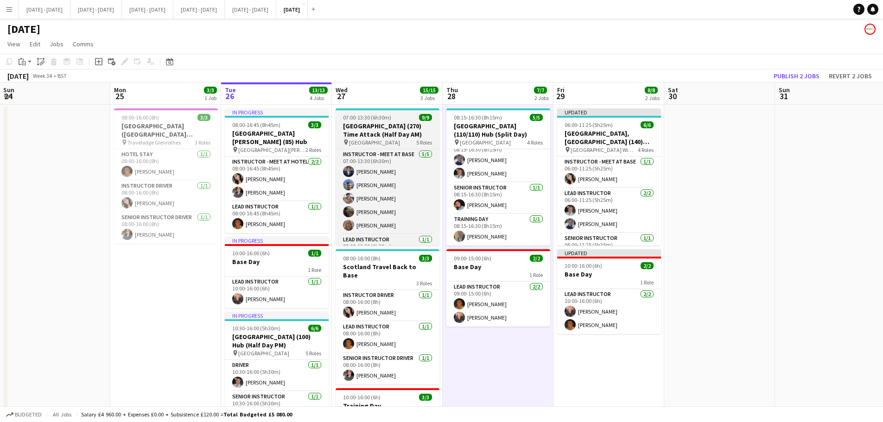
click at [367, 129] on h3 "[GEOGRAPHIC_DATA] (270) Time Attack (Half Day AM)" at bounding box center [387, 130] width 104 height 17
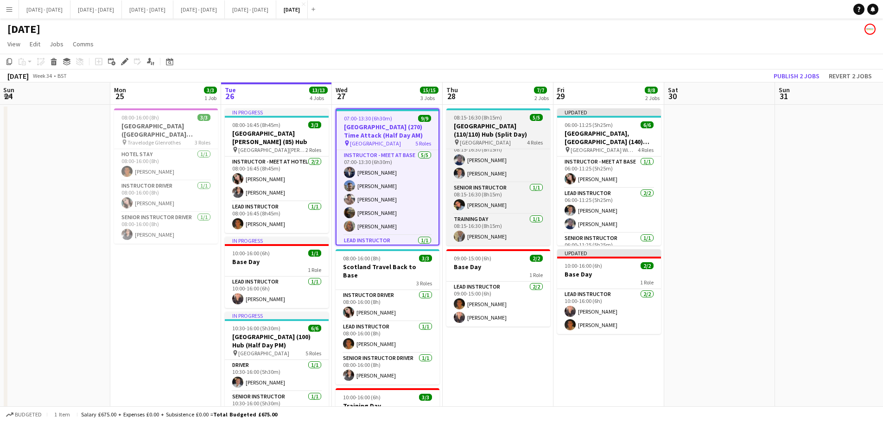
click at [483, 120] on span "08:15-16:30 (8h15m)" at bounding box center [478, 117] width 48 height 7
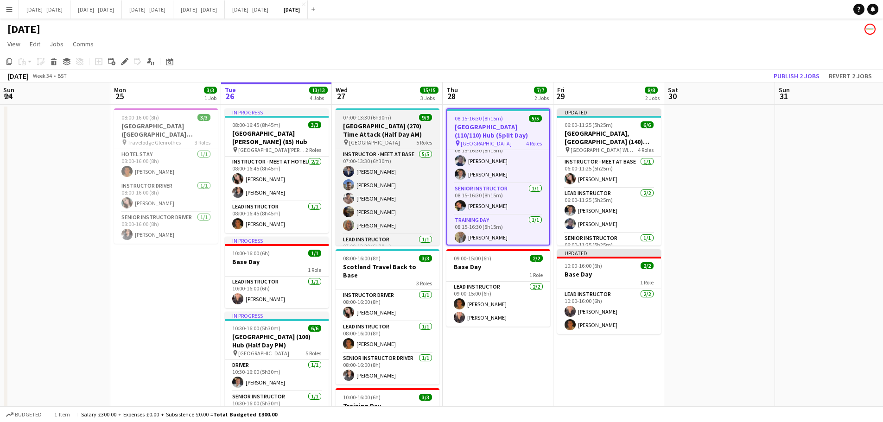
click at [396, 125] on h3 "[GEOGRAPHIC_DATA] (270) Time Attack (Half Day AM)" at bounding box center [387, 130] width 104 height 17
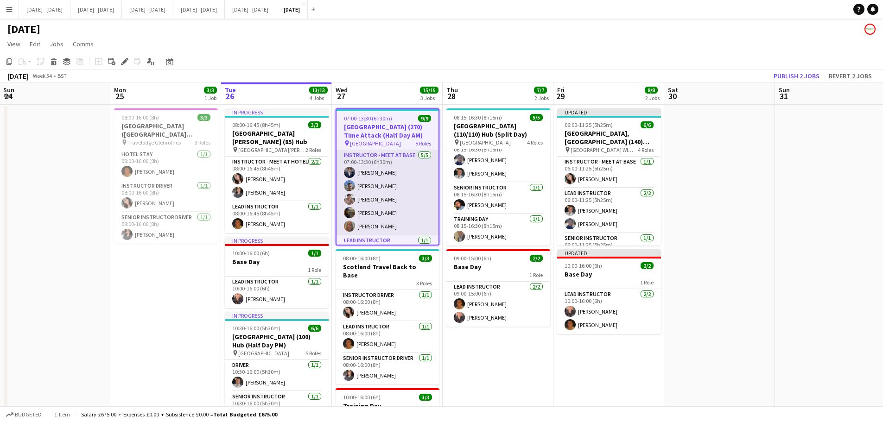
scroll to position [93, 0]
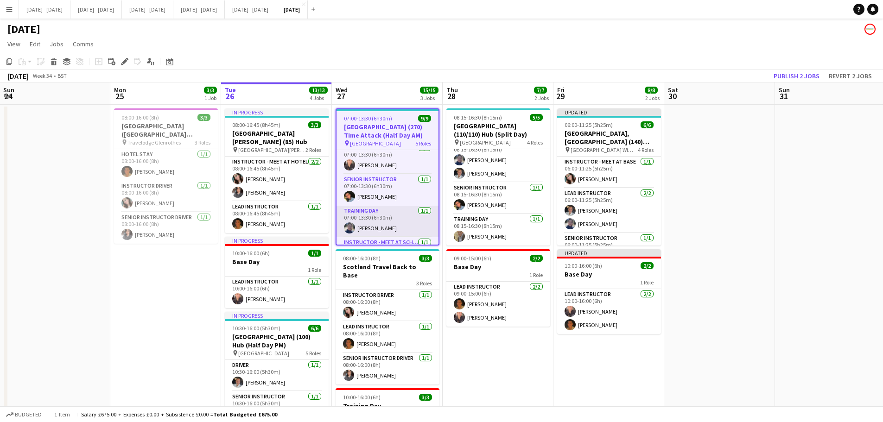
click at [378, 228] on app-card-role "Training Day [DATE] 07:00-13:30 (6h30m) [PERSON_NAME]" at bounding box center [387, 222] width 102 height 32
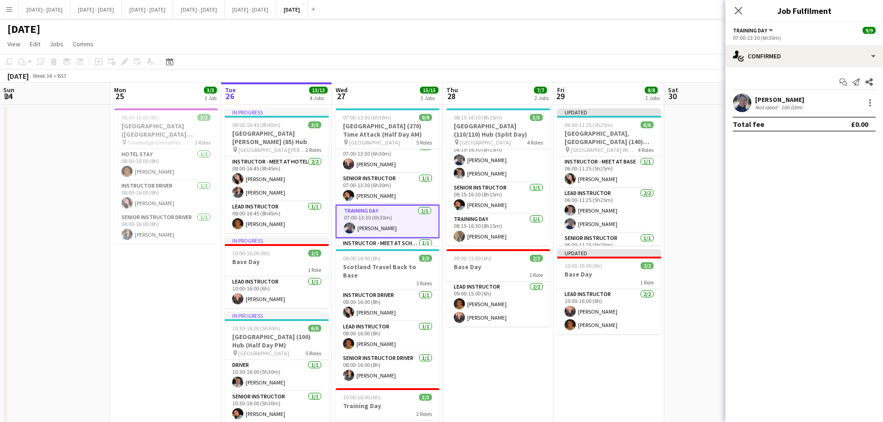
click at [778, 101] on div "[PERSON_NAME]" at bounding box center [779, 99] width 49 height 8
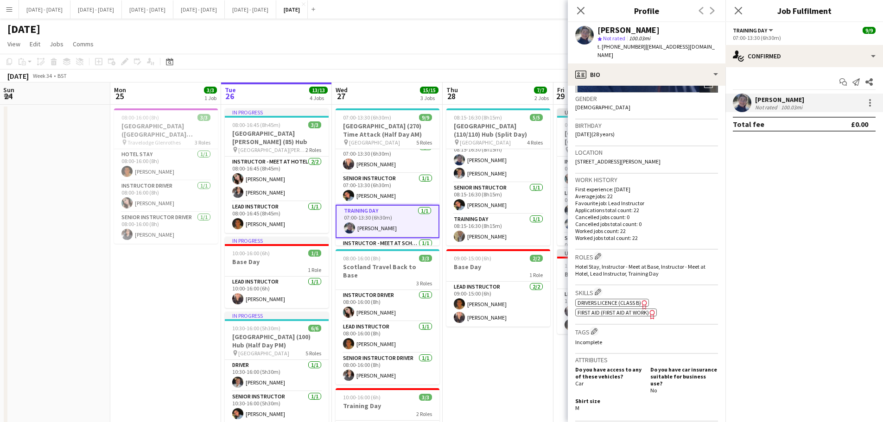
scroll to position [232, 0]
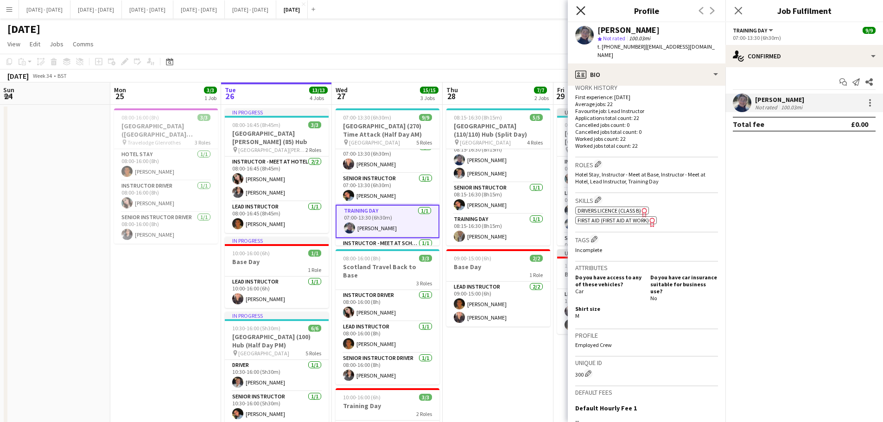
click at [581, 7] on icon "Close pop-in" at bounding box center [580, 10] width 9 height 9
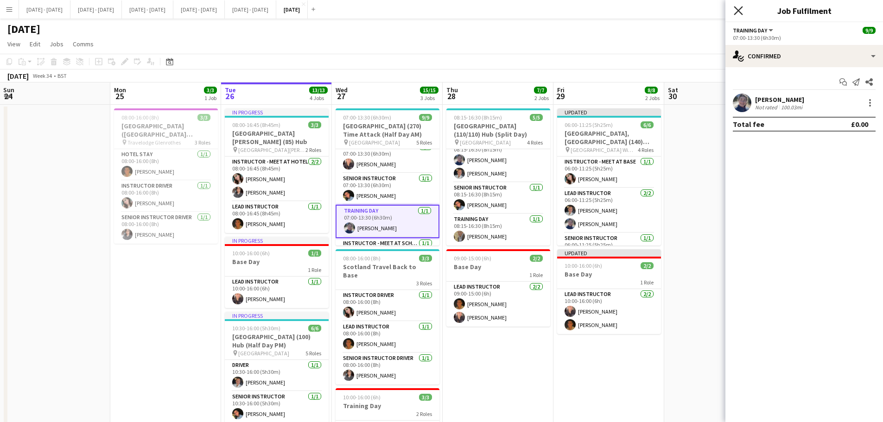
click at [737, 8] on icon "Close pop-in" at bounding box center [737, 10] width 9 height 9
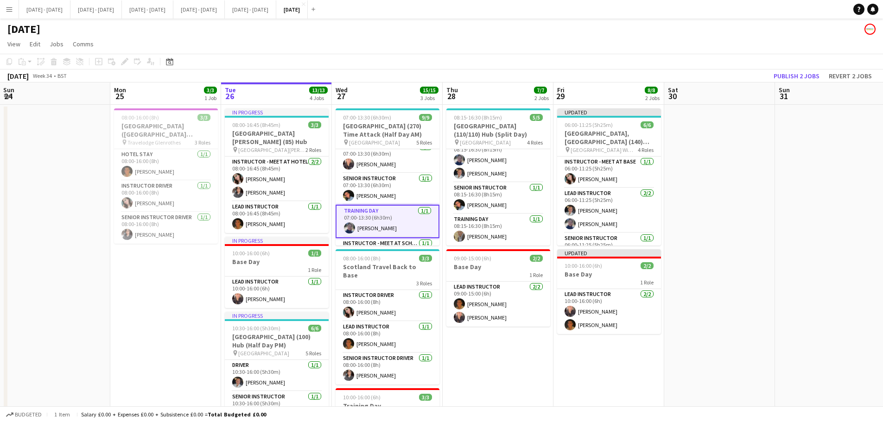
click at [502, 355] on app-date-cell "08:15-16:30 (8h15m) 5/5 Brighton College (110/110) Hub (Split Day) pin Brighton…" at bounding box center [498, 339] width 111 height 468
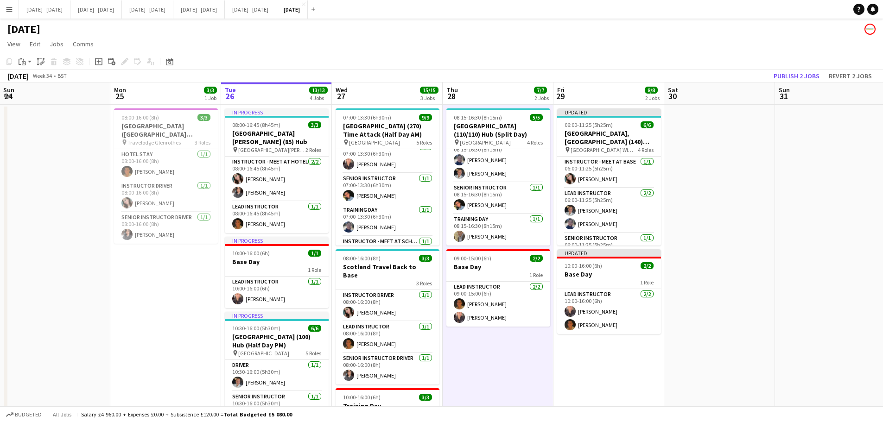
click at [616, 367] on app-date-cell "Updated 06:00-11:25 (5h25m) 6/6 King's College, Wimbledon (140) Hub (Half Day A…" at bounding box center [608, 339] width 111 height 468
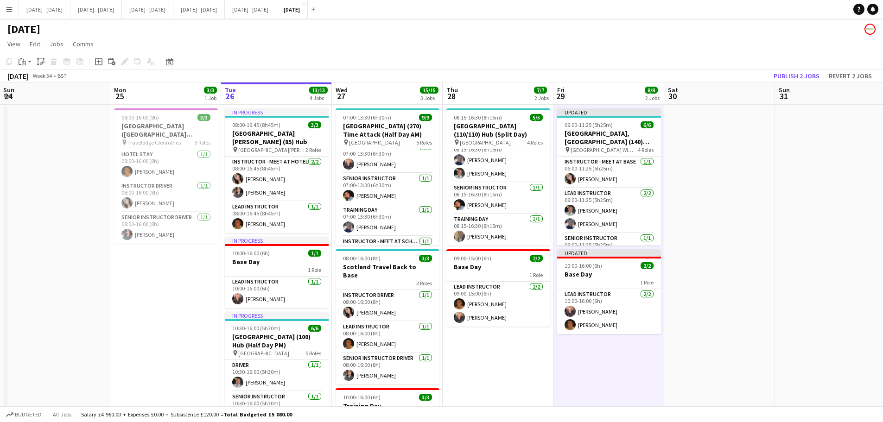
scroll to position [0, 223]
click at [492, 364] on app-date-cell "08:15-16:30 (8h15m) 5/5 Brighton College (110/110) Hub (Split Day) pin Brighton…" at bounding box center [497, 339] width 111 height 468
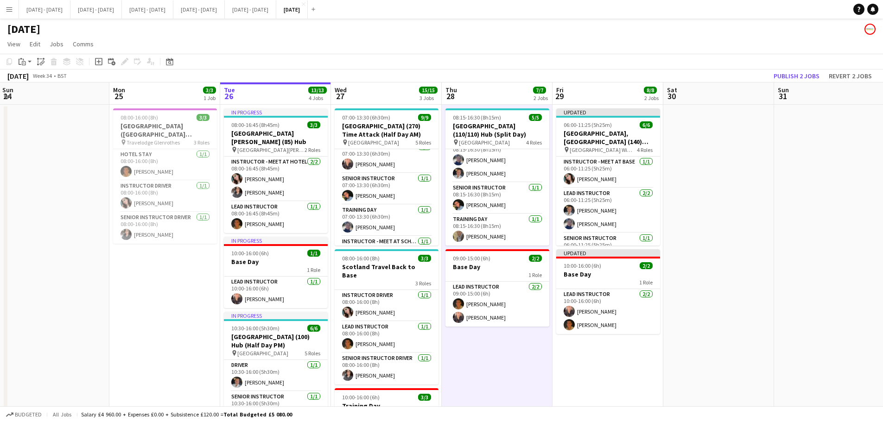
click at [602, 360] on app-date-cell "Updated 06:00-11:25 (5h25m) 6/6 King's College, Wimbledon (140) Hub (Half Day A…" at bounding box center [607, 339] width 111 height 468
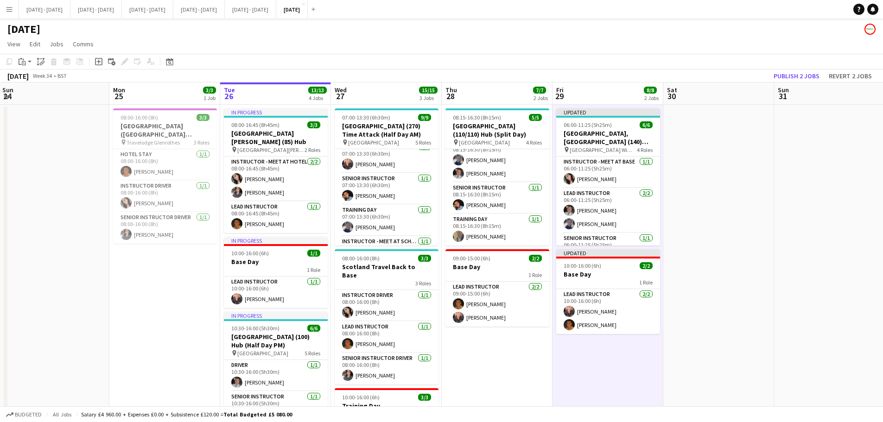
click at [525, 372] on app-date-cell "08:15-16:30 (8h15m) 5/5 Brighton College (110/110) Hub (Split Day) pin Brighton…" at bounding box center [497, 339] width 111 height 468
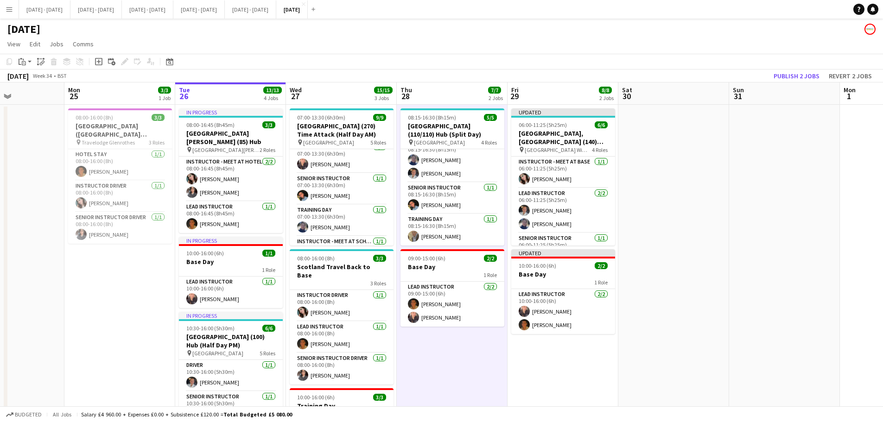
scroll to position [0, 244]
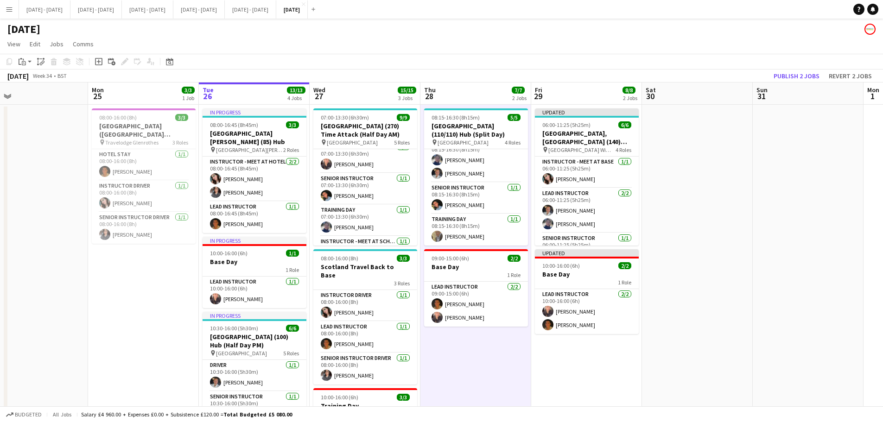
drag, startPoint x: 623, startPoint y: 363, endPoint x: 603, endPoint y: 364, distance: 19.9
click at [603, 364] on app-calendar-viewport "Fri 22 5/5 3 Jobs Sat 23 Sun 24 Mon 25 3/3 1 Job Tue 26 13/13 4 Jobs Wed 27 15/…" at bounding box center [441, 348] width 883 height 533
click at [101, 63] on icon "Add job" at bounding box center [98, 61] width 7 height 7
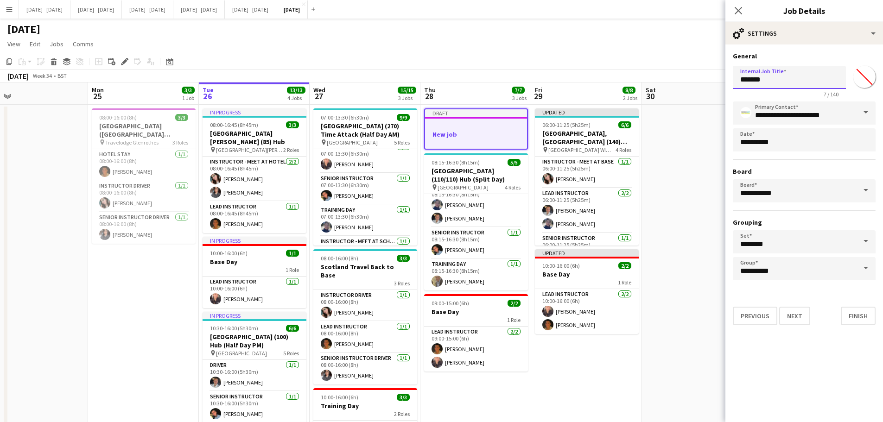
drag, startPoint x: 784, startPoint y: 80, endPoint x: 716, endPoint y: 81, distance: 67.7
click at [716, 81] on body "Menu Boards Boards Boards All jobs Status Workforce Workforce My Workforce Recr…" at bounding box center [441, 315] width 883 height 631
click at [831, 84] on input "**********" at bounding box center [789, 77] width 113 height 23
type input "**********"
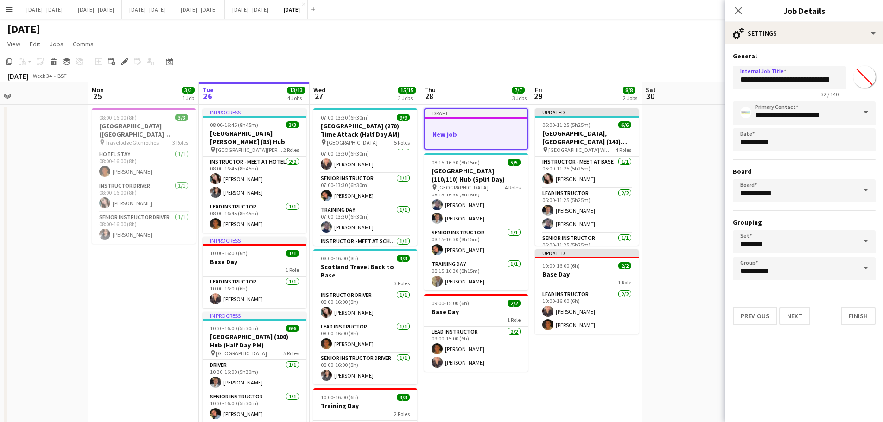
click at [869, 76] on input "*******" at bounding box center [863, 76] width 33 height 33
type input "*******"
click at [849, 55] on h3 "General" at bounding box center [804, 56] width 143 height 8
click at [795, 321] on button "Next" at bounding box center [794, 316] width 31 height 19
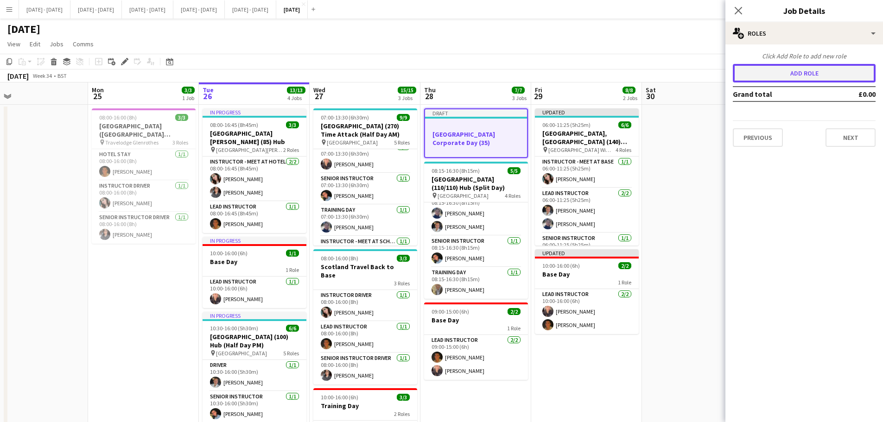
click at [808, 69] on button "Add role" at bounding box center [804, 73] width 143 height 19
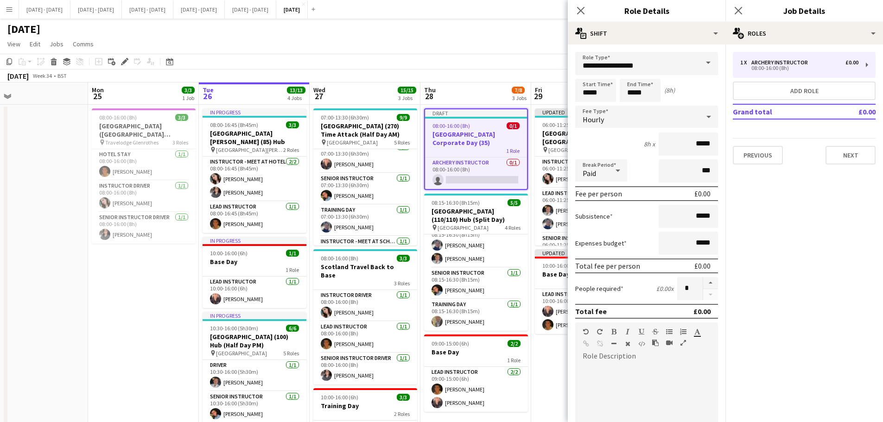
click at [698, 62] on span at bounding box center [707, 63] width 19 height 22
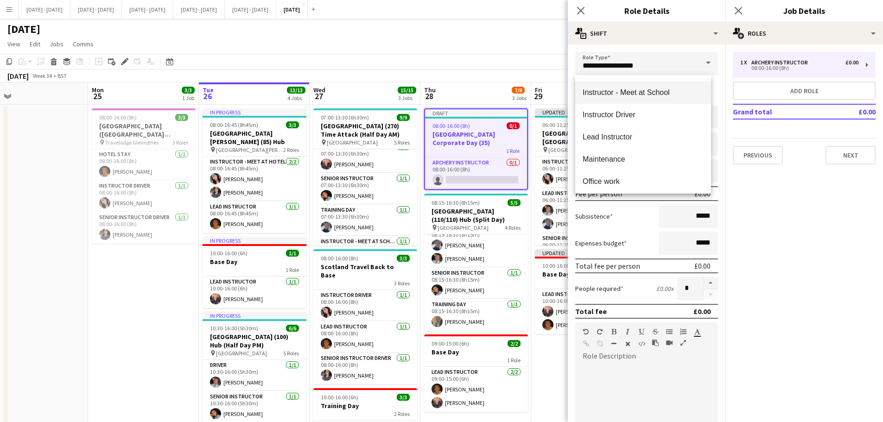
scroll to position [278, 0]
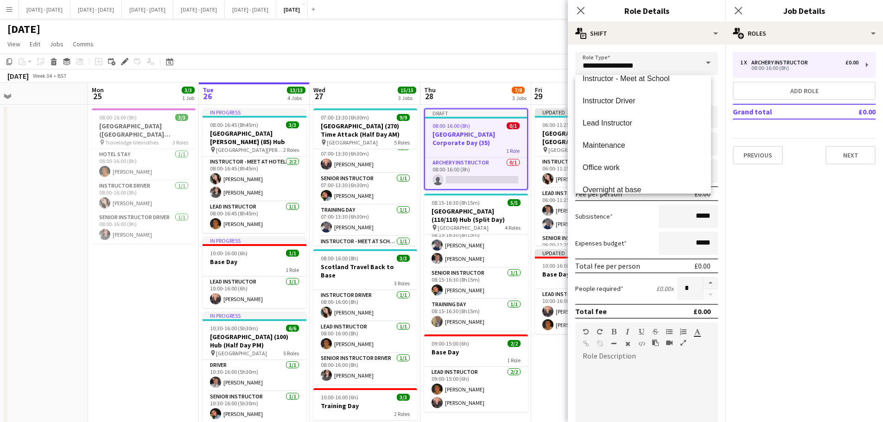
click at [645, 124] on span "Lead Instructor" at bounding box center [642, 123] width 121 height 9
type input "**********"
type input "*******"
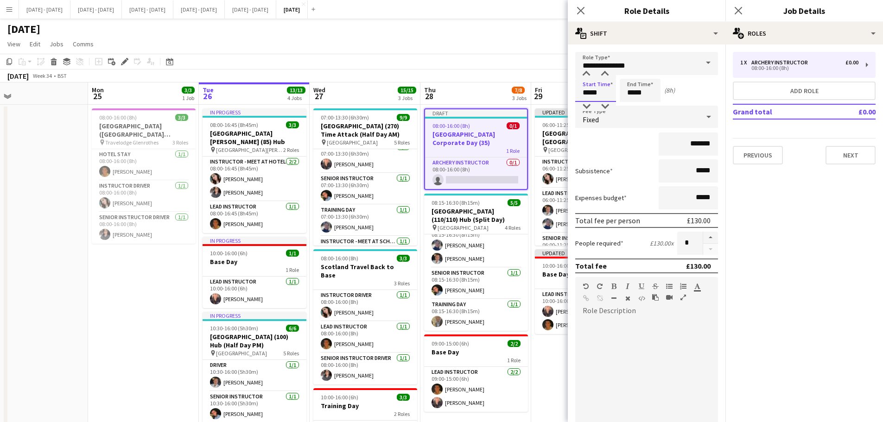
drag, startPoint x: 602, startPoint y: 93, endPoint x: 567, endPoint y: 94, distance: 34.8
click at [567, 94] on body "Menu Boards Boards Boards All jobs Status Workforce Workforce My Workforce Recr…" at bounding box center [441, 315] width 883 height 631
type input "*****"
drag, startPoint x: 647, startPoint y: 96, endPoint x: 620, endPoint y: 96, distance: 27.3
click at [620, 96] on input "*****" at bounding box center [640, 90] width 41 height 23
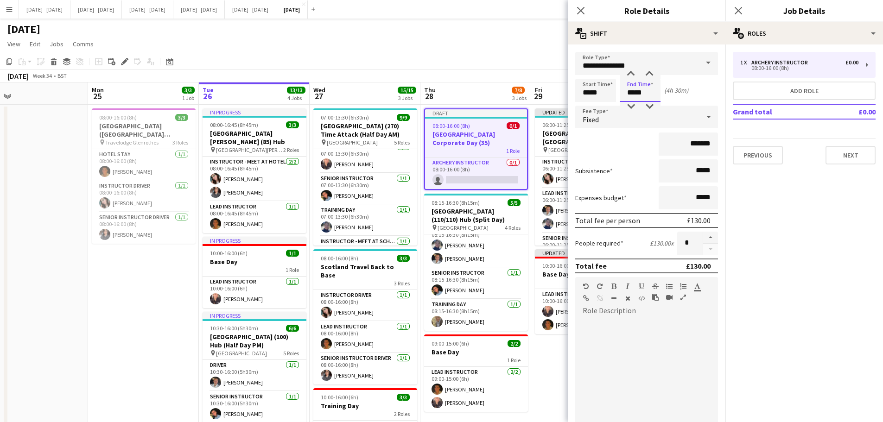
type input "*****"
click at [628, 115] on div "Fixed" at bounding box center [637, 117] width 124 height 22
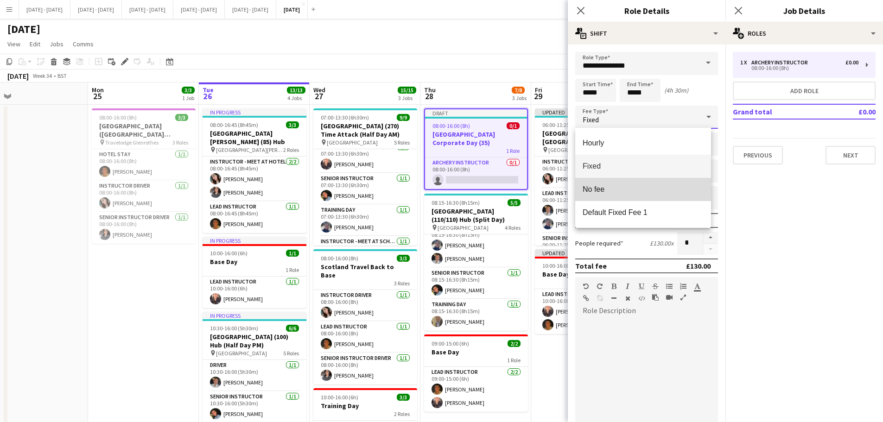
click at [630, 191] on span "No fee" at bounding box center [642, 189] width 121 height 9
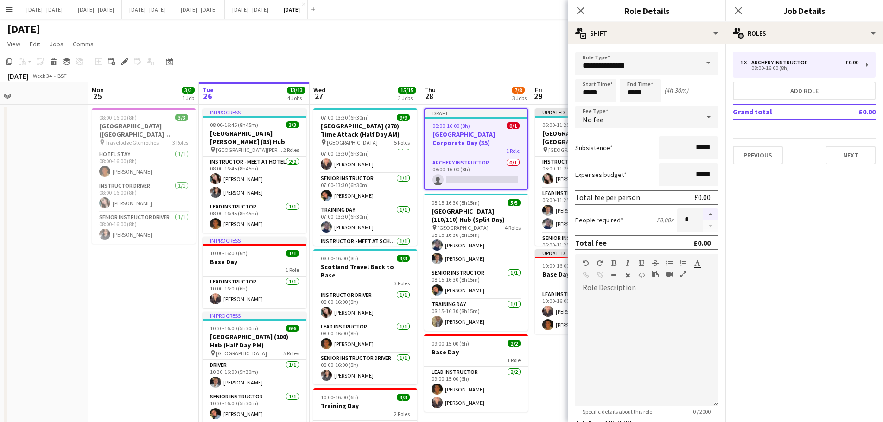
click at [703, 215] on button "button" at bounding box center [710, 215] width 15 height 12
type input "*"
click at [581, 7] on icon "Close pop-in" at bounding box center [580, 10] width 9 height 9
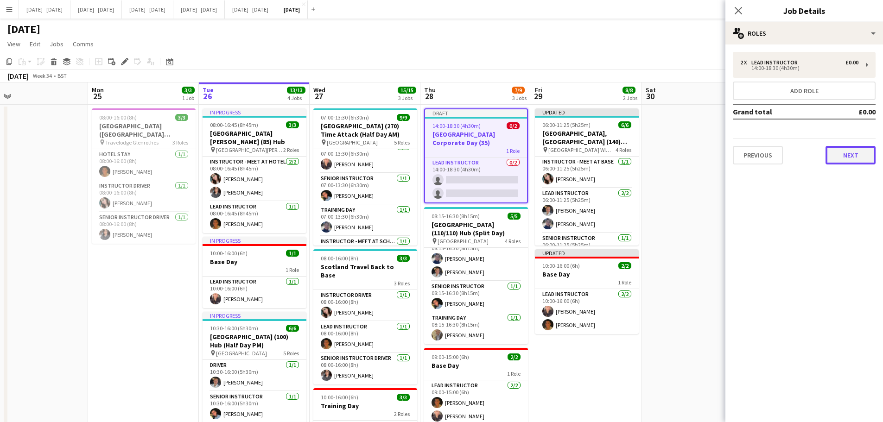
click at [850, 149] on button "Next" at bounding box center [850, 155] width 50 height 19
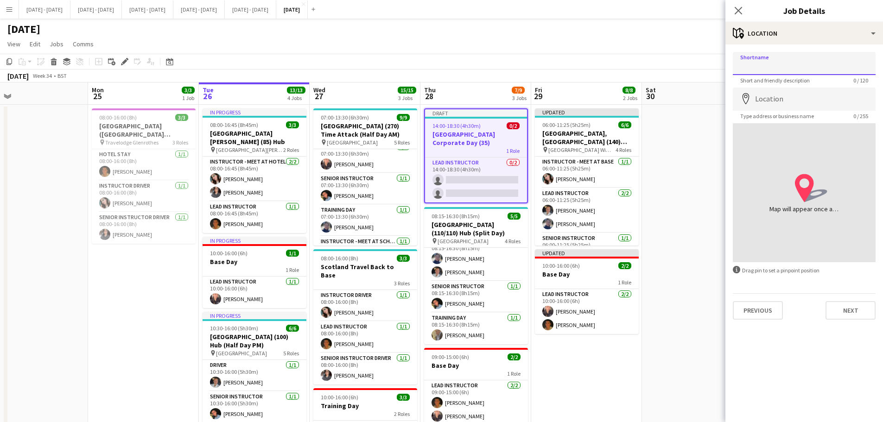
drag, startPoint x: 789, startPoint y: 65, endPoint x: 763, endPoint y: 81, distance: 30.1
click at [789, 65] on input "Shortname" at bounding box center [804, 63] width 143 height 23
type input "**********"
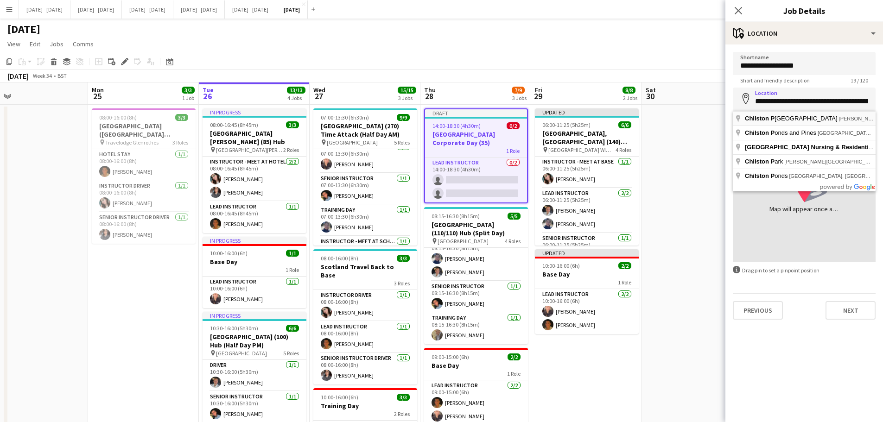
type input "**********"
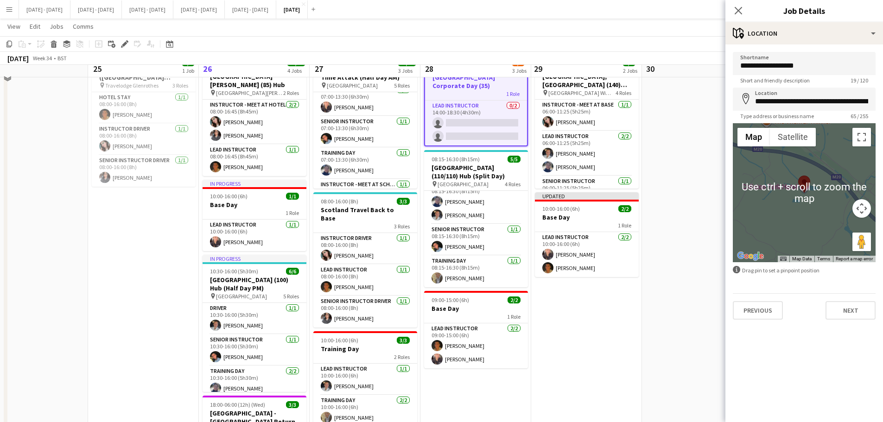
scroll to position [46, 0]
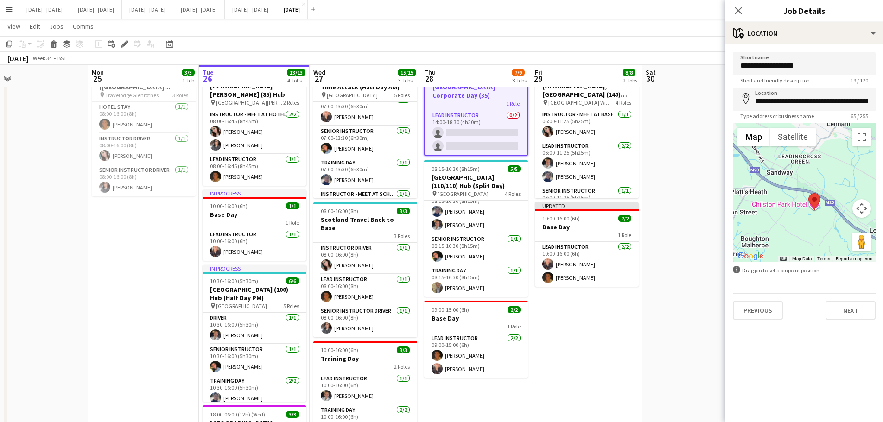
drag, startPoint x: 798, startPoint y: 206, endPoint x: 821, endPoint y: 238, distance: 39.6
click at [821, 238] on div at bounding box center [804, 192] width 143 height 139
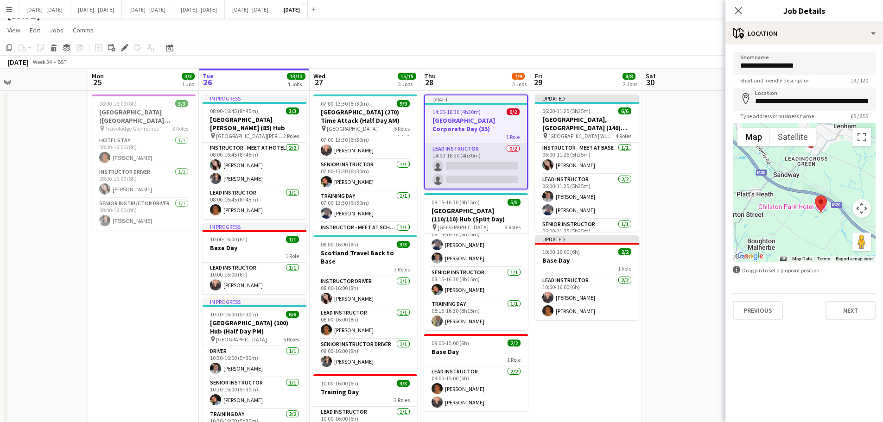
scroll to position [0, 0]
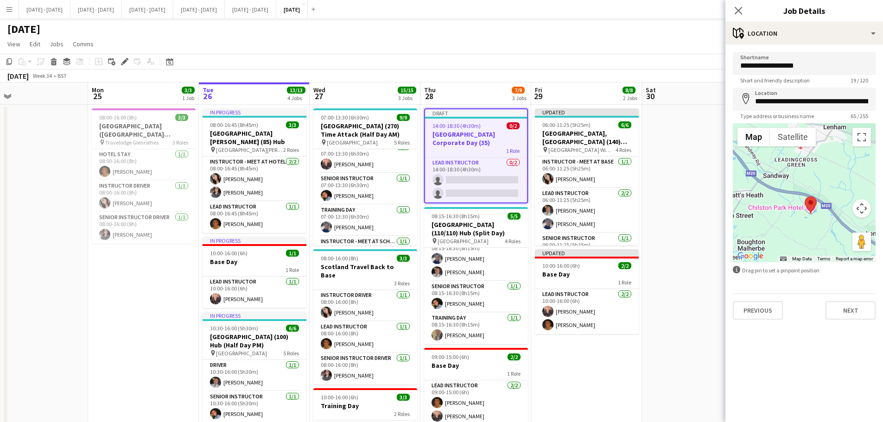
drag, startPoint x: 791, startPoint y: 215, endPoint x: 779, endPoint y: 216, distance: 12.5
click at [779, 216] on div at bounding box center [804, 192] width 143 height 139
click at [850, 304] on button "Next" at bounding box center [850, 310] width 50 height 19
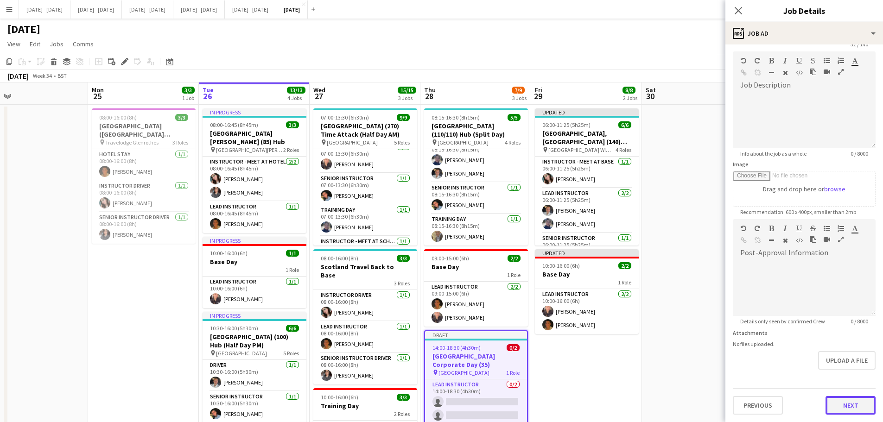
click at [858, 379] on form "**********" at bounding box center [804, 215] width 158 height 399
click at [841, 411] on button "Next" at bounding box center [850, 405] width 50 height 19
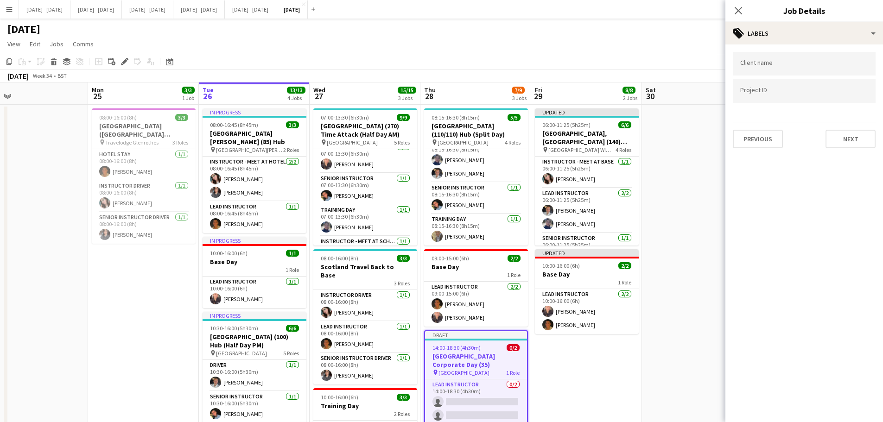
scroll to position [0, 0]
click at [761, 63] on input "Type to search client labels..." at bounding box center [804, 67] width 128 height 8
type input "**********"
click at [853, 142] on button "Next" at bounding box center [850, 139] width 50 height 19
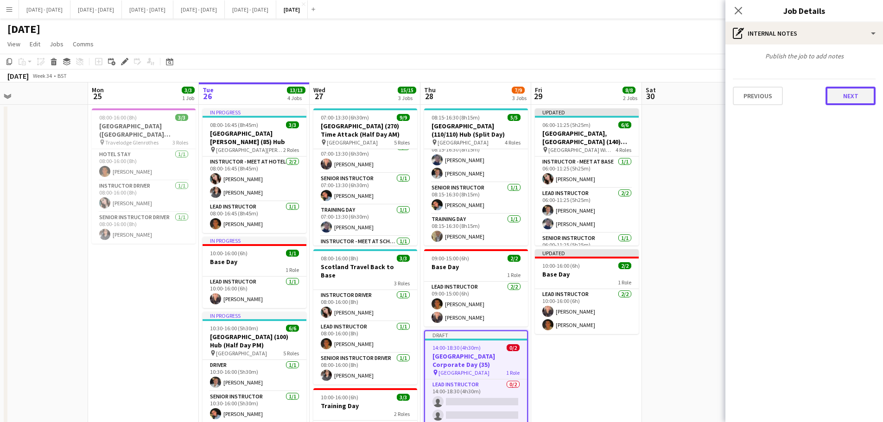
click at [863, 102] on button "Next" at bounding box center [850, 96] width 50 height 19
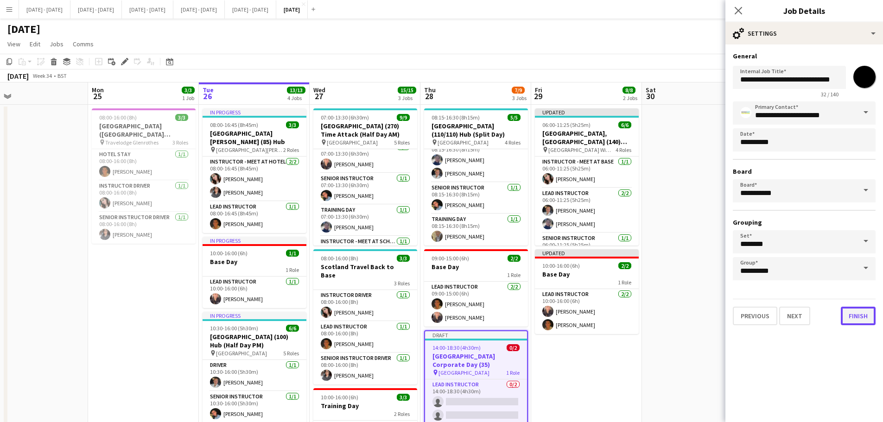
click at [857, 321] on button "Finish" at bounding box center [858, 316] width 35 height 19
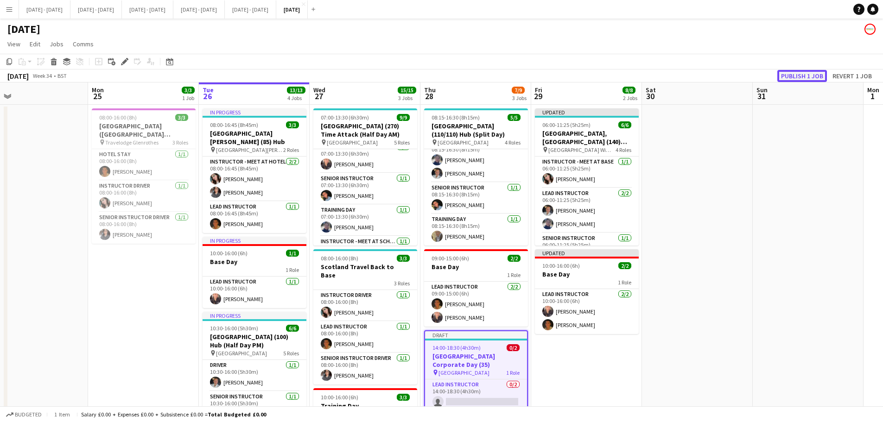
click at [790, 79] on button "Publish 1 job" at bounding box center [802, 76] width 50 height 12
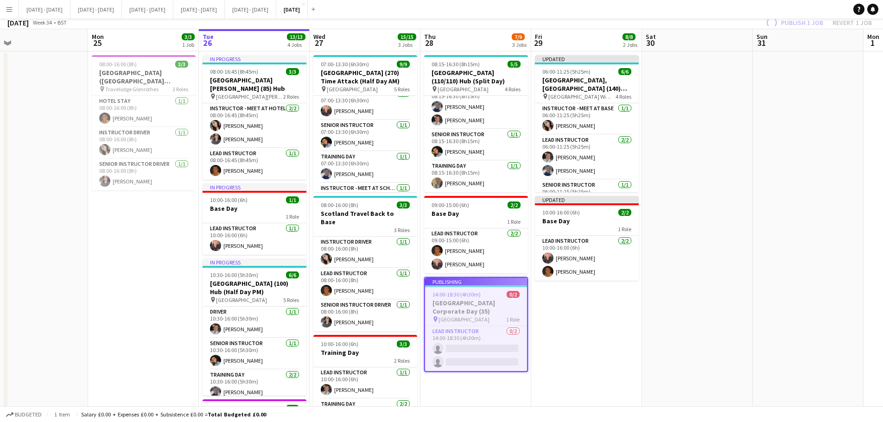
scroll to position [93, 0]
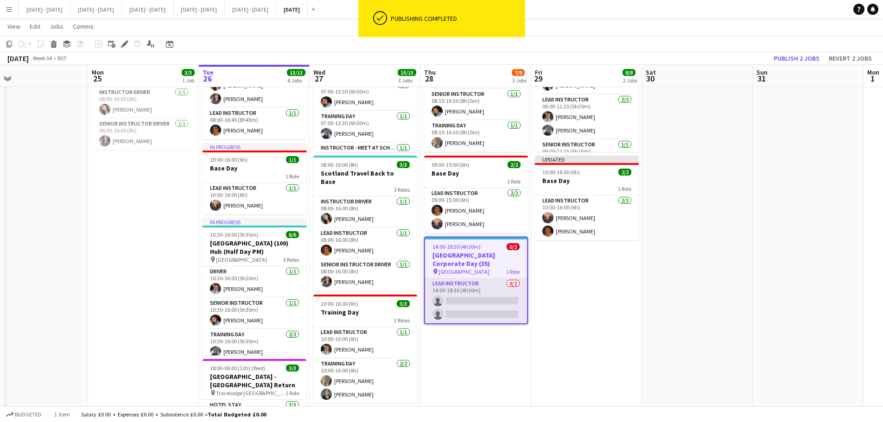
click at [468, 301] on app-card-role "Lead Instructor 0/2 14:00-18:30 (4h30m) single-neutral-actions single-neutral-a…" at bounding box center [476, 300] width 102 height 45
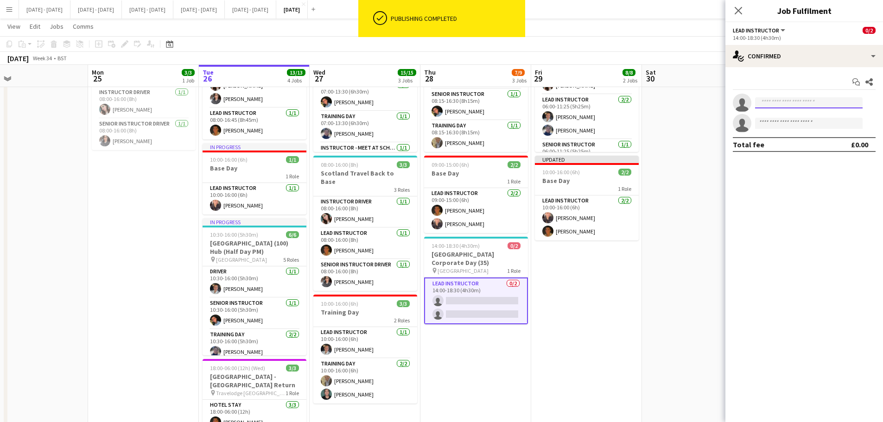
click at [790, 101] on input at bounding box center [808, 102] width 107 height 11
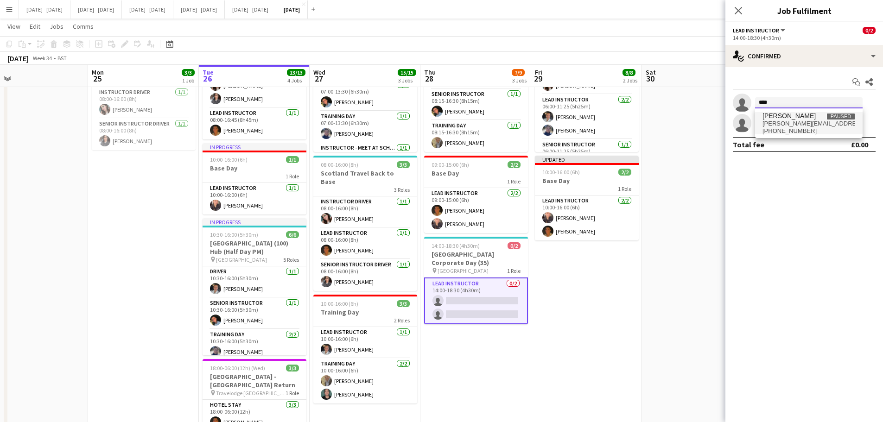
type input "****"
click at [779, 123] on span "paul@unlimiteducation.co.uk" at bounding box center [808, 123] width 93 height 7
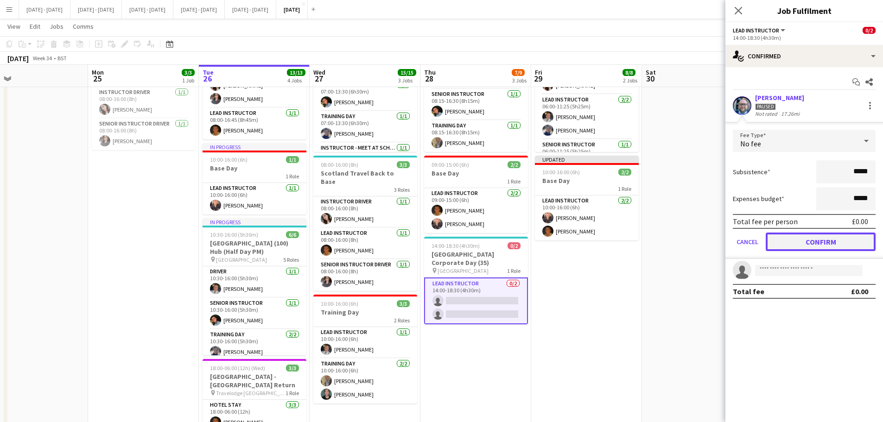
click at [797, 238] on button "Confirm" at bounding box center [820, 242] width 110 height 19
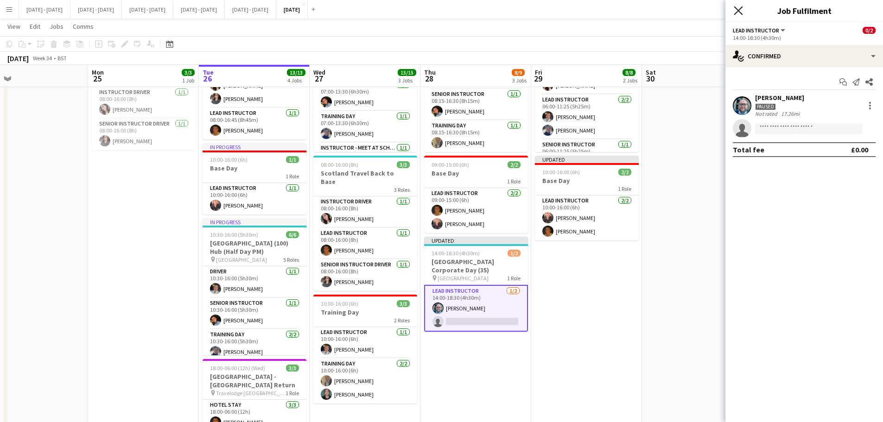
click at [740, 8] on icon "Close pop-in" at bounding box center [737, 10] width 9 height 9
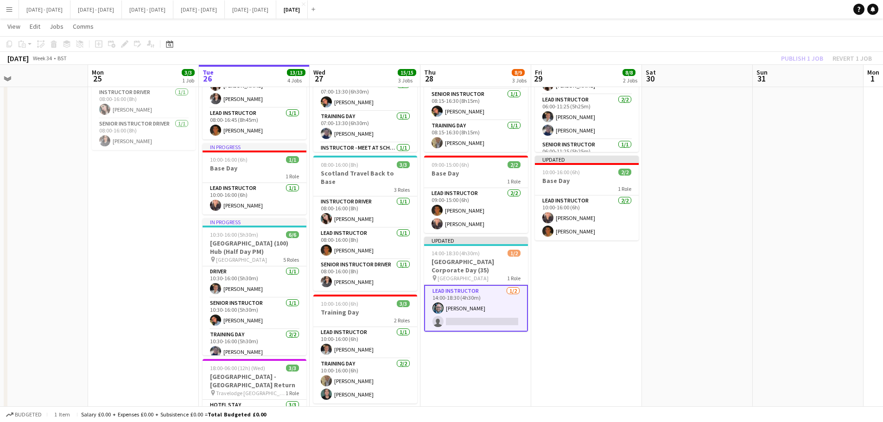
click at [569, 272] on app-date-cell "Updated 06:00-11:25 (5h25m) 6/6 King's College, Wimbledon (140) Hub (Half Day A…" at bounding box center [586, 245] width 111 height 468
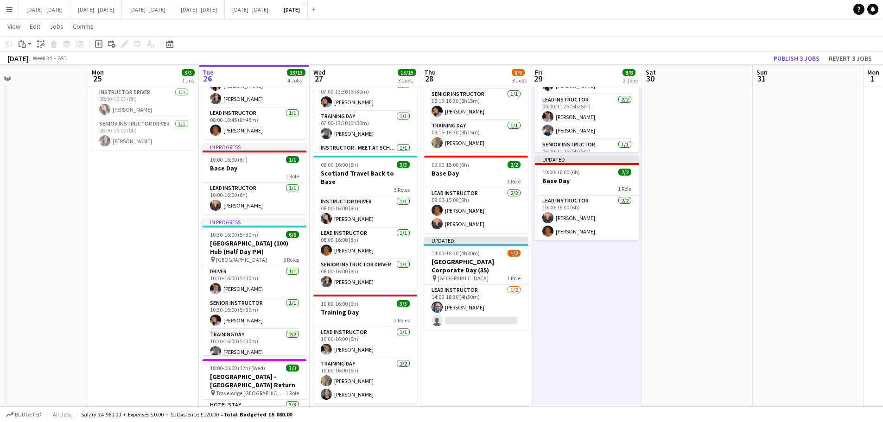
click at [497, 349] on app-date-cell "08:15-16:30 (8h15m) 5/5 Brighton College (110/110) Hub (Split Day) pin Brighton…" at bounding box center [475, 245] width 111 height 468
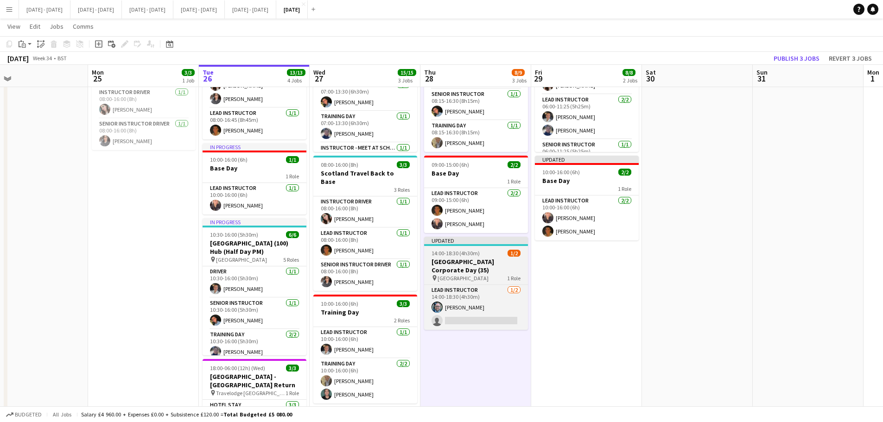
click at [501, 275] on div "pin Chilston Park Hotel 1 Role" at bounding box center [476, 277] width 104 height 7
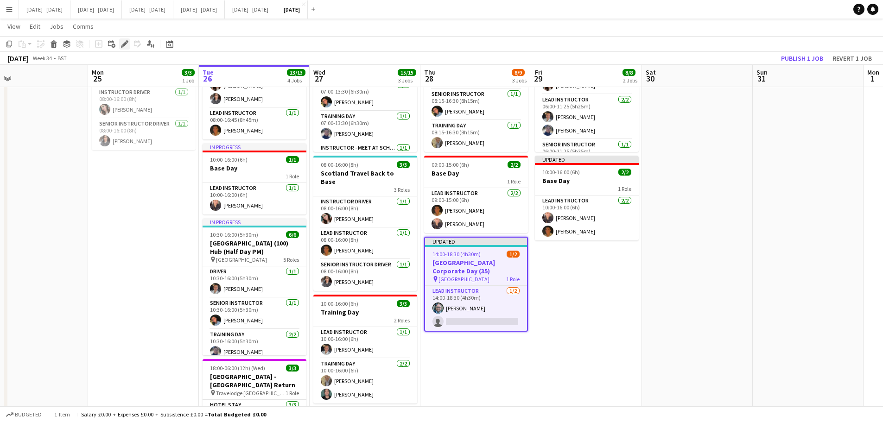
click at [124, 47] on icon "Edit" at bounding box center [124, 43] width 7 height 7
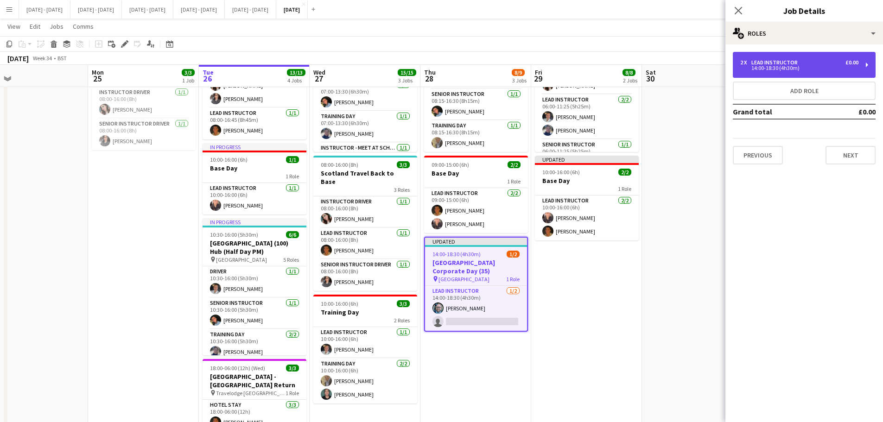
drag, startPoint x: 755, startPoint y: 62, endPoint x: 758, endPoint y: 68, distance: 6.5
click at [756, 62] on div "Lead Instructor" at bounding box center [776, 62] width 50 height 6
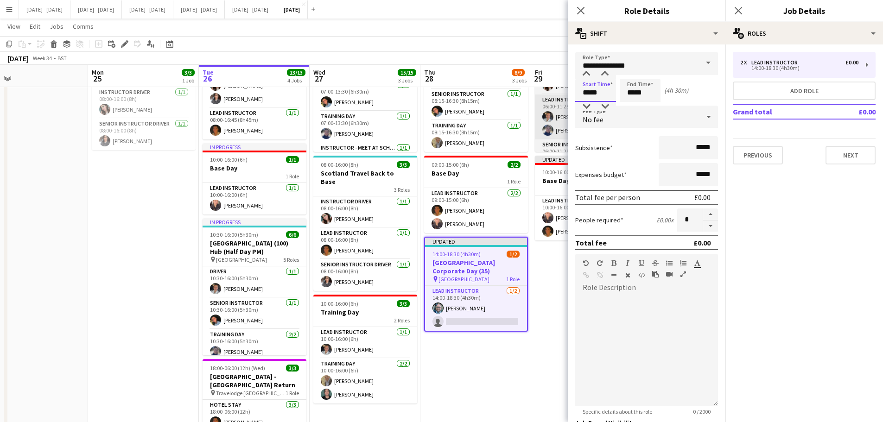
drag, startPoint x: 597, startPoint y: 95, endPoint x: 566, endPoint y: 95, distance: 31.0
click at [569, 95] on form "**********" at bounding box center [647, 282] width 158 height 460
type input "*****"
click at [582, 6] on icon "Close pop-in" at bounding box center [580, 10] width 9 height 9
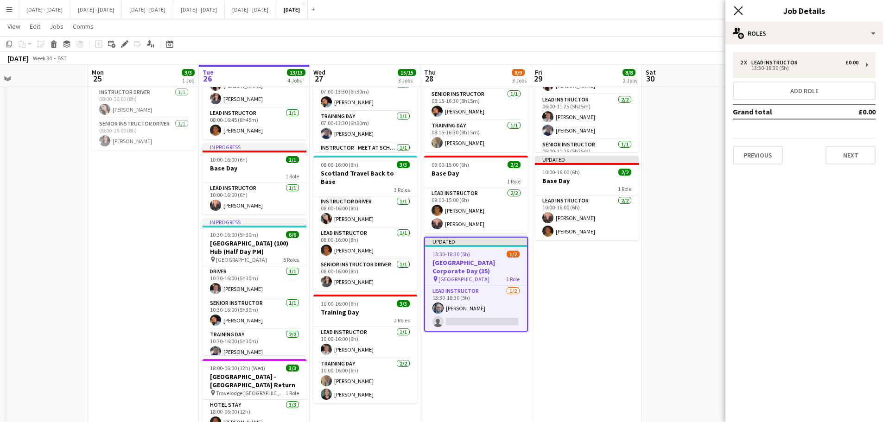
click at [736, 13] on icon at bounding box center [737, 10] width 9 height 9
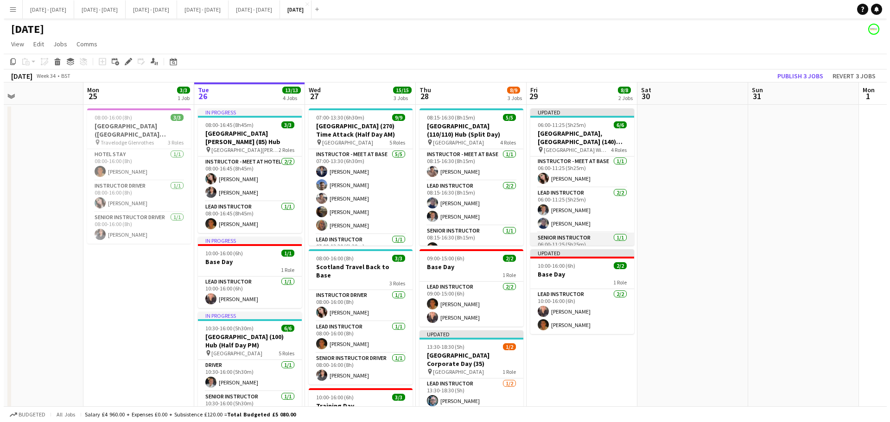
scroll to position [0, 321]
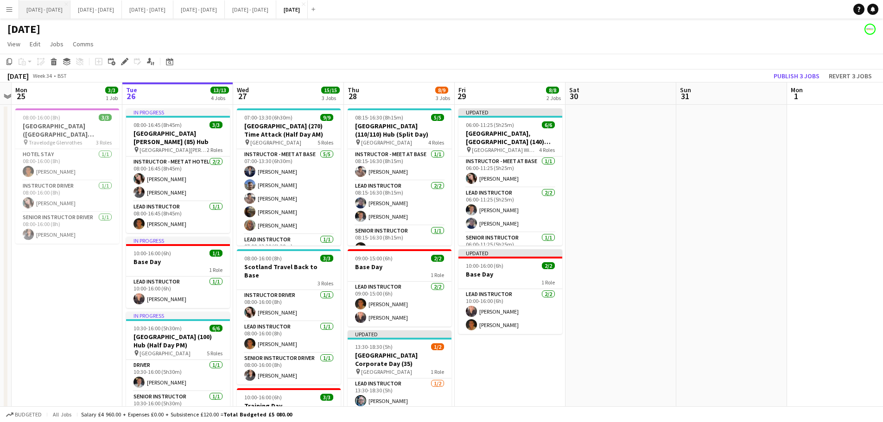
click at [52, 12] on button "[DATE] - [DATE] Close" at bounding box center [44, 9] width 51 height 18
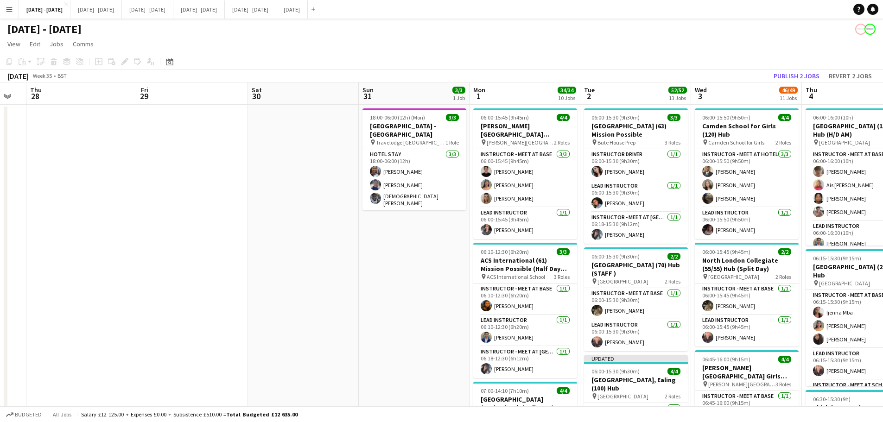
scroll to position [0, 296]
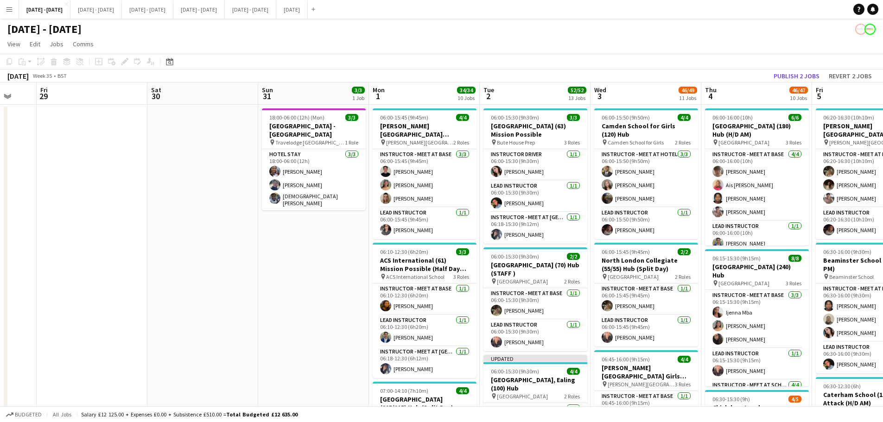
drag, startPoint x: 180, startPoint y: 340, endPoint x: 386, endPoint y: 426, distance: 222.6
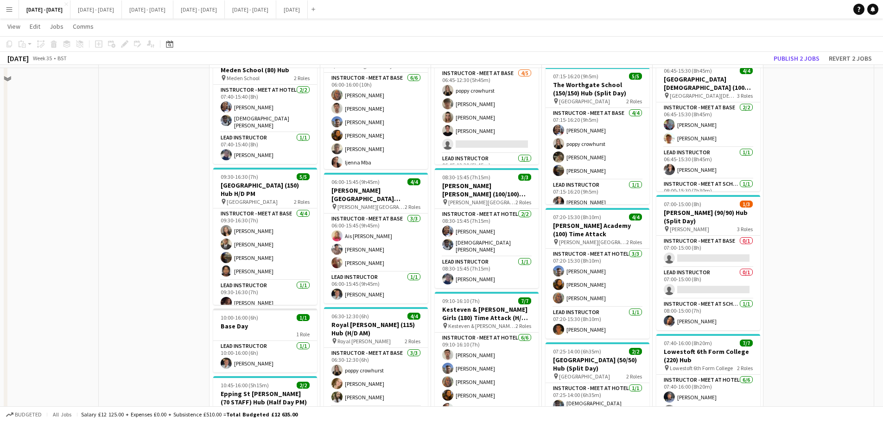
scroll to position [463, 0]
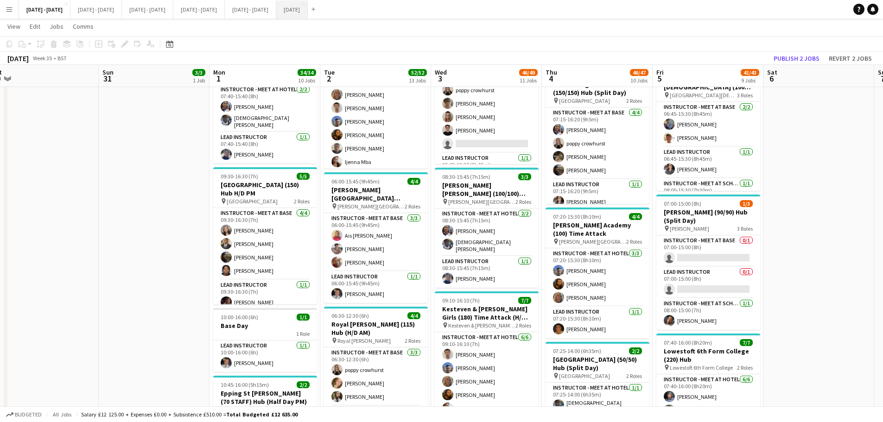
click at [308, 7] on button "[DATE] Close" at bounding box center [292, 9] width 32 height 18
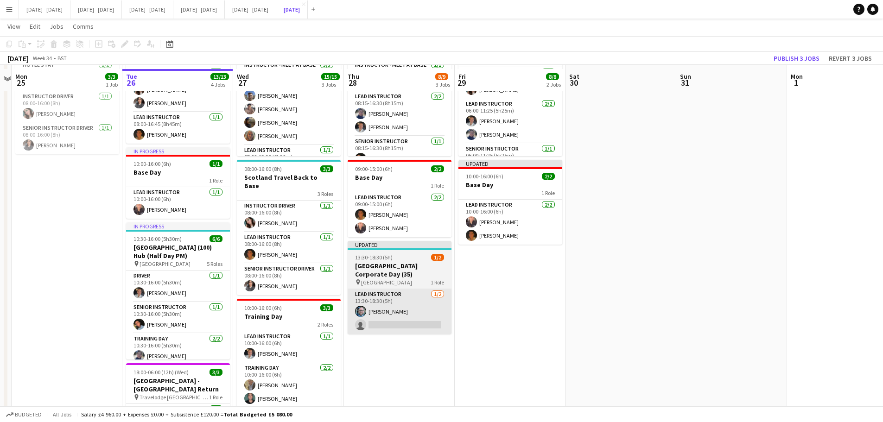
scroll to position [93, 0]
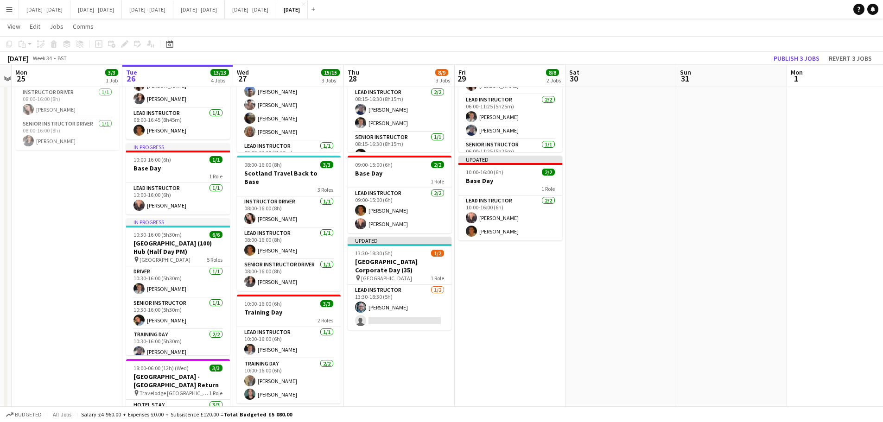
click at [7, 9] on app-icon "Menu" at bounding box center [9, 9] width 7 height 7
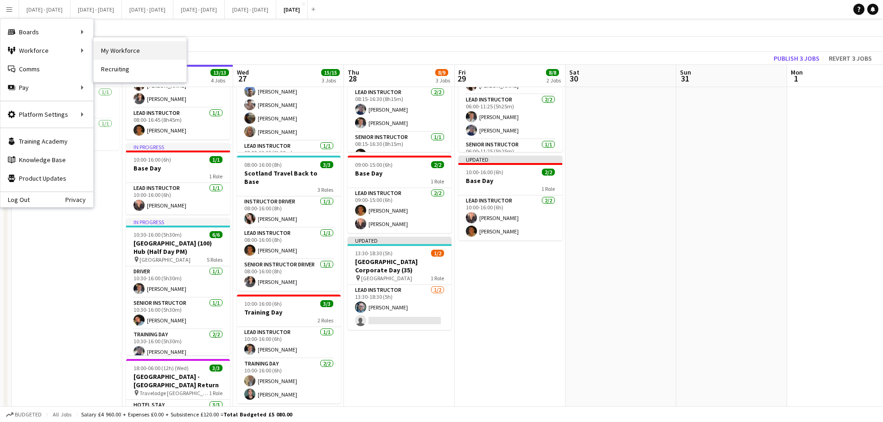
click at [116, 44] on link "My Workforce" at bounding box center [140, 50] width 93 height 19
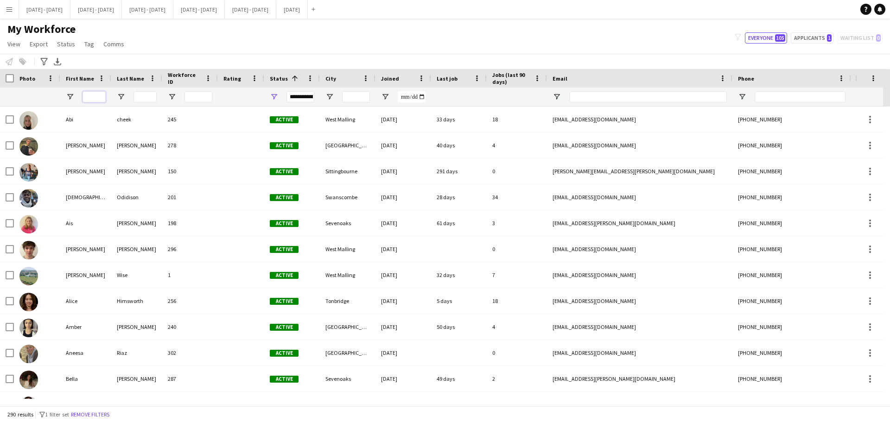
click at [98, 96] on input "First Name Filter Input" at bounding box center [93, 96] width 23 height 11
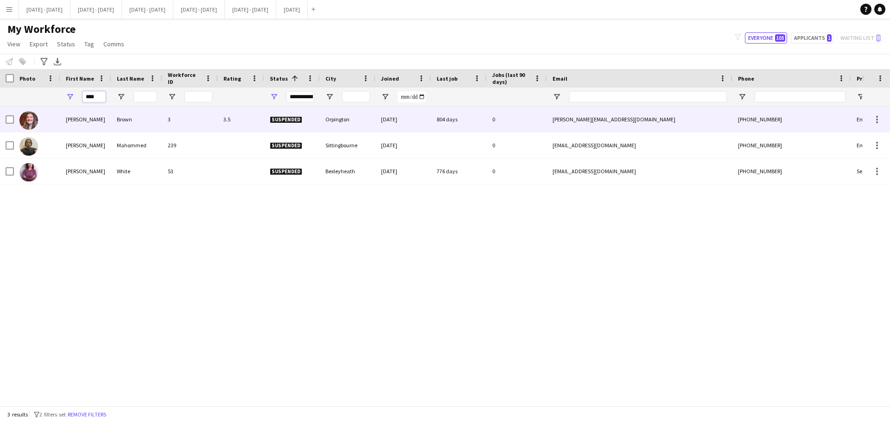
type input "****"
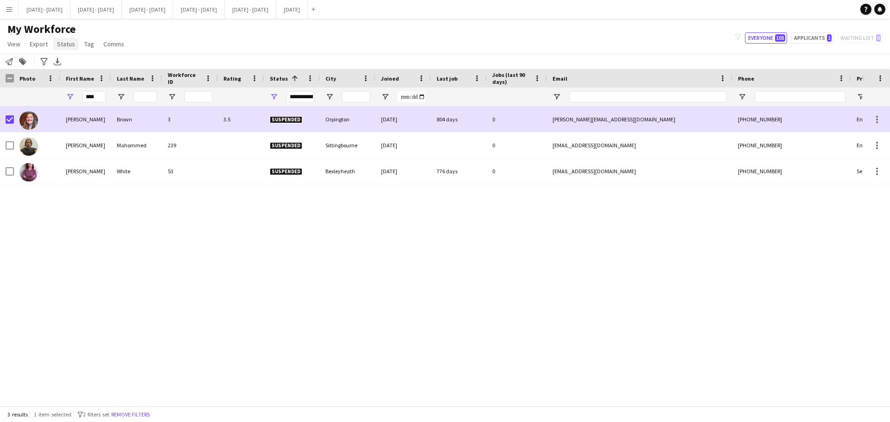
click at [74, 44] on link "Status" at bounding box center [65, 44] width 25 height 12
click at [82, 62] on link "Edit" at bounding box center [85, 63] width 65 height 19
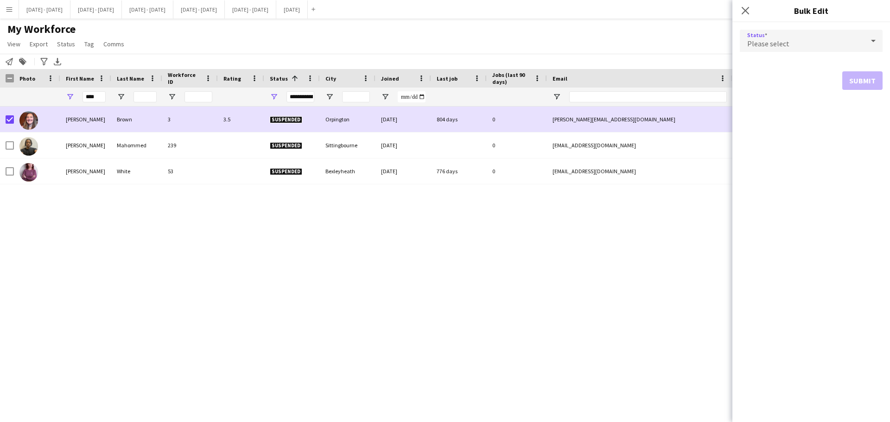
click at [824, 41] on div "Please select" at bounding box center [802, 41] width 124 height 22
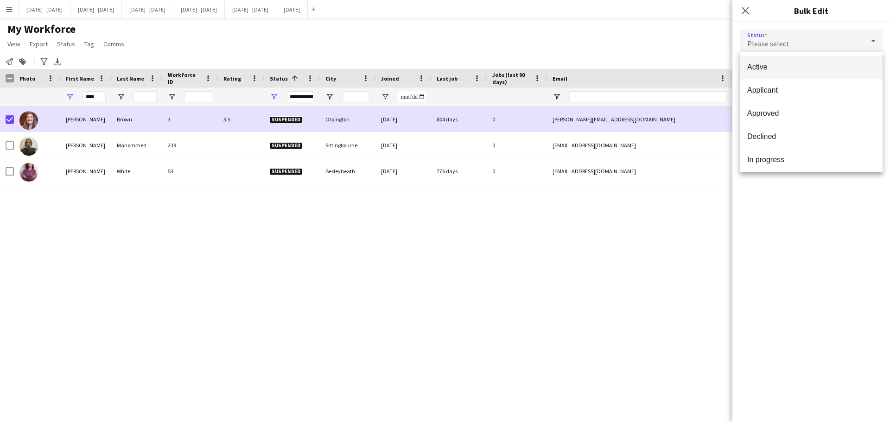
click at [810, 69] on span "Active" at bounding box center [811, 67] width 128 height 9
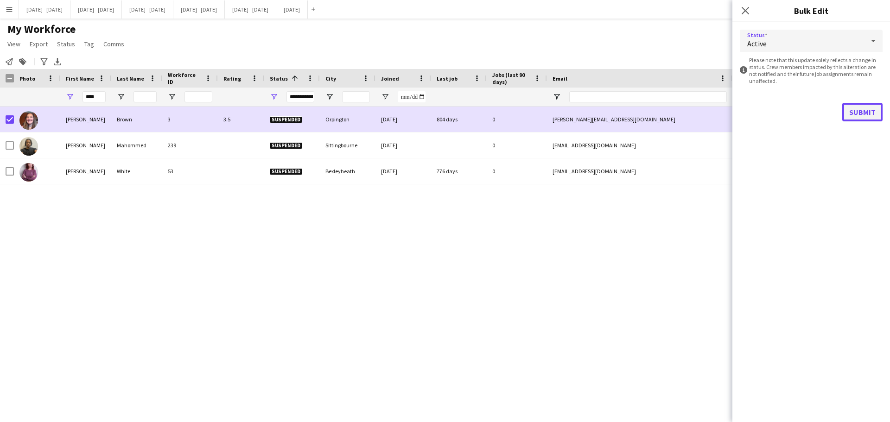
click at [854, 110] on button "Submit" at bounding box center [862, 112] width 40 height 19
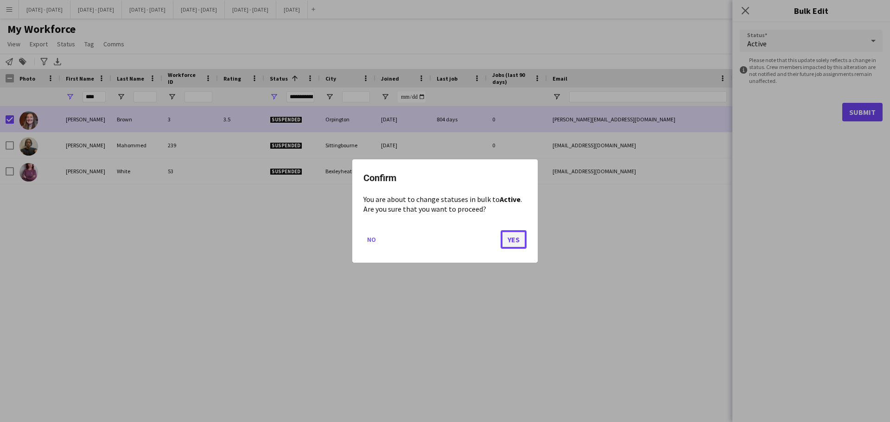
click at [516, 240] on button "Yes" at bounding box center [513, 239] width 26 height 19
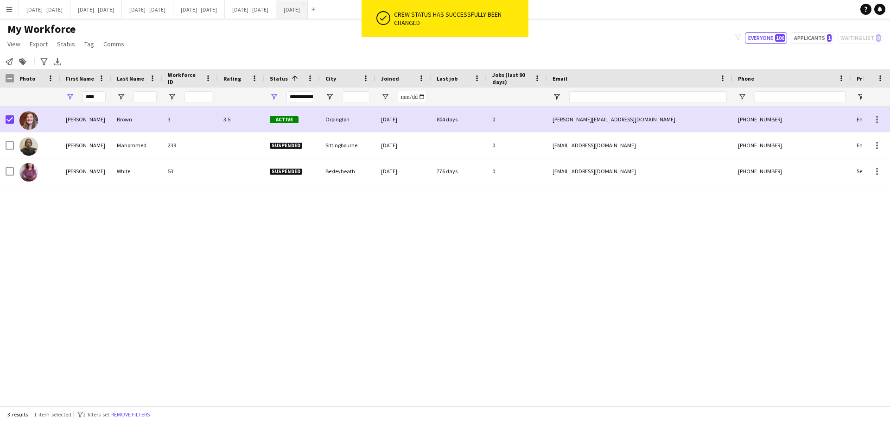
click at [308, 13] on button "[DATE] Close" at bounding box center [292, 9] width 32 height 18
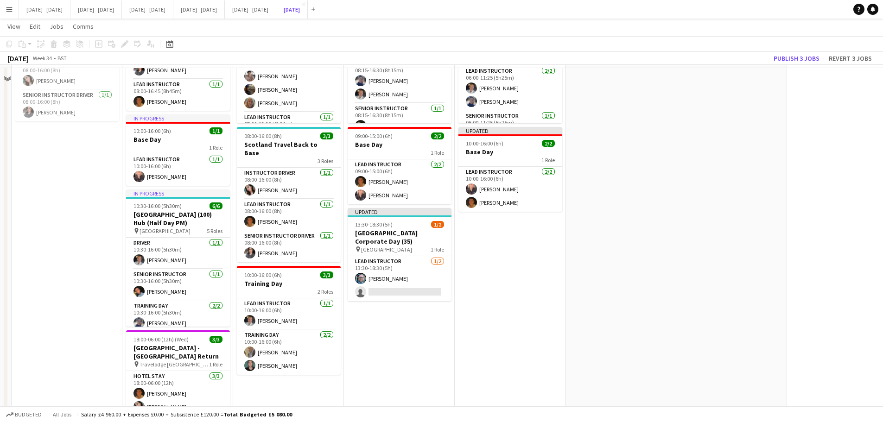
scroll to position [139, 0]
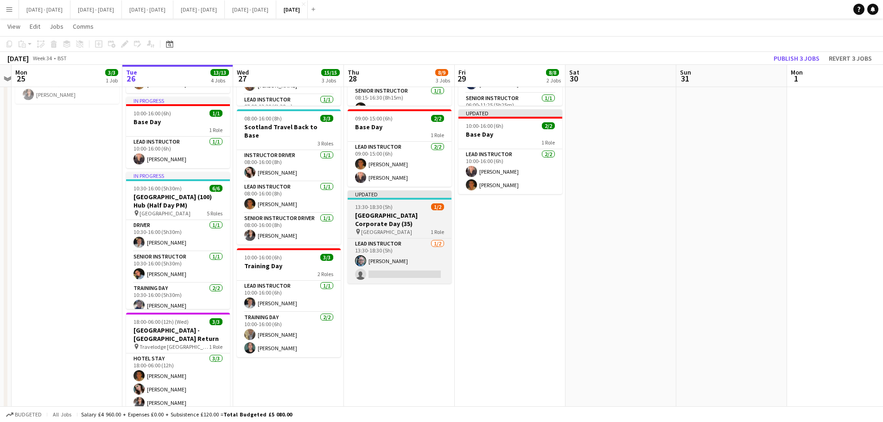
click at [402, 206] on div "13:30-18:30 (5h) 1/2" at bounding box center [400, 206] width 104 height 7
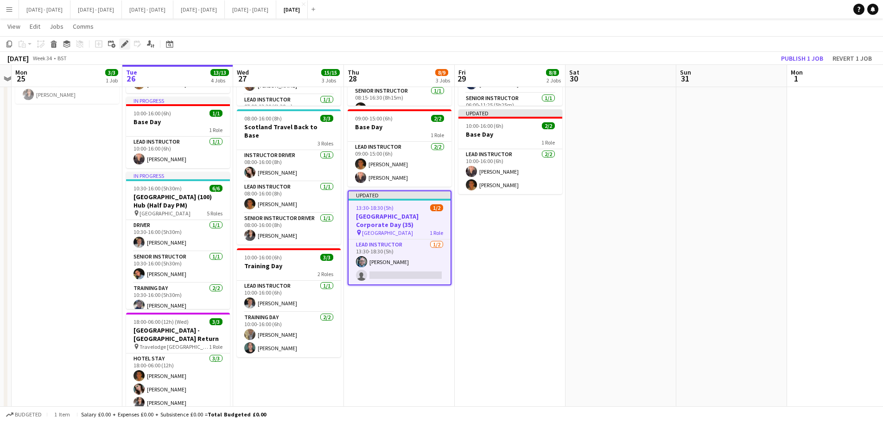
click at [125, 45] on icon at bounding box center [124, 44] width 5 height 5
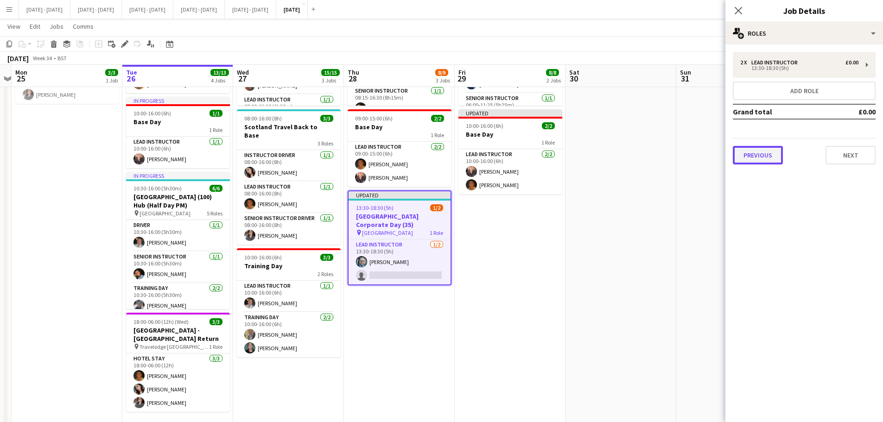
click at [749, 158] on button "Previous" at bounding box center [758, 155] width 50 height 19
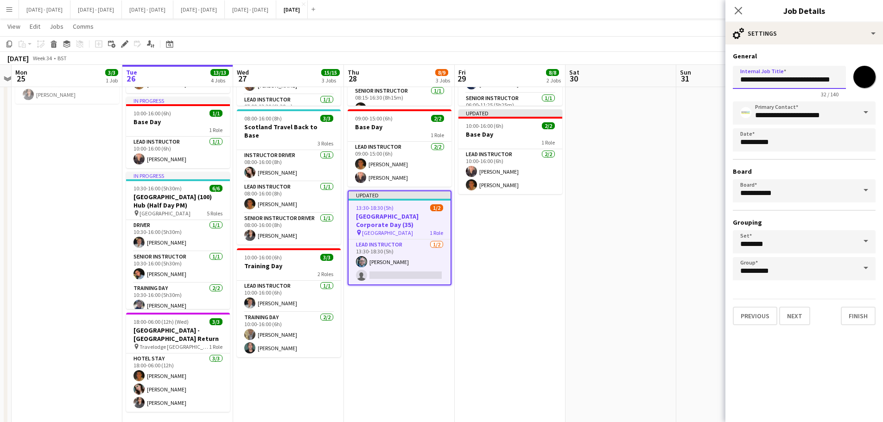
click at [815, 83] on input "**********" at bounding box center [789, 77] width 113 height 23
type input "**********"
click at [855, 314] on button "Finish" at bounding box center [858, 316] width 35 height 19
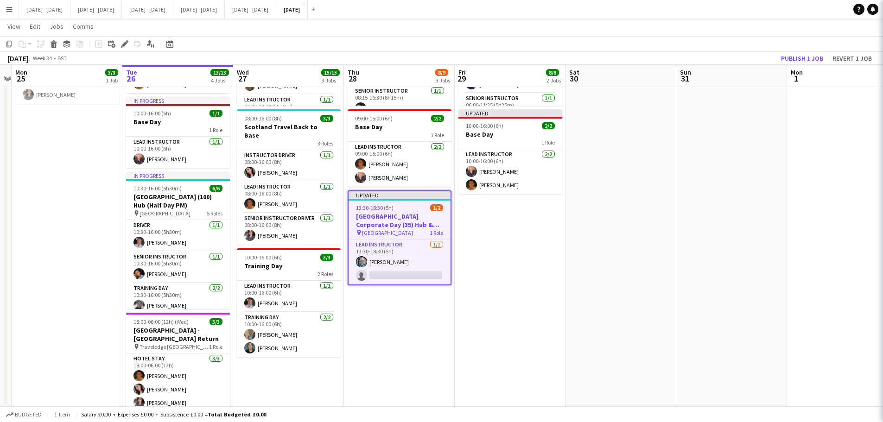
scroll to position [0, 0]
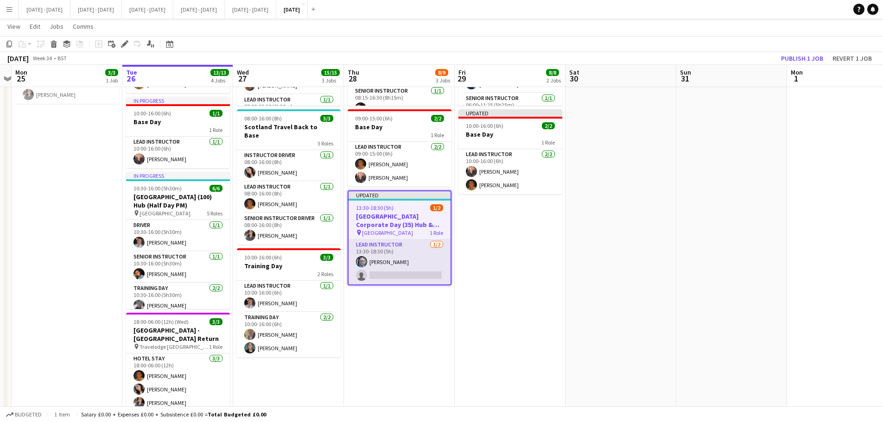
click at [396, 276] on app-card-role "Lead Instructor 1/2 13:30-18:30 (5h) Paul Belsey single-neutral-actions" at bounding box center [399, 262] width 102 height 45
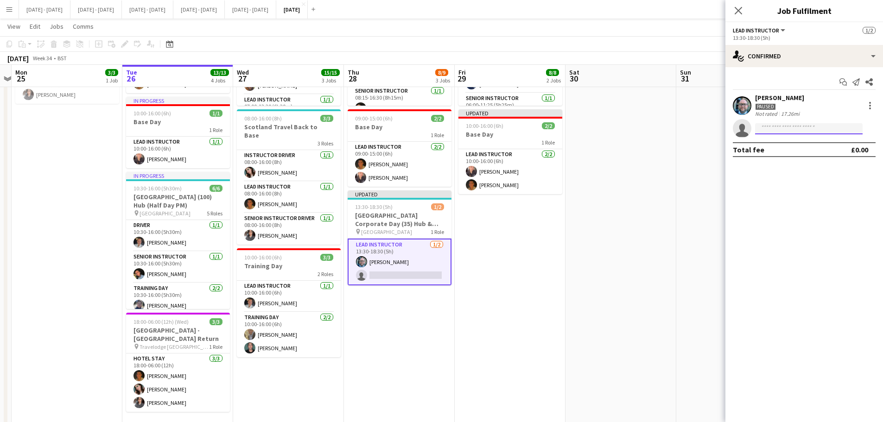
click at [783, 126] on input at bounding box center [808, 128] width 107 height 11
type input "****"
click at [779, 143] on span "Jess Brown" at bounding box center [788, 142] width 53 height 8
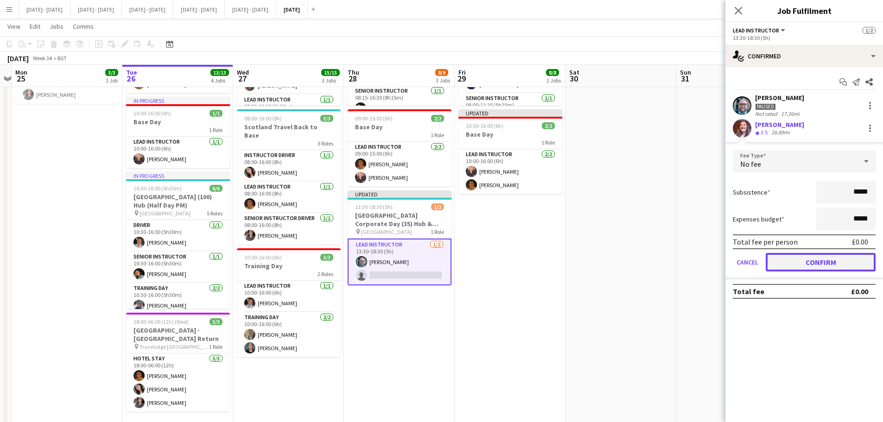
click at [798, 262] on button "Confirm" at bounding box center [820, 262] width 110 height 19
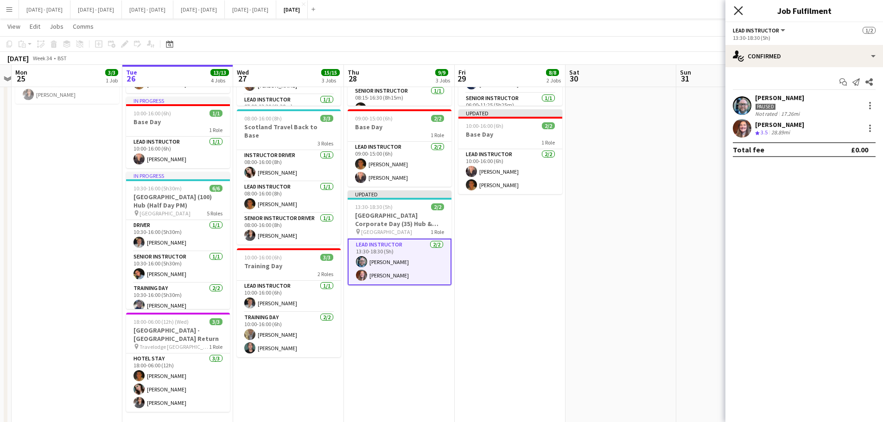
click at [733, 10] on app-icon "Close pop-in" at bounding box center [738, 10] width 13 height 13
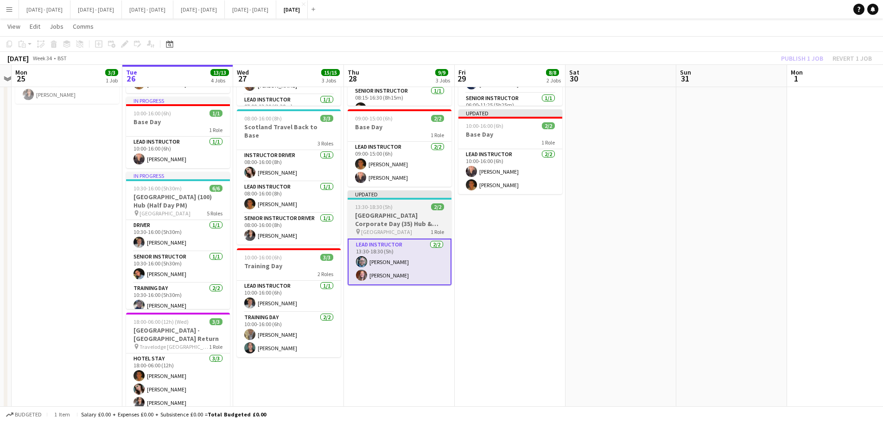
click at [408, 212] on h3 "Chilston Park Corporate Day (35) Hub & Archery" at bounding box center [400, 219] width 104 height 17
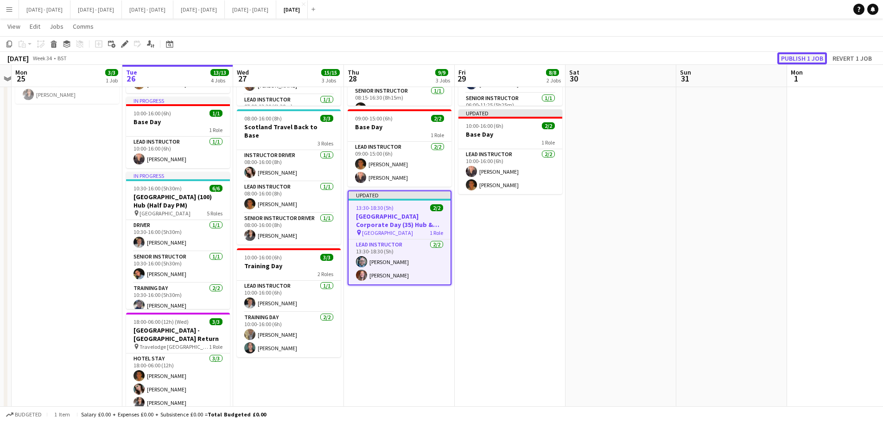
click at [816, 57] on button "Publish 1 job" at bounding box center [802, 58] width 50 height 12
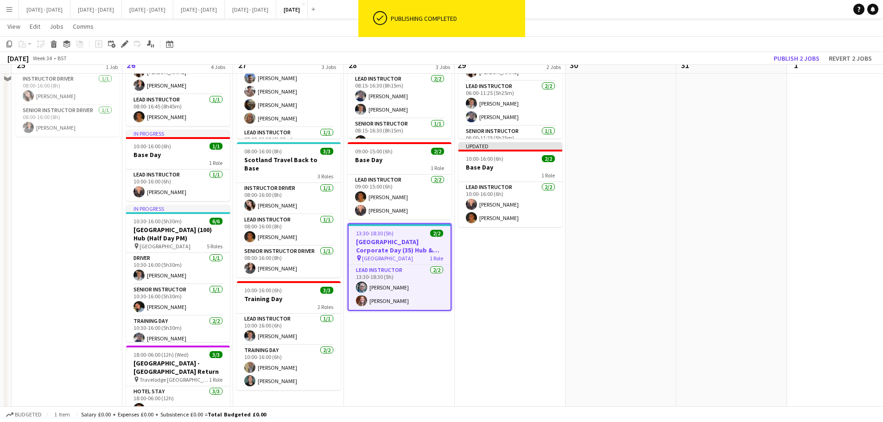
scroll to position [93, 0]
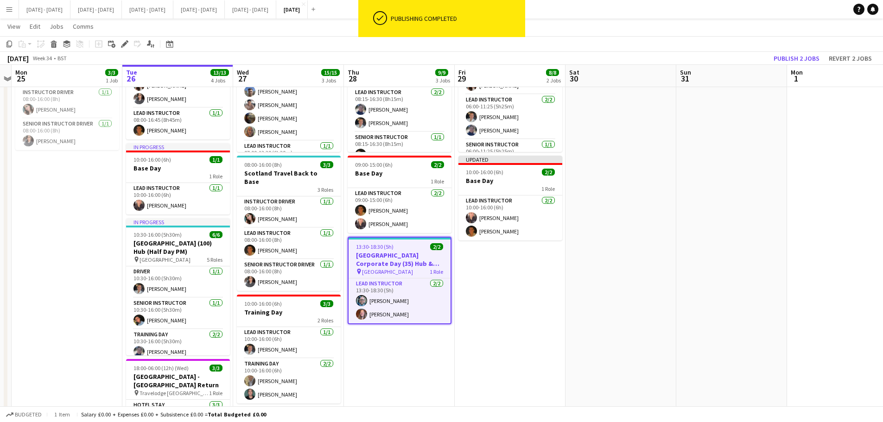
click at [433, 370] on app-date-cell "08:15-16:30 (8h15m) 5/5 Brighton College (110/110) Hub (Split Day) pin Brighton…" at bounding box center [399, 245] width 111 height 468
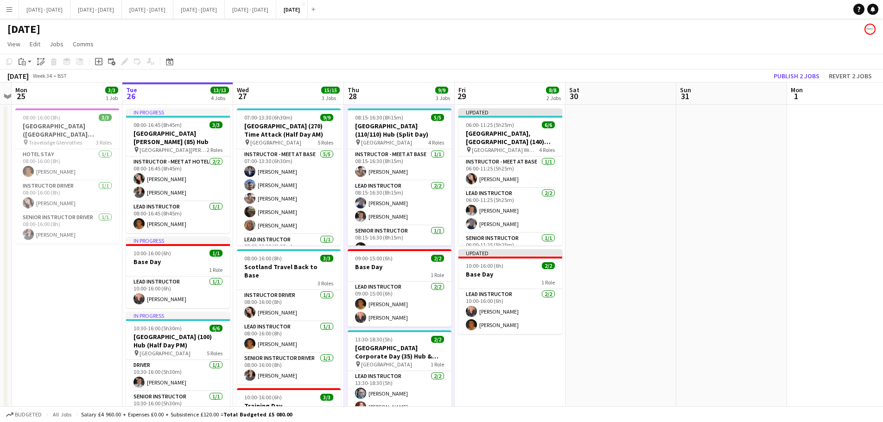
scroll to position [0, 285]
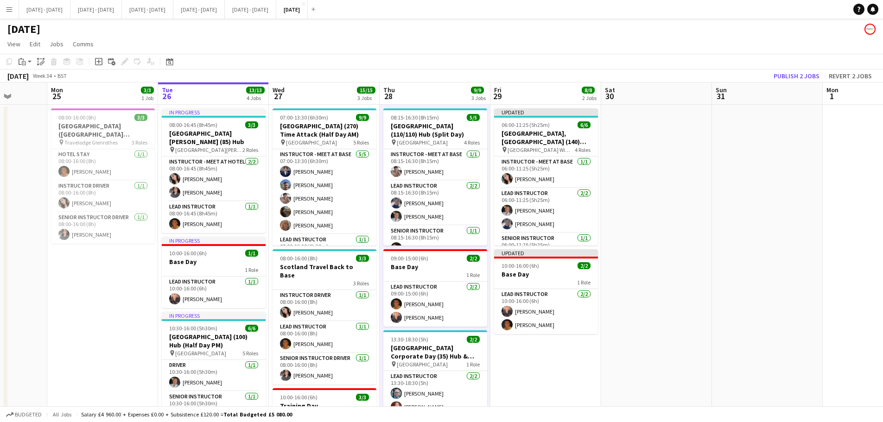
drag, startPoint x: 483, startPoint y: 364, endPoint x: 518, endPoint y: 363, distance: 35.7
click at [518, 363] on app-calendar-viewport "Fri 22 5/5 3 Jobs Sat 23 Sun 24 Mon 25 3/3 1 Job Tue 26 13/13 4 Jobs Wed 27 15/…" at bounding box center [441, 348] width 883 height 533
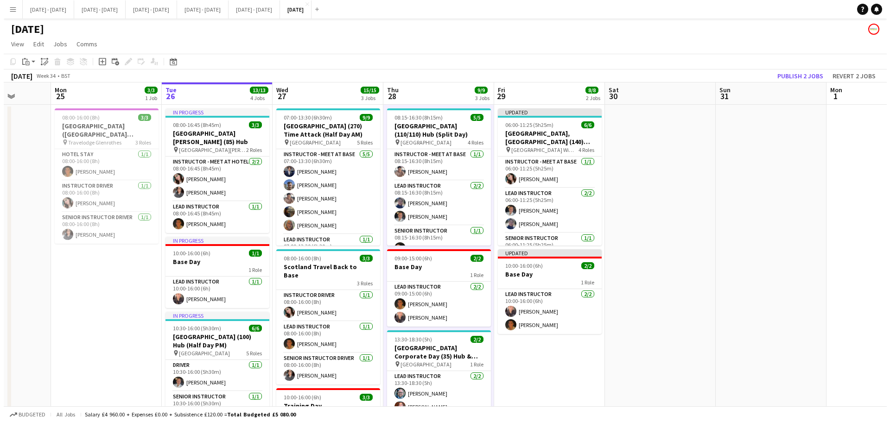
scroll to position [0, 257]
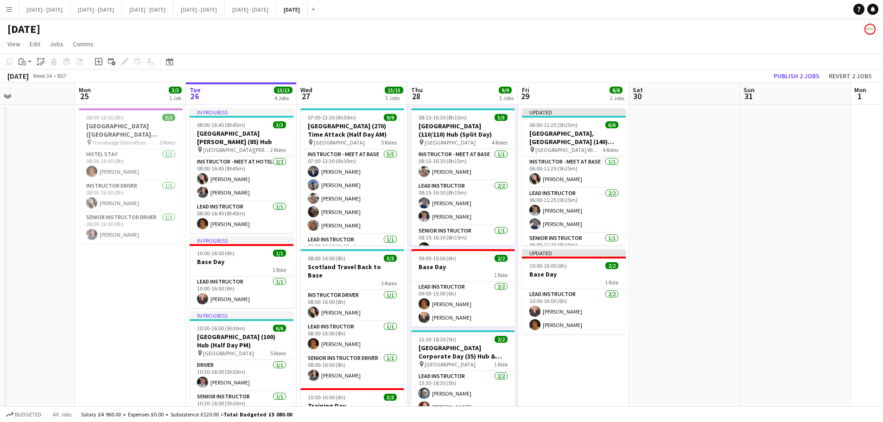
drag, startPoint x: 550, startPoint y: 357, endPoint x: 578, endPoint y: 354, distance: 27.9
click at [578, 354] on app-calendar-viewport "Fri 22 5/5 3 Jobs Sat 23 Sun 24 Mon 25 3/3 1 Job Tue 26 13/13 4 Jobs Wed 27 15/…" at bounding box center [441, 348] width 883 height 533
click at [37, 6] on button "[DATE] - [DATE] Close" at bounding box center [44, 9] width 51 height 18
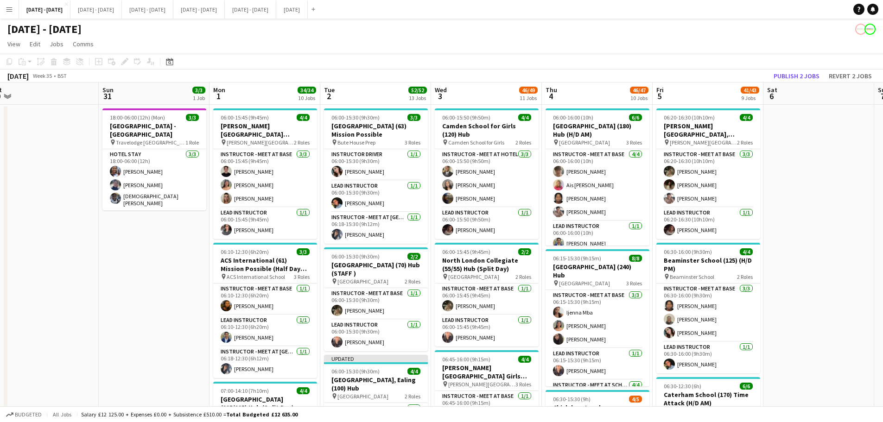
drag, startPoint x: 10, startPoint y: 285, endPoint x: -360, endPoint y: 280, distance: 370.7
drag, startPoint x: 165, startPoint y: 299, endPoint x: 1, endPoint y: 319, distance: 165.2
